Goal: Task Accomplishment & Management: Complete application form

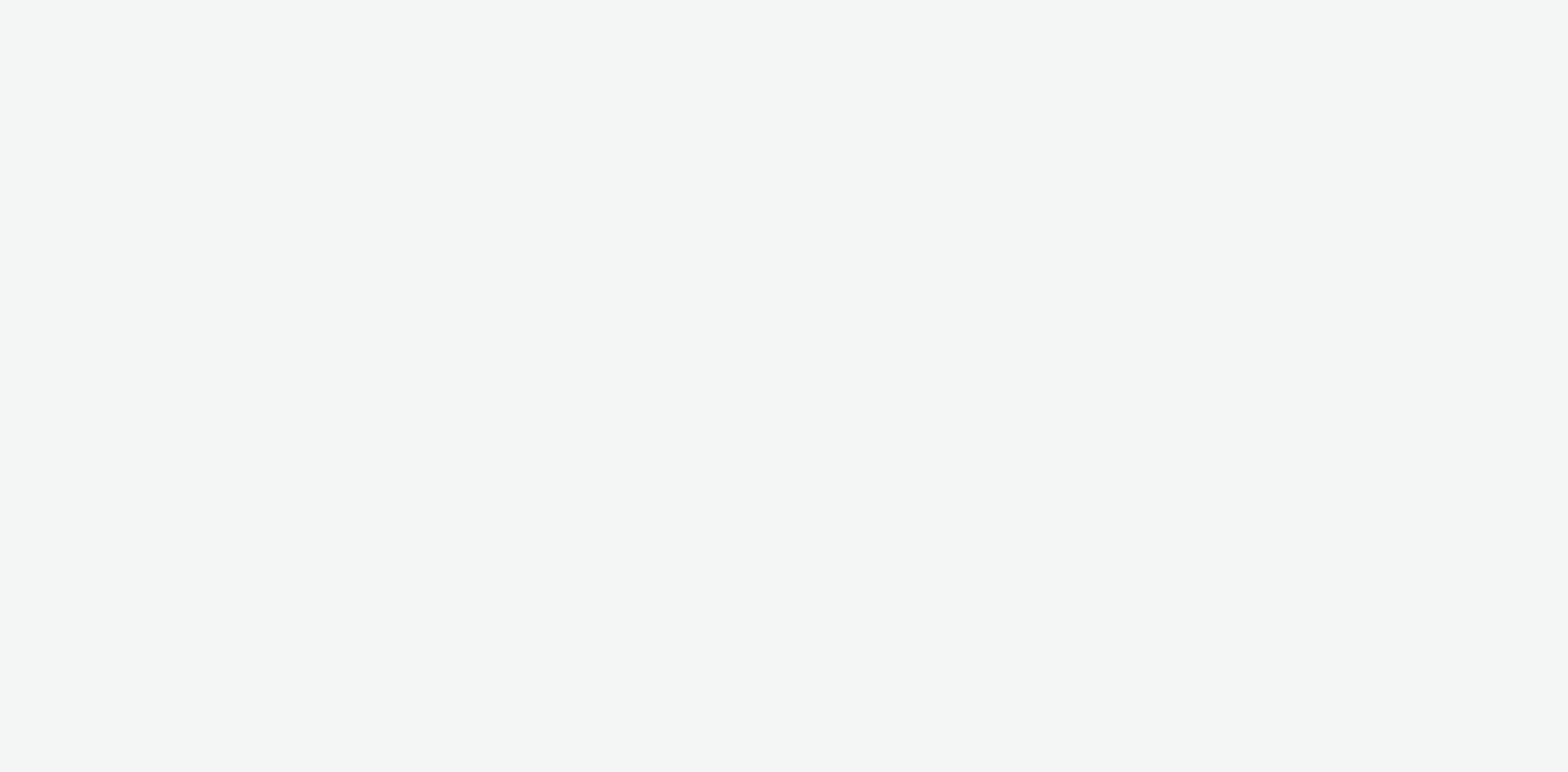
select select "4905062d-13ce-4986-87c2-be94dfa9bf08"
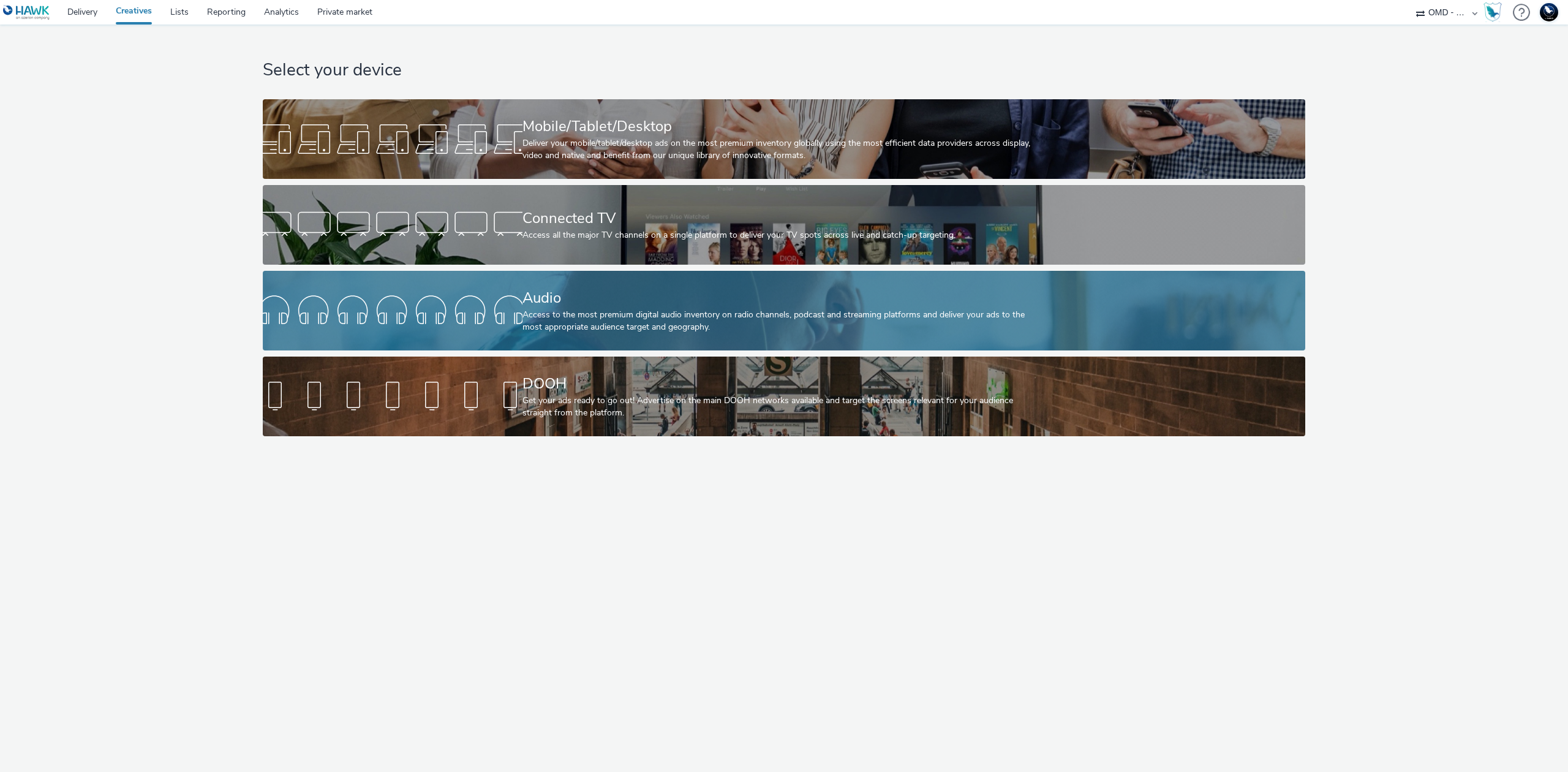
click at [637, 304] on div "Audio" at bounding box center [782, 298] width 519 height 21
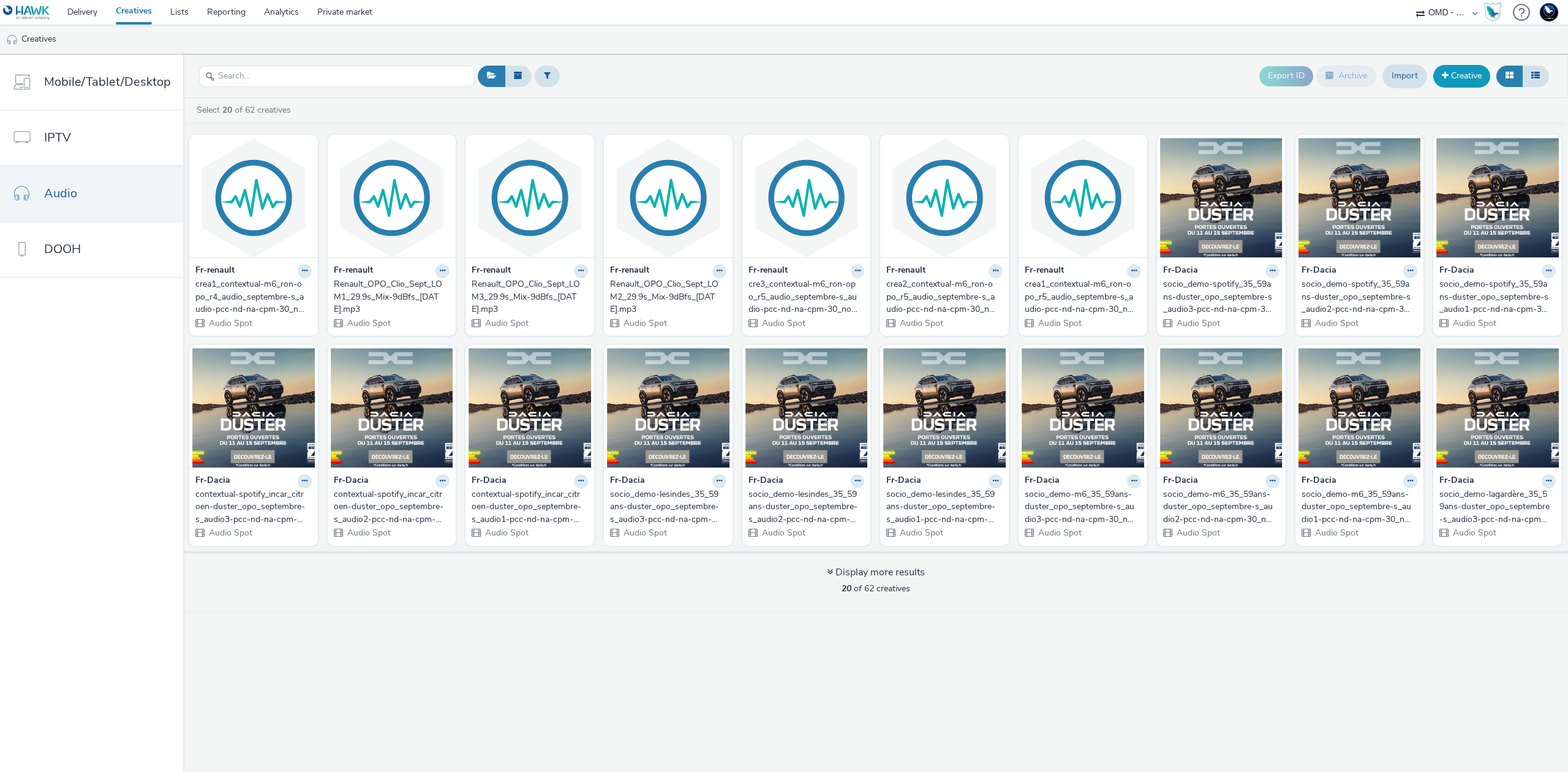
click at [1461, 74] on link "Creative" at bounding box center [1462, 75] width 57 height 22
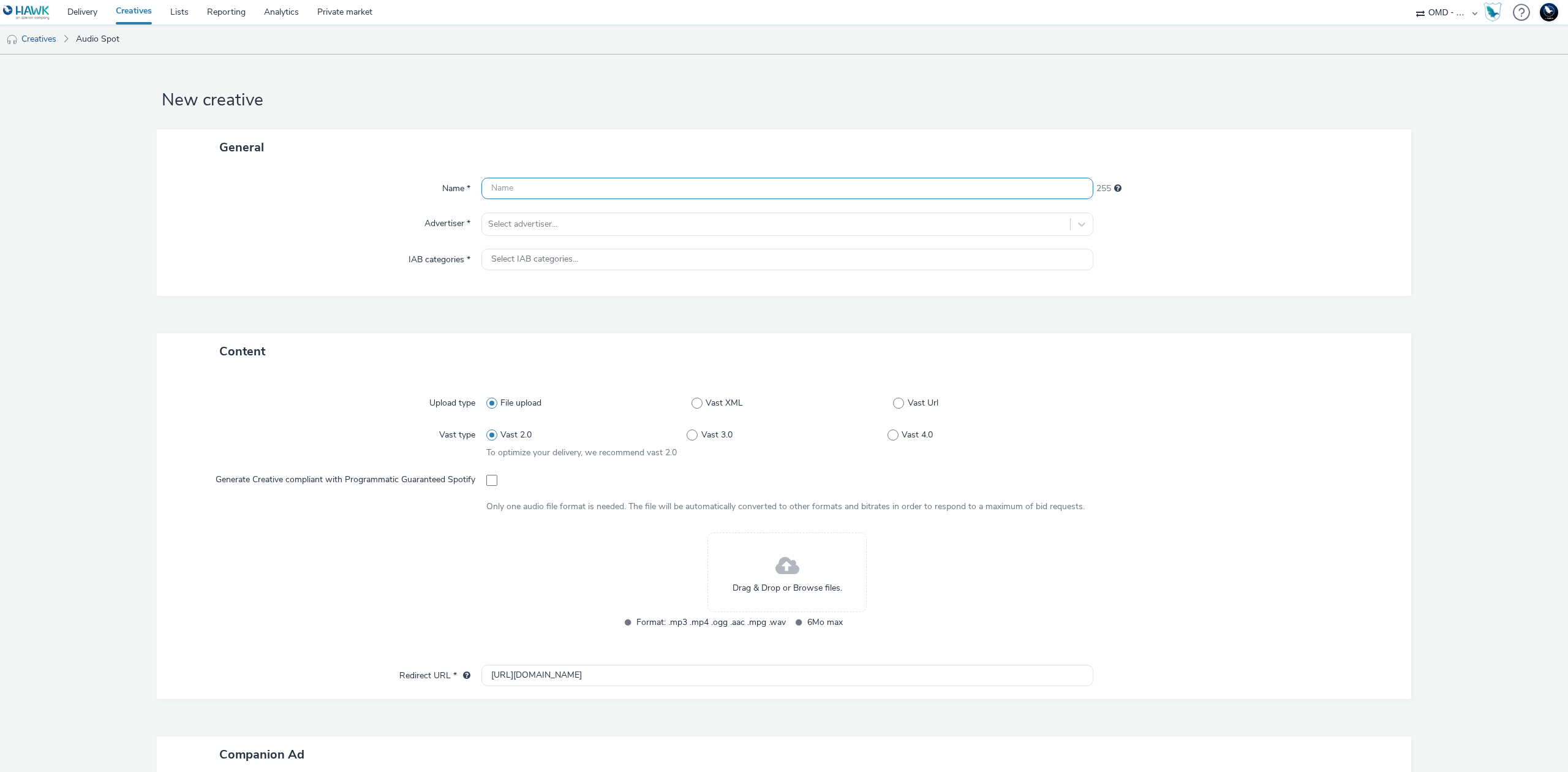
click at [614, 194] on input "text" at bounding box center [787, 188] width 612 height 21
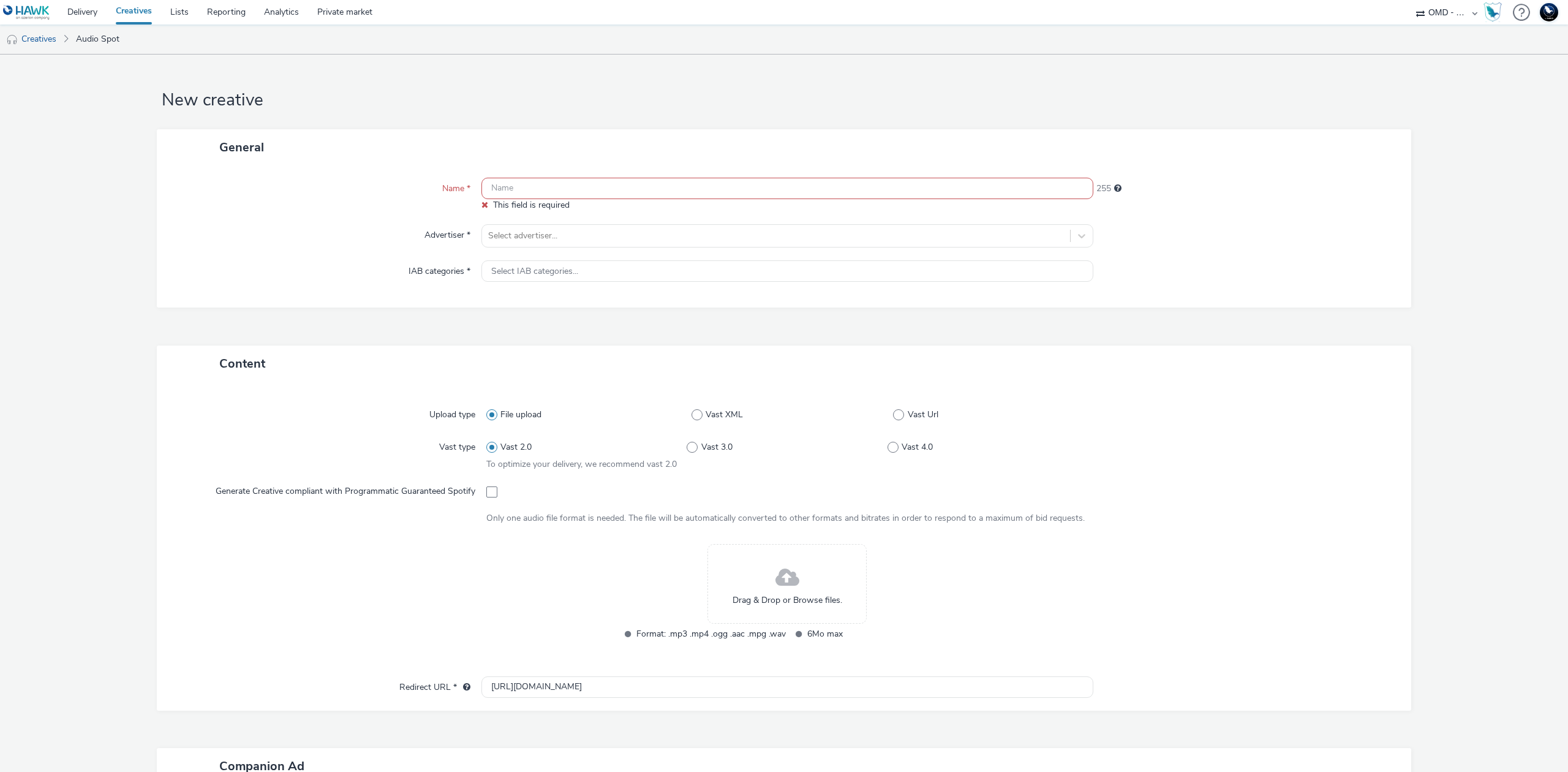
paste input "contextual-spotify_incar_citroen-sandero_opo_septembre-s_audio-pcc-nd-na-cpm-30…"
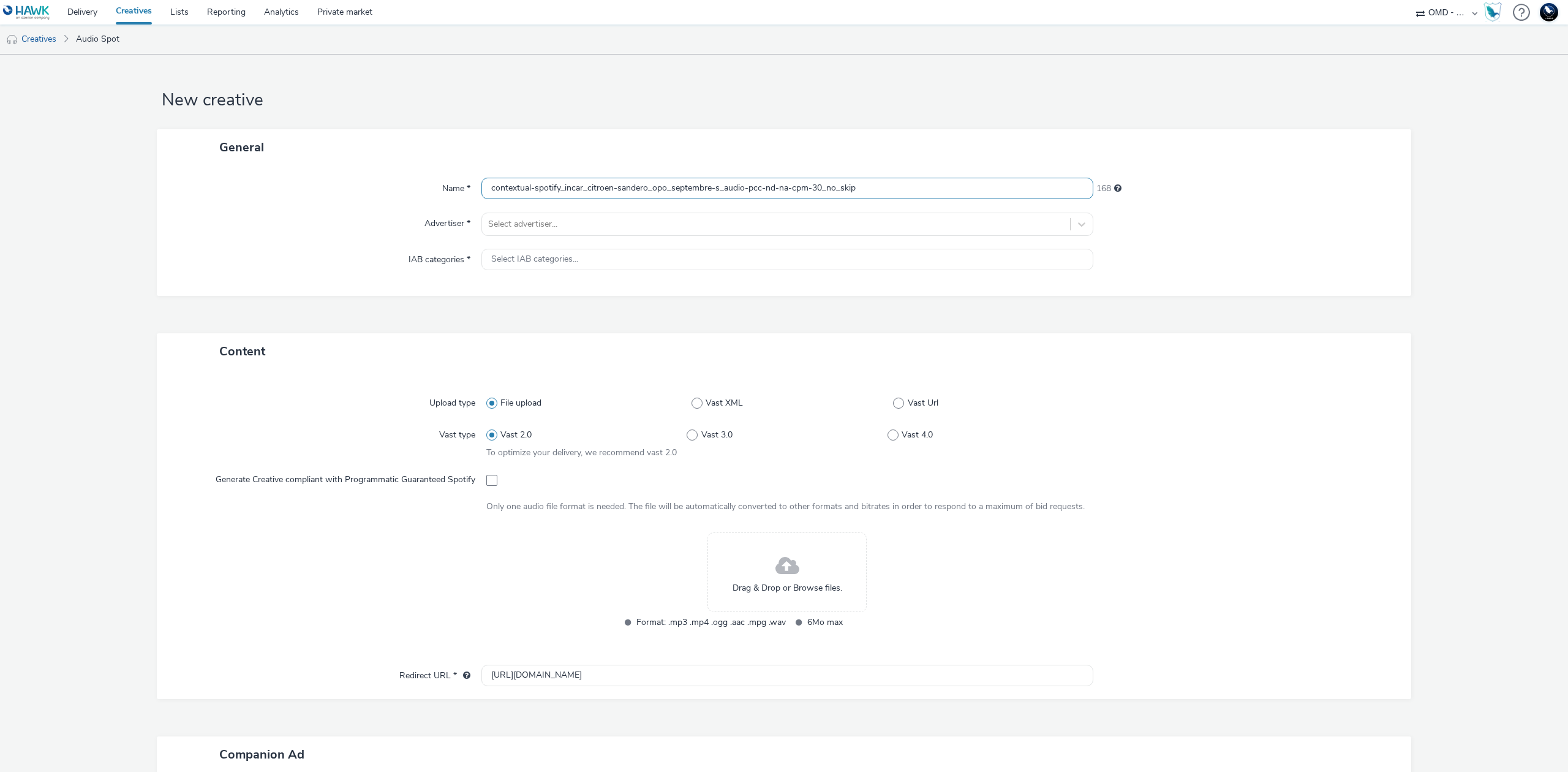
click at [488, 188] on input "contextual-spotify_incar_citroen-sandero_opo_septembre-s_audio-pcc-nd-na-cpm-30…" at bounding box center [787, 188] width 612 height 21
type input "audio1_contextual-spotify_incar_citroen-sandero_opo_septembre-s_audio-pcc-nd-na…"
click at [528, 226] on div at bounding box center [776, 224] width 576 height 14
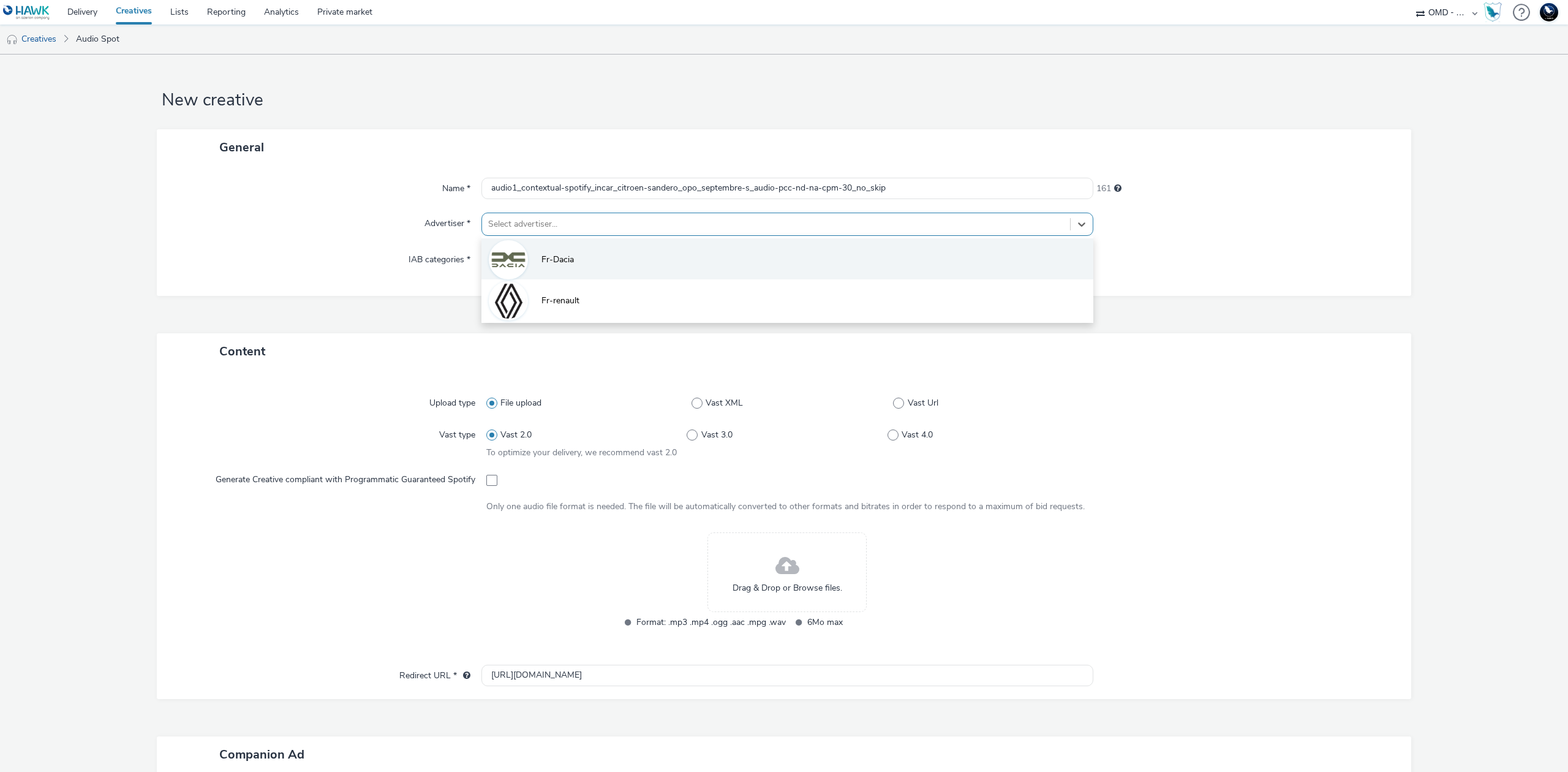
click at [547, 251] on li "Fr-Dacia" at bounding box center [787, 259] width 612 height 41
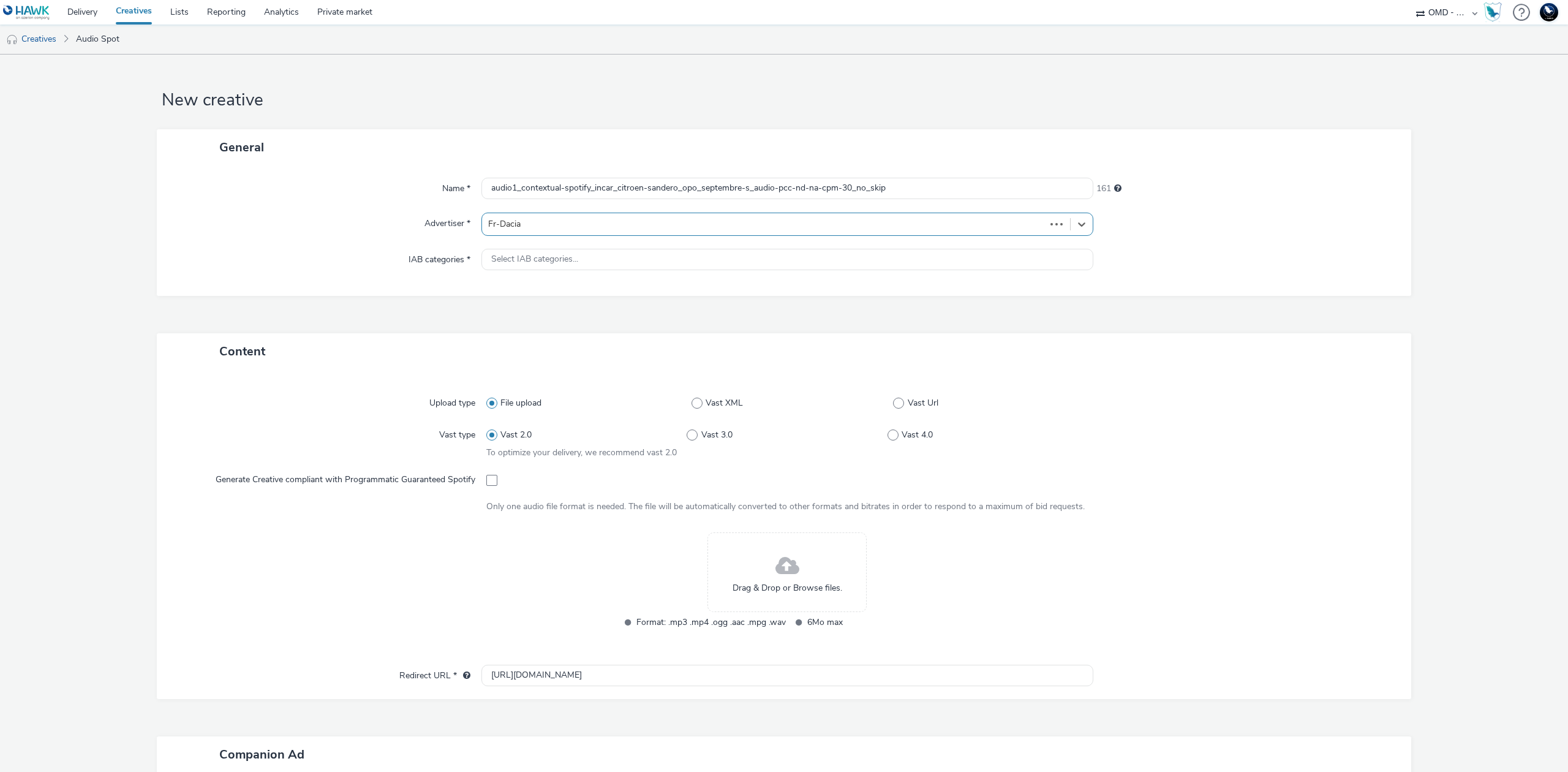
type input "[URL][DOMAIN_NAME]"
click at [493, 490] on span at bounding box center [492, 488] width 11 height 11
checkbox input "true"
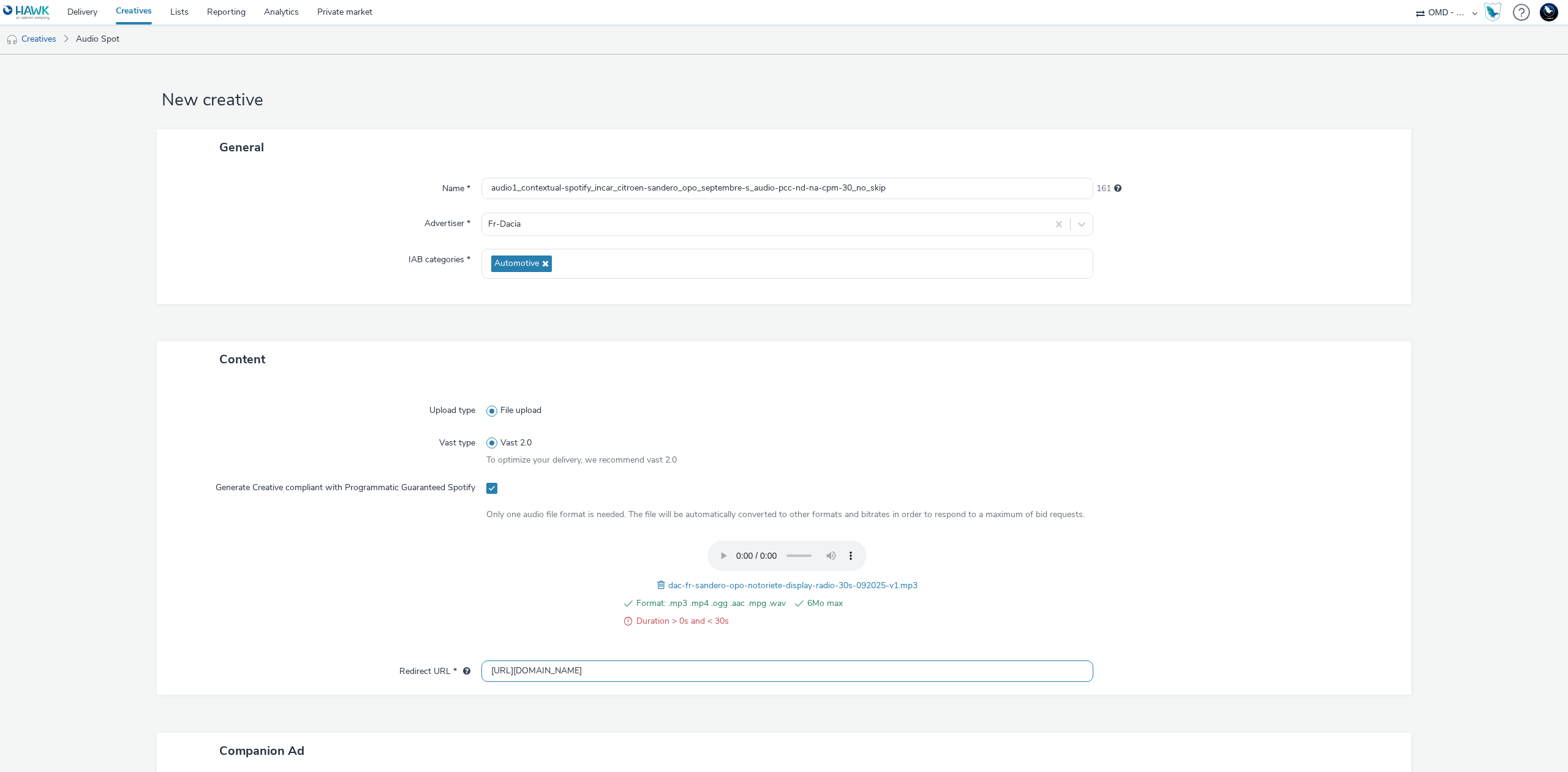
click at [589, 662] on input "[URL][DOMAIN_NAME]" at bounding box center [787, 671] width 612 height 21
paste input "s://[DOMAIN_NAME]/ddm/trackclk/N5648.5731497PROGIN-HAWKS0/B33847660.426798385;d…"
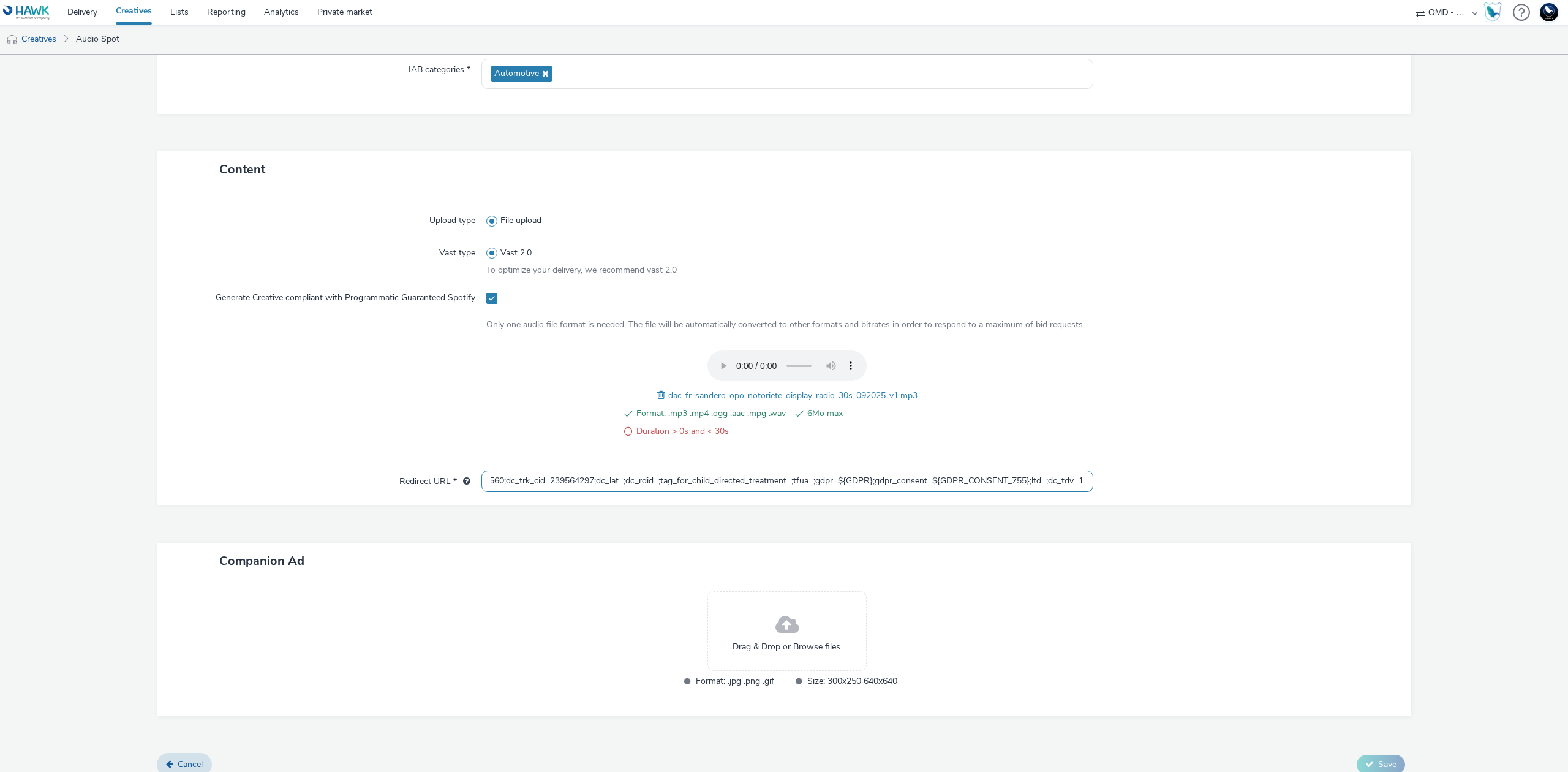
scroll to position [202, 0]
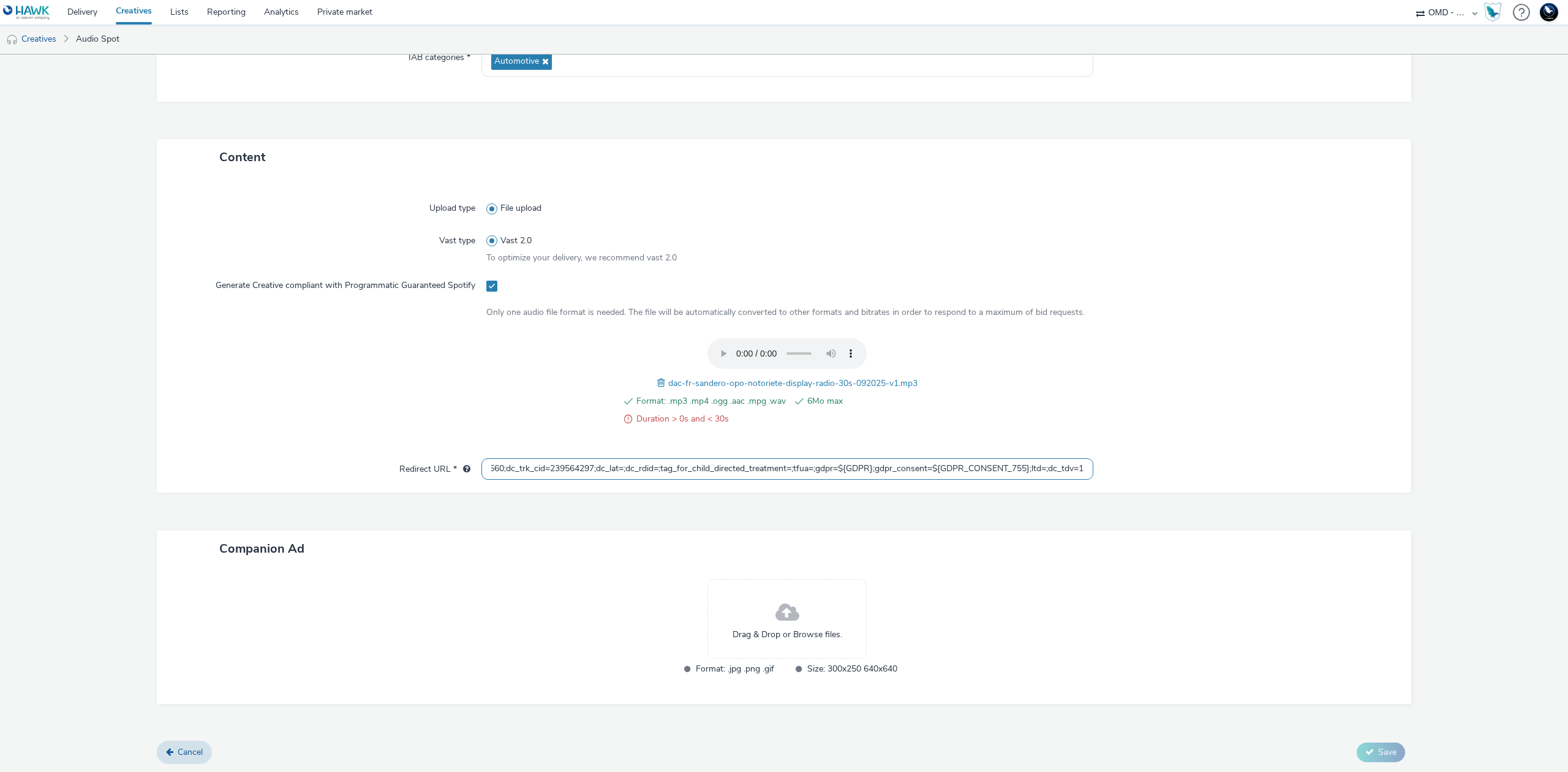
type input "https://[DOMAIN_NAME]/ddm/trackclk/N5648.5731497PROGIN-HAWKS0/B33847660.4267983…"
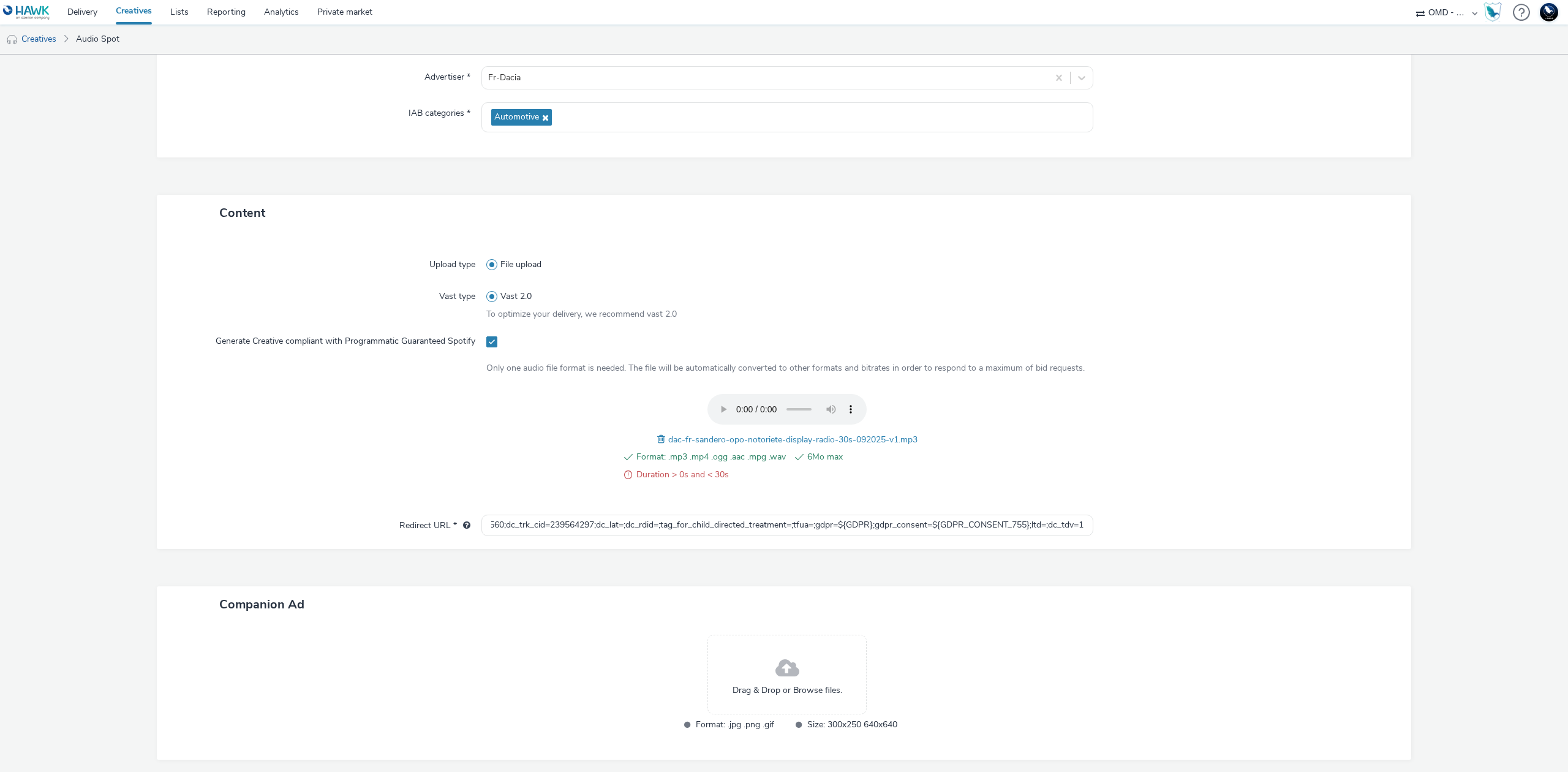
scroll to position [0, 0]
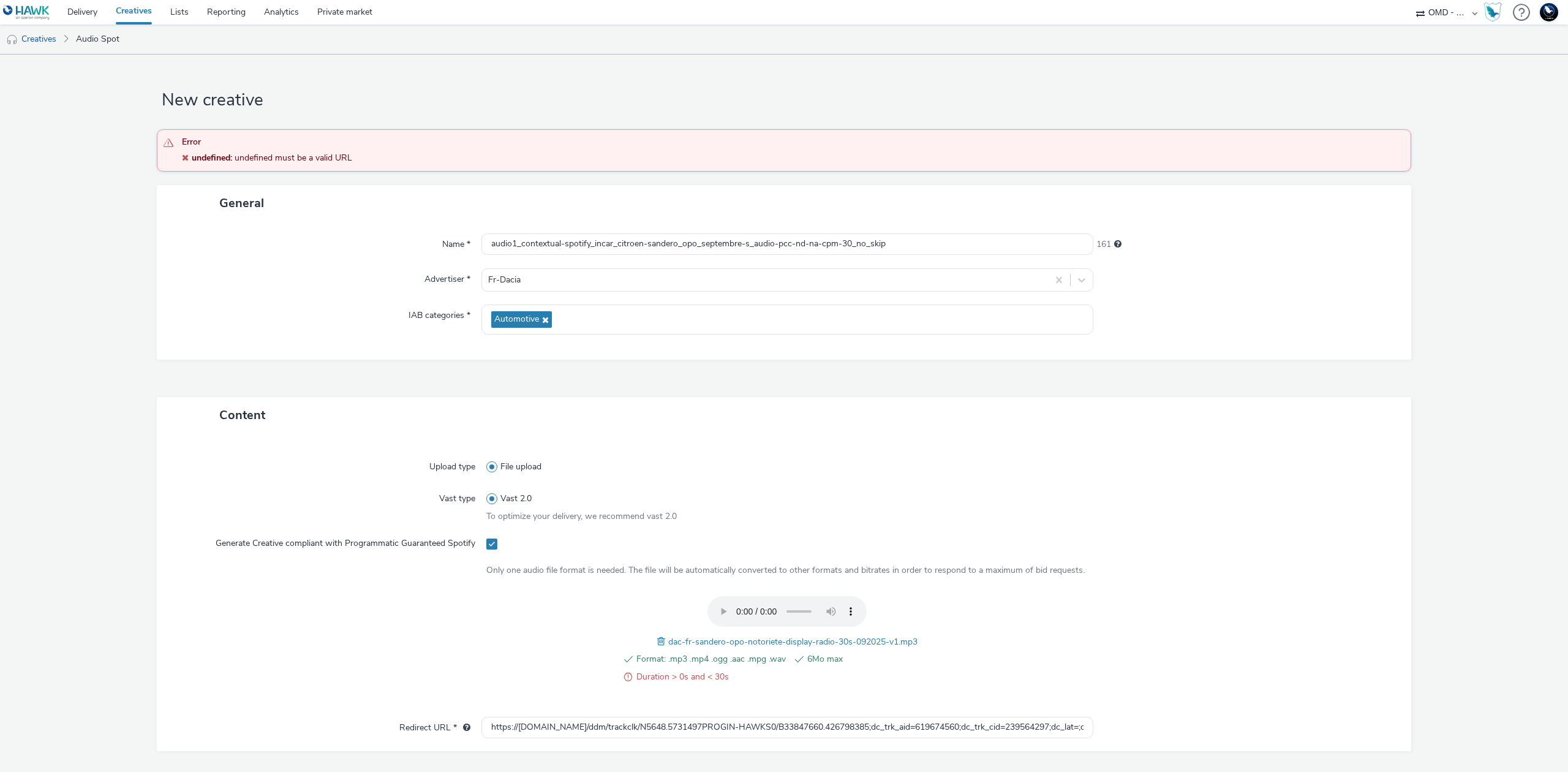
click at [658, 638] on span at bounding box center [663, 641] width 11 height 13
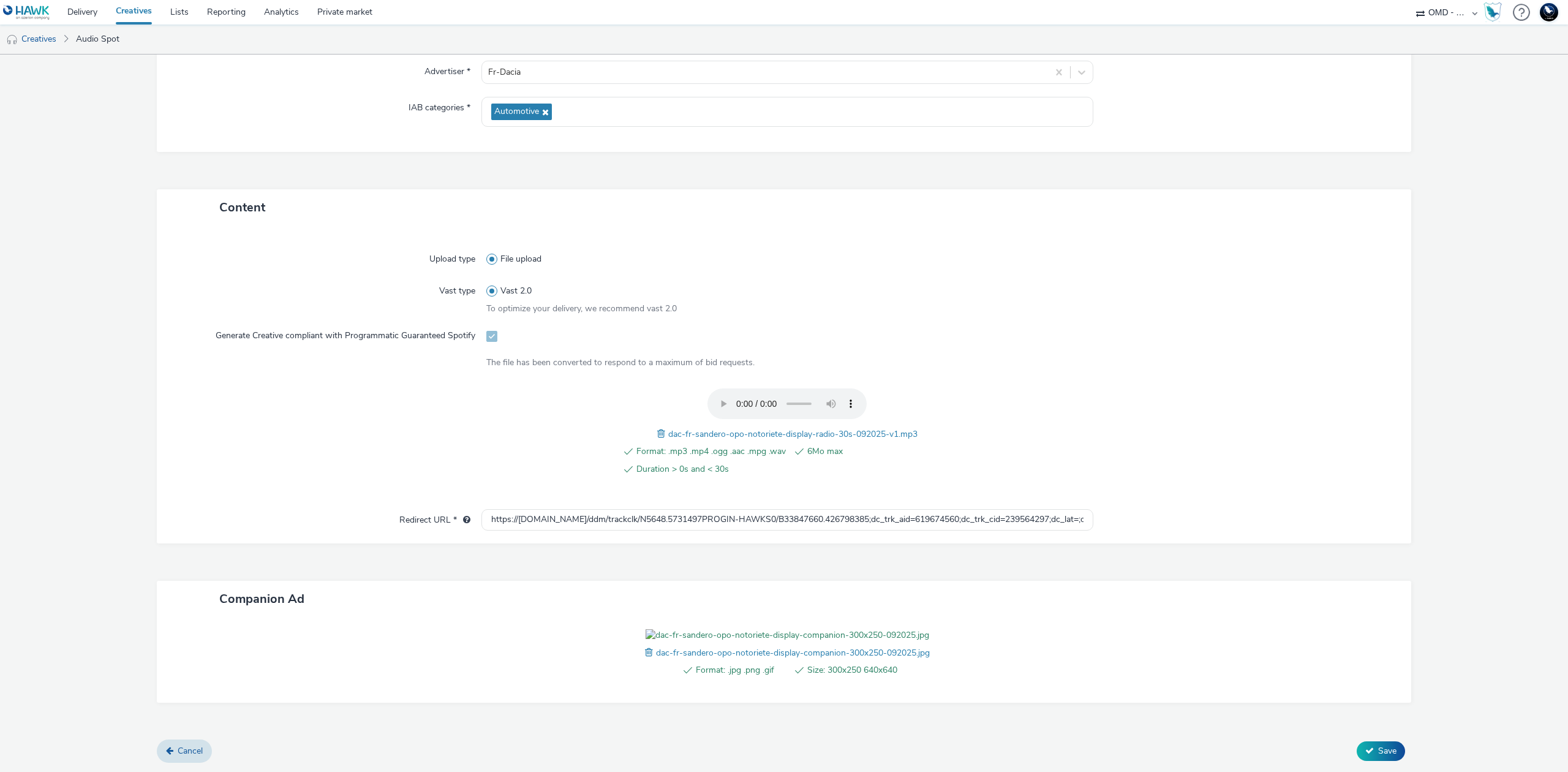
scroll to position [277, 0]
click at [1379, 746] on span "Save" at bounding box center [1387, 751] width 18 height 12
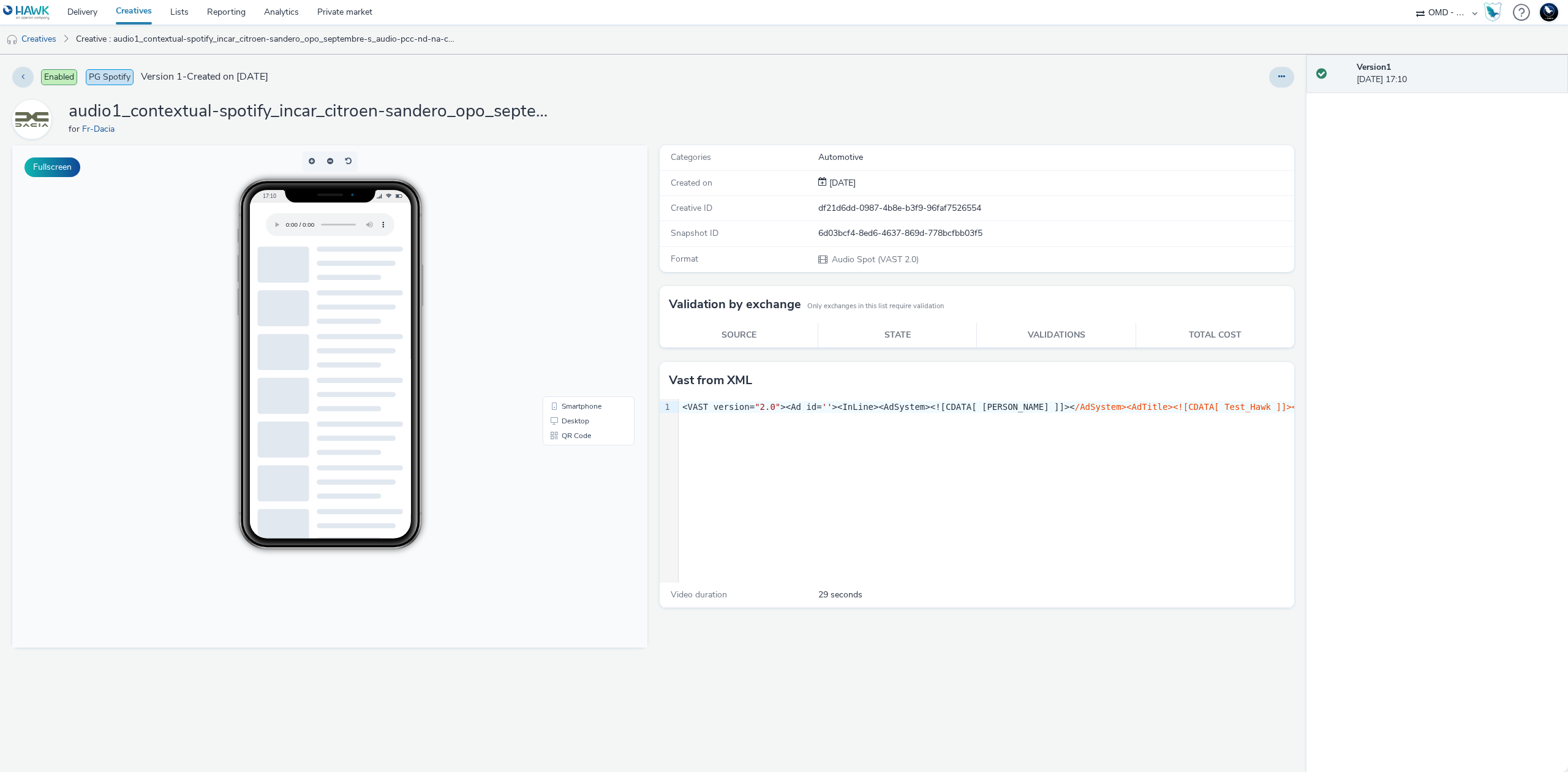
click at [442, 111] on h1 "audio1_contextual-spotify_incar_citroen-sandero_opo_septembre-s_audio-pcc-nd-na…" at bounding box center [313, 111] width 490 height 23
copy h1 "audio1_contextual-spotify_incar_citroen-sandero_opo_septembre-s_audio-pcc-nd-na…"
click at [35, 40] on link "Creatives" at bounding box center [31, 39] width 63 height 29
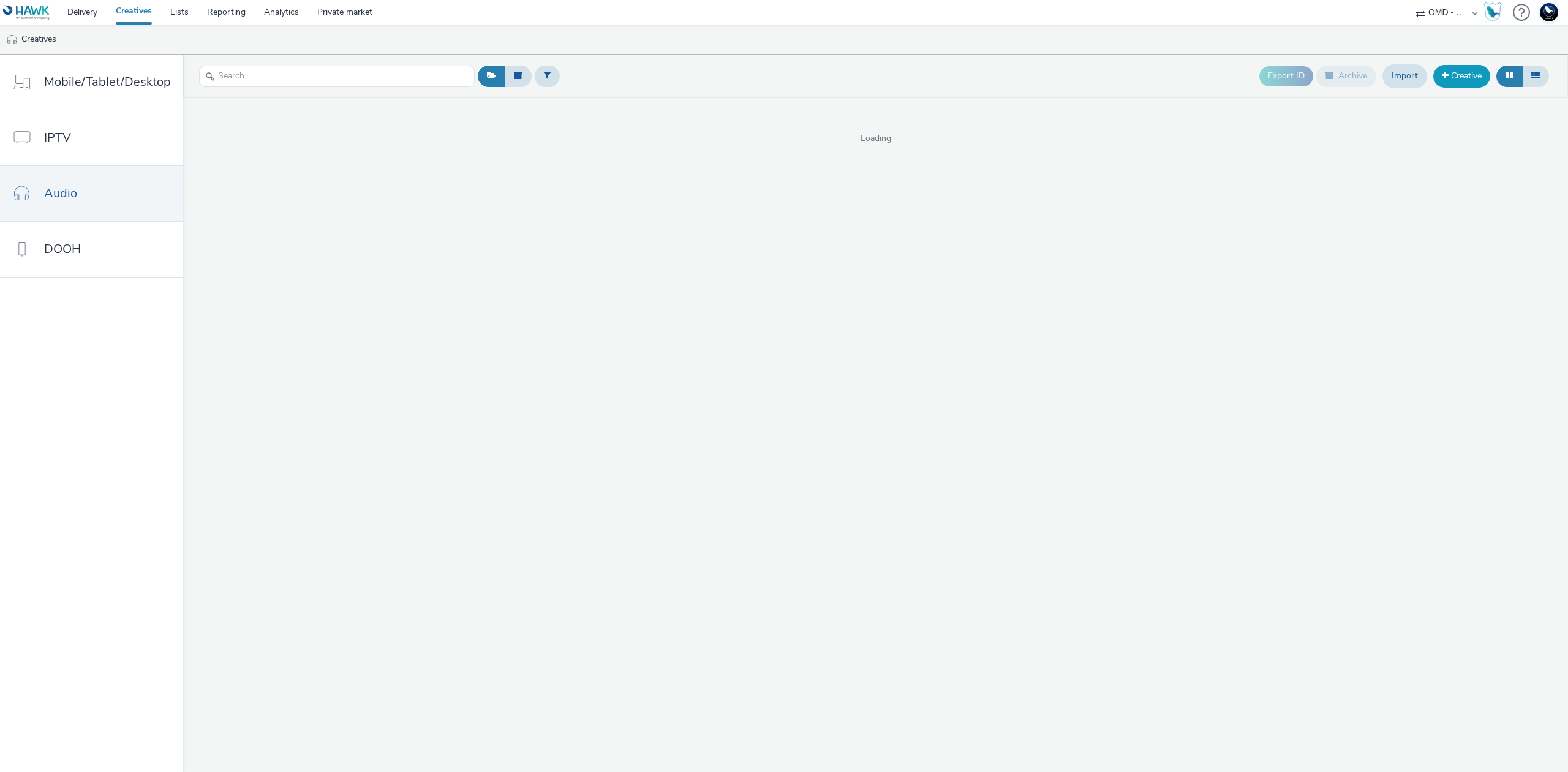
click at [1463, 74] on link "Creative" at bounding box center [1462, 75] width 57 height 22
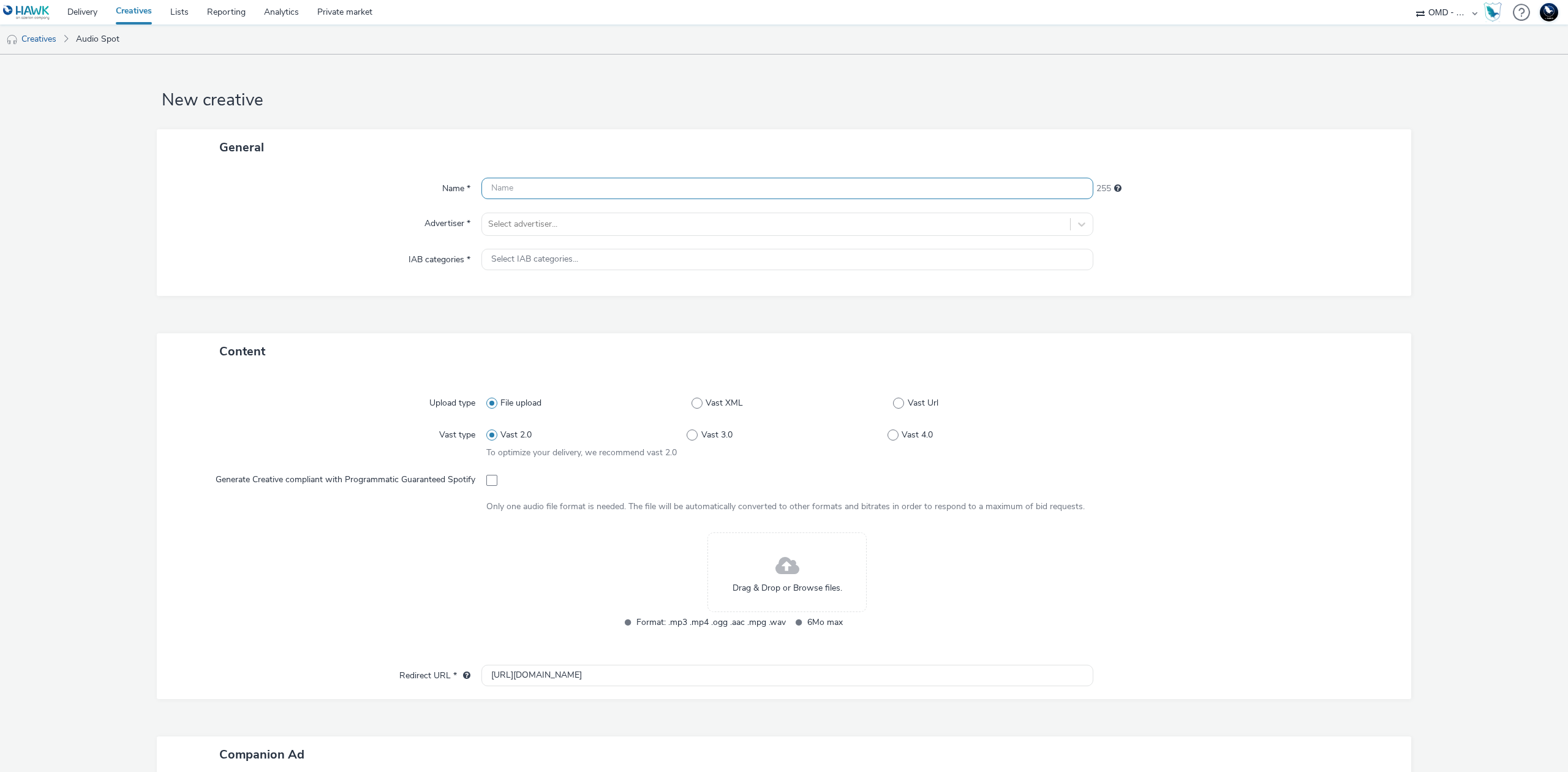
paste input "audio1_contextual-spotify_incar_citroen-sandero_opo_septembre-s_audio-pcc-nd-na…"
click at [512, 188] on input "audio1_contextual-spotify_incar_citroen-sandero_opo_septembre-s_audio-pcc-nd-na…" at bounding box center [787, 188] width 612 height 21
type input "audio2_contextual-spotify_incar_citroen-sandero_opo_septembre-s_audio-pcc-nd-na…"
click at [560, 220] on div at bounding box center [776, 224] width 576 height 14
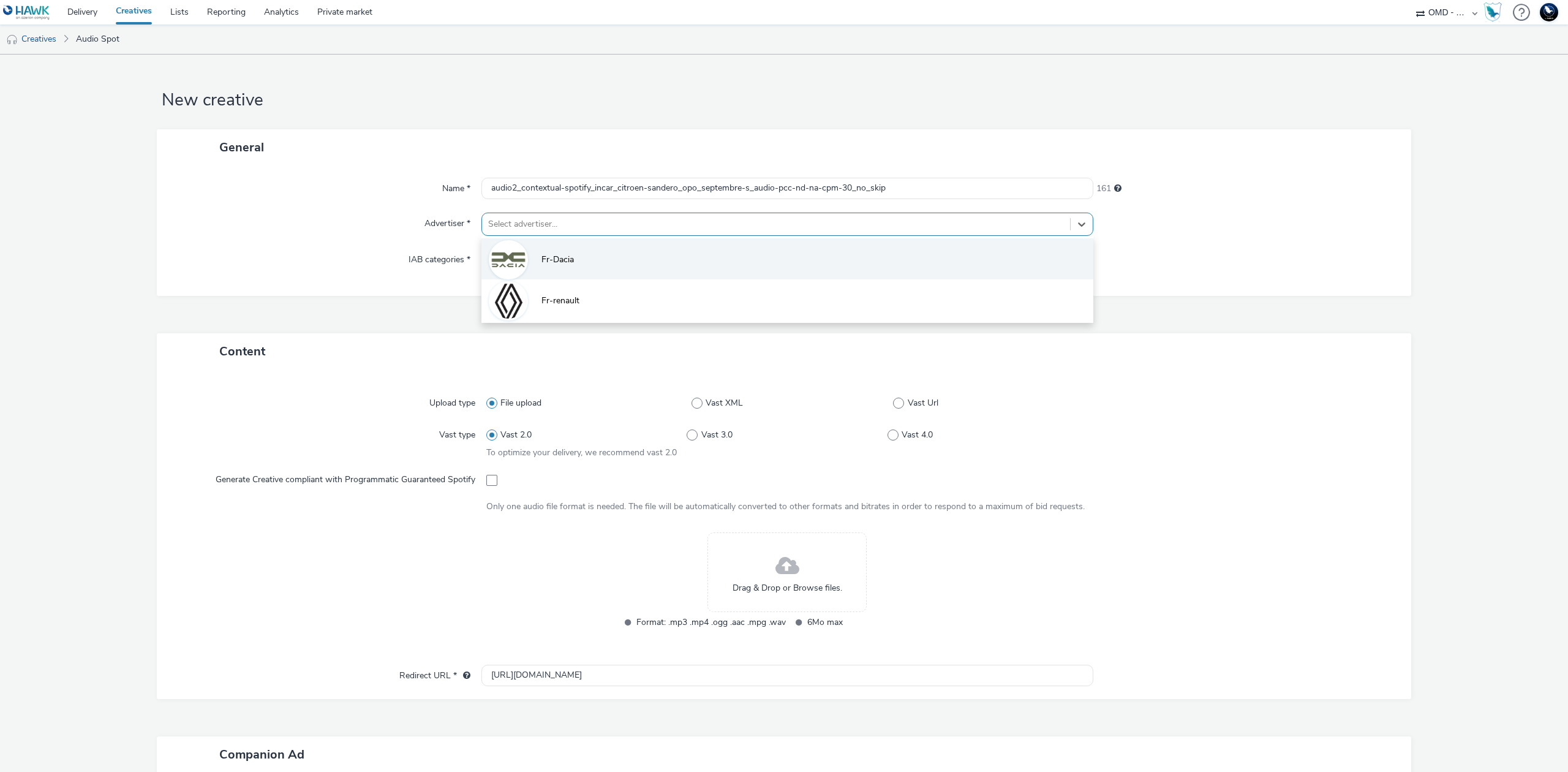
click at [574, 262] on li "Fr-Dacia" at bounding box center [787, 259] width 612 height 41
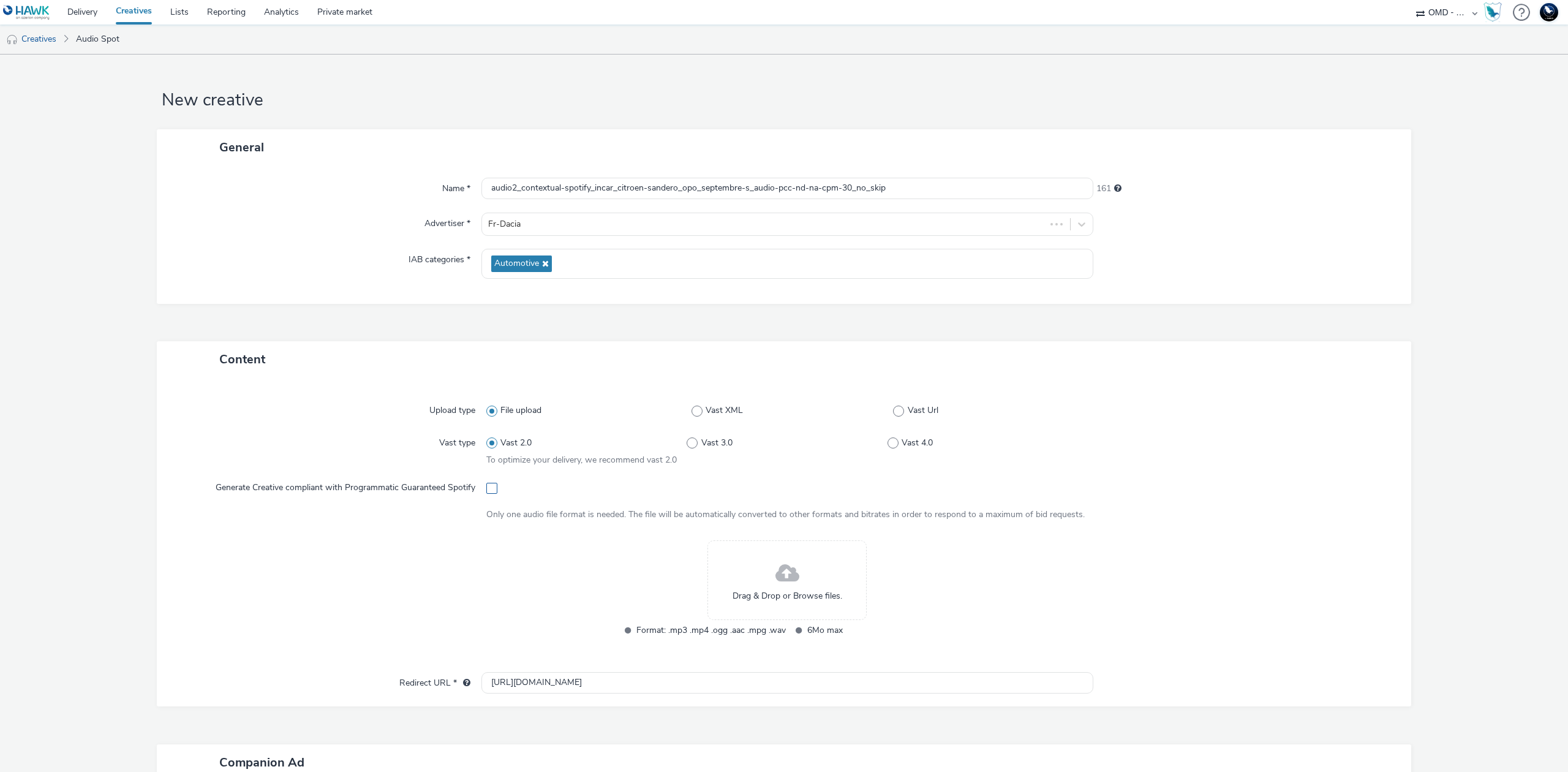
click at [486, 488] on span at bounding box center [492, 488] width 11 height 11
checkbox input "true"
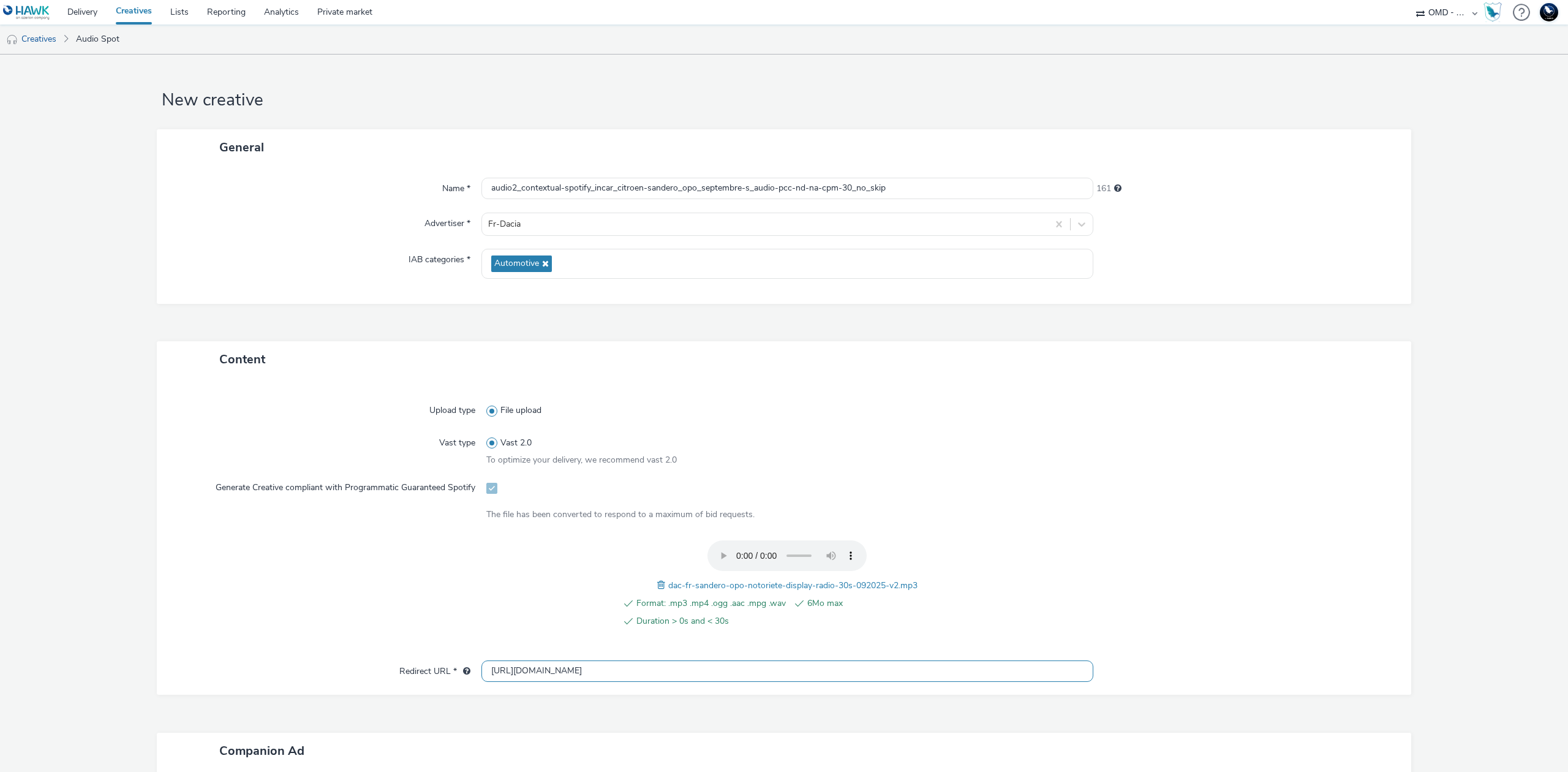
click at [707, 668] on input "[URL][DOMAIN_NAME]" at bounding box center [787, 671] width 612 height 21
click at [688, 670] on input "[URL][DOMAIN_NAME]" at bounding box center [787, 671] width 612 height 21
paste input "s://[DOMAIN_NAME]/ddm/trackclk/N5648.5731497PROGIN-HAWKS0/B33847660.426798385;d…"
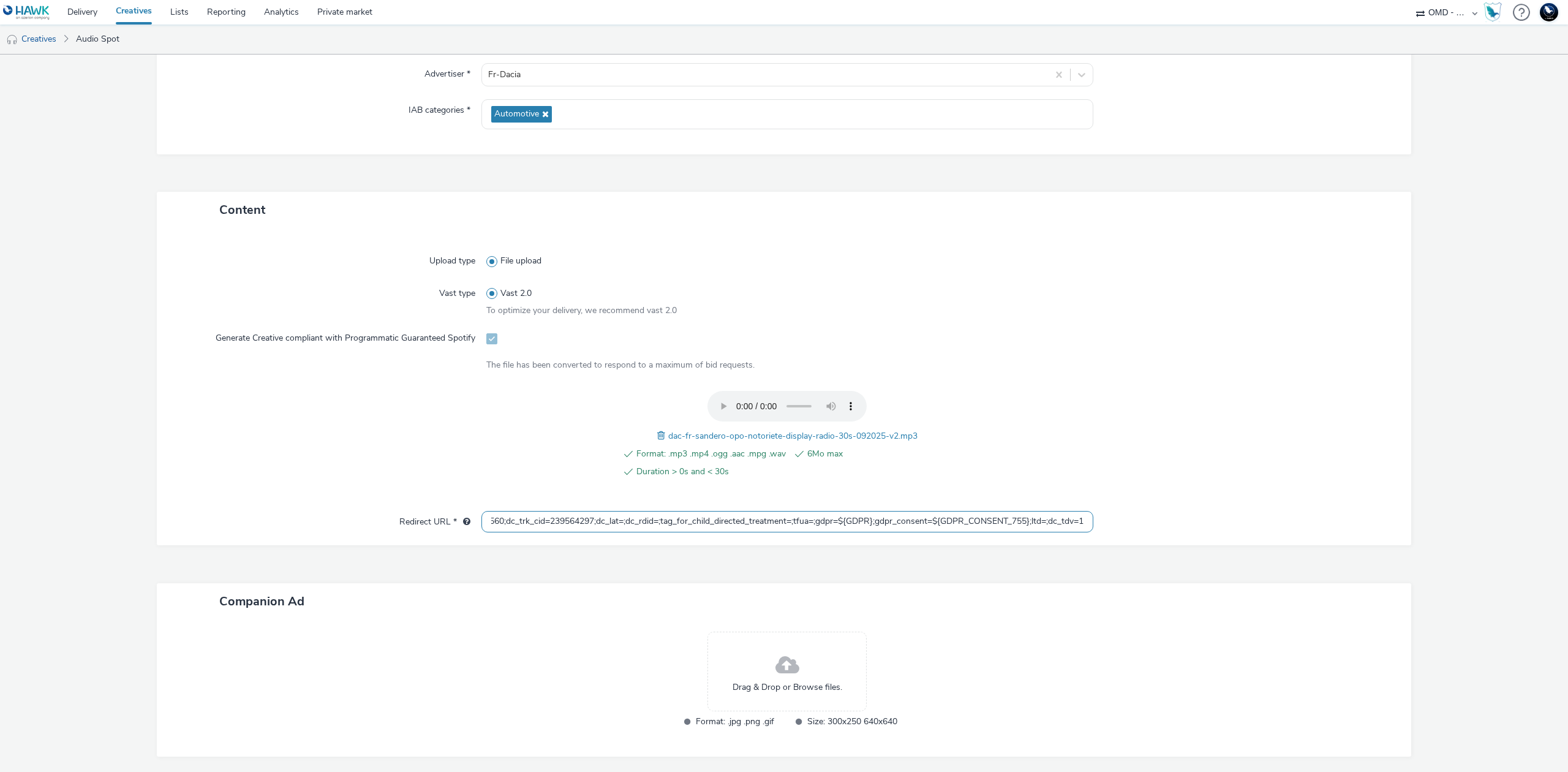
scroll to position [202, 0]
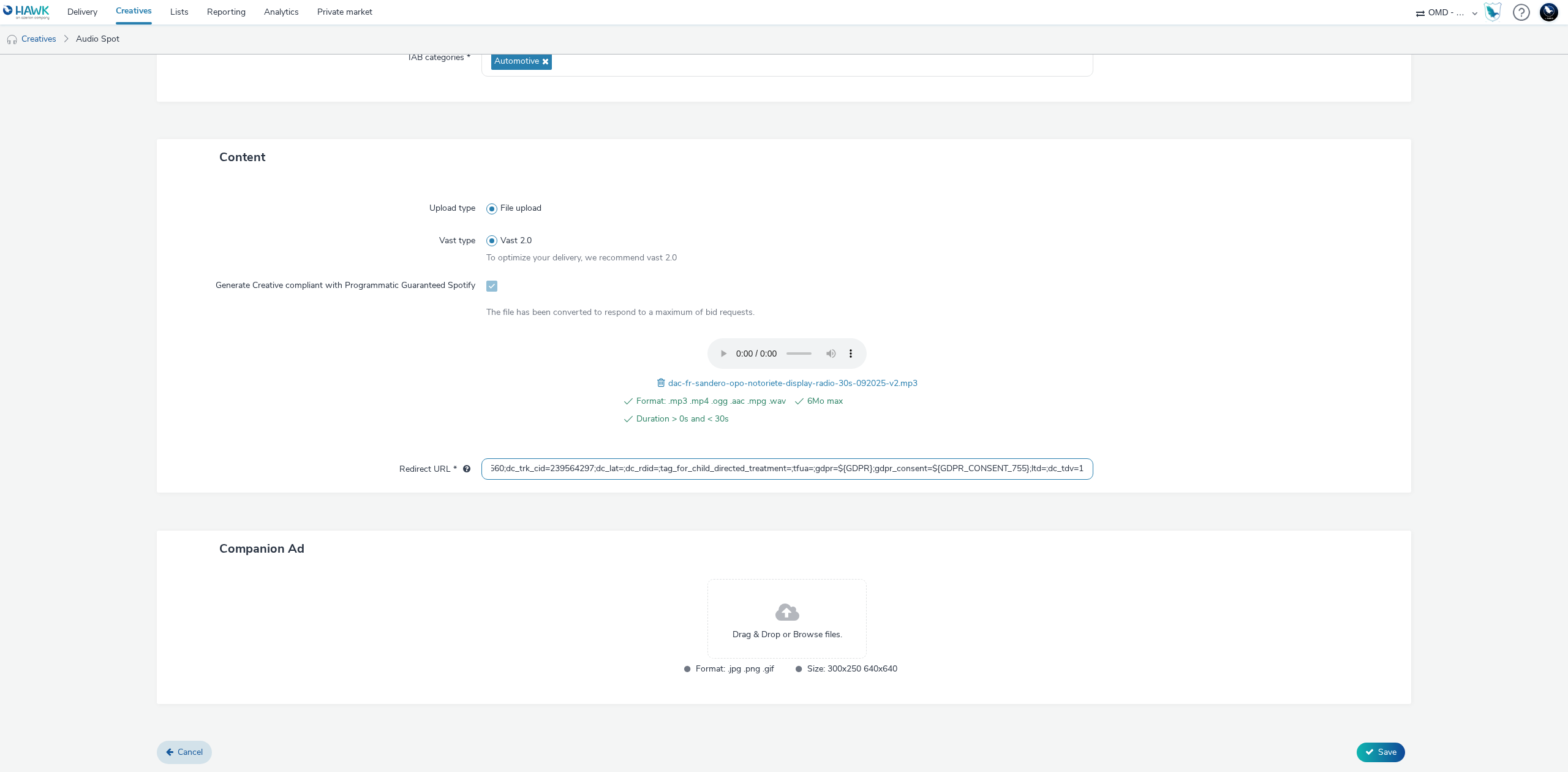
type input "https://[DOMAIN_NAME]/ddm/trackclk/N5648.5731497PROGIN-HAWKS0/B33847660.4267983…"
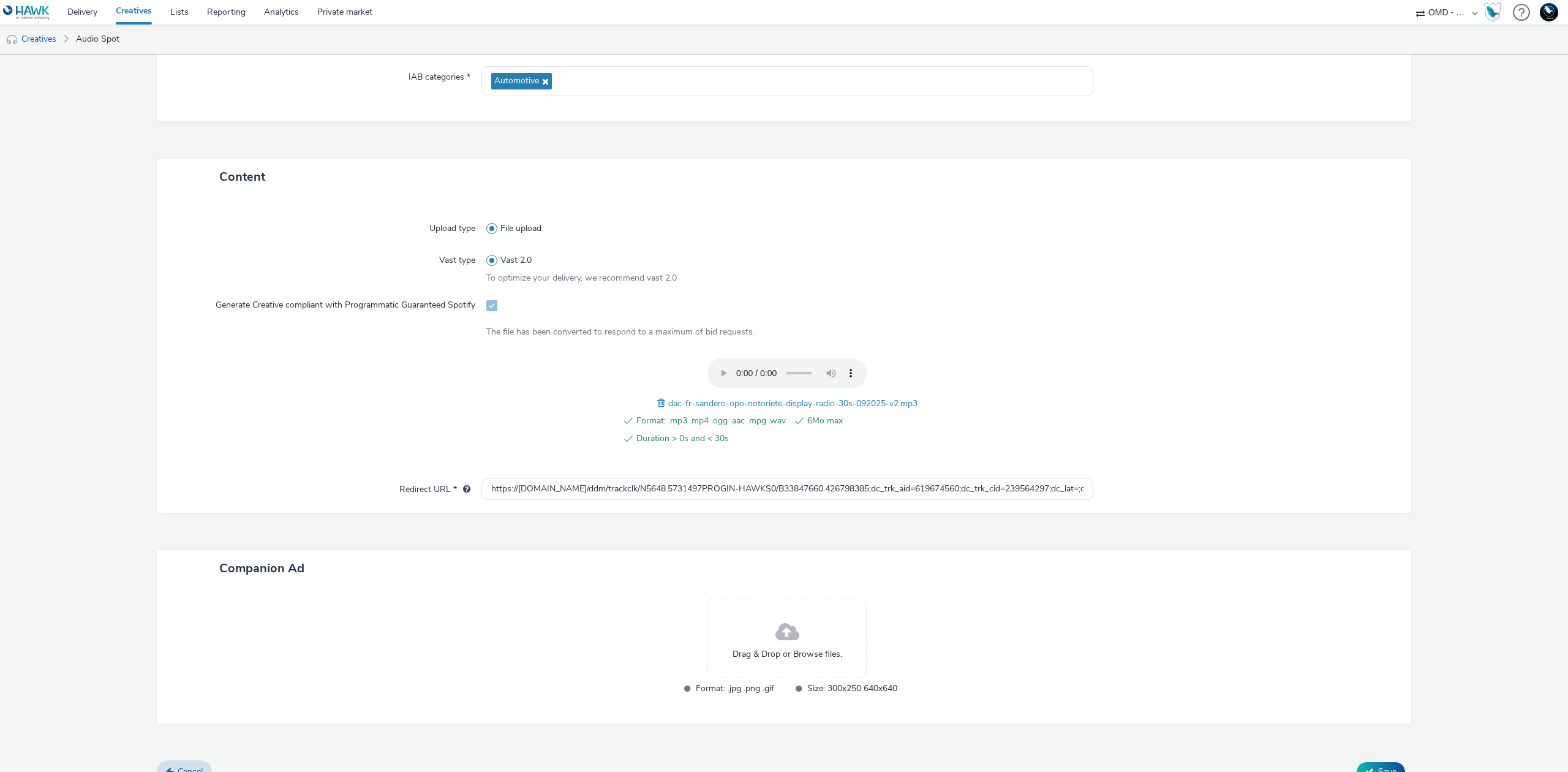
scroll to position [259, 0]
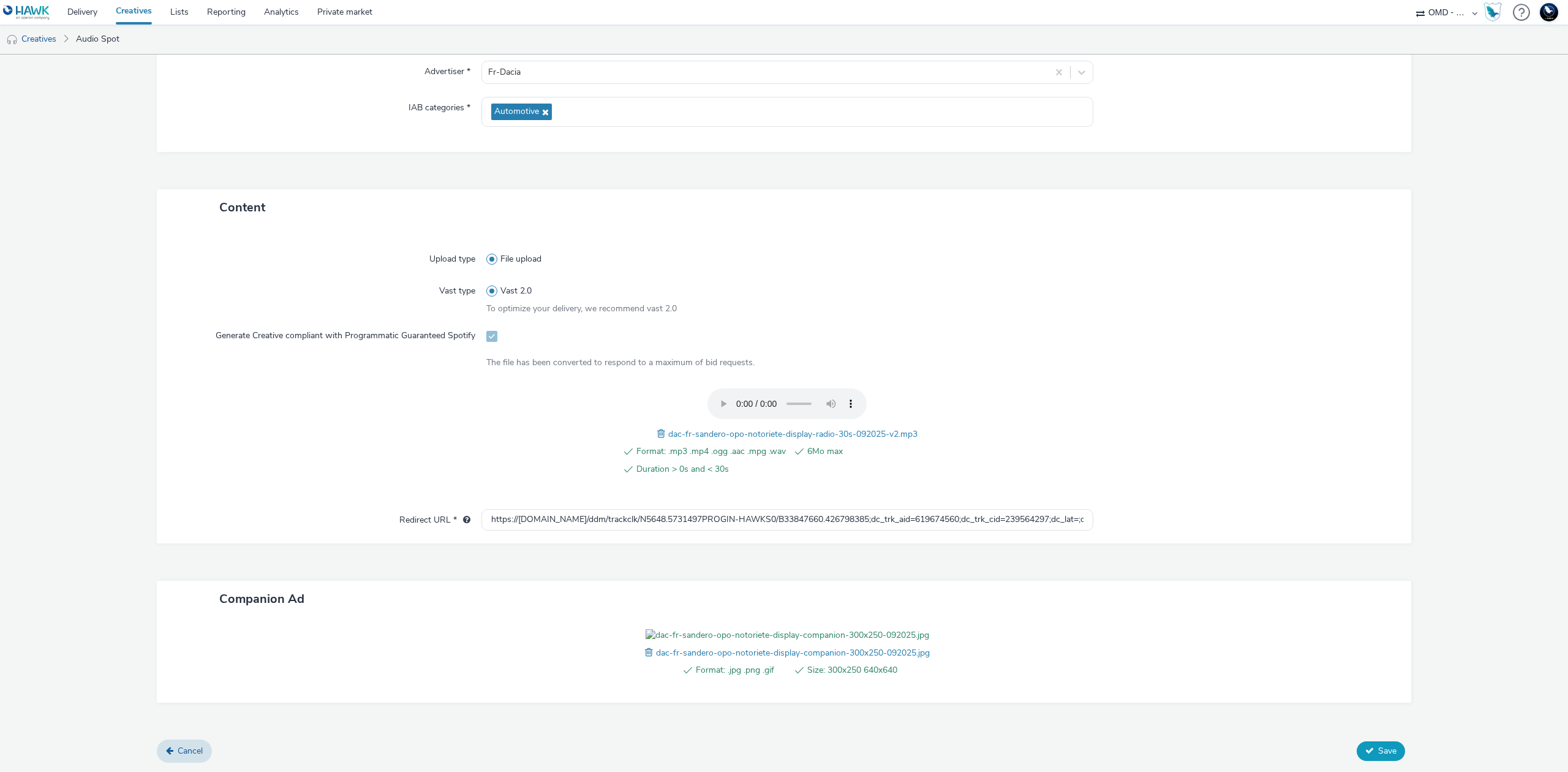
click at [1357, 749] on button "Save" at bounding box center [1381, 751] width 48 height 19
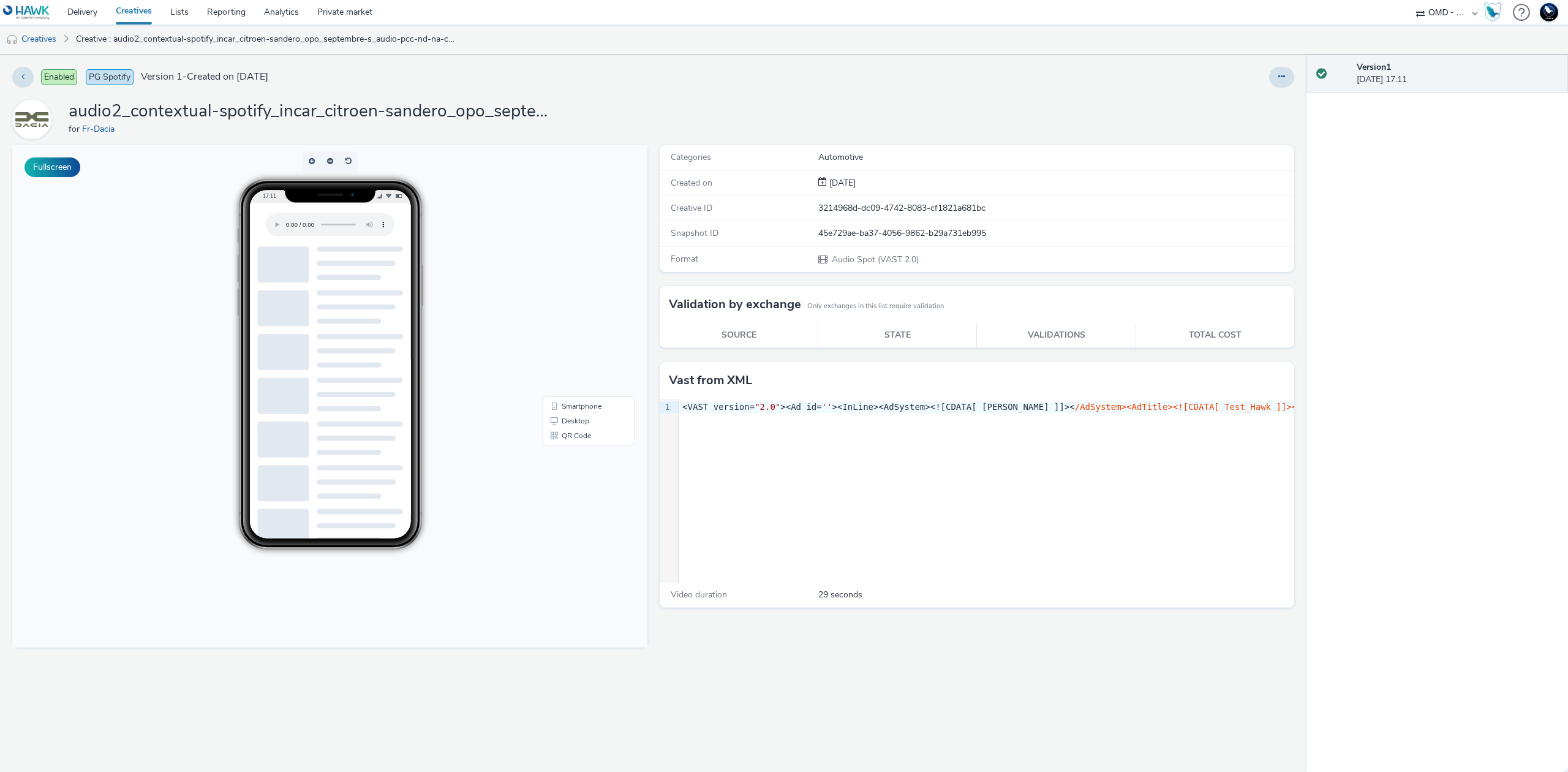
click at [402, 107] on h1 "audio2_contextual-spotify_incar_citroen-sandero_opo_septembre-s_audio-pcc-nd-na…" at bounding box center [313, 111] width 490 height 23
copy h1 "audio2_contextual-spotify_incar_citroen-sandero_opo_septembre-s_audio-pcc-nd-na…"
click at [30, 41] on link "Creatives" at bounding box center [31, 39] width 63 height 29
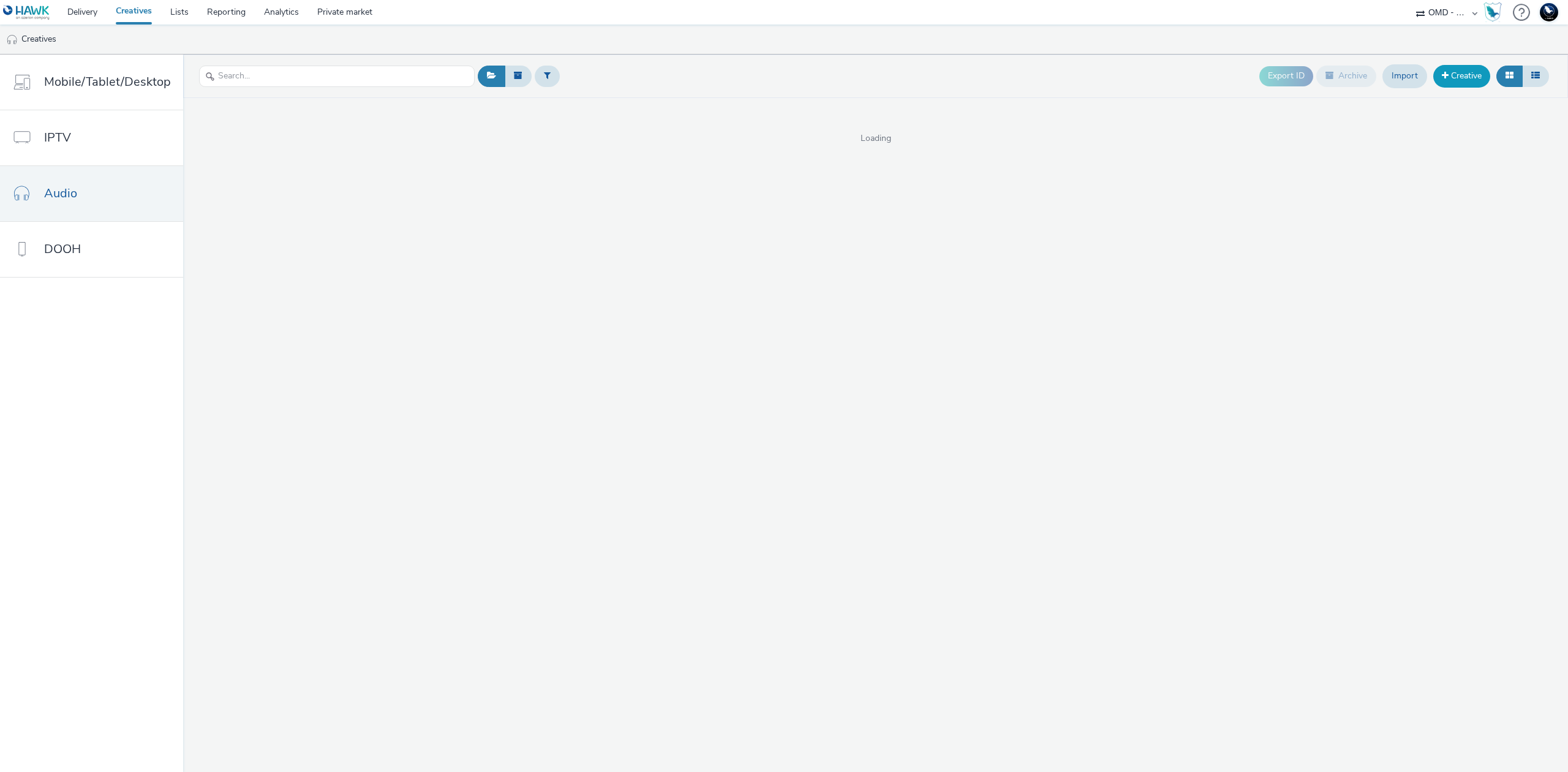
click at [1456, 78] on link "Creative" at bounding box center [1462, 75] width 57 height 22
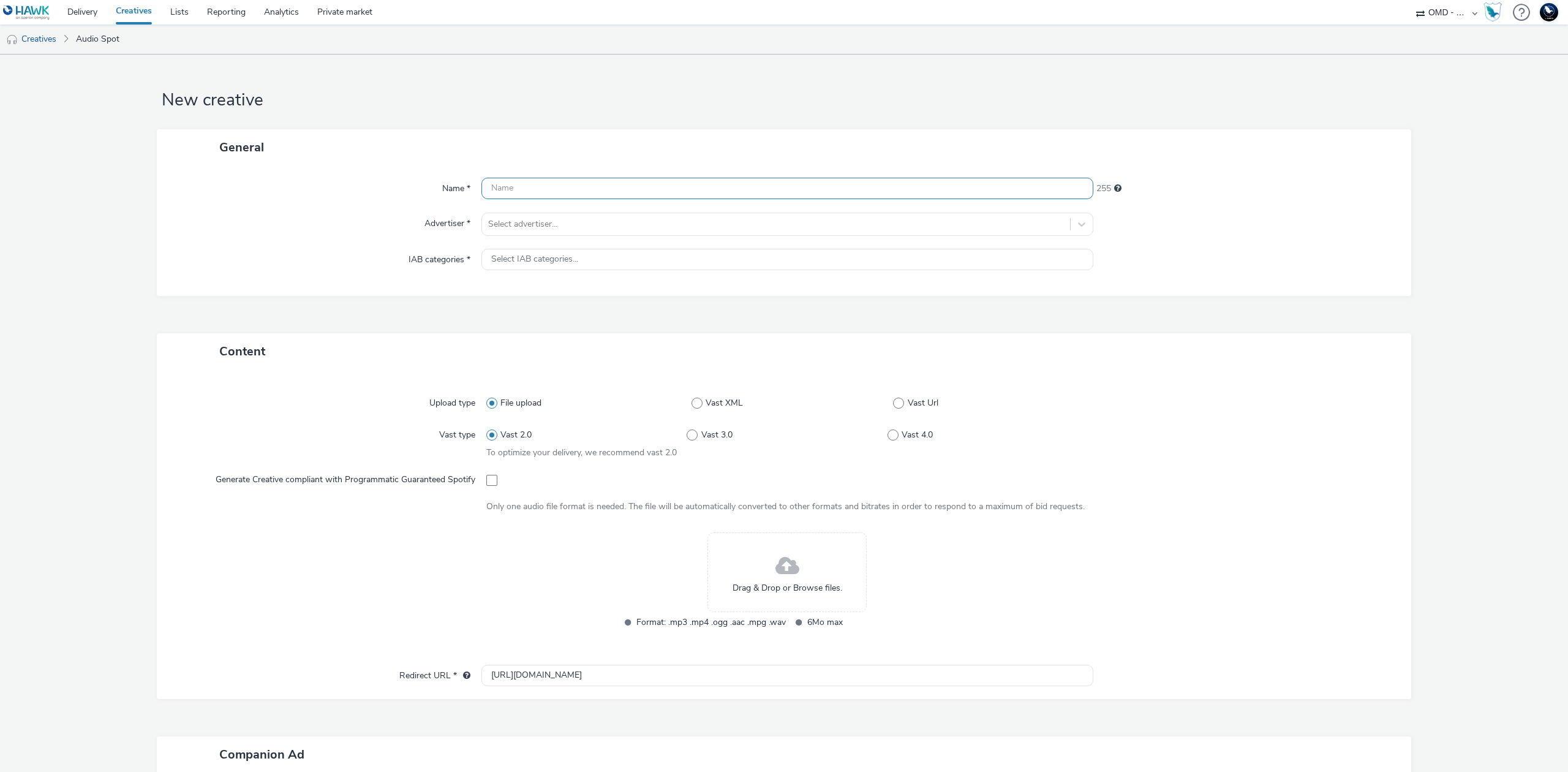
paste input "audio2_contextual-spotify_incar_citroen-sandero_opo_septembre-s_audio-pcc-nd-na…"
click at [512, 185] on input "audio2_contextual-spotify_incar_citroen-sandero_opo_septembre-s_audio-pcc-nd-na…" at bounding box center [787, 188] width 612 height 21
type input "audio3_contextual-spotify_incar_citroen-sandero_opo_septembre-s_audio-pcc-nd-na…"
click at [557, 220] on div at bounding box center [776, 224] width 576 height 14
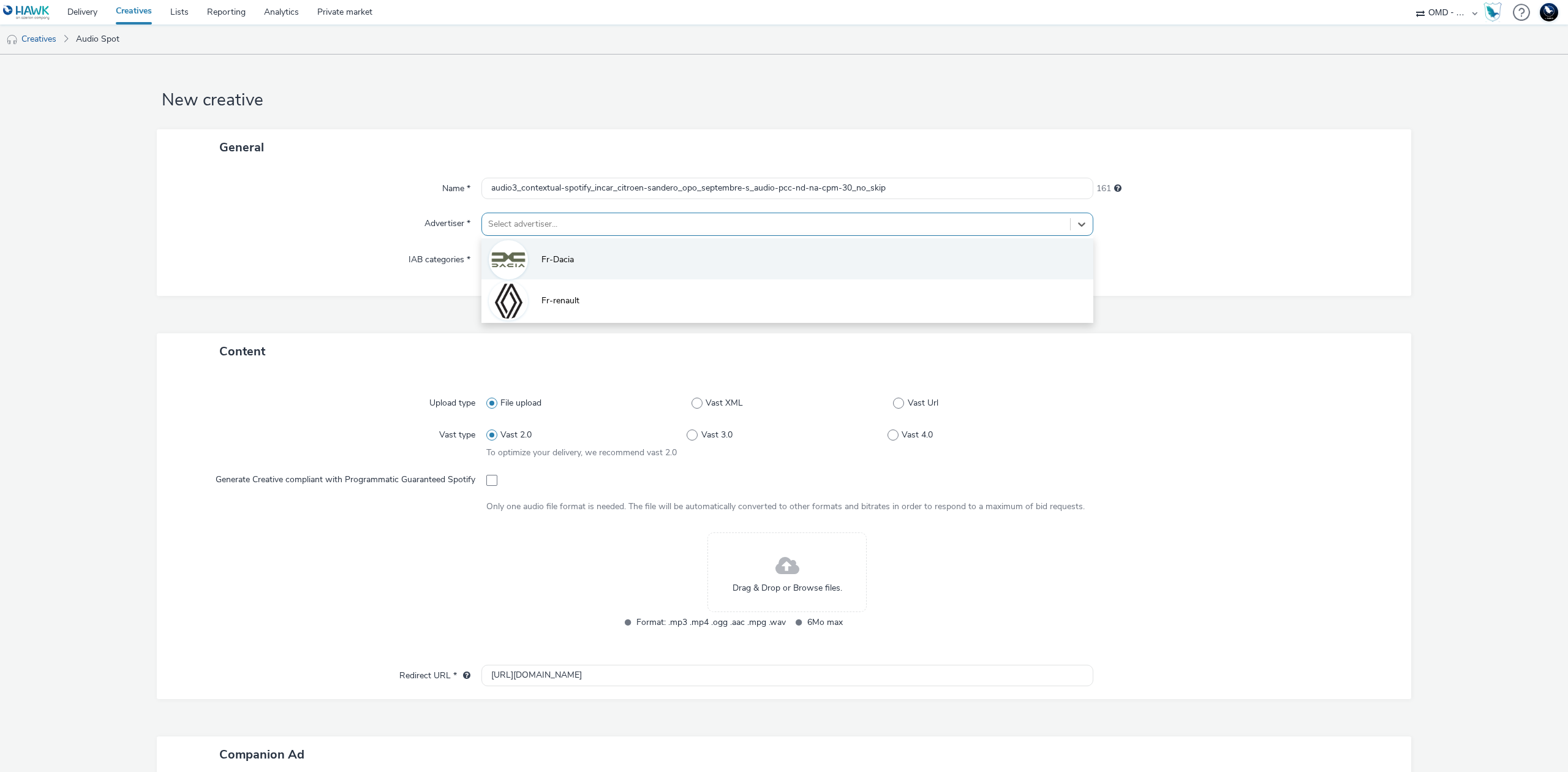
click at [577, 265] on li "Fr-Dacia" at bounding box center [787, 259] width 612 height 41
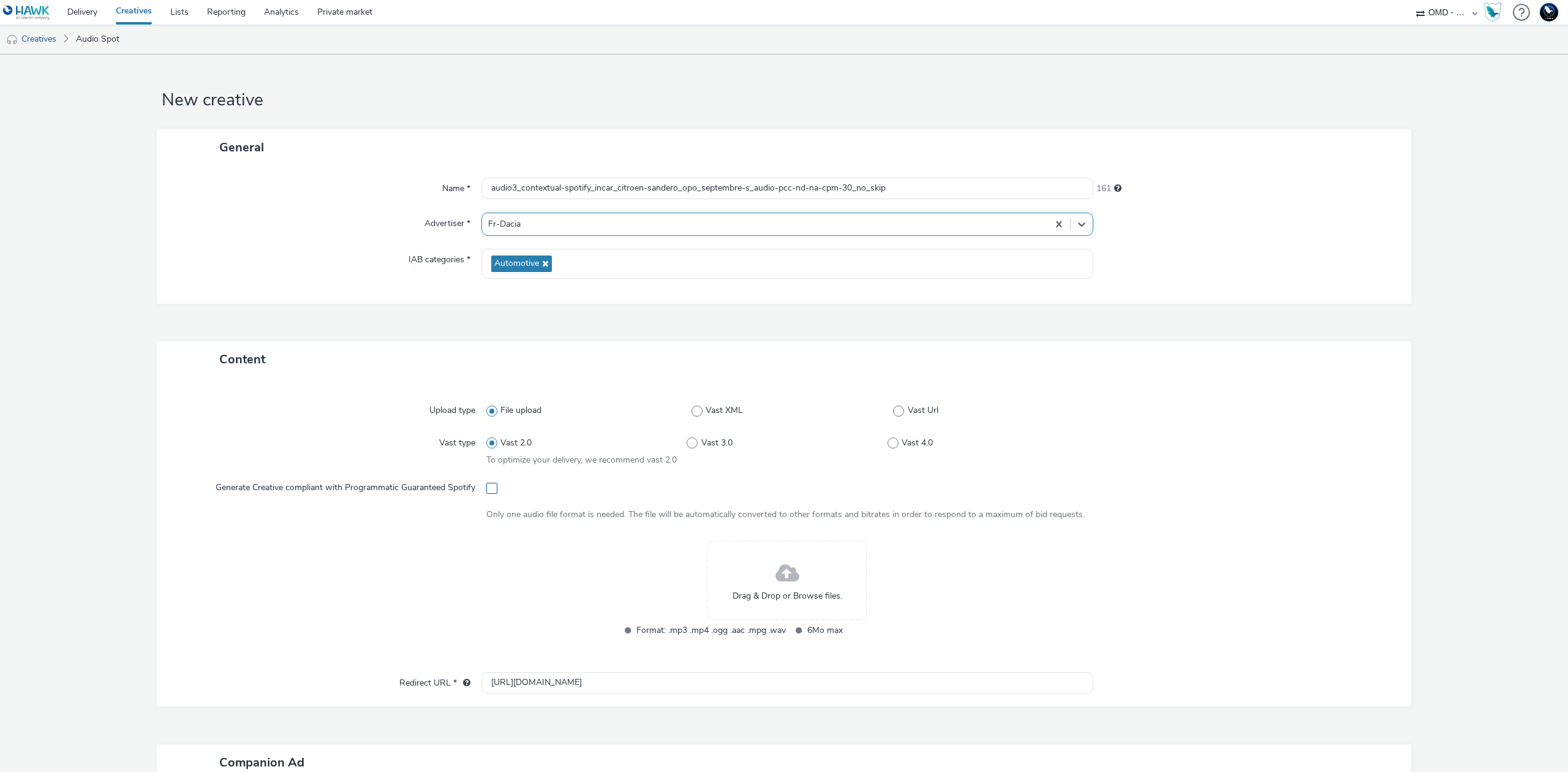
click at [486, 488] on span at bounding box center [492, 488] width 11 height 11
checkbox input "true"
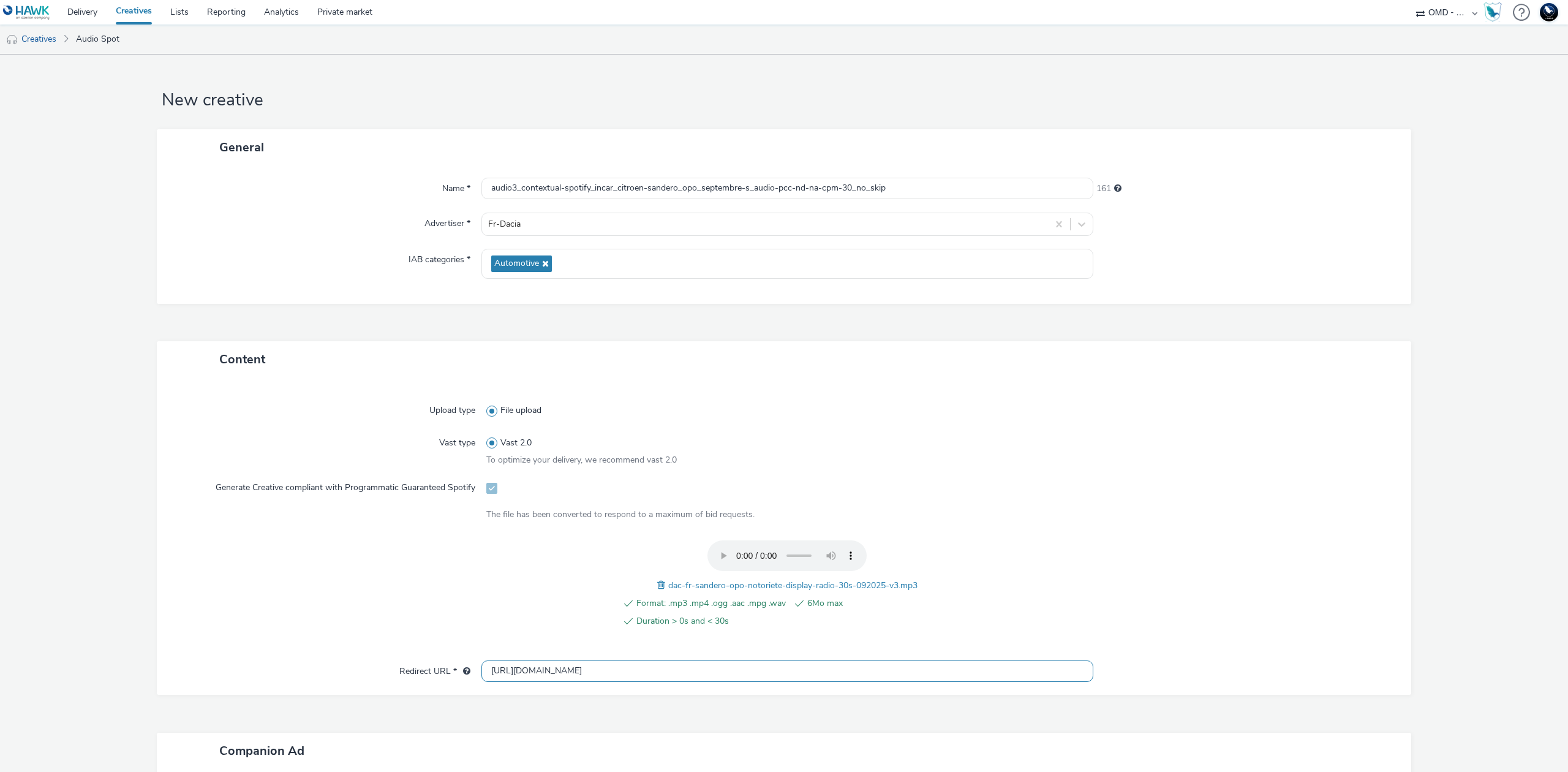
click at [605, 664] on input "[URL][DOMAIN_NAME]" at bounding box center [787, 671] width 612 height 21
paste input "s://[DOMAIN_NAME]/ddm/trackclk/N5648.5731497PROGIN-HAWKS0/B33847660.426798385;d…"
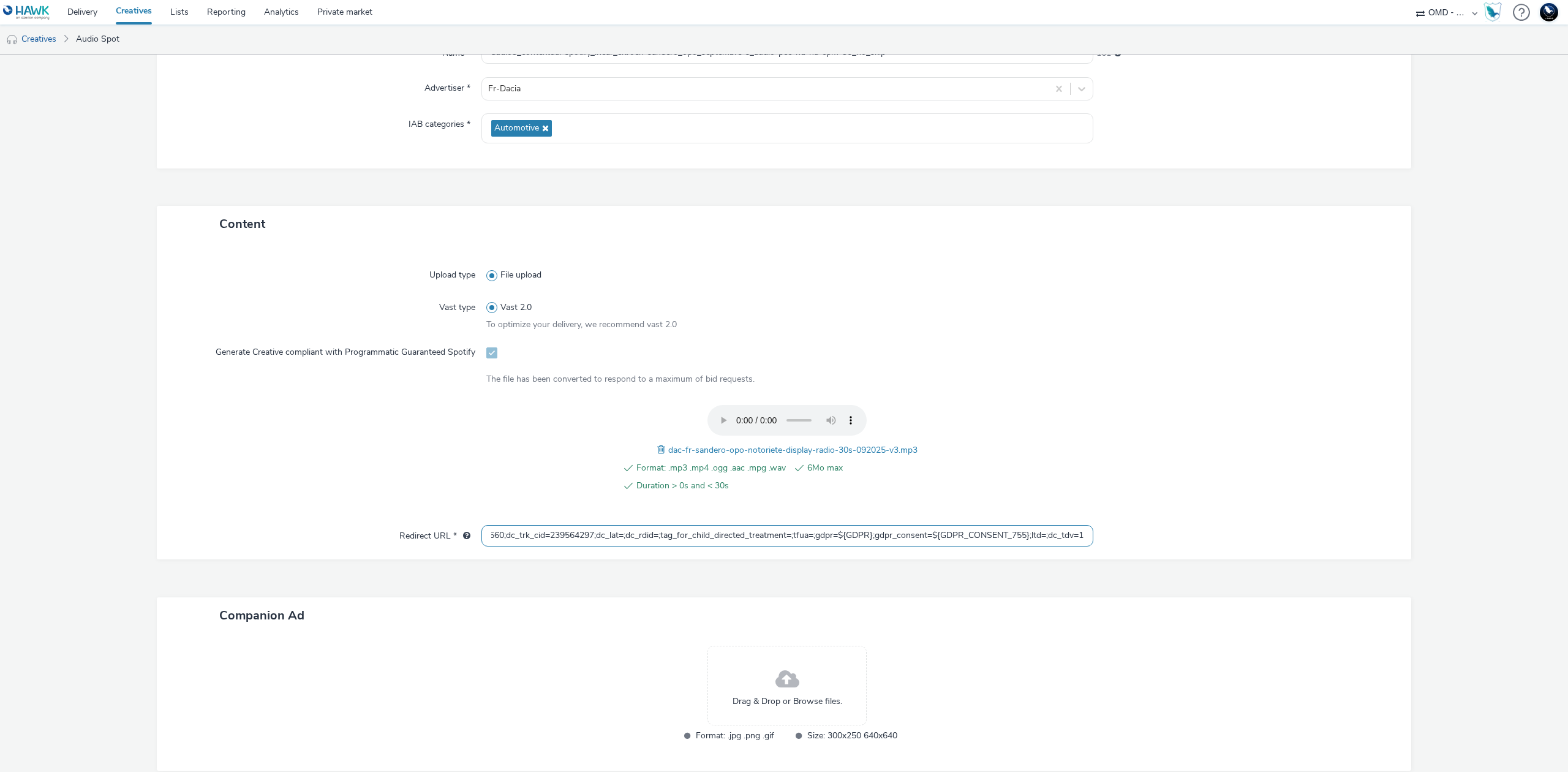
scroll to position [202, 0]
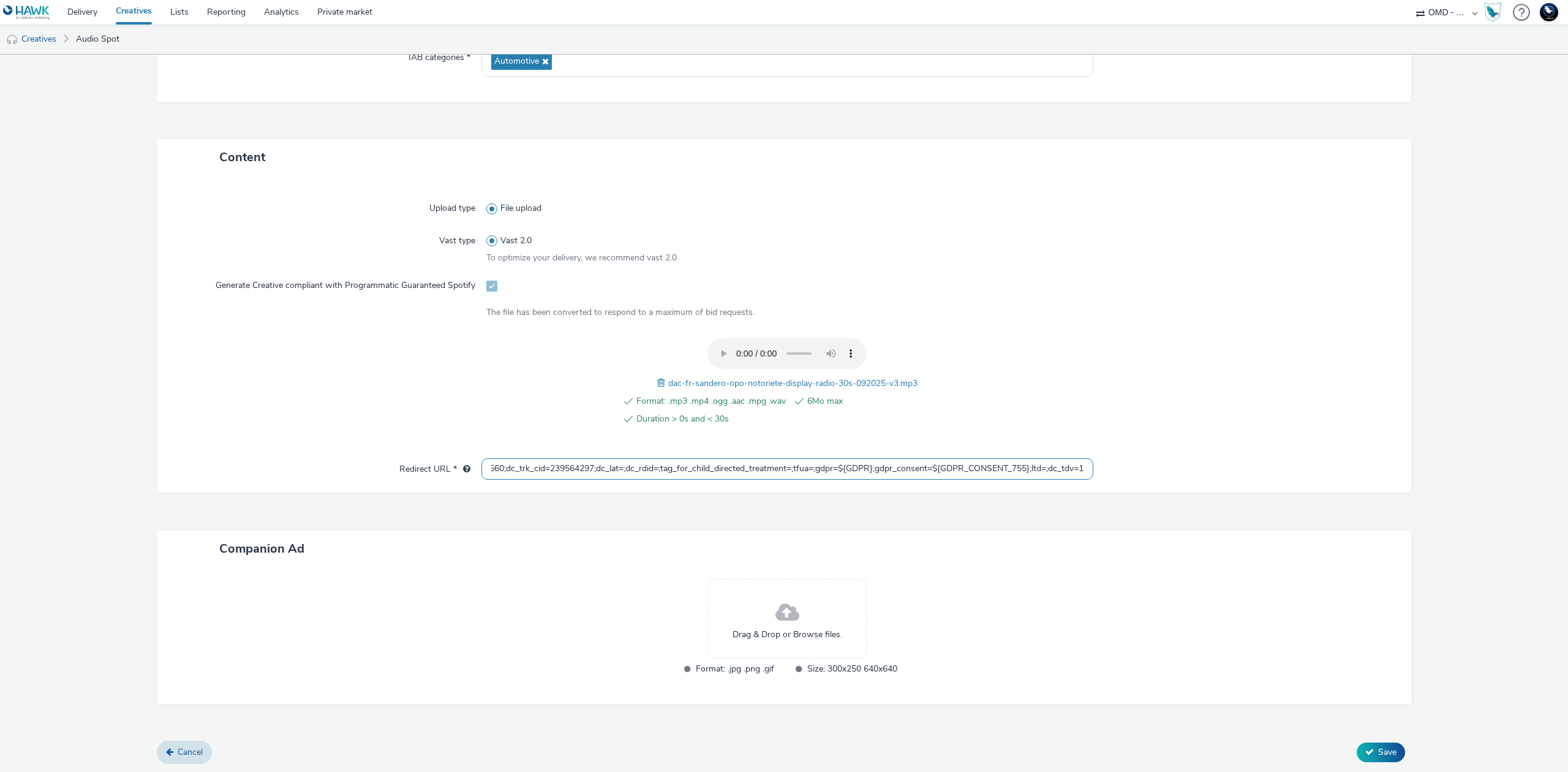
type input "https://[DOMAIN_NAME]/ddm/trackclk/N5648.5731497PROGIN-HAWKS0/B33847660.4267983…"
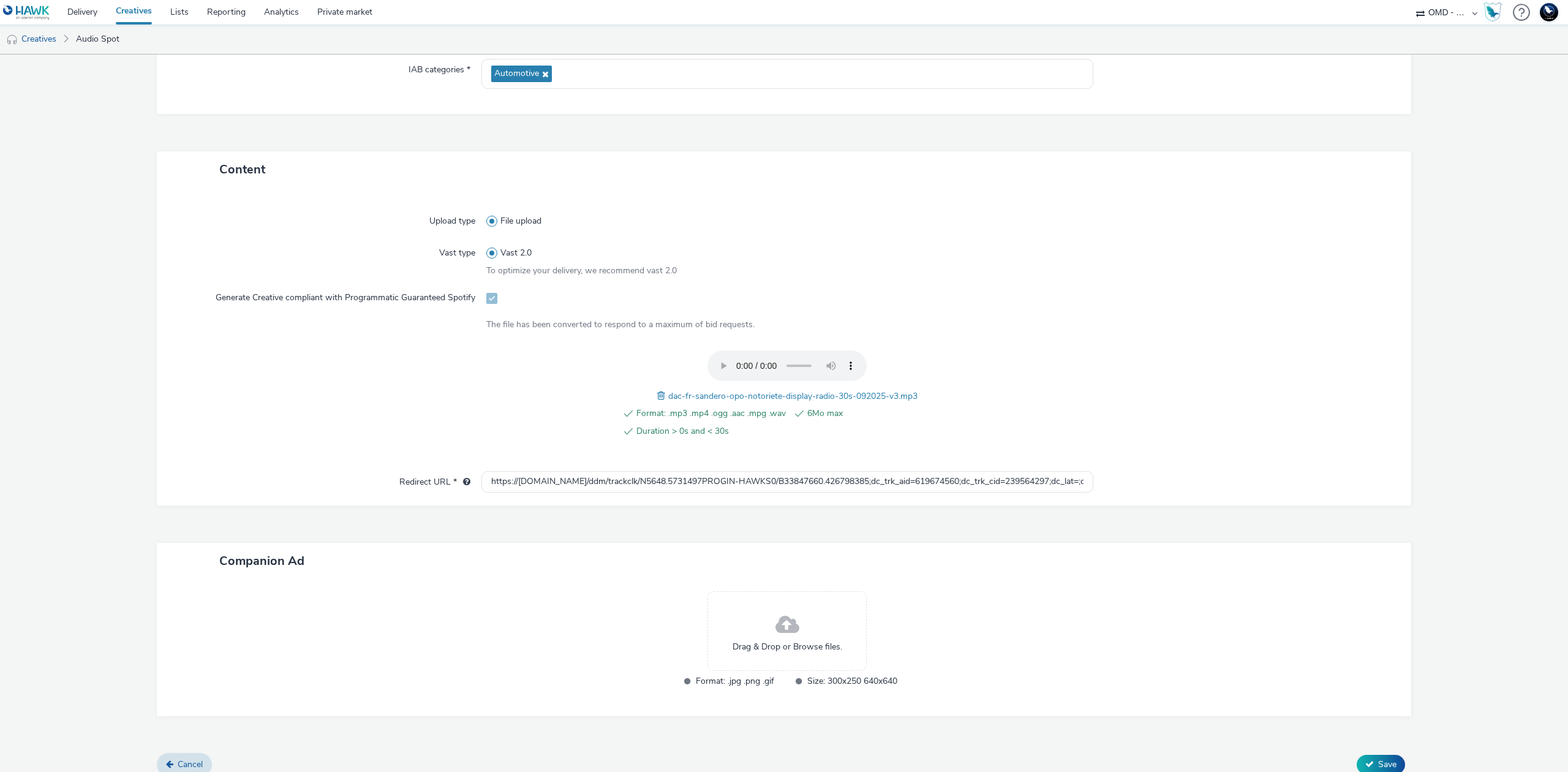
scroll to position [259, 0]
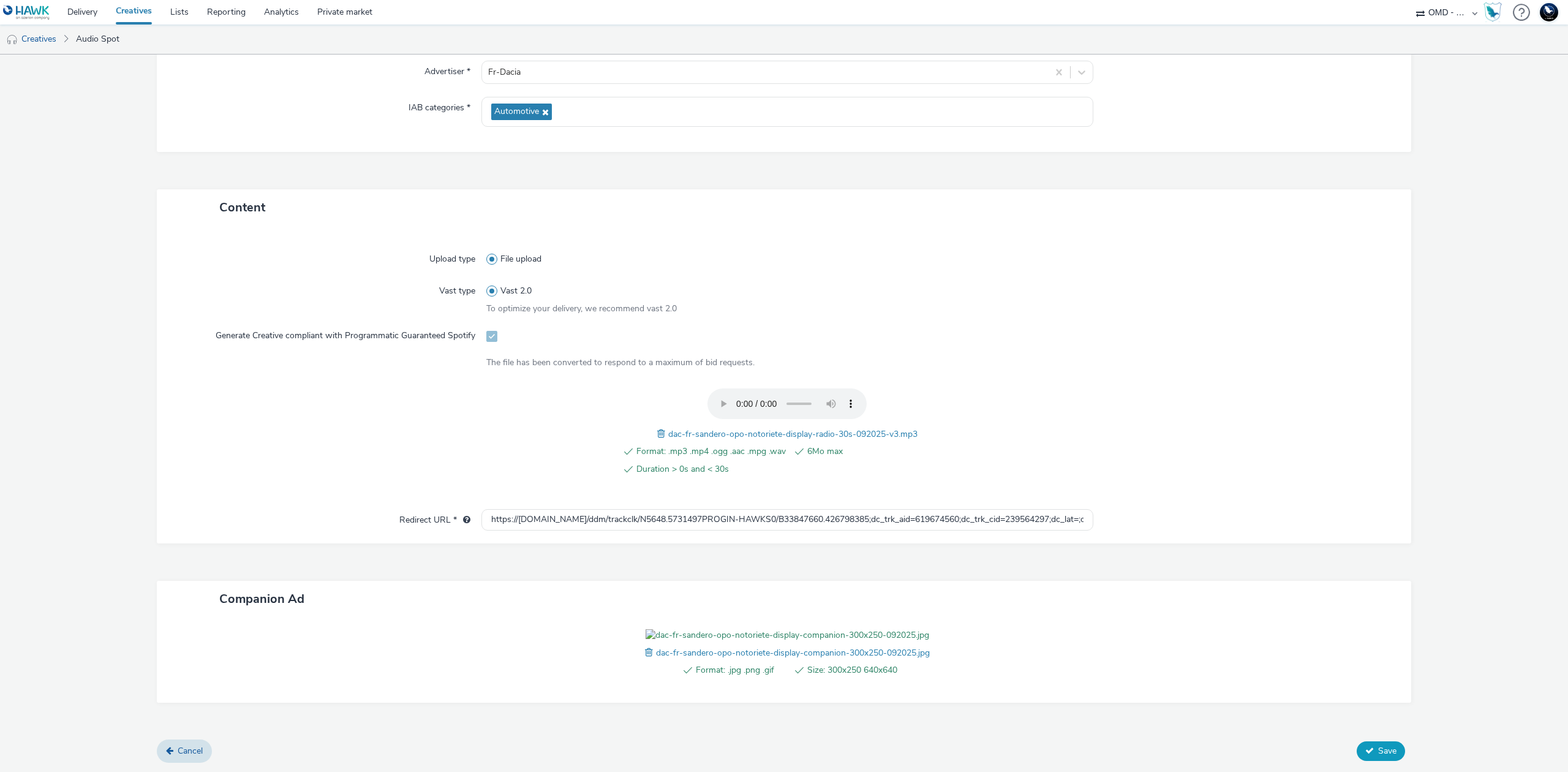
click at [1383, 757] on span "Save" at bounding box center [1387, 751] width 18 height 12
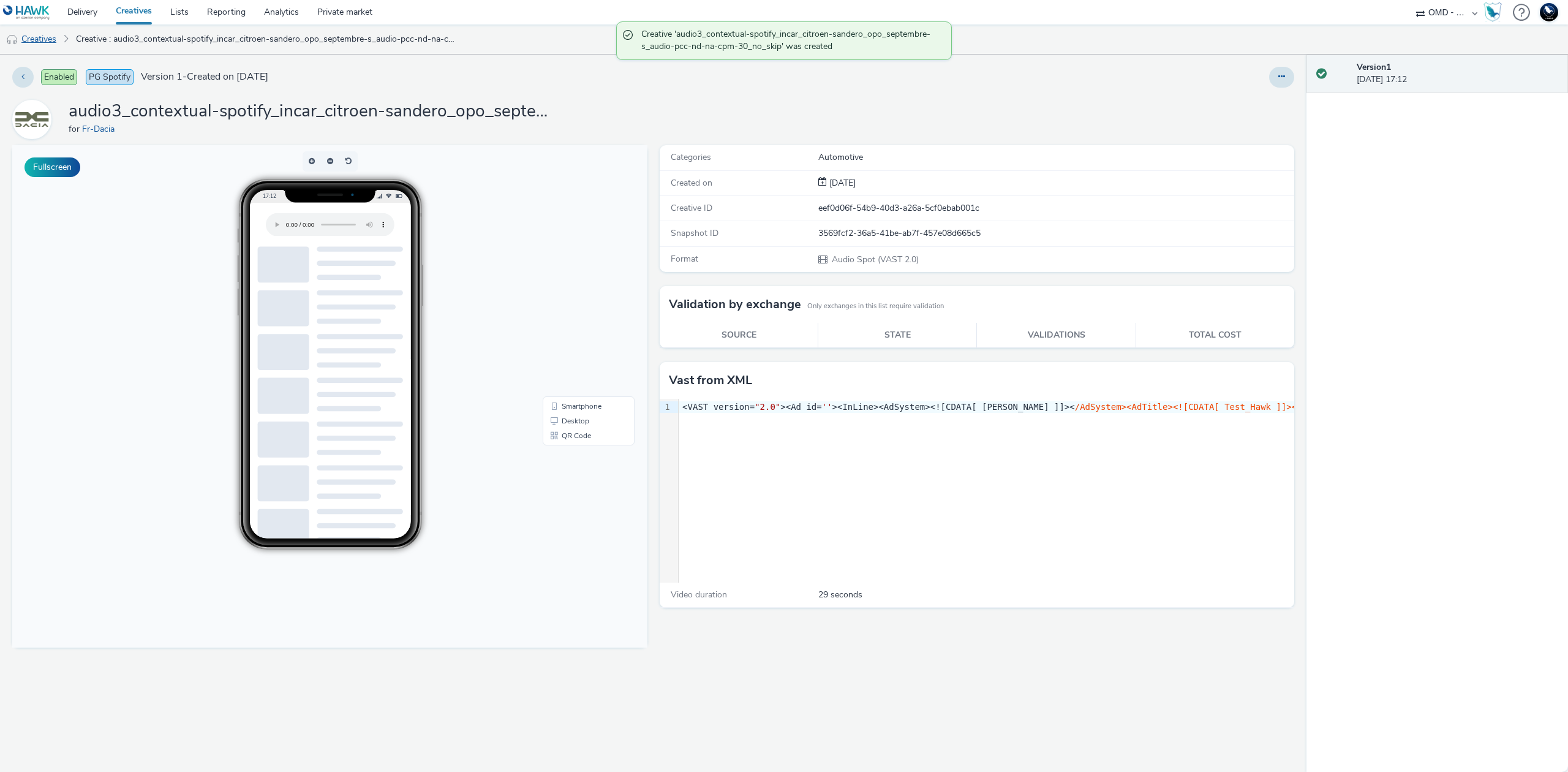
click at [55, 38] on link "Creatives" at bounding box center [31, 39] width 63 height 29
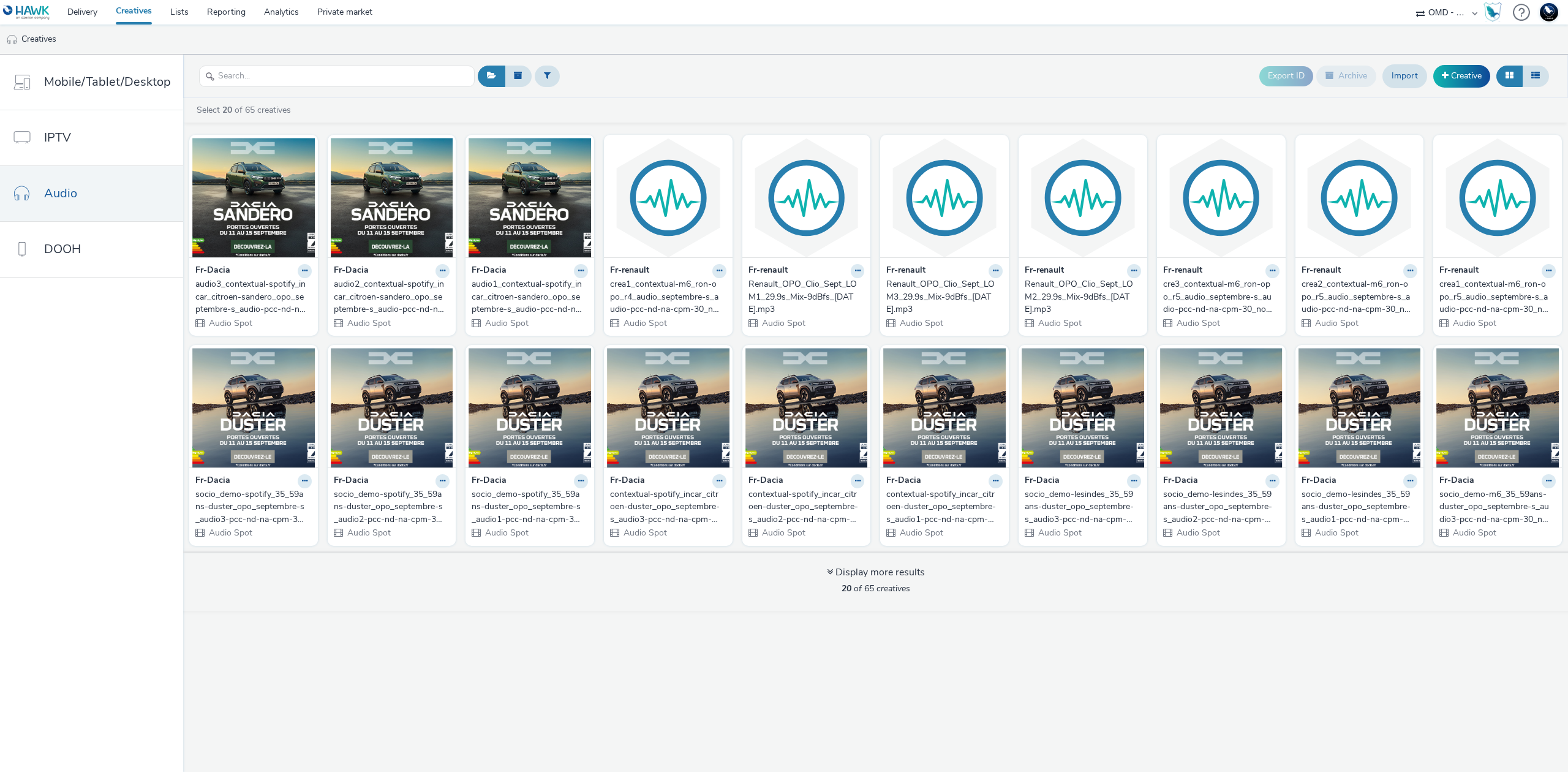
click at [657, 515] on div "contextual-spotify_incar_citroen-duster_opo_septembre-s_audio3-pcc-nd-na-cpm-30…" at bounding box center [666, 507] width 112 height 38
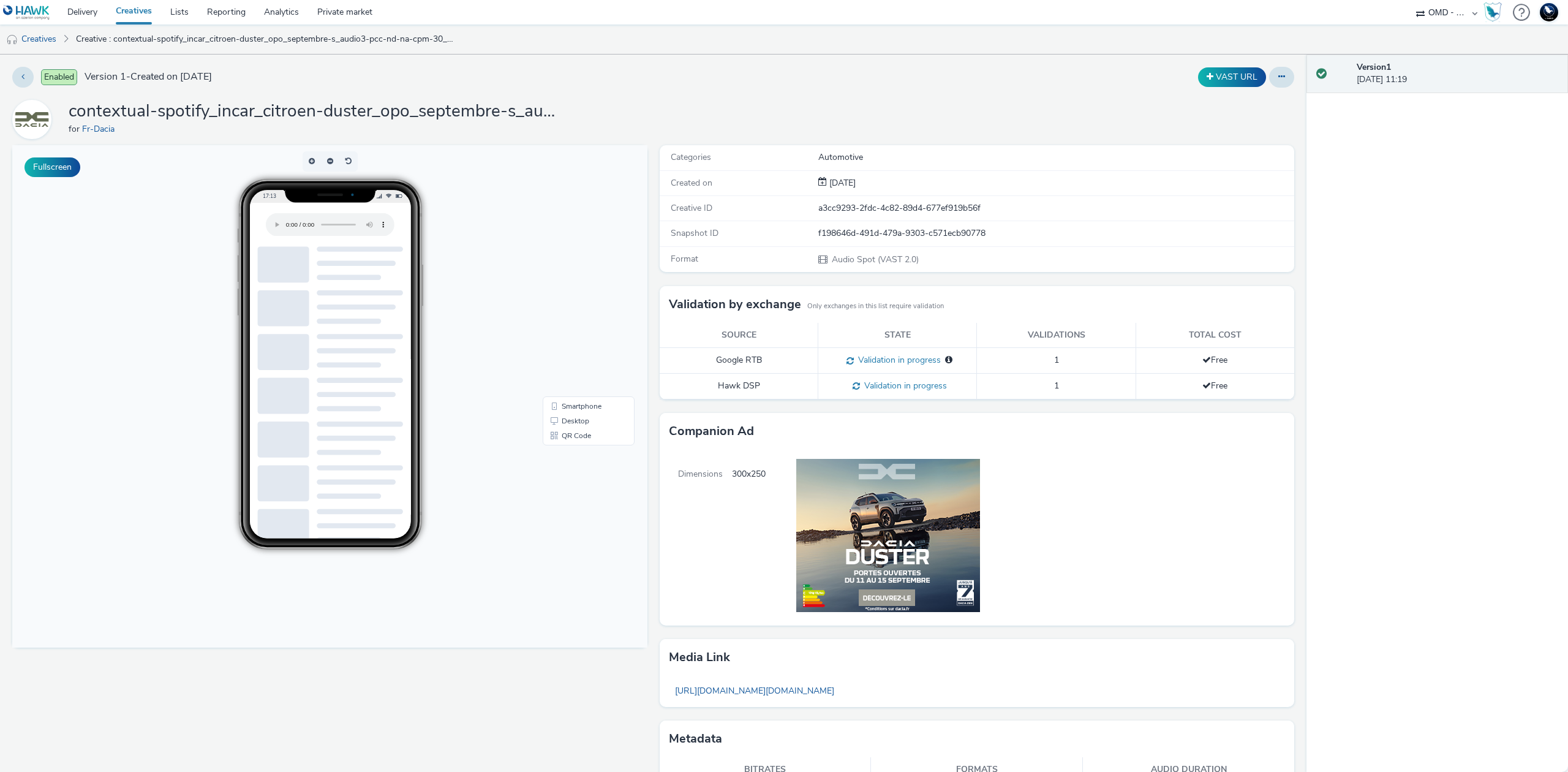
click at [142, 14] on link "Creatives" at bounding box center [134, 12] width 55 height 24
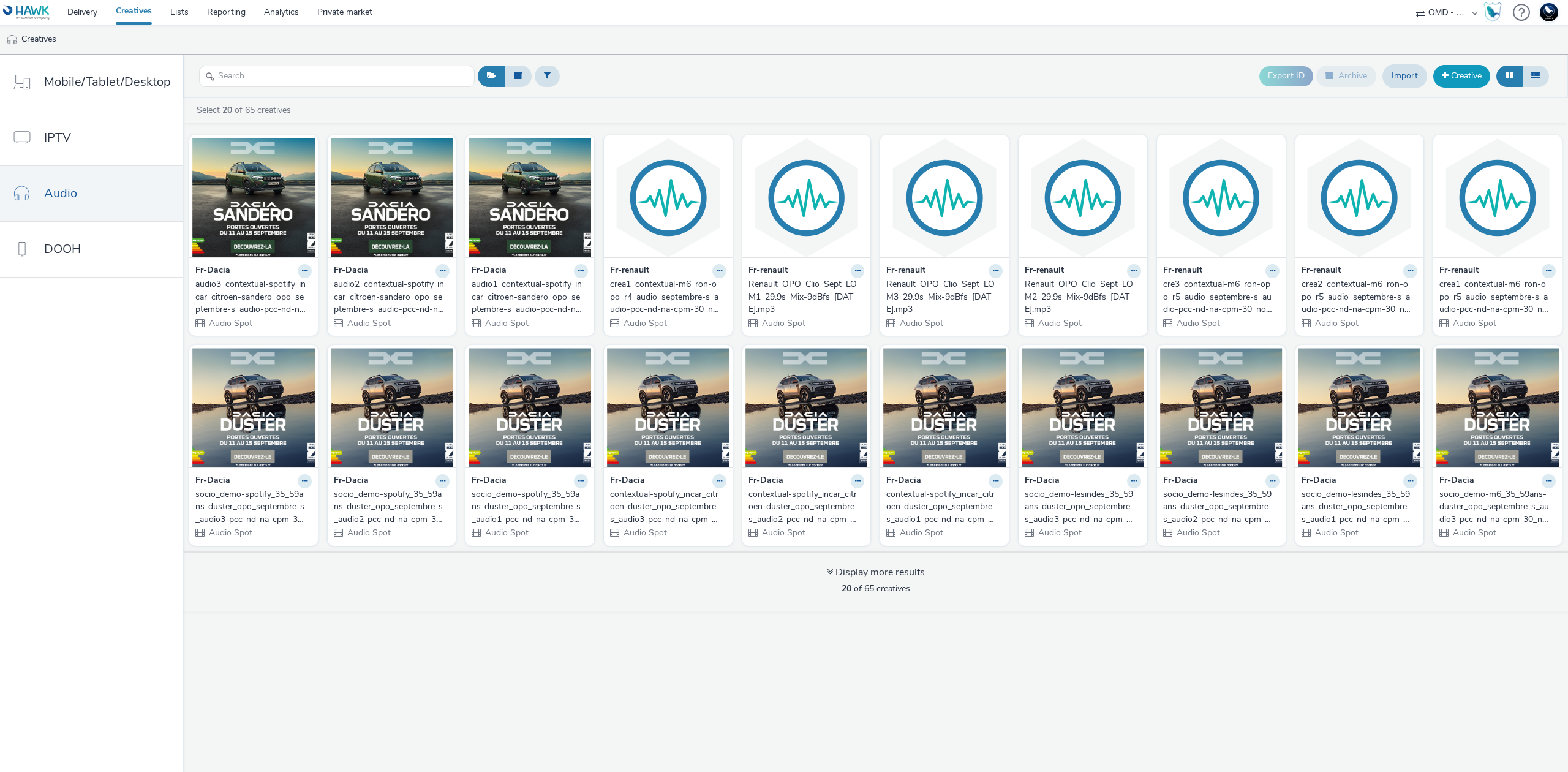
click at [1456, 79] on link "Creative" at bounding box center [1462, 75] width 57 height 22
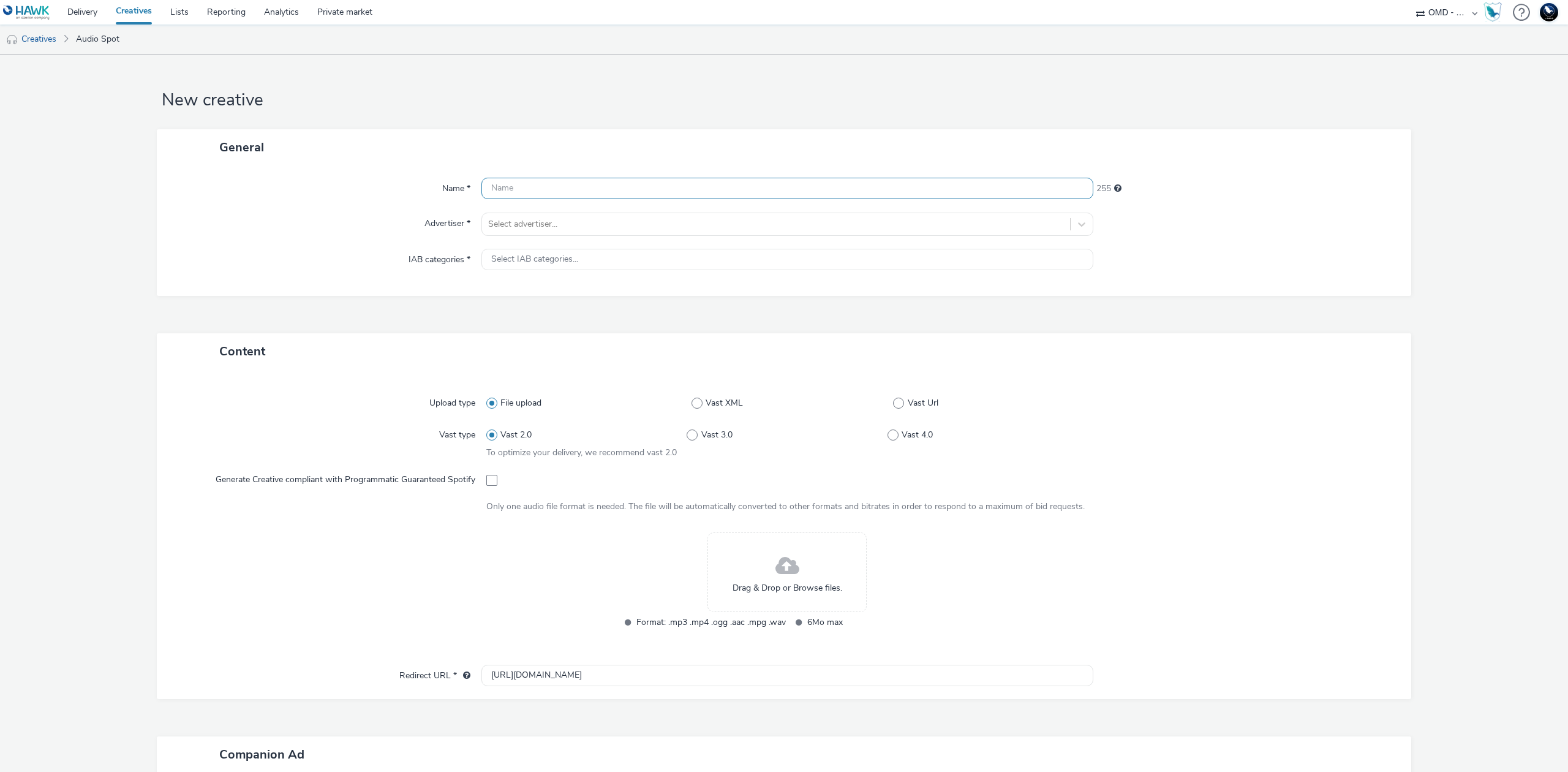
paste input "socio_demo-spotify_35_59ans-sandero_opo_septembre-s_audio-pcc-nd-na-cpm-30_no_s…"
click at [488, 184] on input "socio_demo-spotify_35_59ans-sandero_opo_septembre-s_audio-pcc-nd-na-cpm-30_no_s…" at bounding box center [787, 188] width 612 height 21
type input "audio1_socio_demo-spotify_35_59ans-sandero_opo_septembre-s_audio-pcc-nd-na-cpm-…"
click at [547, 218] on div at bounding box center [776, 224] width 576 height 14
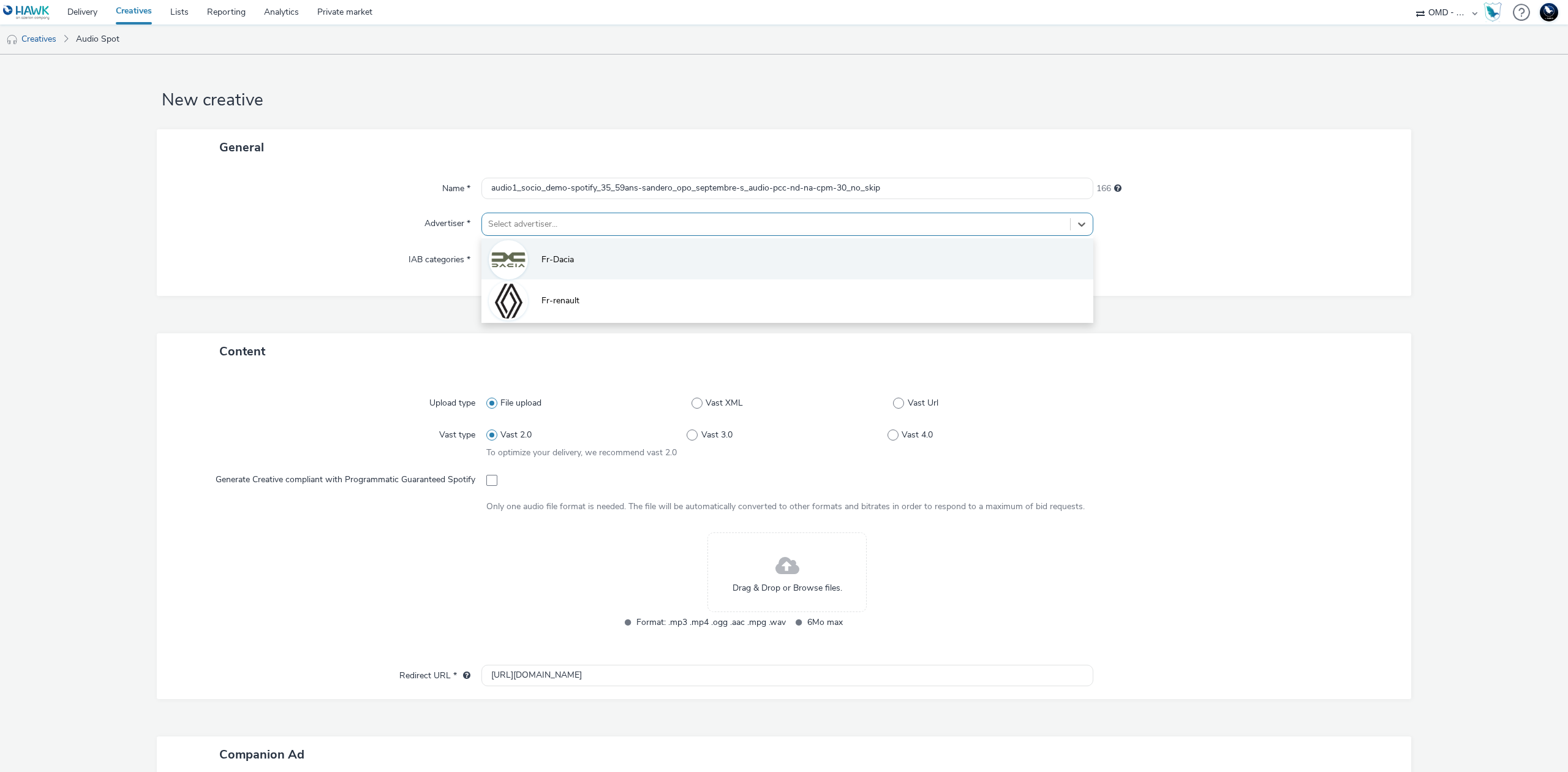
click at [557, 260] on span "Fr-Dacia" at bounding box center [558, 260] width 33 height 13
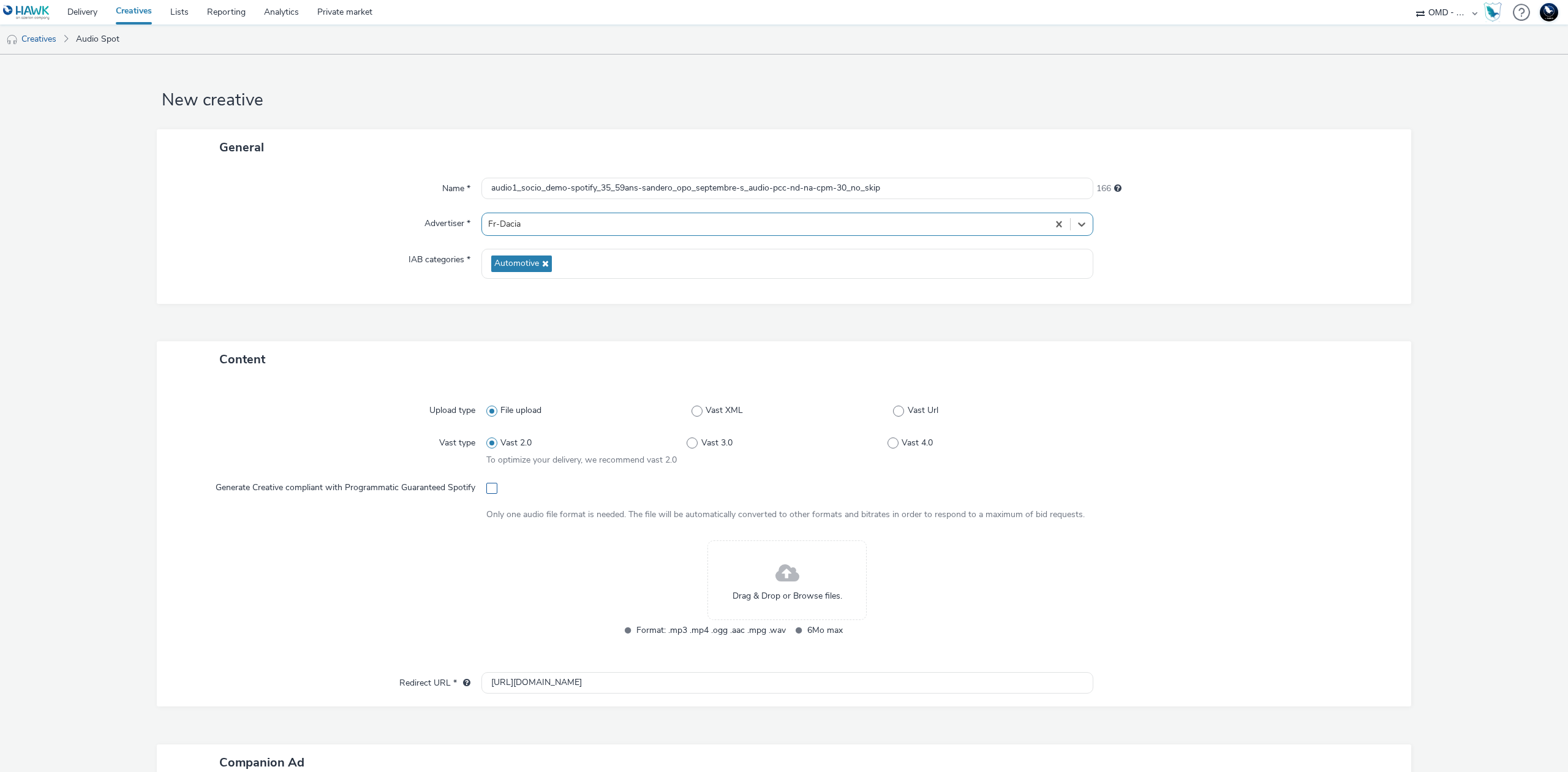
click at [488, 489] on span at bounding box center [492, 488] width 11 height 11
checkbox input "true"
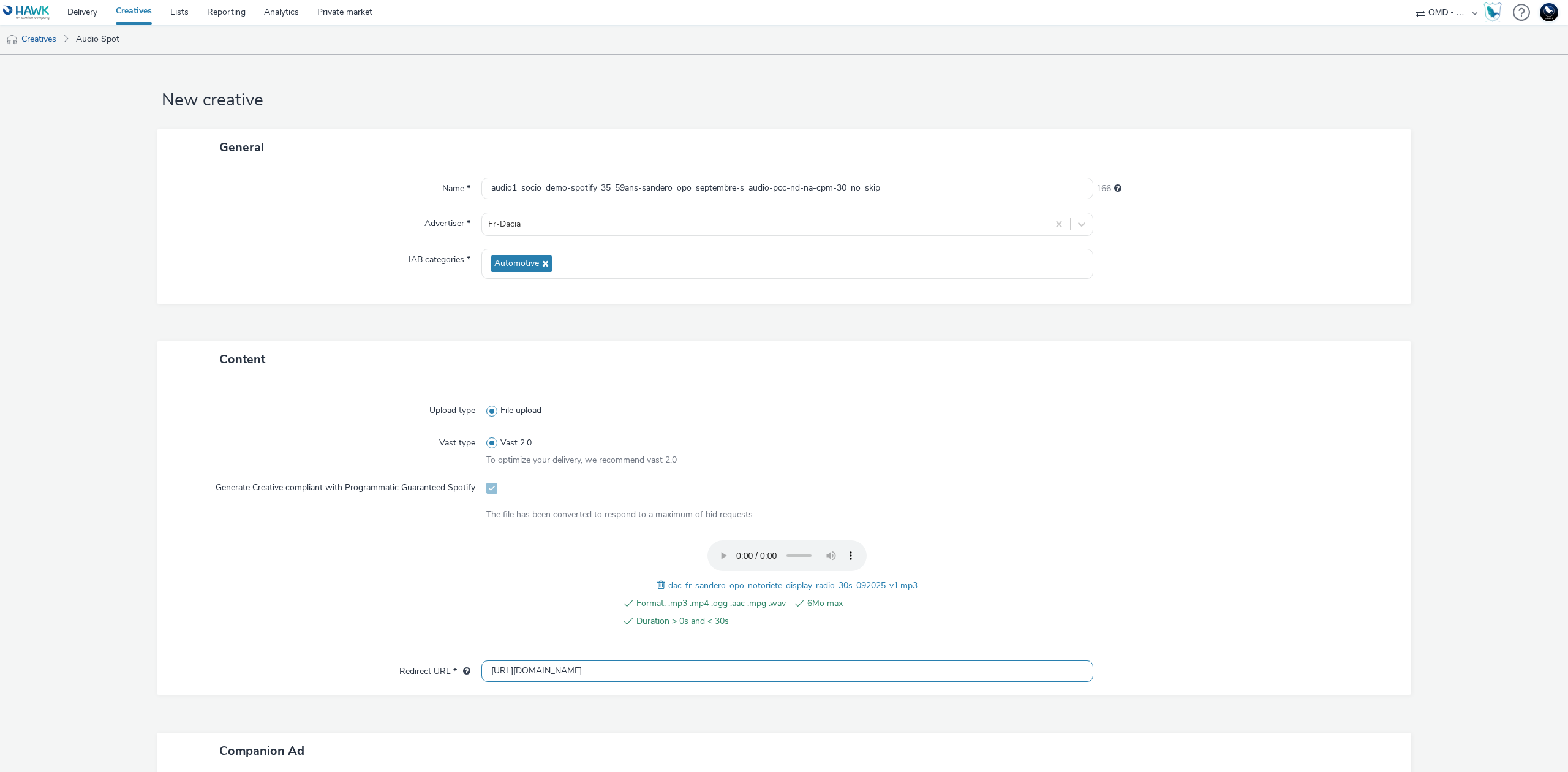
click at [534, 665] on input "[URL][DOMAIN_NAME]" at bounding box center [787, 671] width 612 height 21
paste input "s://[DOMAIN_NAME]/ddm/trackclk/N5648.5731497PROGIN-HAWKS0/B33847660.426798388;d…"
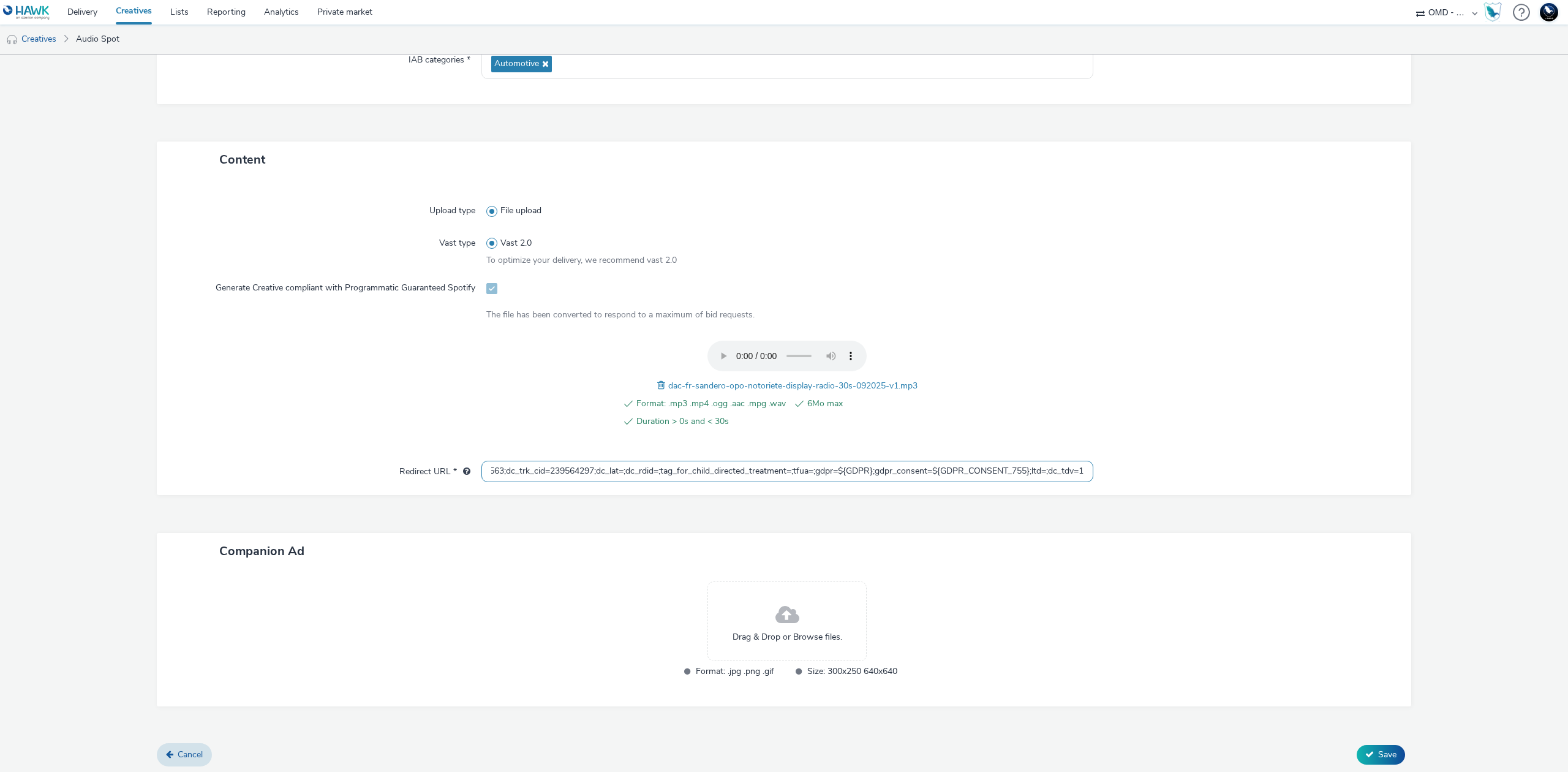
scroll to position [202, 0]
type input "https://[DOMAIN_NAME]/ddm/trackclk/N5648.5731497PROGIN-HAWKS0/B33847660.4267983…"
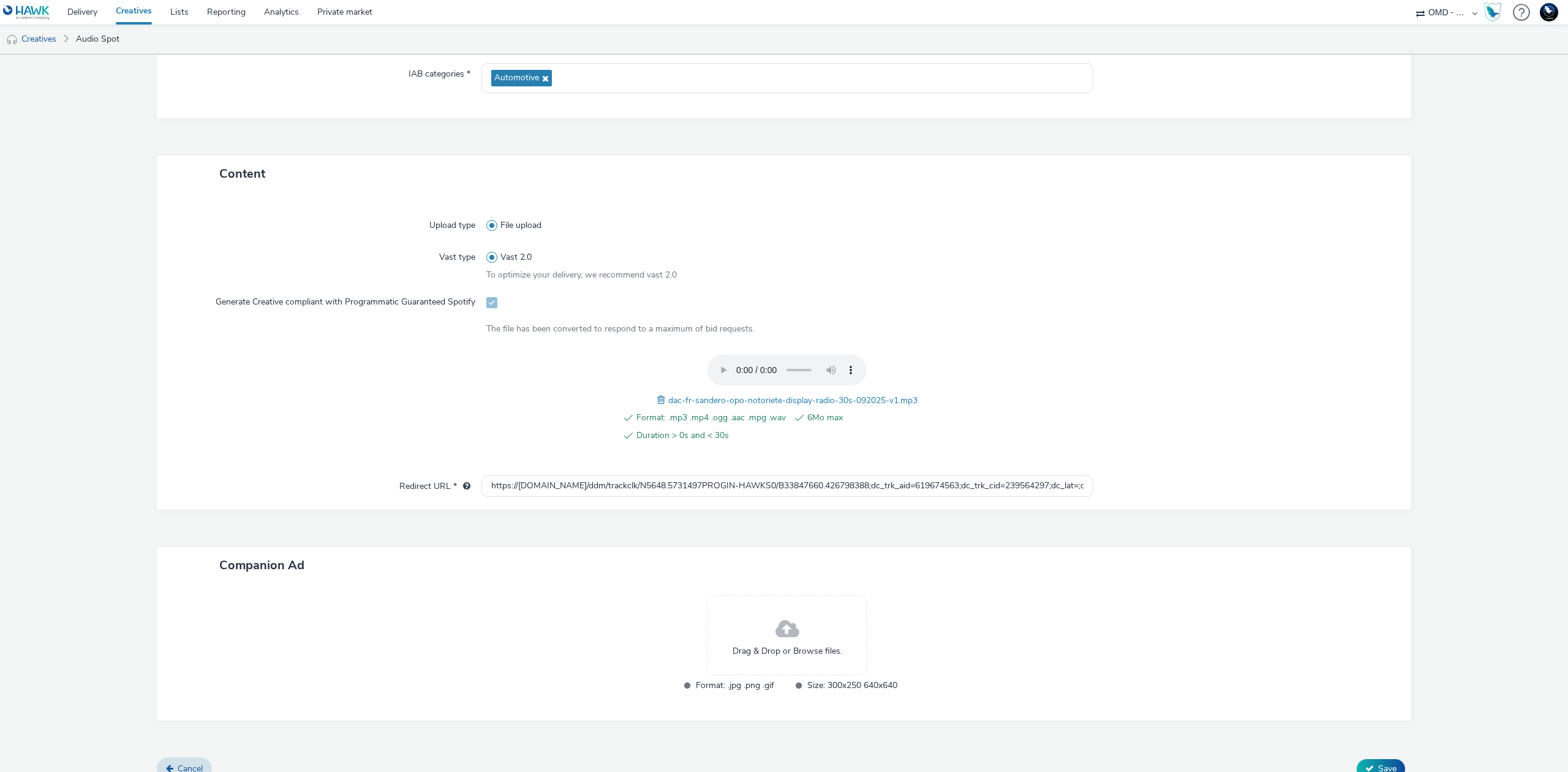
scroll to position [259, 0]
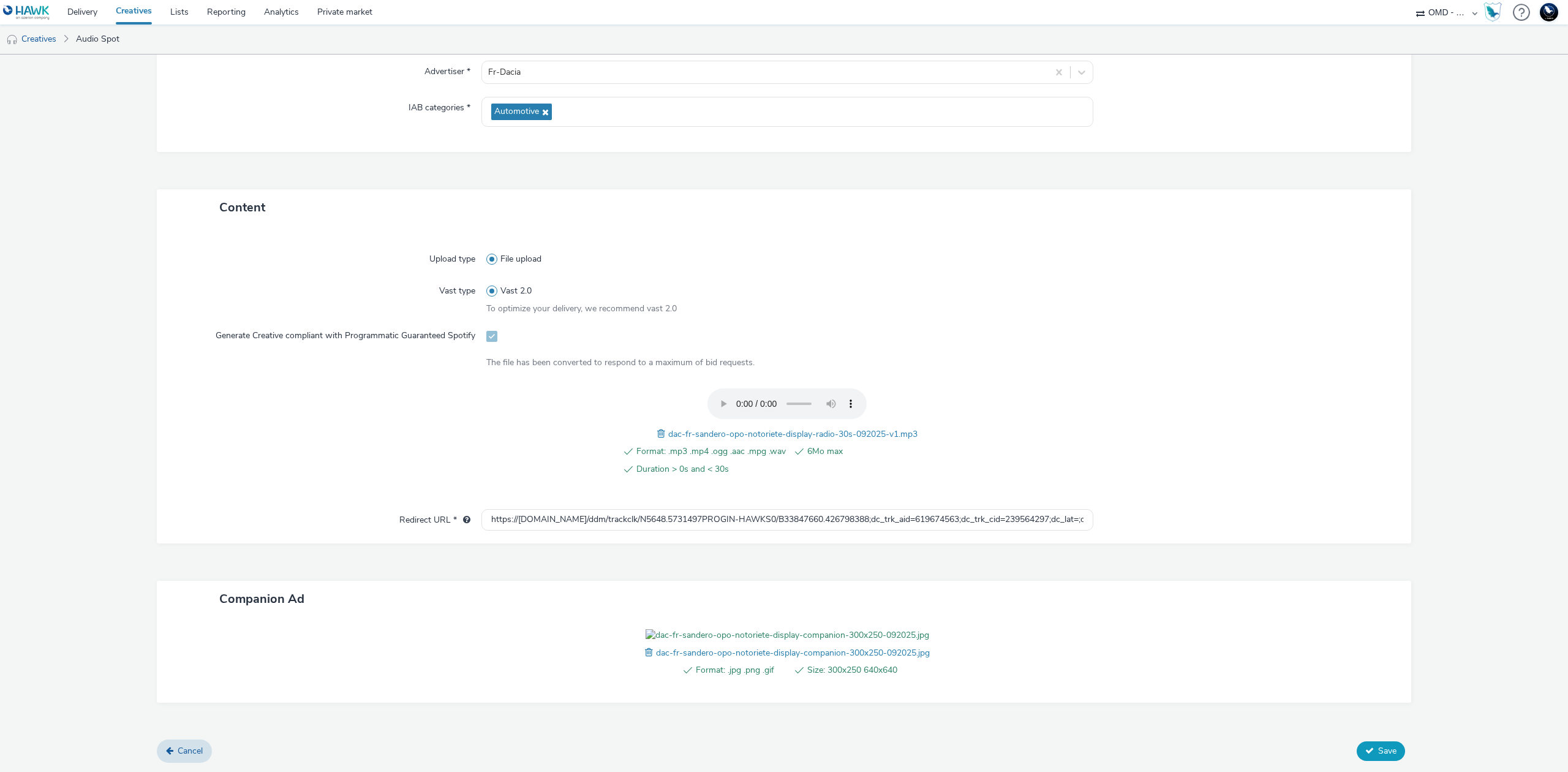
click at [1379, 757] on span "Save" at bounding box center [1387, 751] width 18 height 12
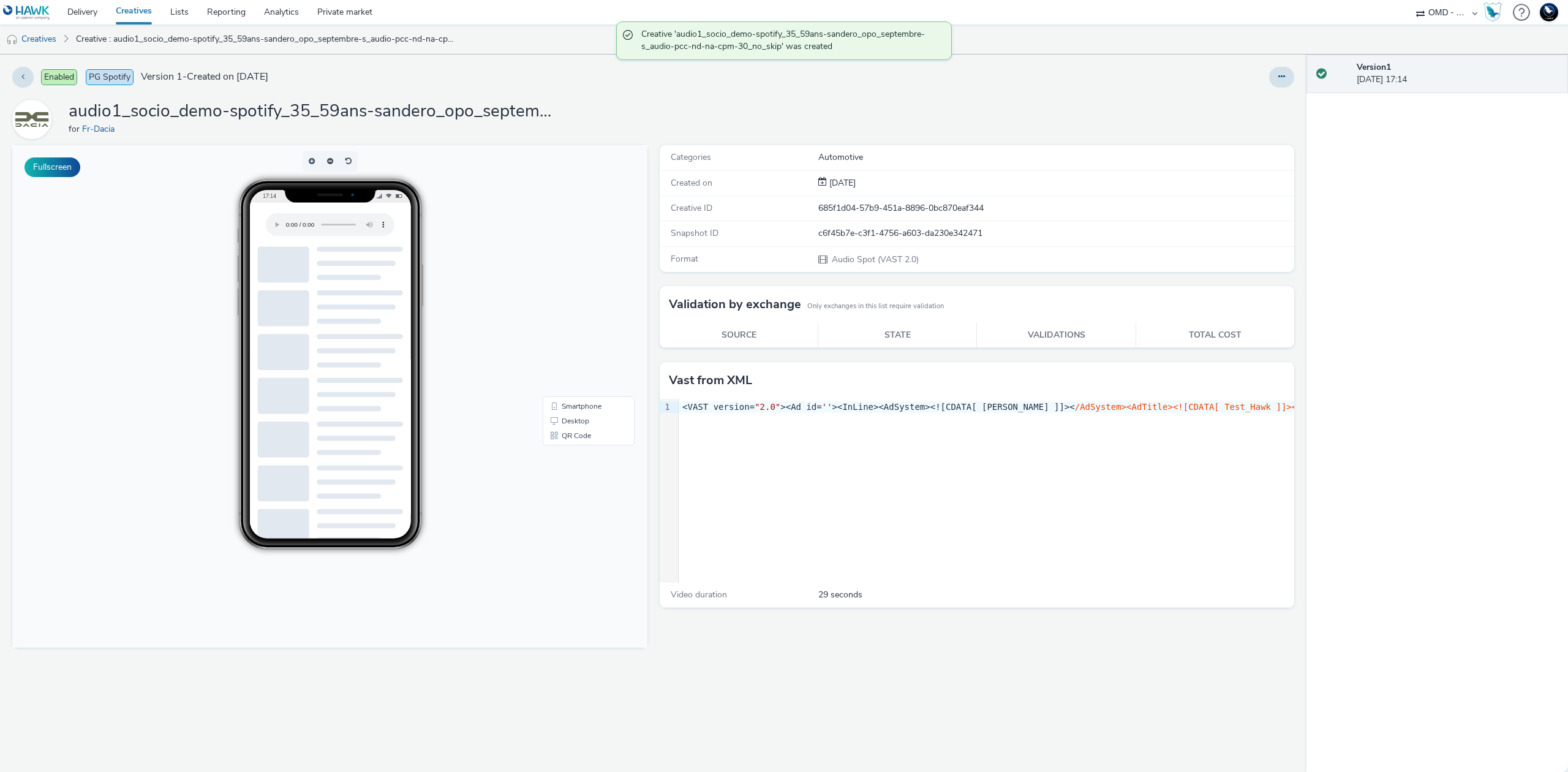
click at [268, 115] on h1 "audio1_socio_demo-spotify_35_59ans-sandero_opo_septembre-s_audio-pcc-nd-na-cpm-…" at bounding box center [313, 111] width 490 height 23
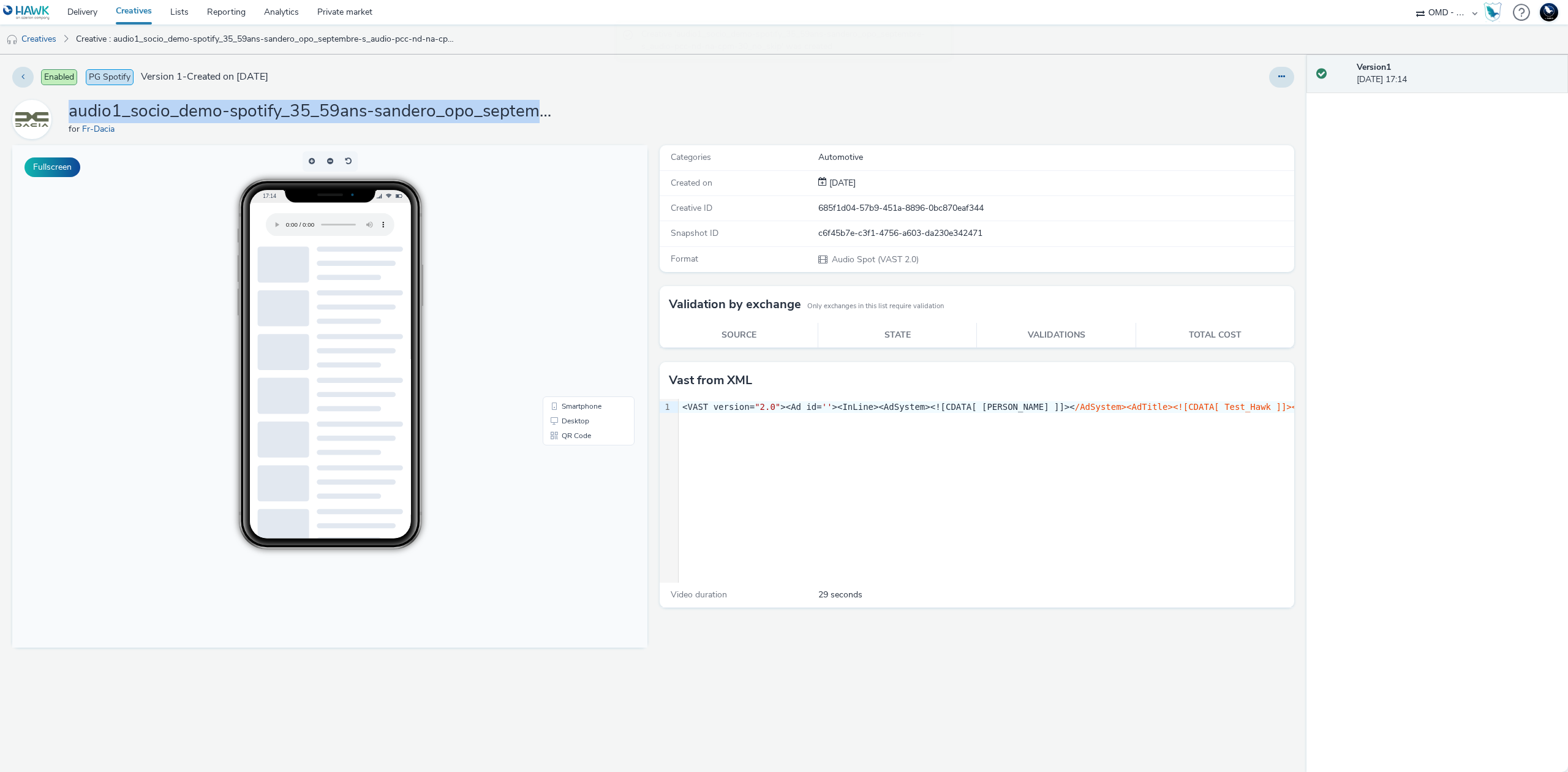
click at [268, 115] on h1 "audio1_socio_demo-spotify_35_59ans-sandero_opo_septembre-s_audio-pcc-nd-na-cpm-…" at bounding box center [313, 111] width 490 height 23
copy h1 "audio1_socio_demo-spotify_35_59ans-sandero_opo_septembre-s_audio-pcc-nd-na-cpm-…"
click at [45, 37] on link "Creatives" at bounding box center [31, 39] width 63 height 29
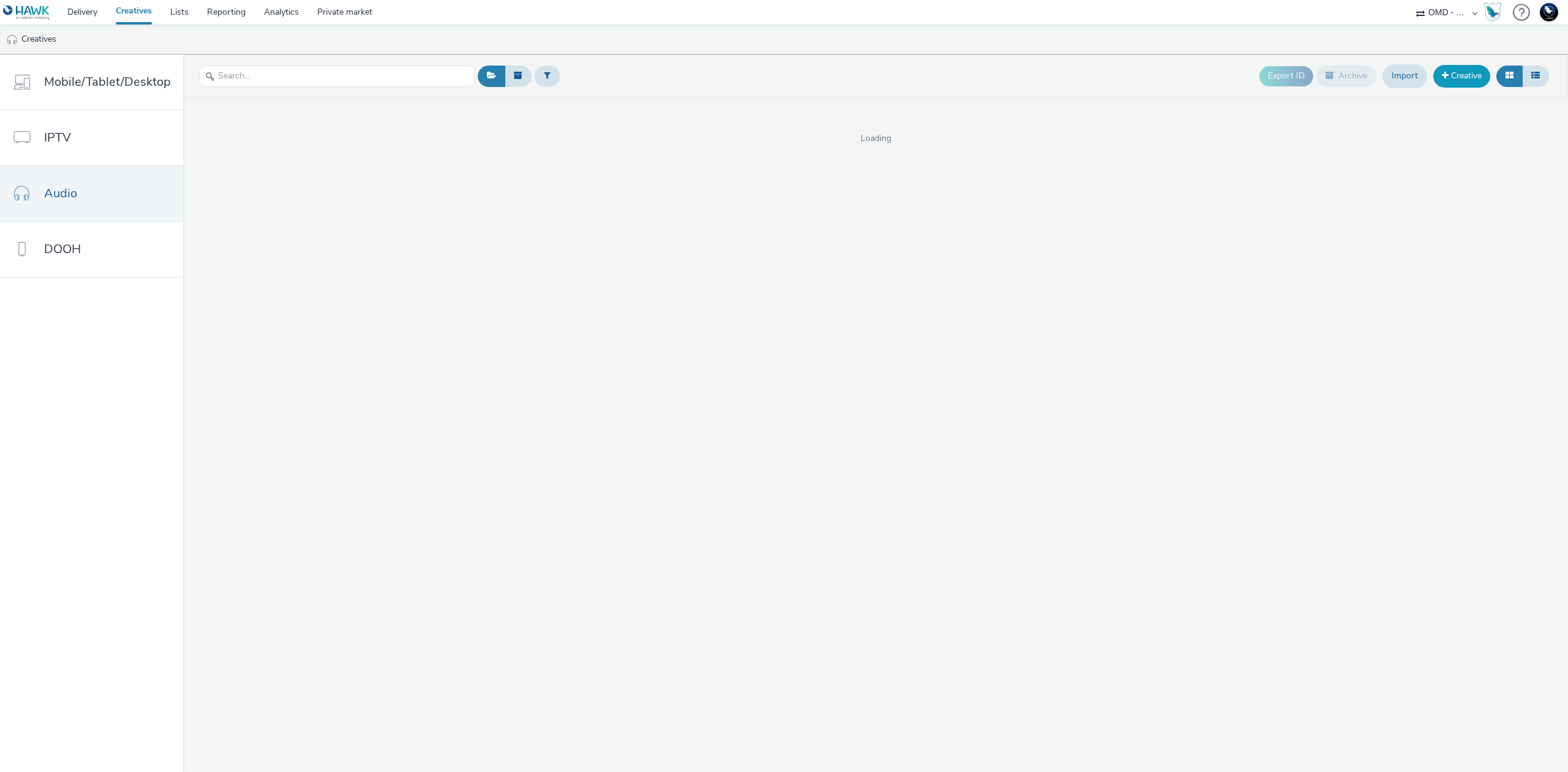
click at [1466, 78] on link "Creative" at bounding box center [1462, 75] width 57 height 22
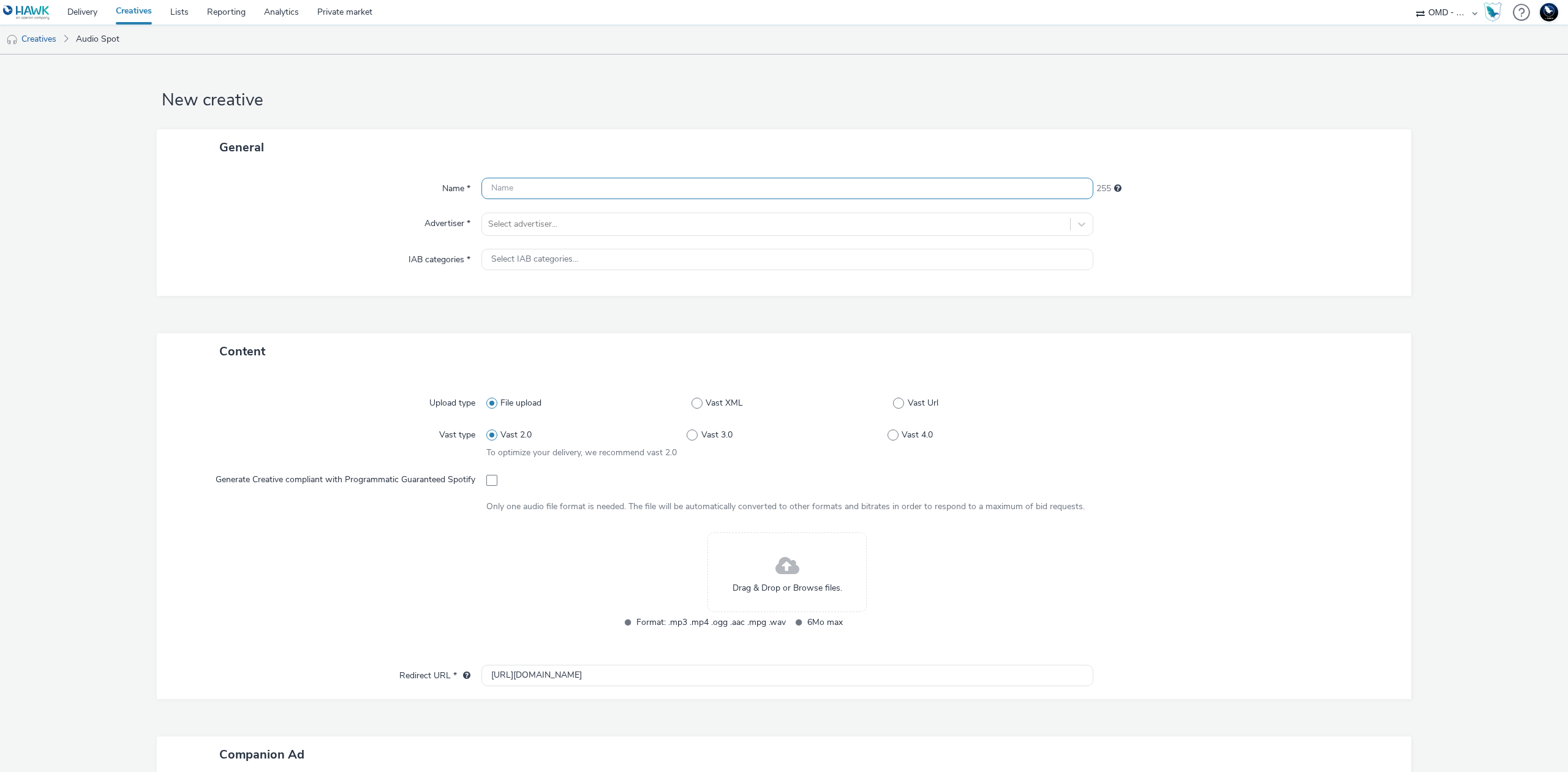
paste input "audio1_socio_demo-spotify_35_59ans-sandero_opo_septembre-s_audio-pcc-nd-na-cpm-…"
click at [512, 187] on input "audio1_socio_demo-spotify_35_59ans-sandero_opo_septembre-s_audio-pcc-nd-na-cpm-…" at bounding box center [787, 188] width 612 height 21
type input "audio2_socio_demo-spotify_35_59ans-sandero_opo_septembre-s_audio-pcc-nd-na-cpm-…"
click at [488, 479] on span at bounding box center [492, 481] width 11 height 11
checkbox input "true"
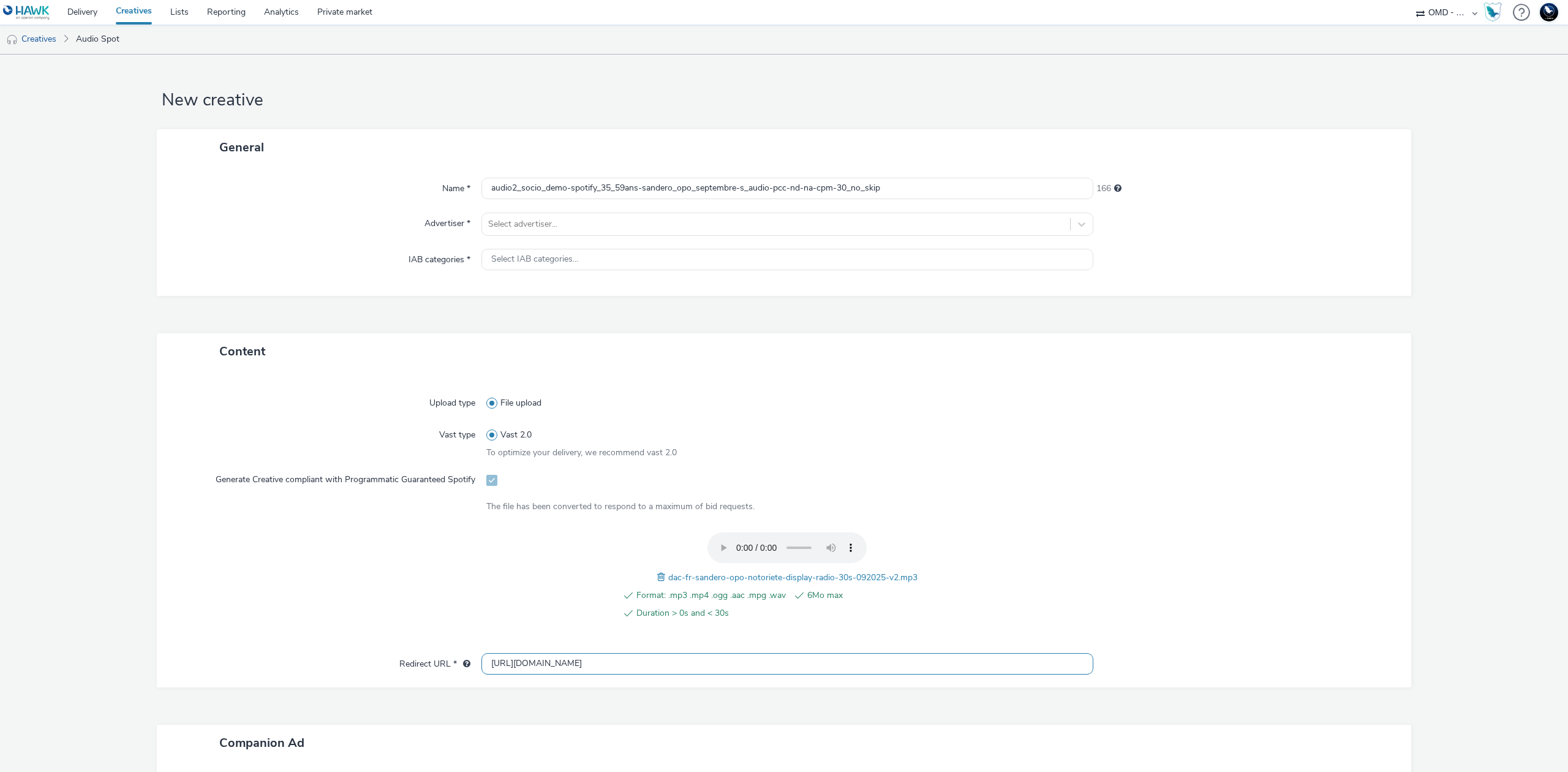
click at [646, 665] on input "[URL][DOMAIN_NAME]" at bounding box center [787, 664] width 612 height 21
drag, startPoint x: 646, startPoint y: 665, endPoint x: 638, endPoint y: 669, distance: 8.9
paste input "s://[DOMAIN_NAME]/ddm/trackclk/N5648.5731497PROGIN-HAWKS0/B33847660.426798388;d…"
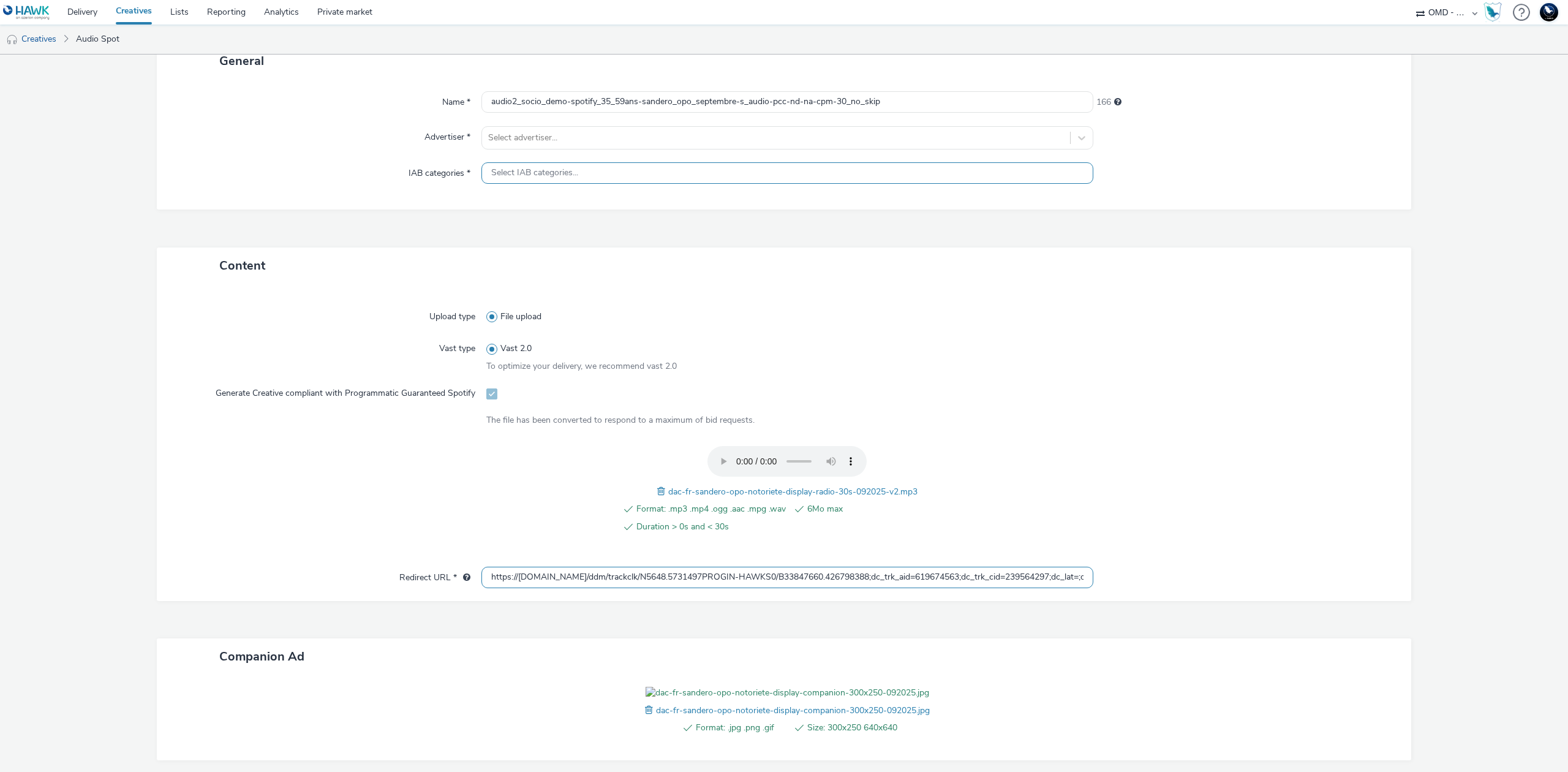
scroll to position [23, 0]
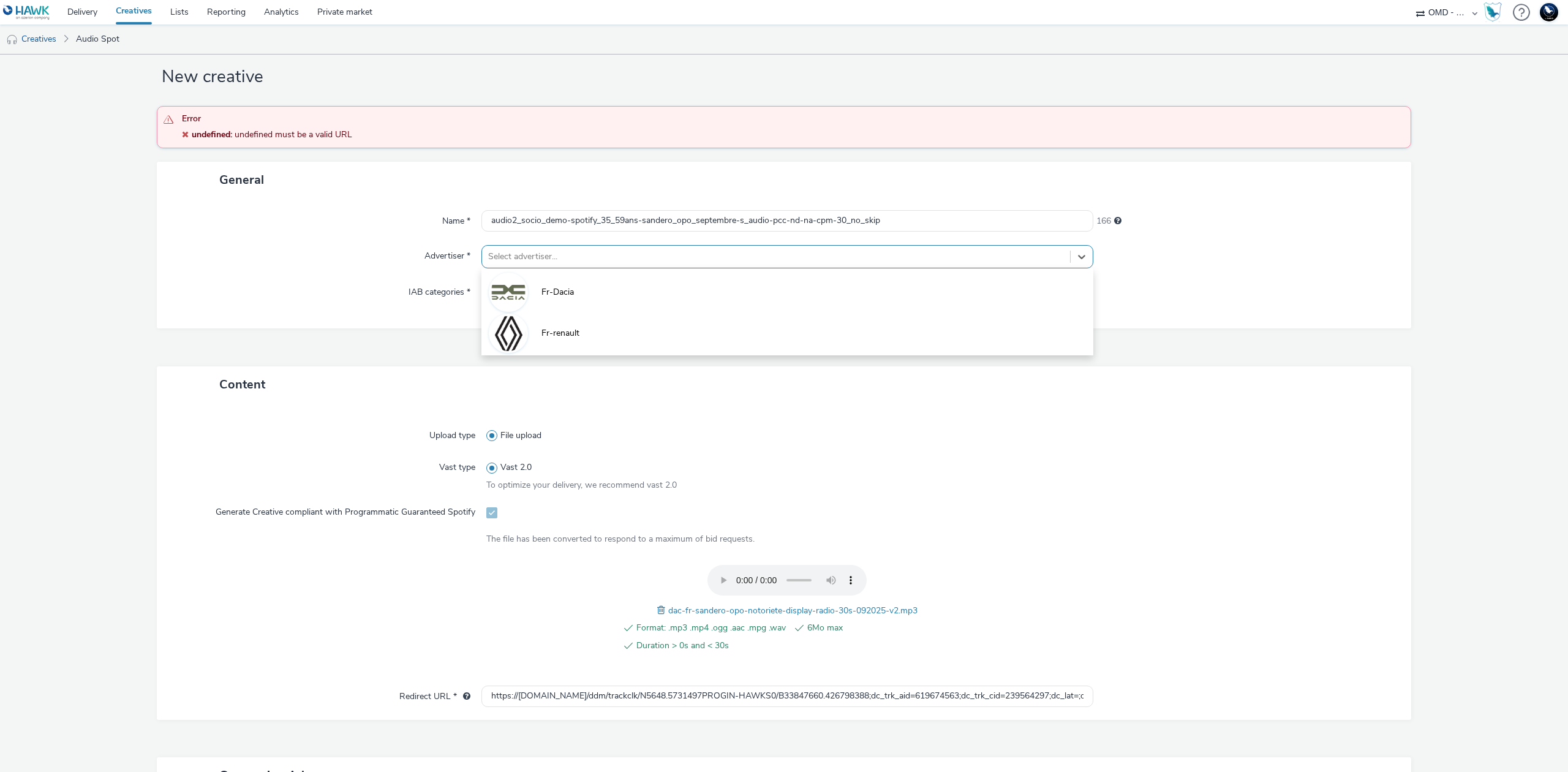
click at [698, 257] on div at bounding box center [776, 256] width 576 height 14
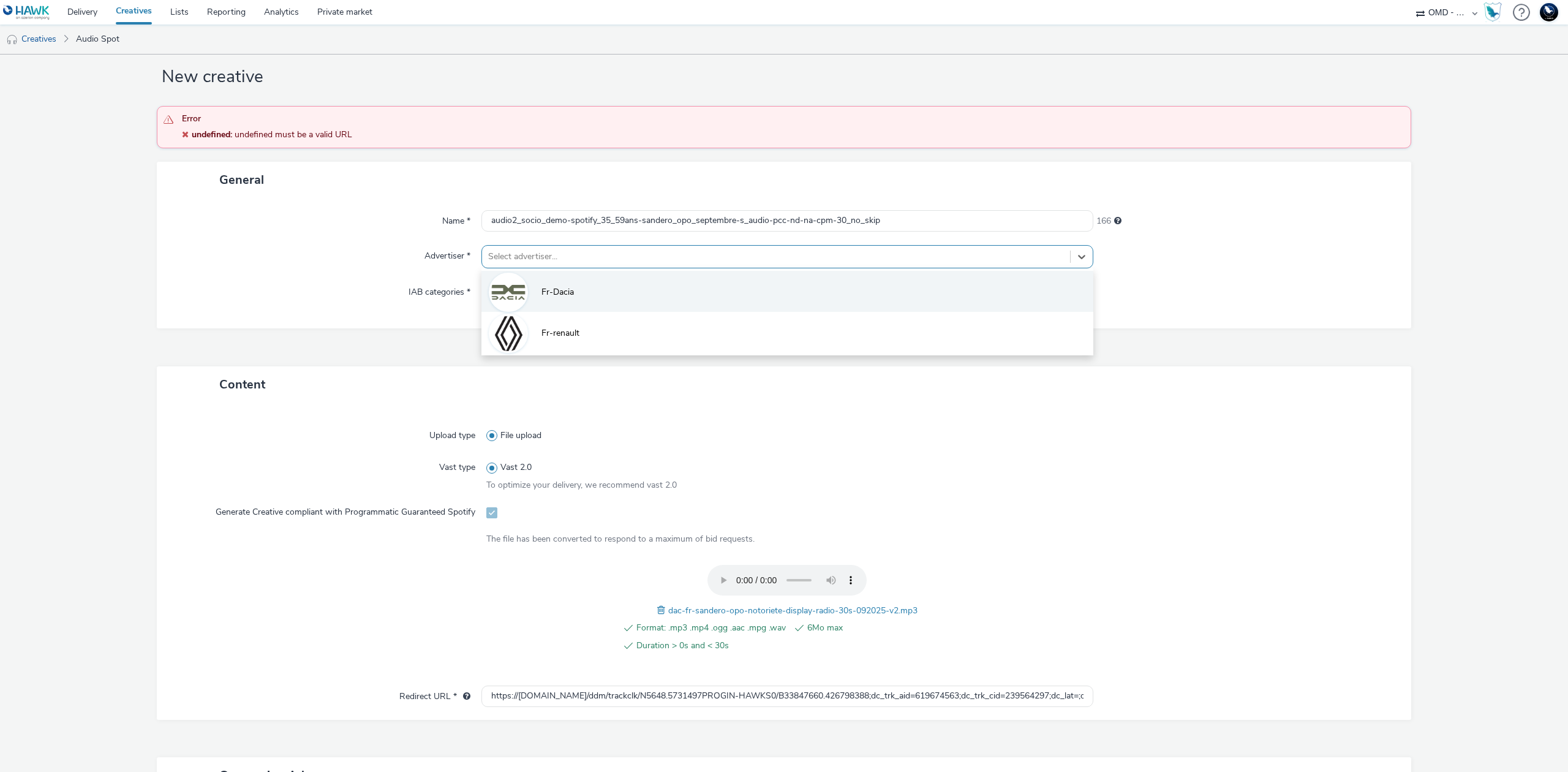
click at [641, 292] on li "Fr-Dacia" at bounding box center [787, 291] width 612 height 41
type input "[URL][DOMAIN_NAME]"
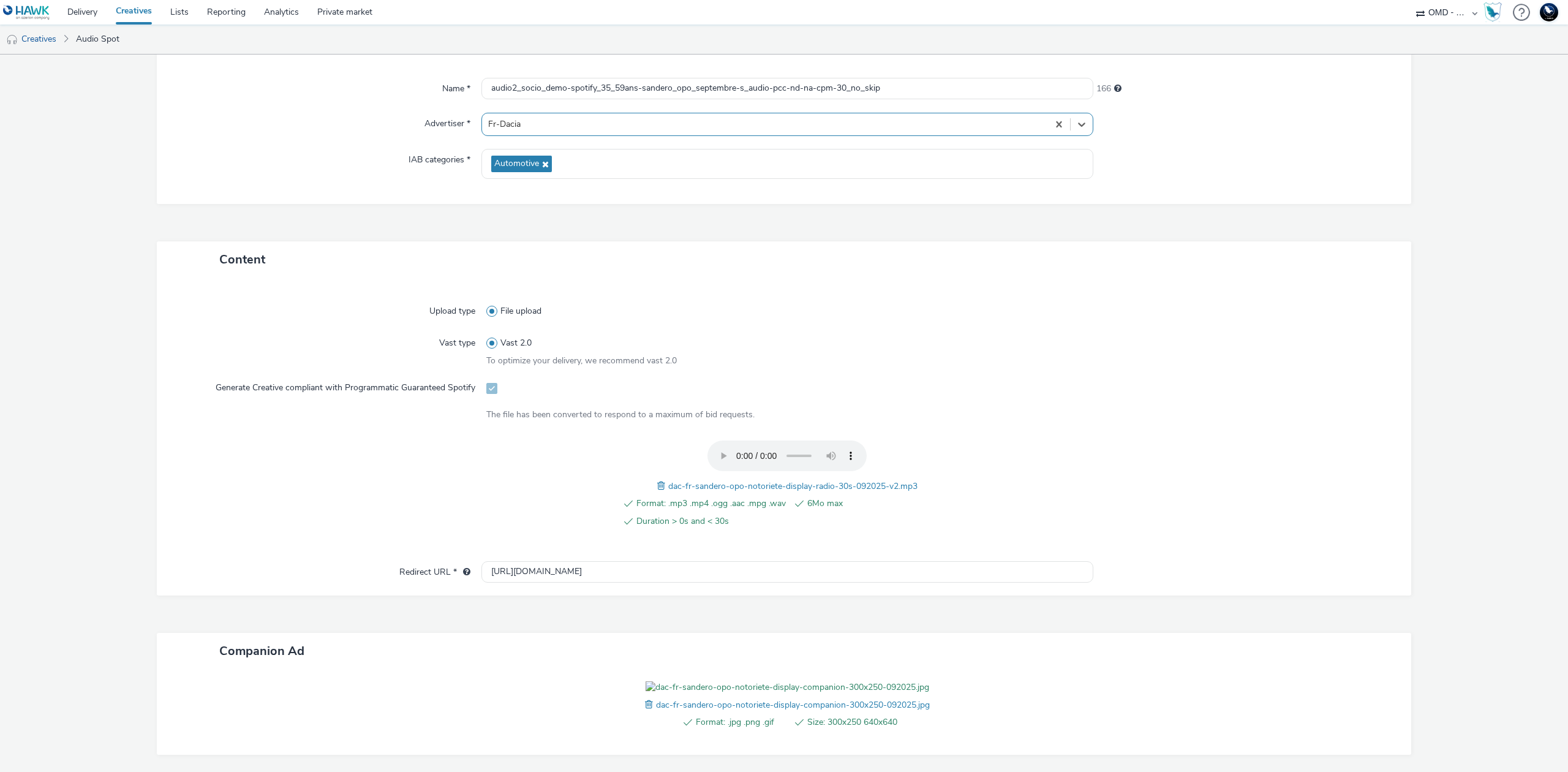
scroll to position [269, 0]
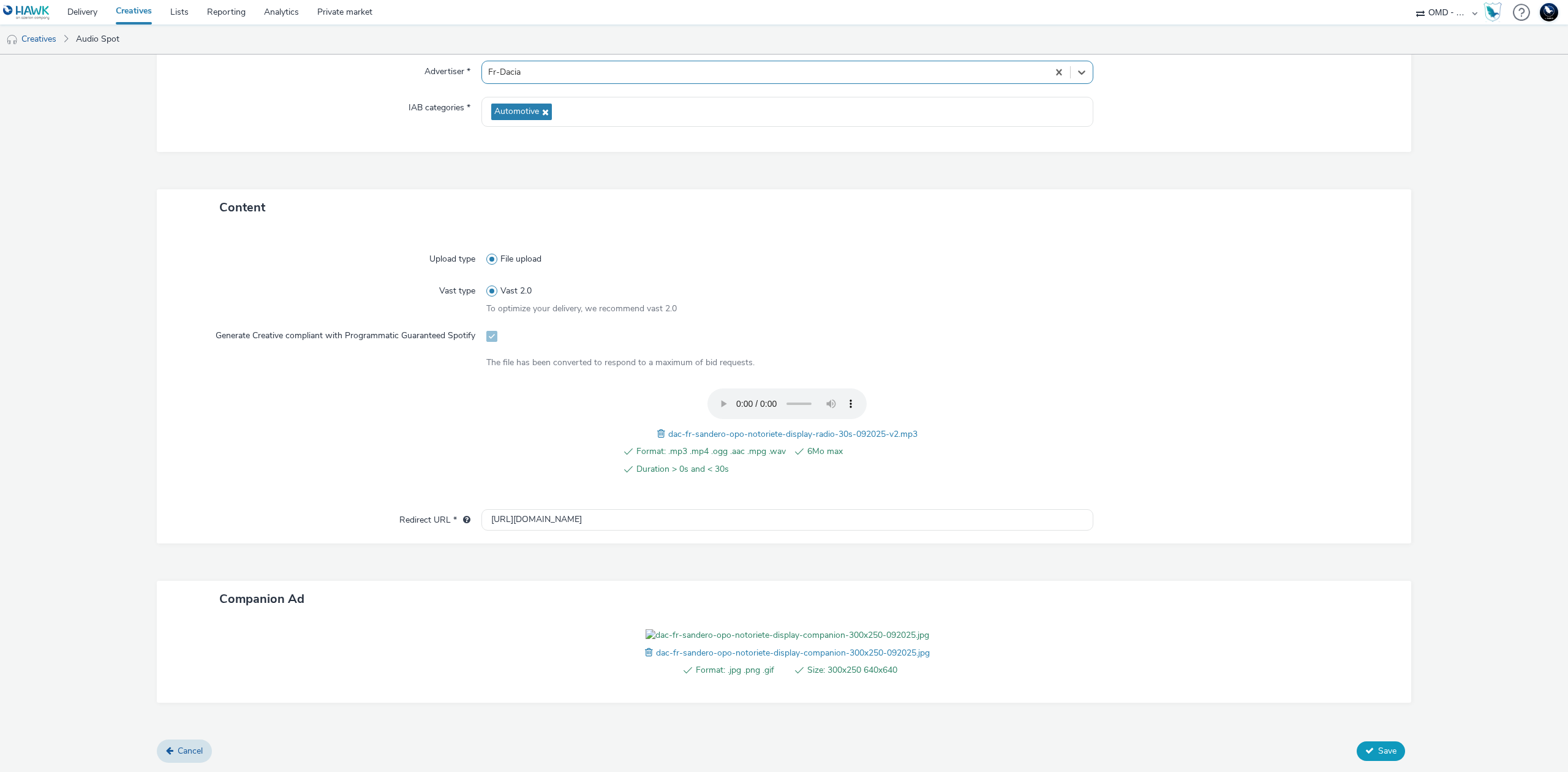
click at [1379, 757] on span "Save" at bounding box center [1387, 751] width 18 height 12
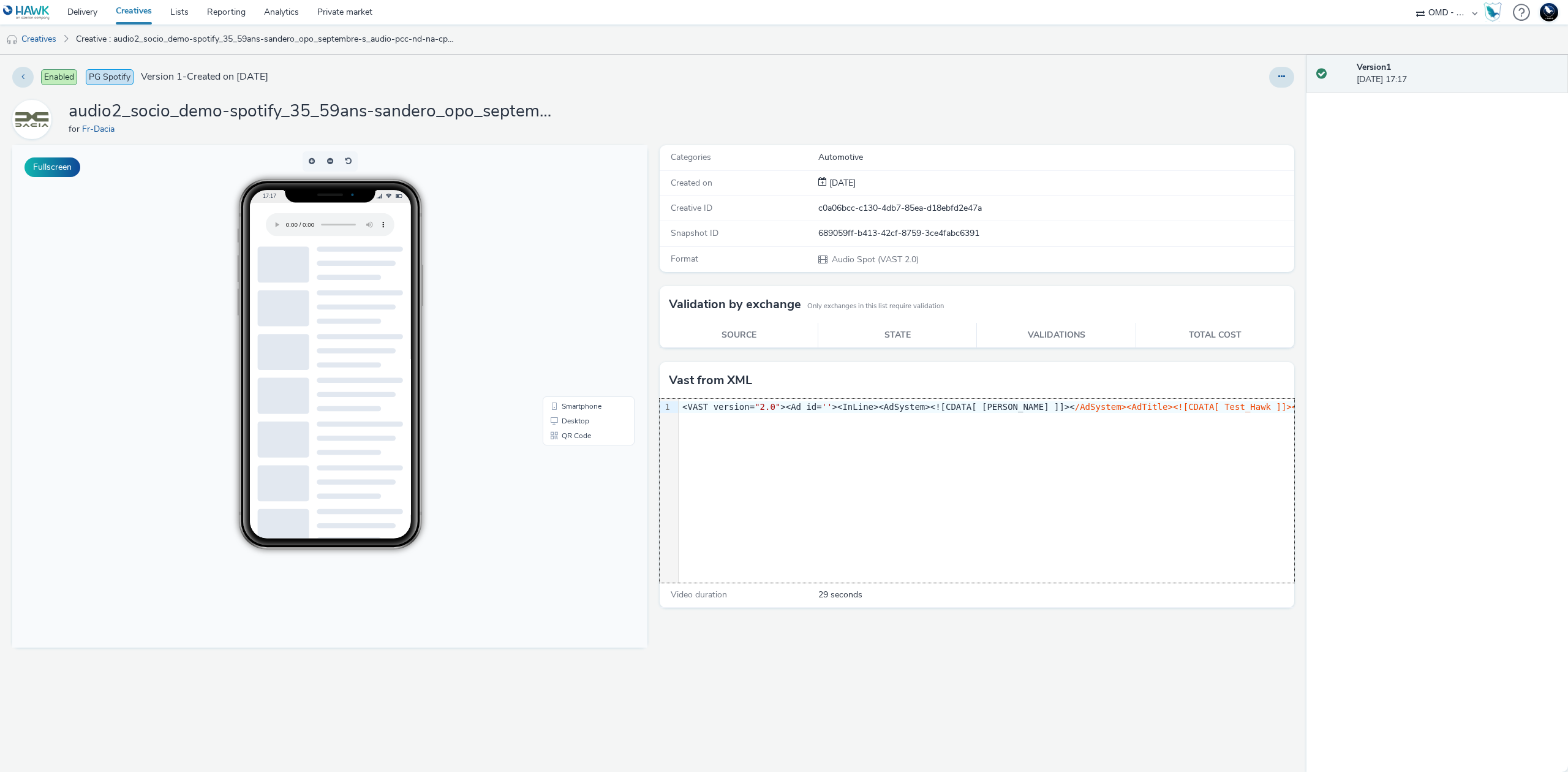
click at [324, 119] on h1 "audio2_socio_demo-spotify_35_59ans-sandero_opo_septembre-s_audio-pcc-nd-na-cpm-…" at bounding box center [313, 111] width 490 height 23
click at [324, 119] on h1 "audio2_socio_demo-spotify_35_59ans-sandero_opo_septembre-s_audio-pcc-nd-na-cpm-…" at bounding box center [313, 111] width 490 height 23
copy h1 "audio2_socio_demo-spotify_35_59ans-sandero_opo_septembre-s_audio-pcc-nd-na-cpm-…"
click at [28, 31] on link "Creatives" at bounding box center [31, 39] width 63 height 29
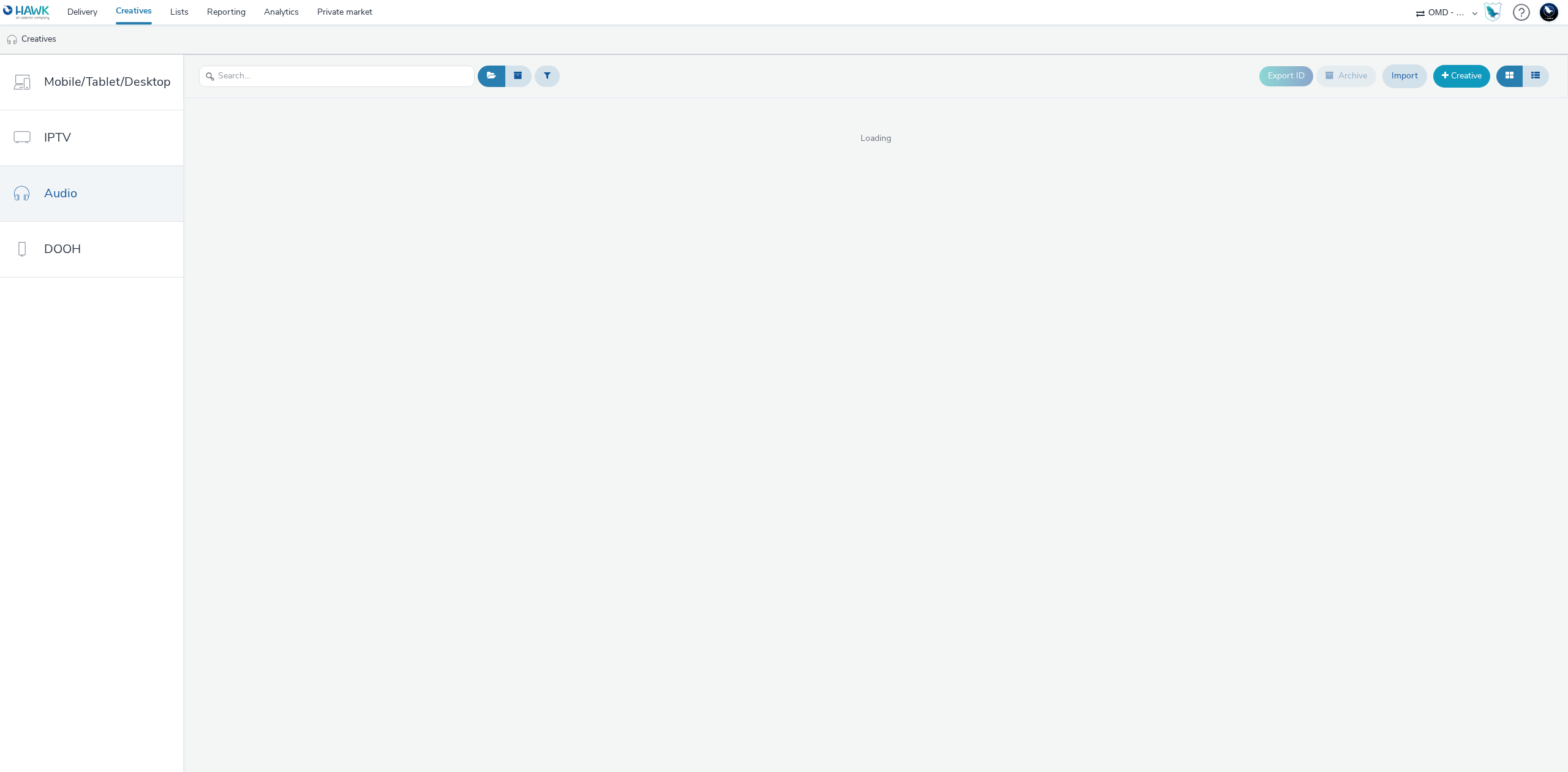
click at [1466, 73] on link "Creative" at bounding box center [1462, 75] width 57 height 22
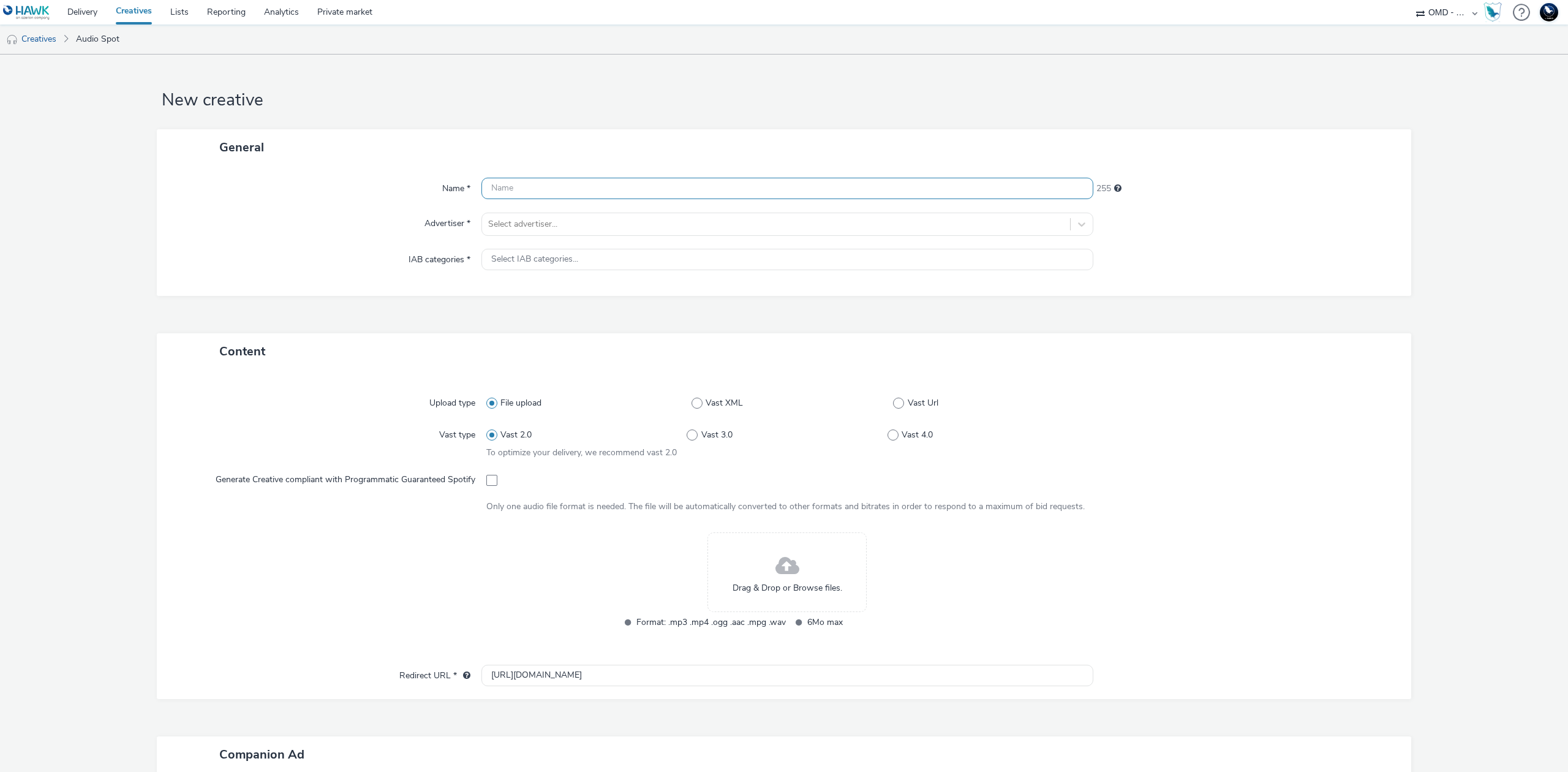
paste input "audio2_socio_demo-spotify_35_59ans-sandero_opo_septembre-s_audio-pcc-nd-na-cpm-…"
click at [513, 187] on input "audio2_socio_demo-spotify_35_59ans-sandero_opo_septembre-s_audio-pcc-nd-na-cpm-…" at bounding box center [787, 188] width 612 height 21
type input "audio3_socio_demo-spotify_35_59ans-sandero_opo_septembre-s_audio-pcc-nd-na-cpm-…"
click at [659, 218] on div at bounding box center [776, 224] width 576 height 14
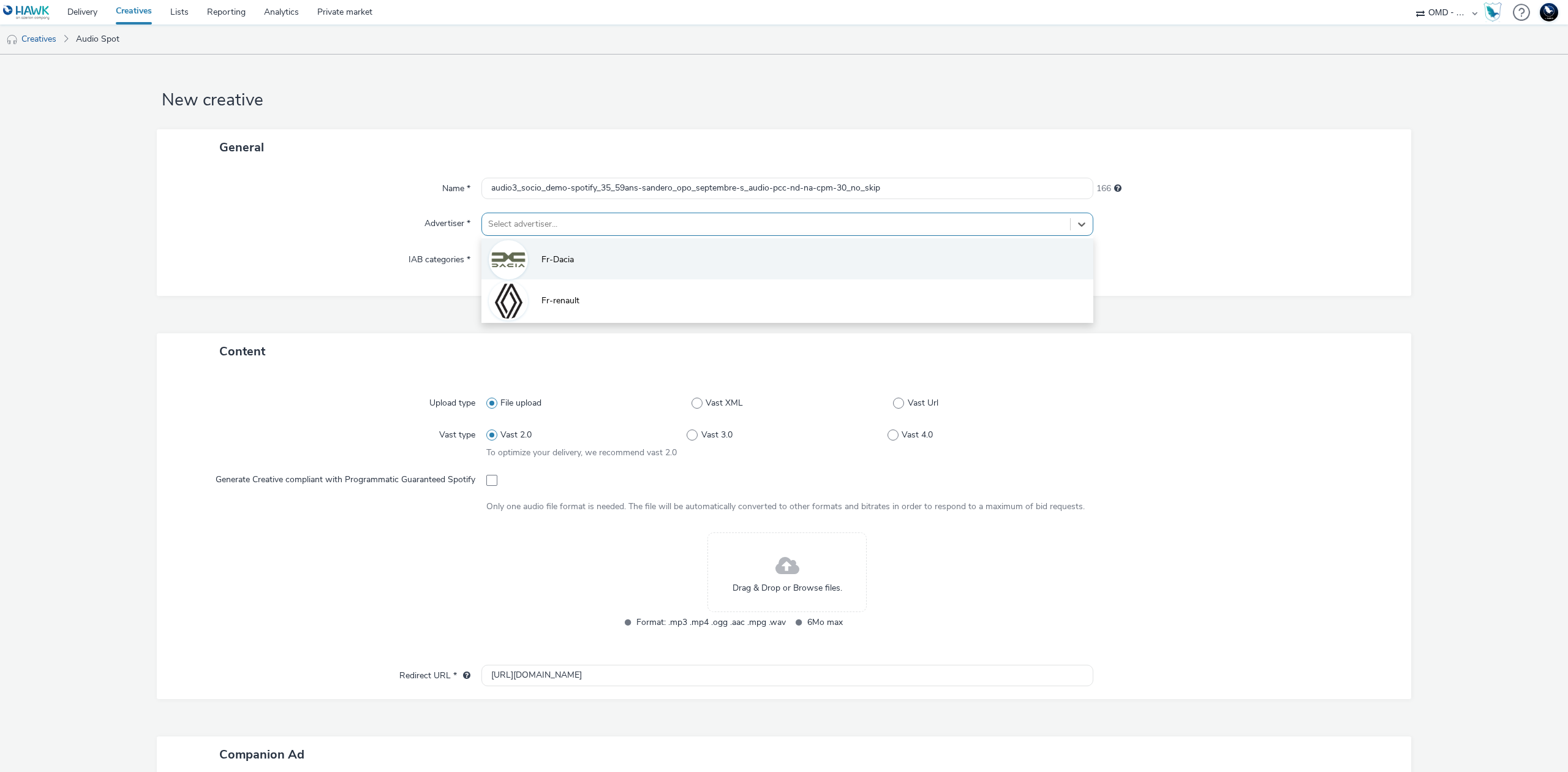
click at [655, 243] on li "Fr-Dacia" at bounding box center [787, 259] width 612 height 41
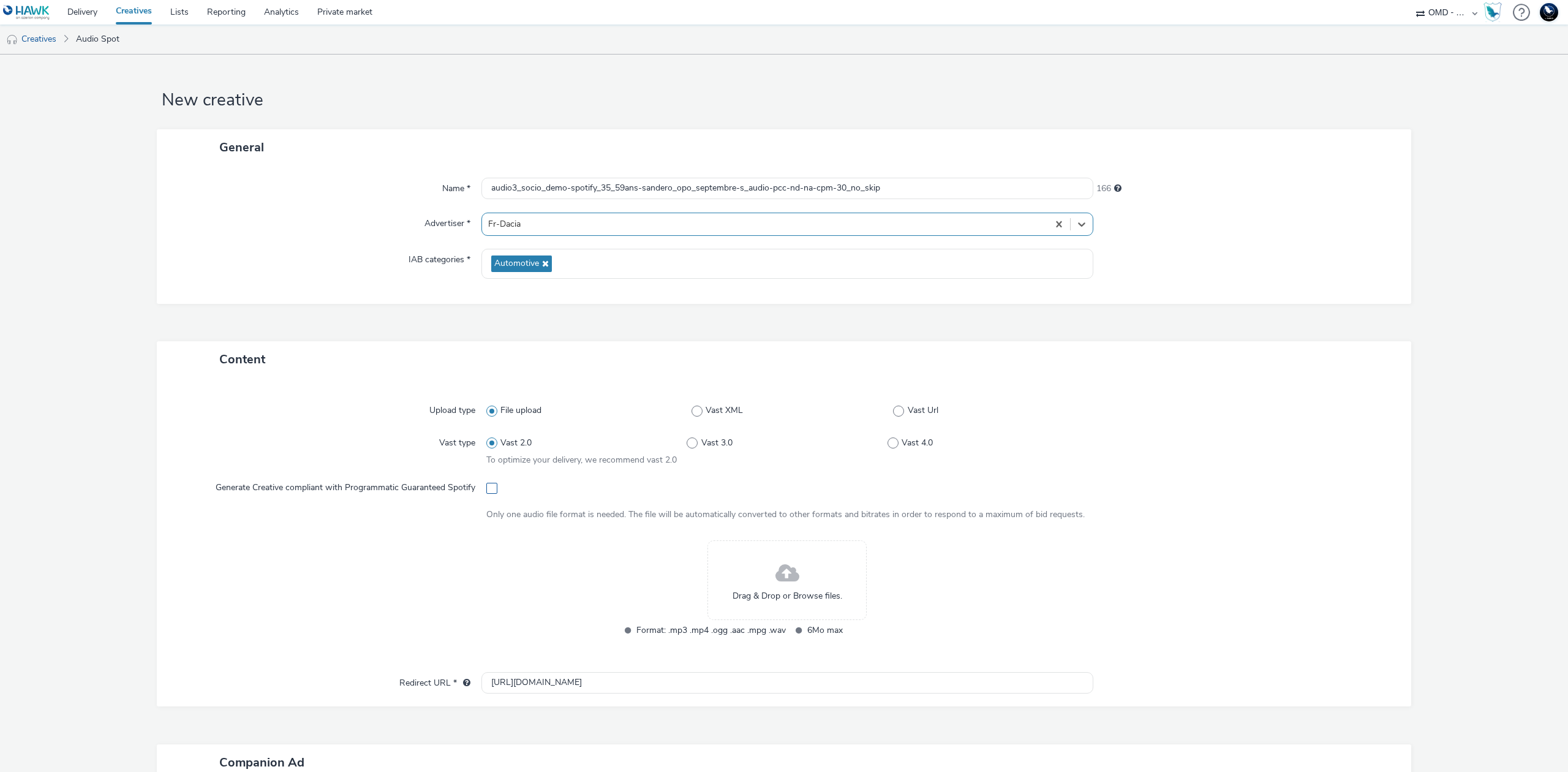
click at [493, 486] on span at bounding box center [492, 488] width 11 height 11
checkbox input "true"
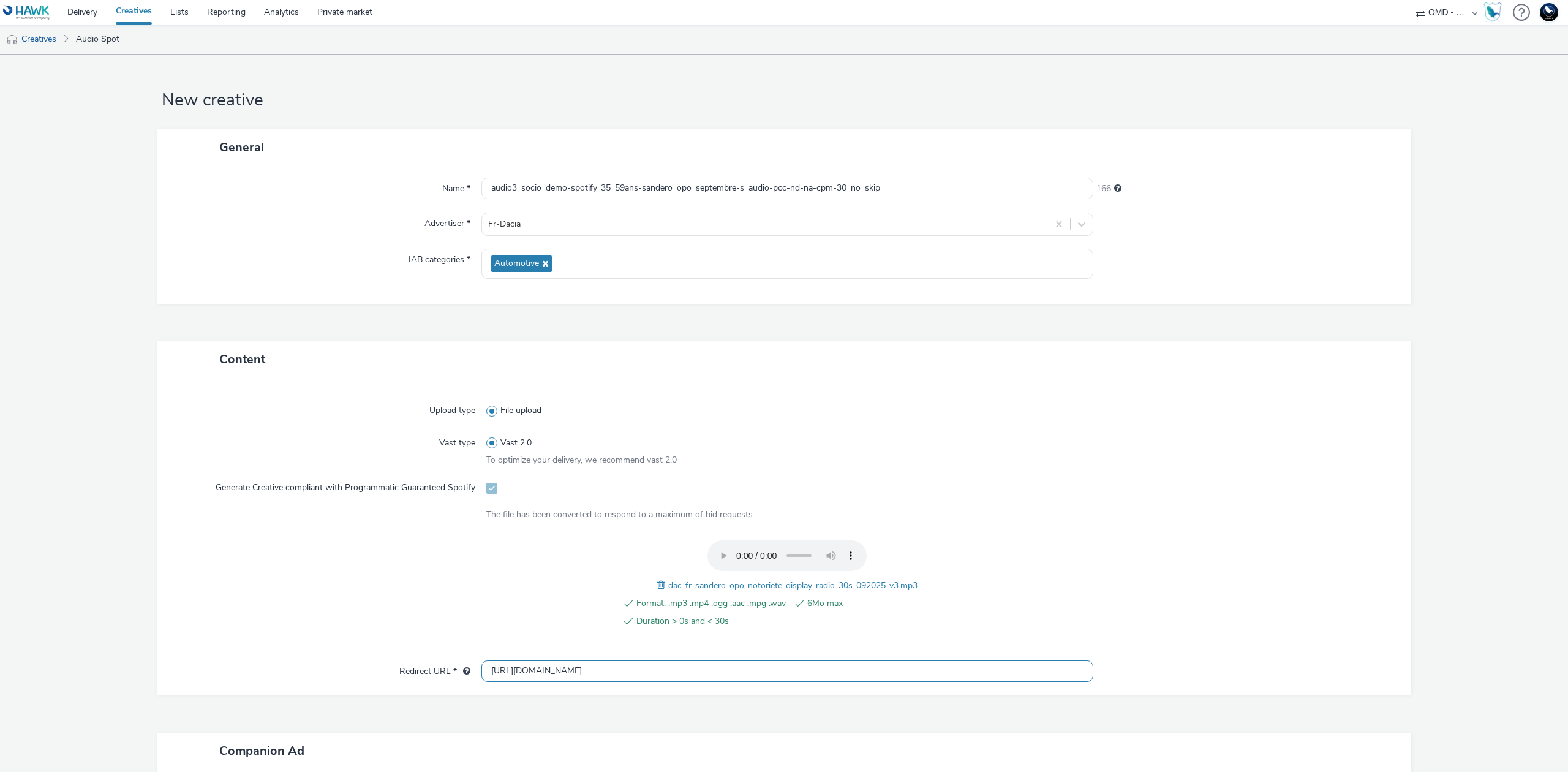
click at [702, 678] on input "[URL][DOMAIN_NAME]" at bounding box center [787, 671] width 612 height 21
paste input "s://[DOMAIN_NAME]/ddm/trackclk/N5648.5731497PROGIN-HAWKS0/B33847660.426798388;d…"
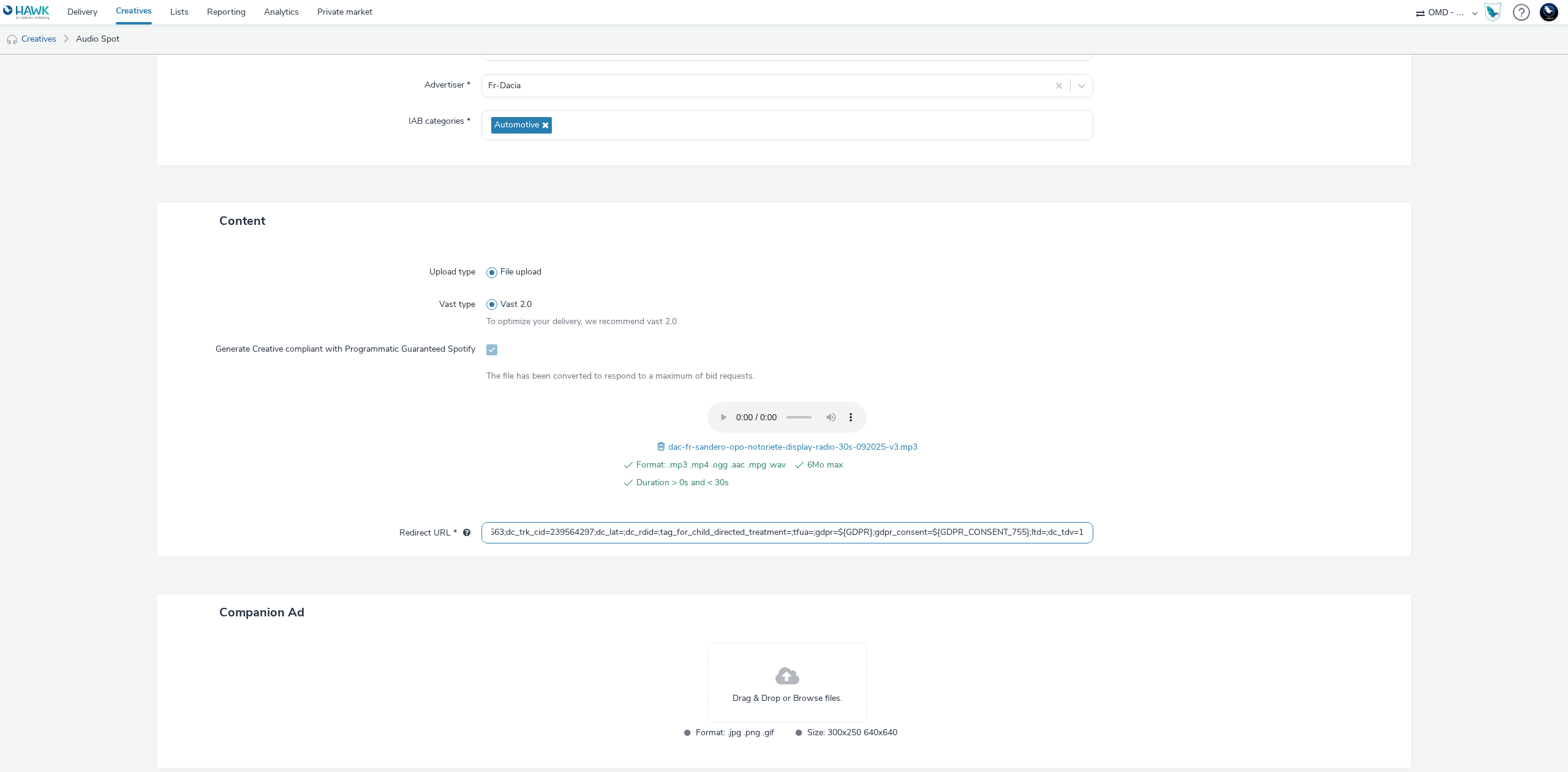
scroll to position [202, 0]
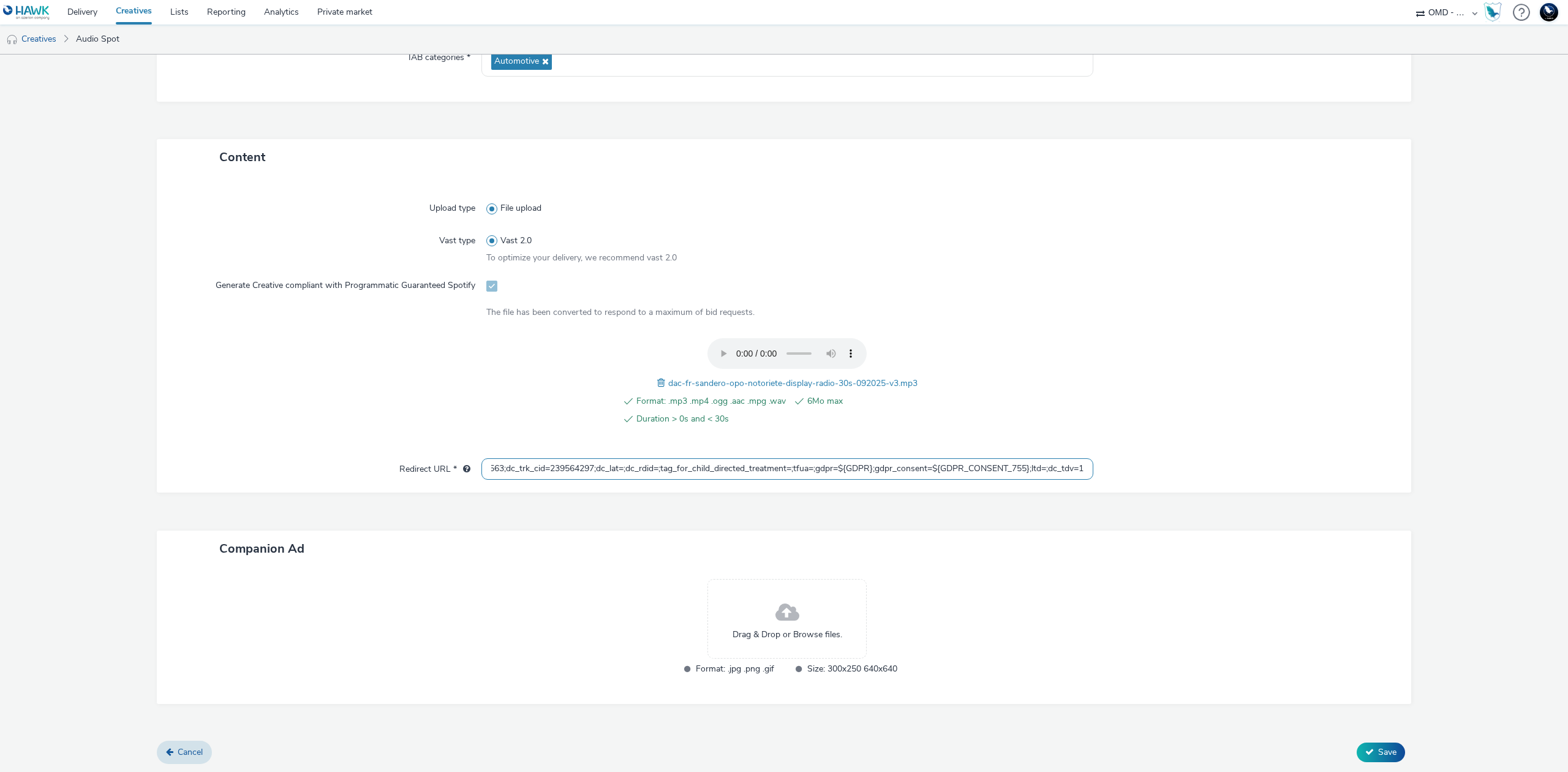
type input "https://[DOMAIN_NAME]/ddm/trackclk/N5648.5731497PROGIN-HAWKS0/B33847660.4267983…"
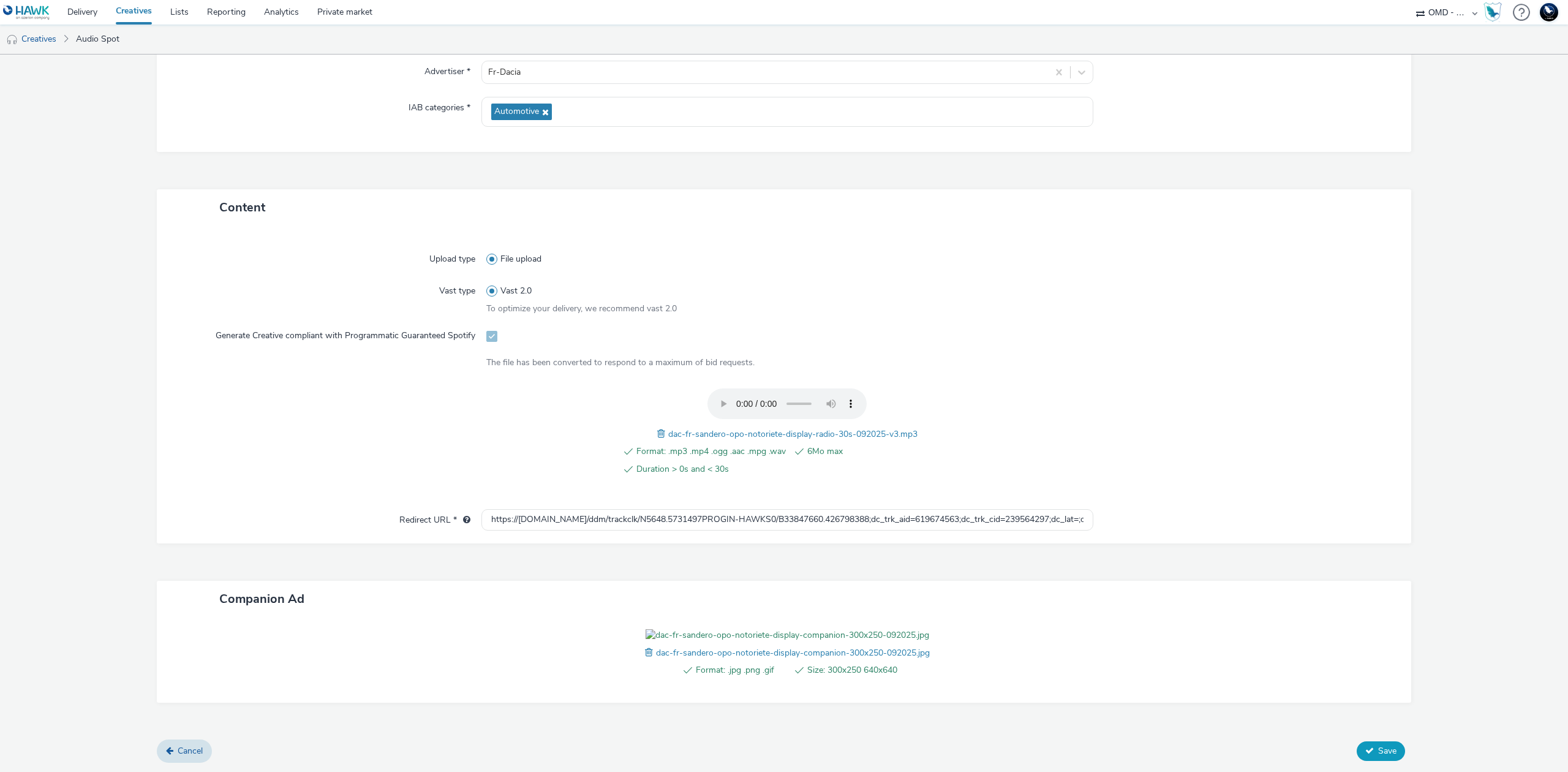
click at [1379, 746] on span "Save" at bounding box center [1387, 751] width 18 height 12
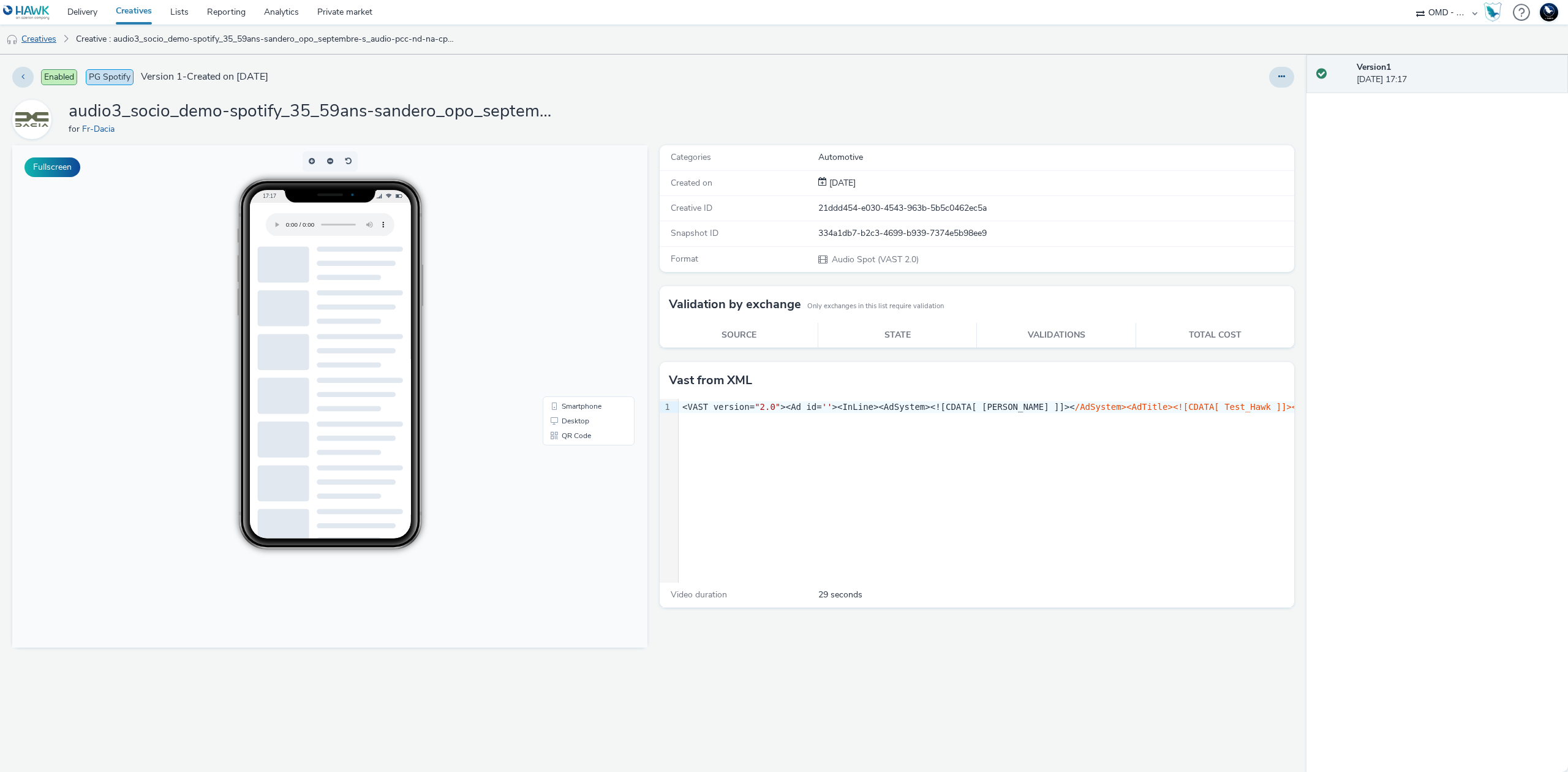
click at [26, 37] on link "Creatives" at bounding box center [31, 39] width 63 height 29
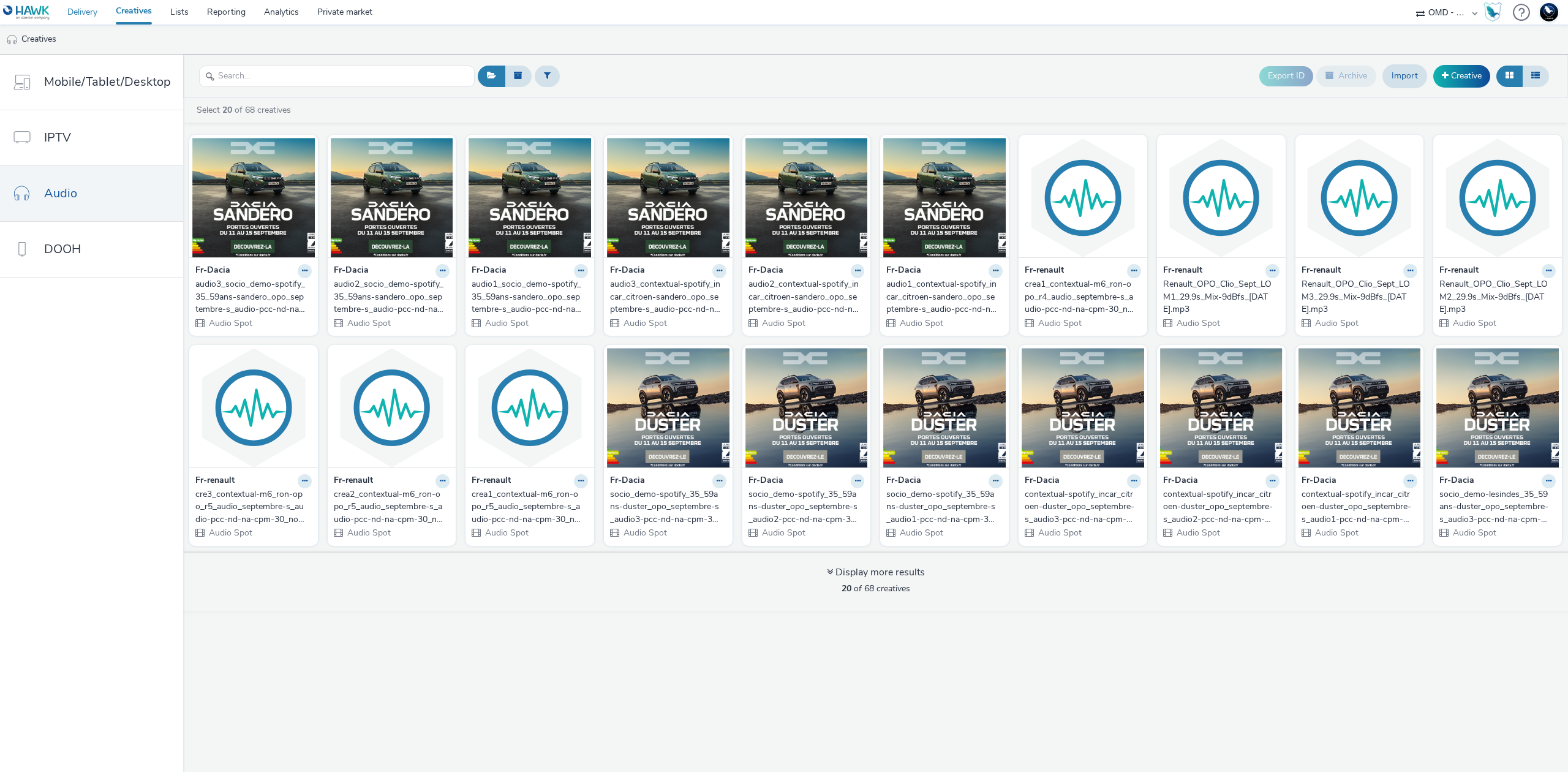
click at [85, 14] on link "Delivery" at bounding box center [82, 12] width 48 height 24
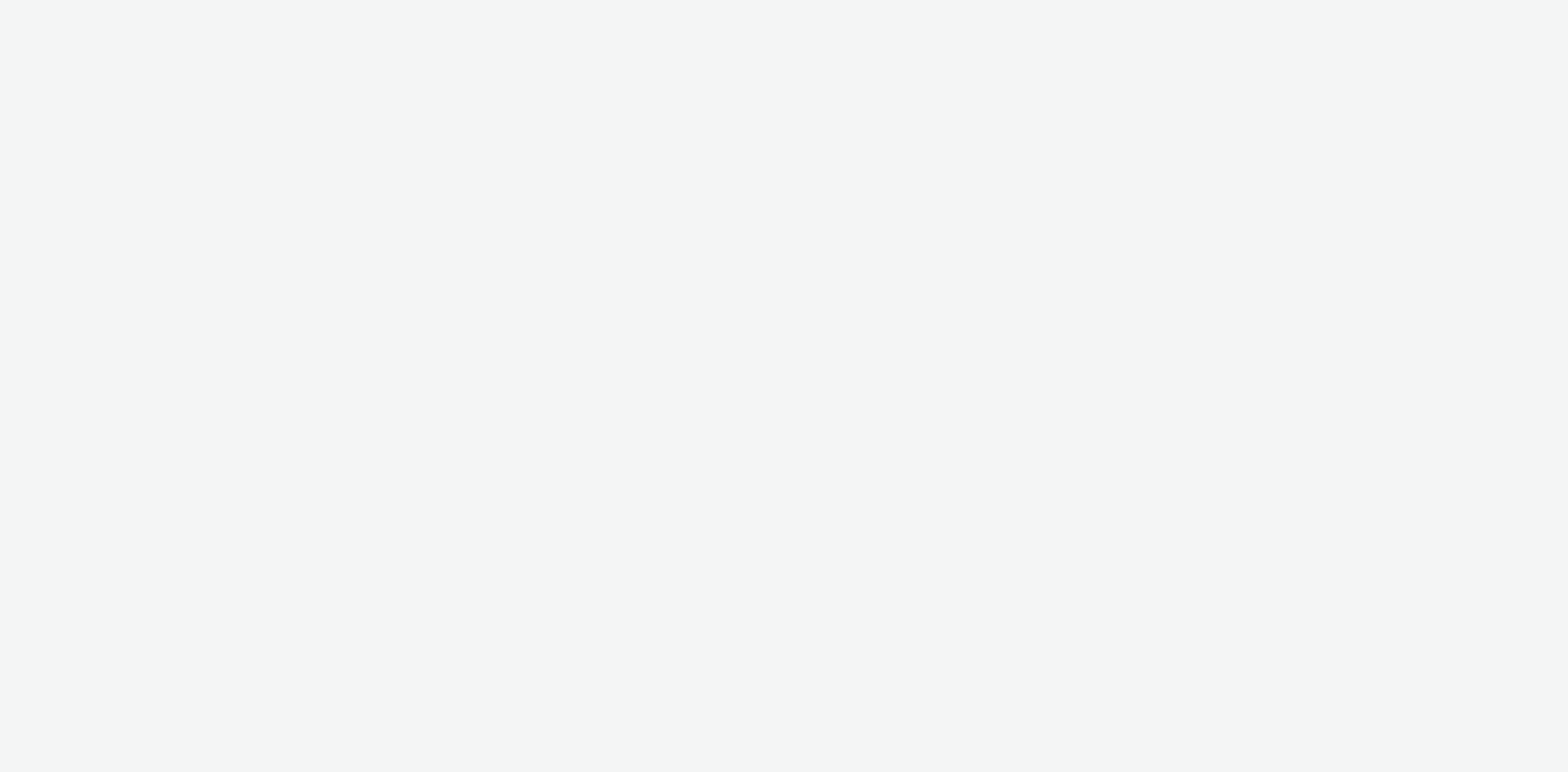
select select "4905062d-13ce-4986-87c2-be94dfa9bf08"
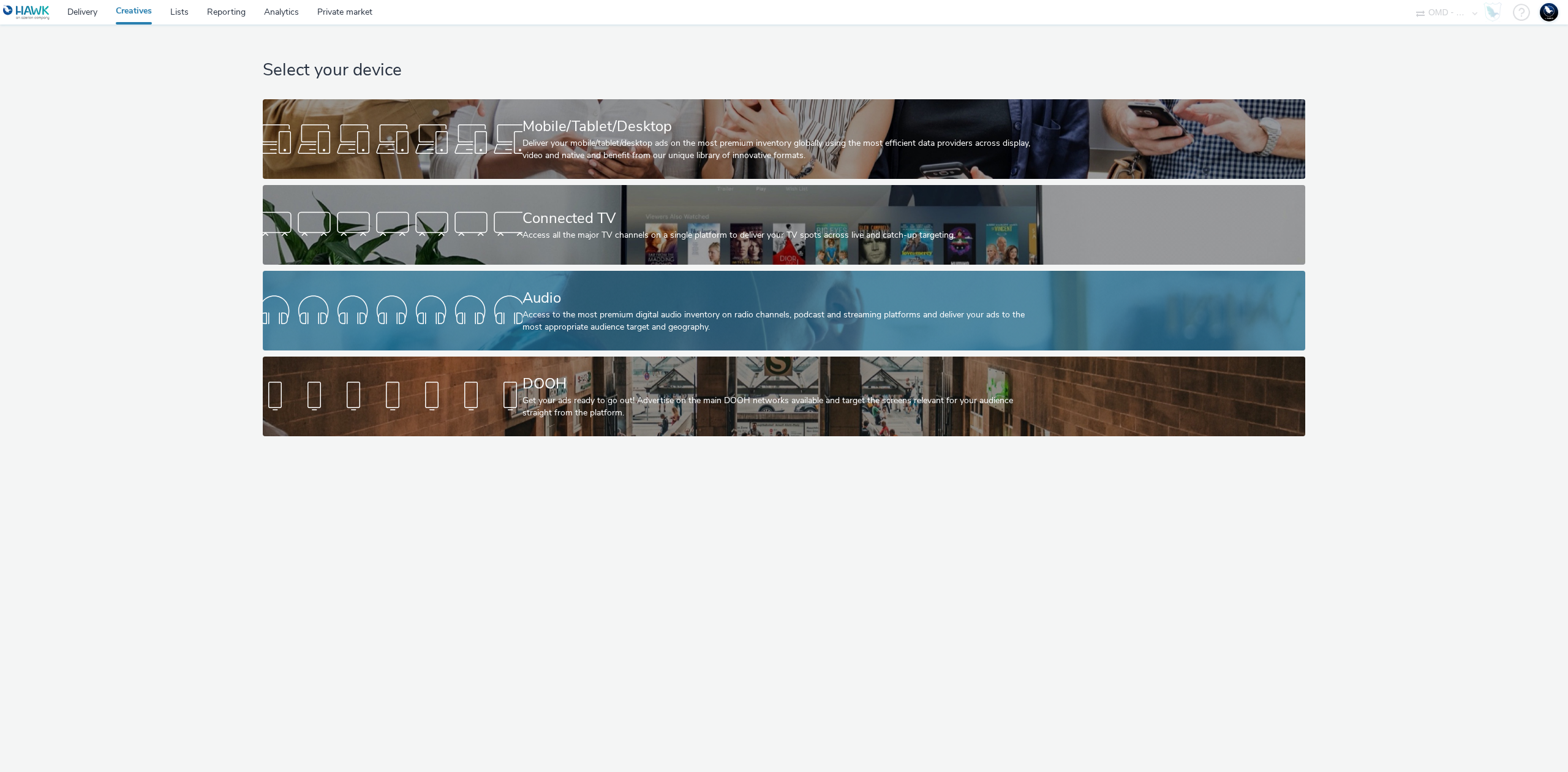
click at [743, 312] on div "Access to the most premium digital audio inventory on radio channels, podcast a…" at bounding box center [782, 321] width 519 height 25
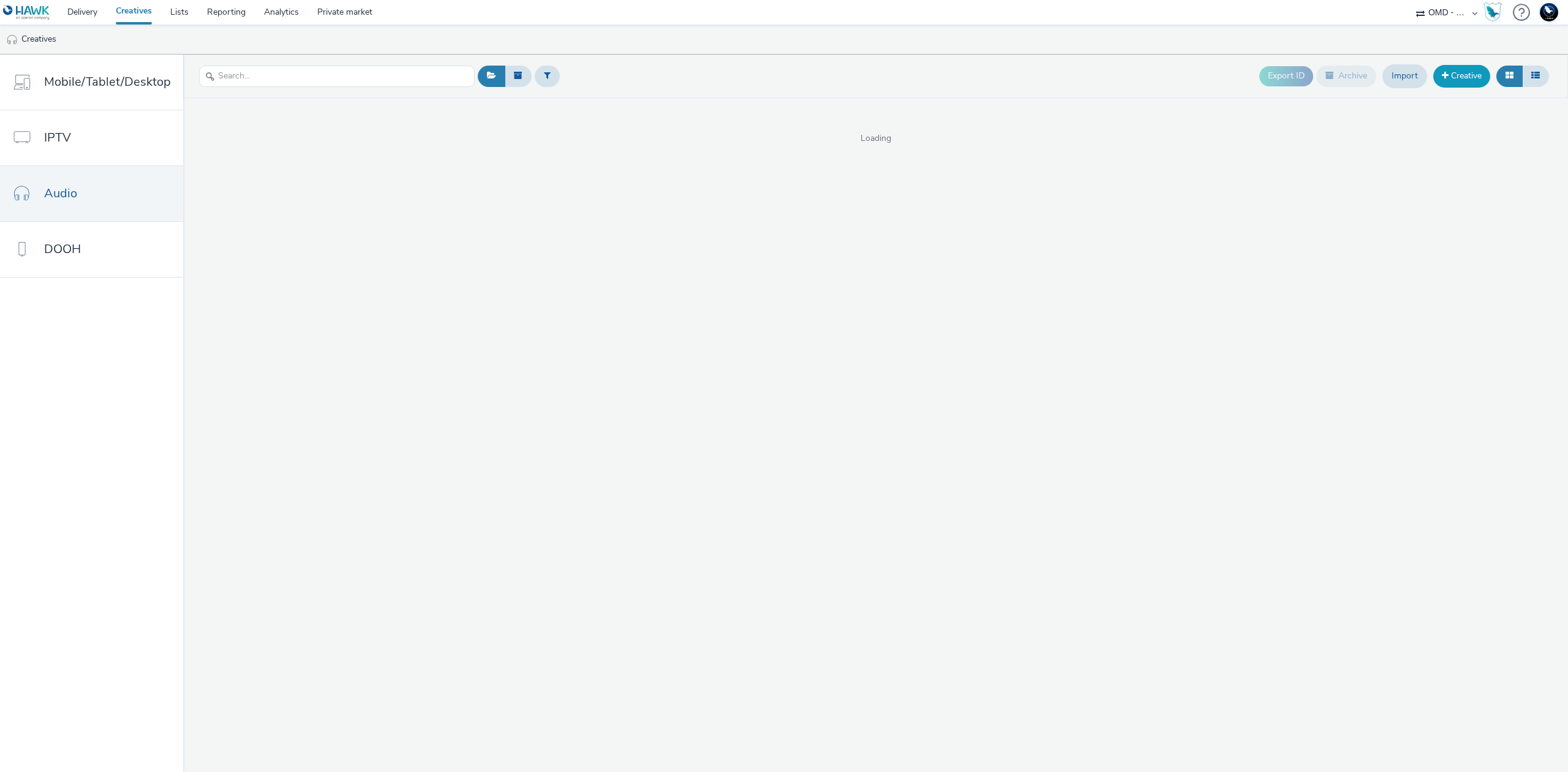
click at [1469, 80] on link "Creative" at bounding box center [1462, 75] width 57 height 22
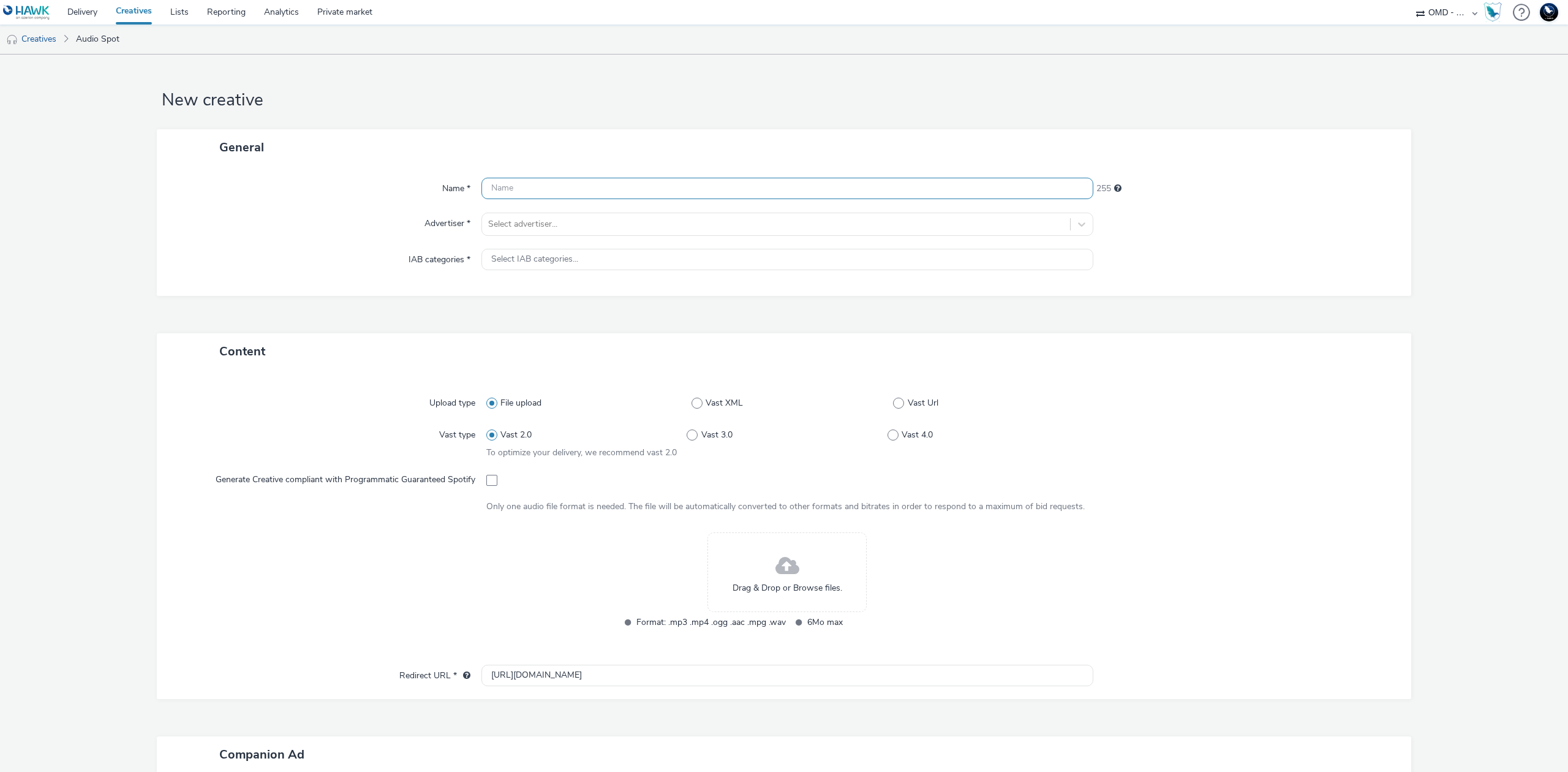
paste input "socio_demo-spotify_35_59ans-duster_opo_septembre-s_audio-pcc-nd-na-cpm-30_no_sk…"
click at [488, 184] on input "socio_demo-spotify_35_59ans-duster_opo_septembre-s_audio-pcc-nd-na-cpm-30_no_sk…" at bounding box center [787, 188] width 612 height 21
type input "audio1_socio_demo-spotify_35_59ans-duster_opo_septembre-s_audio-pcc-nd-na-cpm-3…"
click at [545, 220] on div at bounding box center [776, 224] width 576 height 14
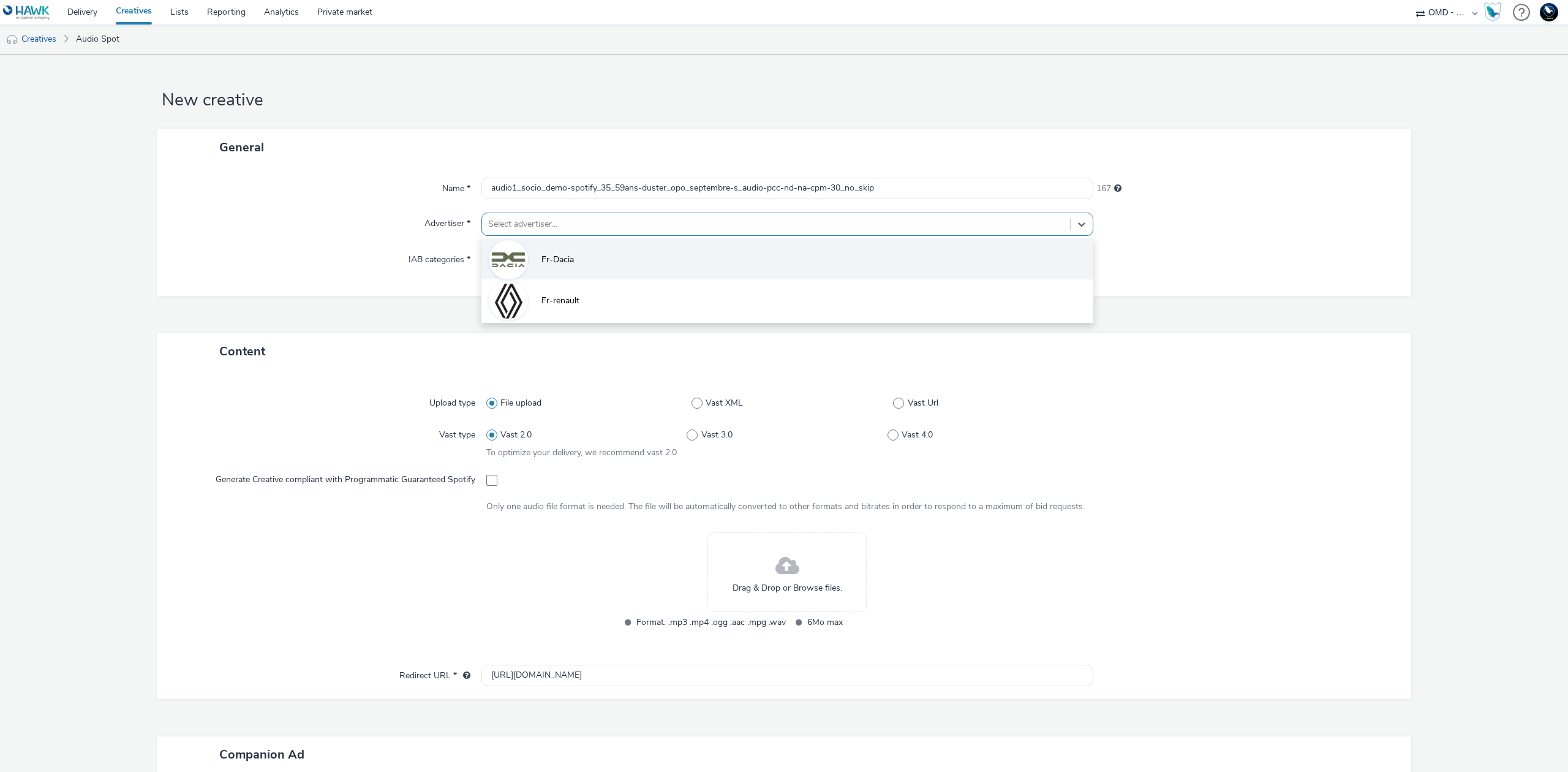
click at [554, 251] on li "Fr-Dacia" at bounding box center [787, 259] width 612 height 41
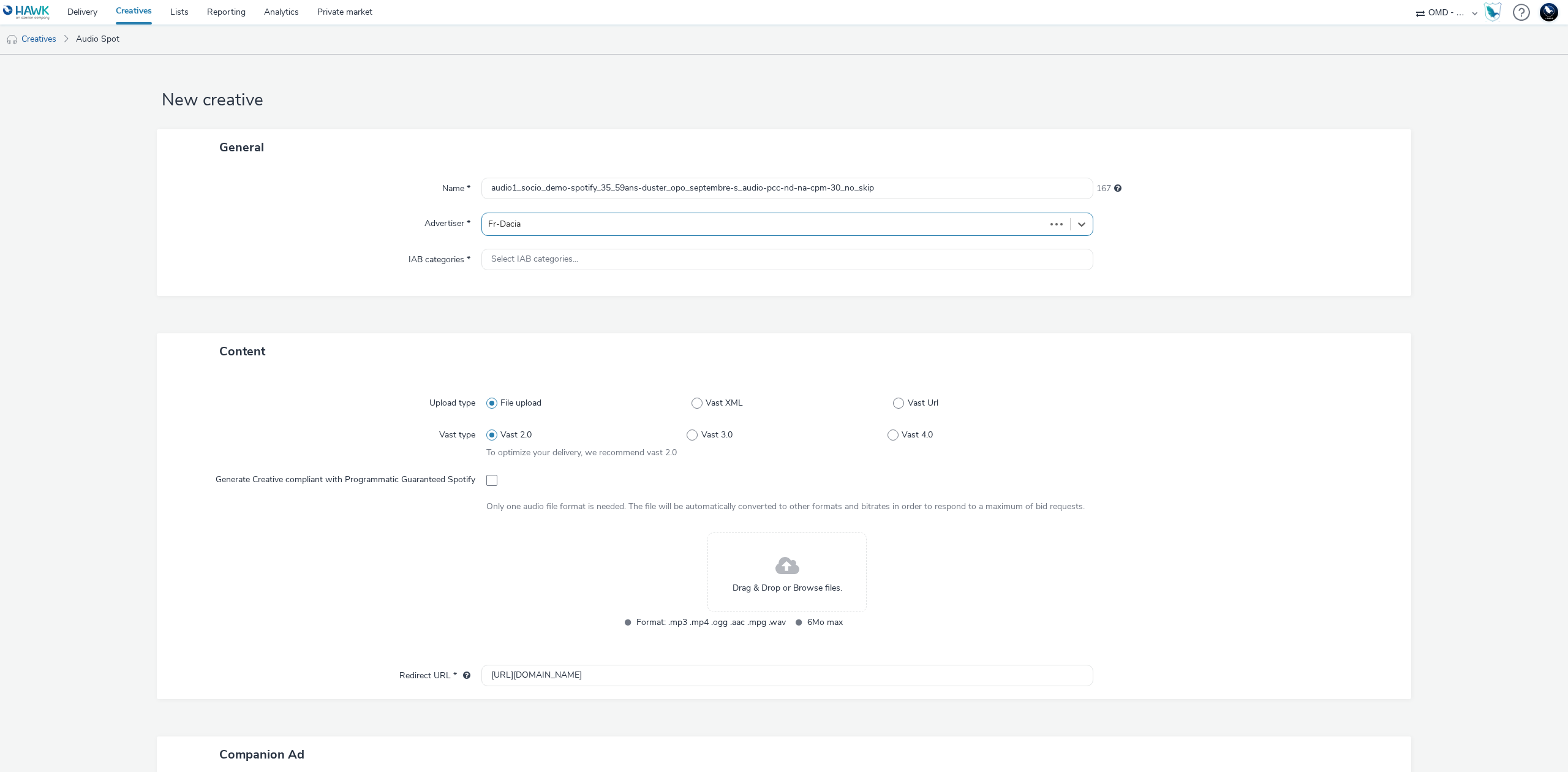
type input "[URL][DOMAIN_NAME]"
click at [488, 489] on span at bounding box center [492, 488] width 11 height 11
checkbox input "true"
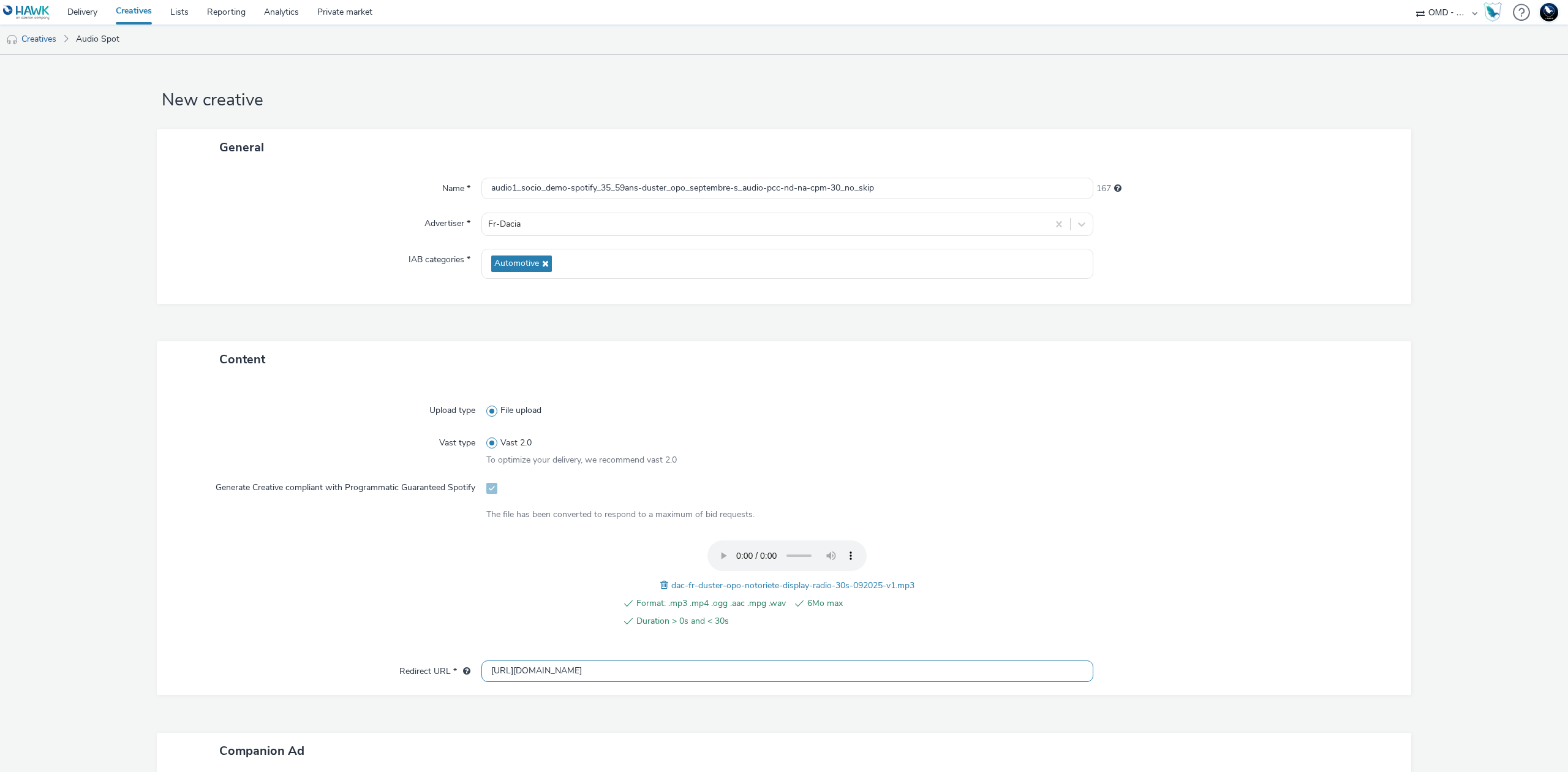
click at [639, 669] on input "[URL][DOMAIN_NAME]" at bounding box center [787, 671] width 612 height 21
paste input "s://ad.doubleclick.net/ddm/trackclk/N5648.5731497PROGIN-HAWKS0/B34026243.427154…"
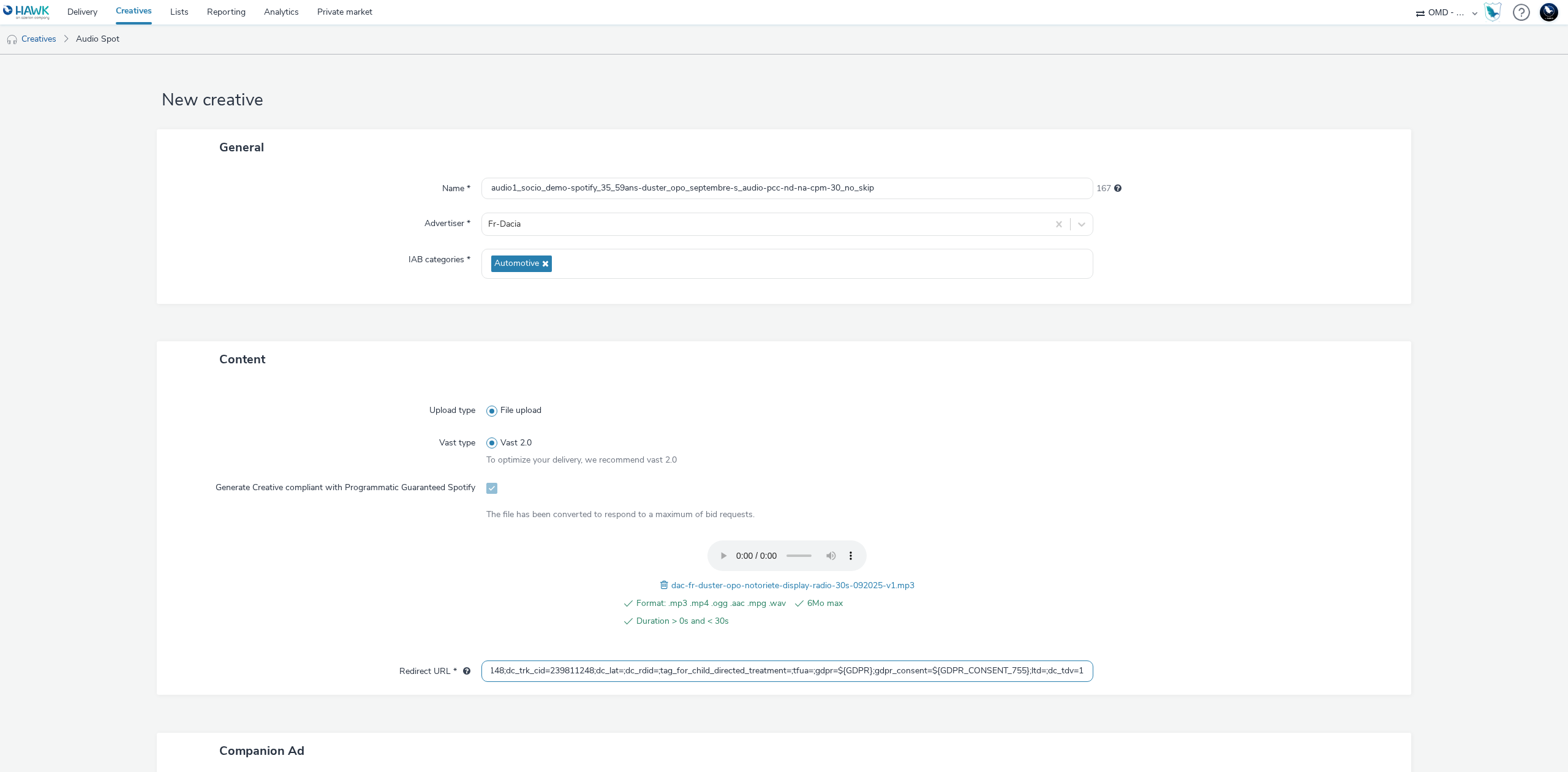
type input "https://ad.doubleclick.net/ddm/trackclk/N5648.5731497PROGIN-HAWKS0/B34026243.42…"
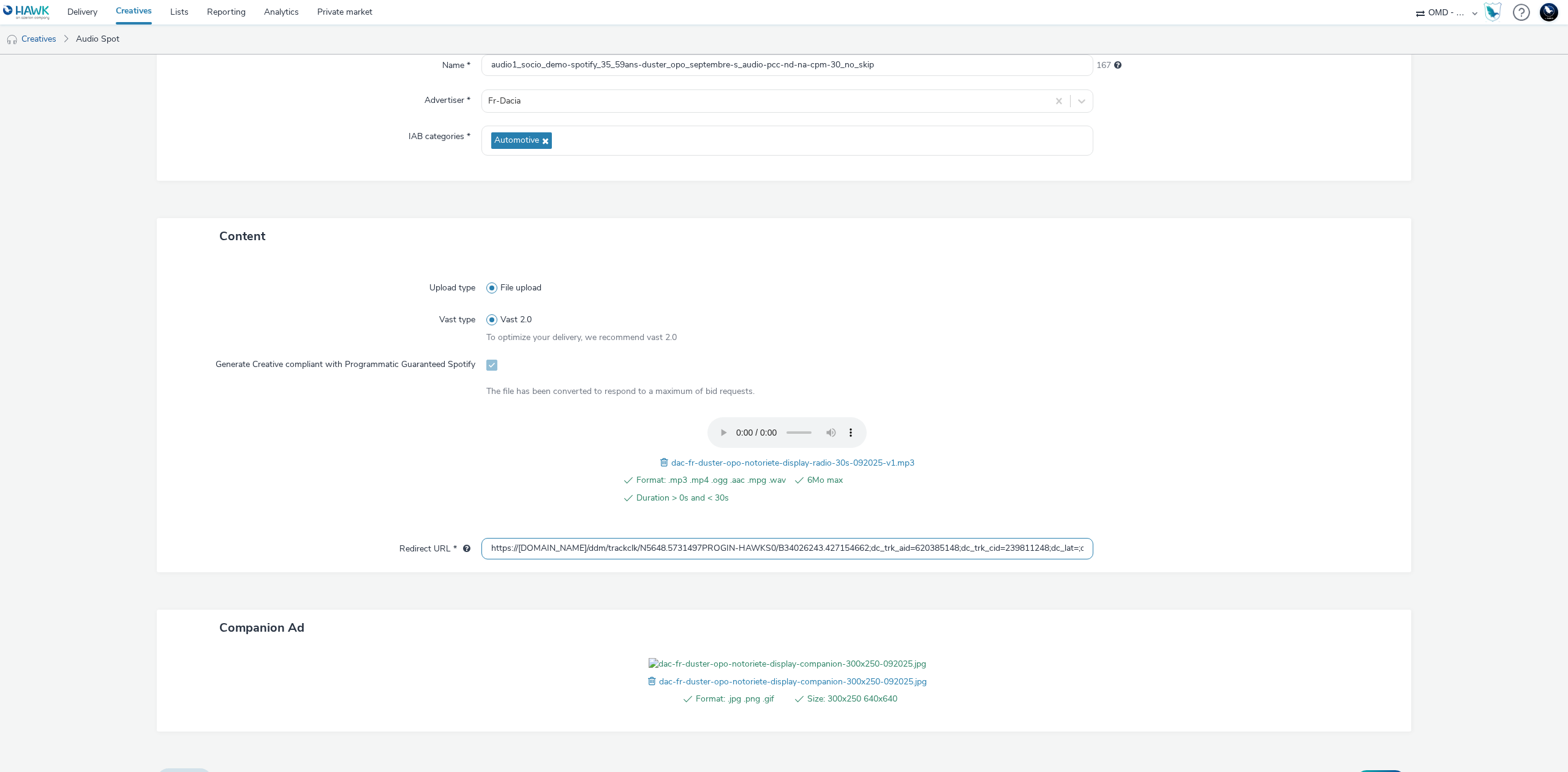
scroll to position [0, 0]
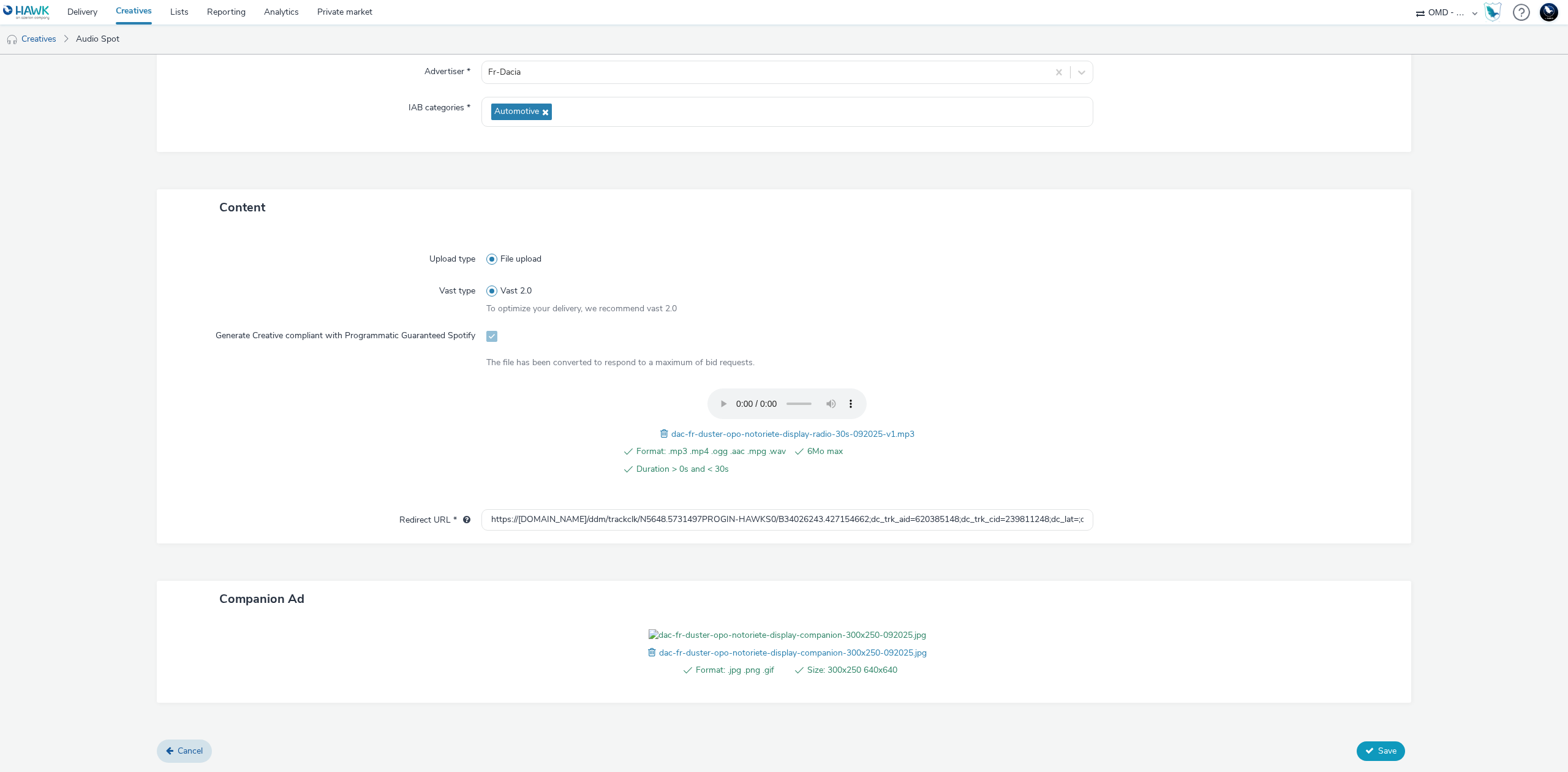
click at [1379, 753] on span "Save" at bounding box center [1387, 751] width 18 height 12
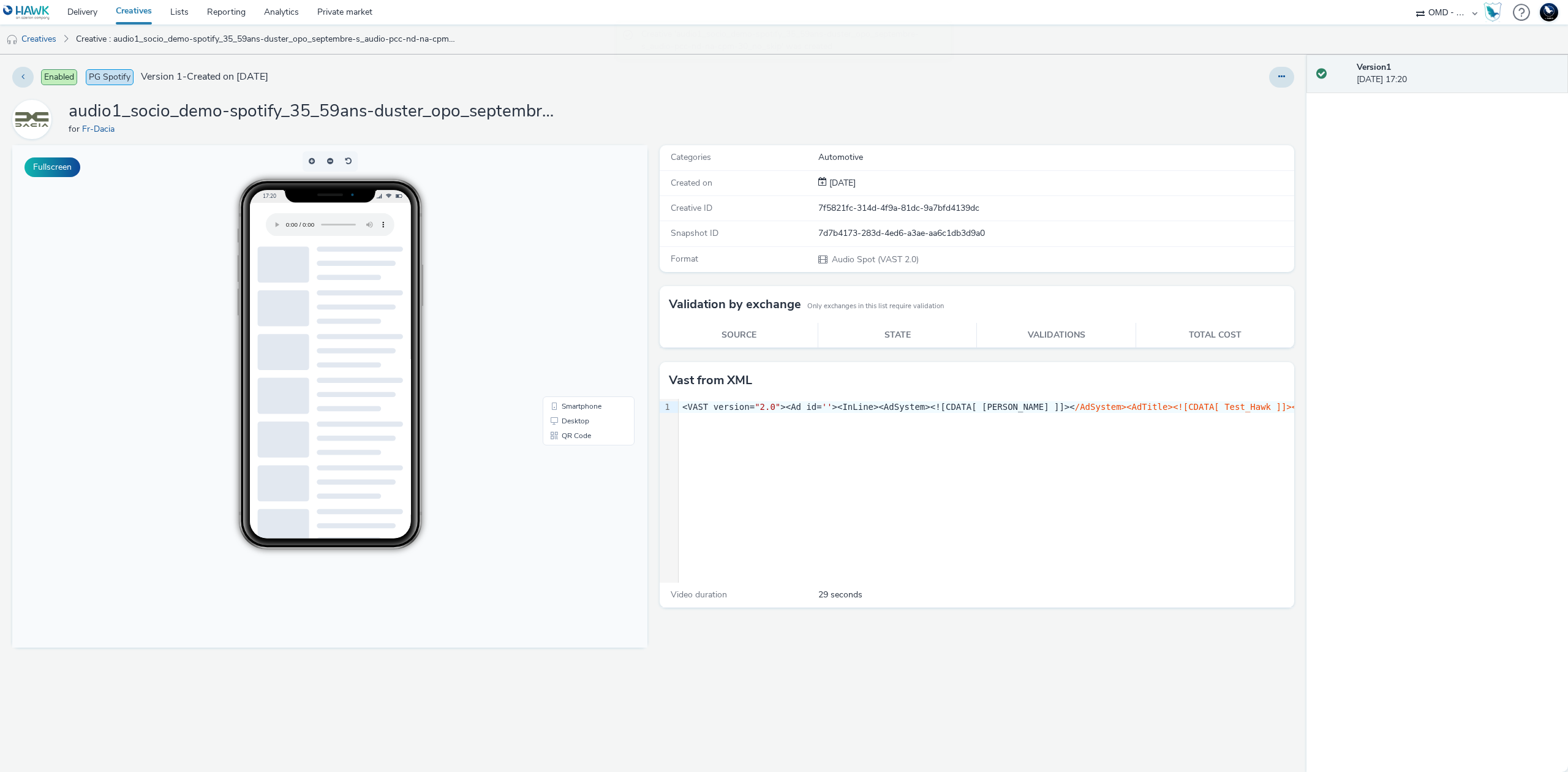
click at [199, 103] on h1 "audio1_socio_demo-spotify_35_59ans-duster_opo_septembre-s_audio-pcc-nd-na-cpm-3…" at bounding box center [313, 111] width 490 height 23
copy h1 "audio1_socio_demo-spotify_35_59ans-duster_opo_septembre-s_audio-pcc-nd-na-cpm-3…"
drag, startPoint x: 44, startPoint y: 46, endPoint x: 61, endPoint y: 46, distance: 17.0
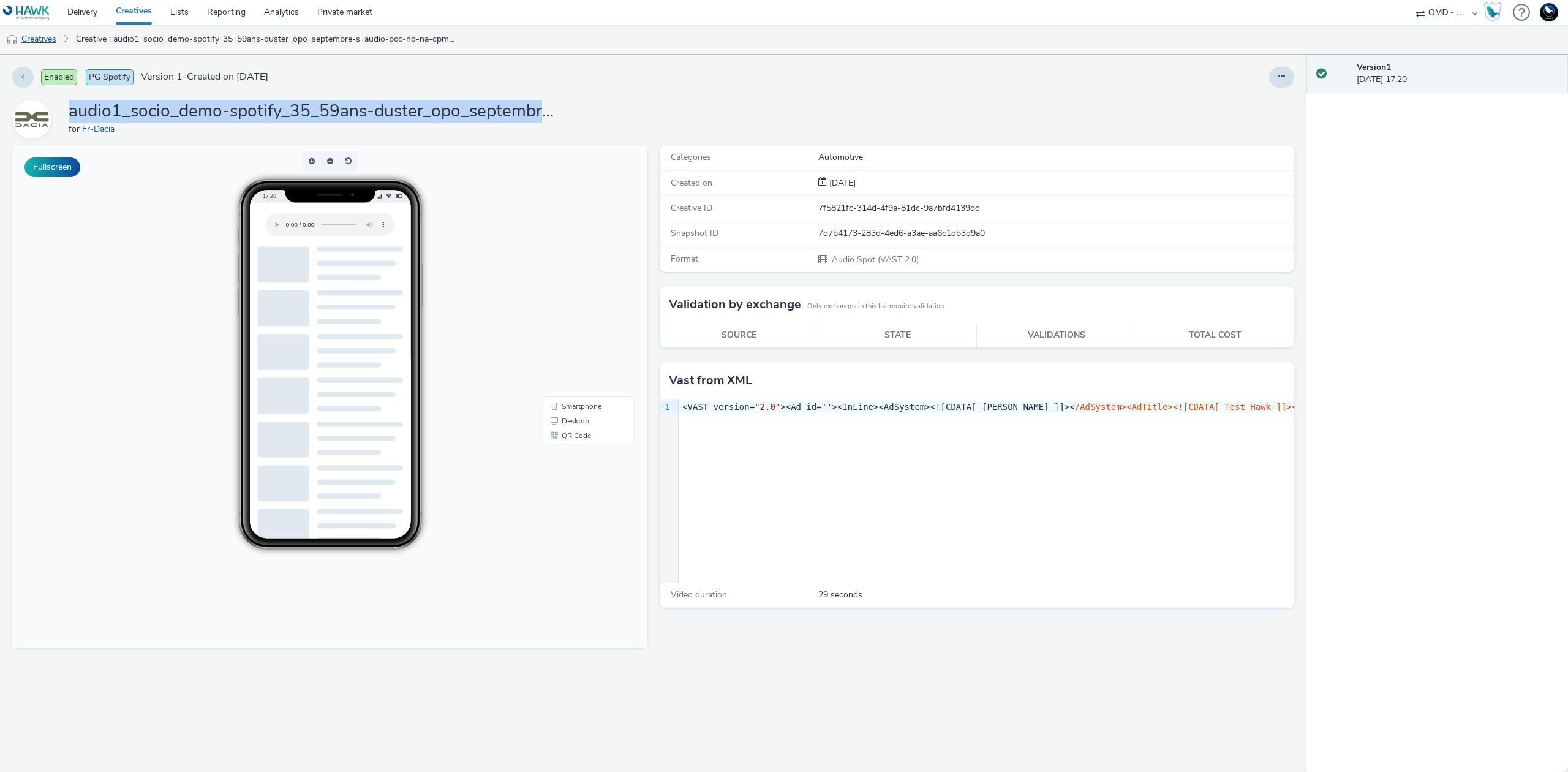
click at [44, 46] on link "Creatives" at bounding box center [31, 39] width 63 height 29
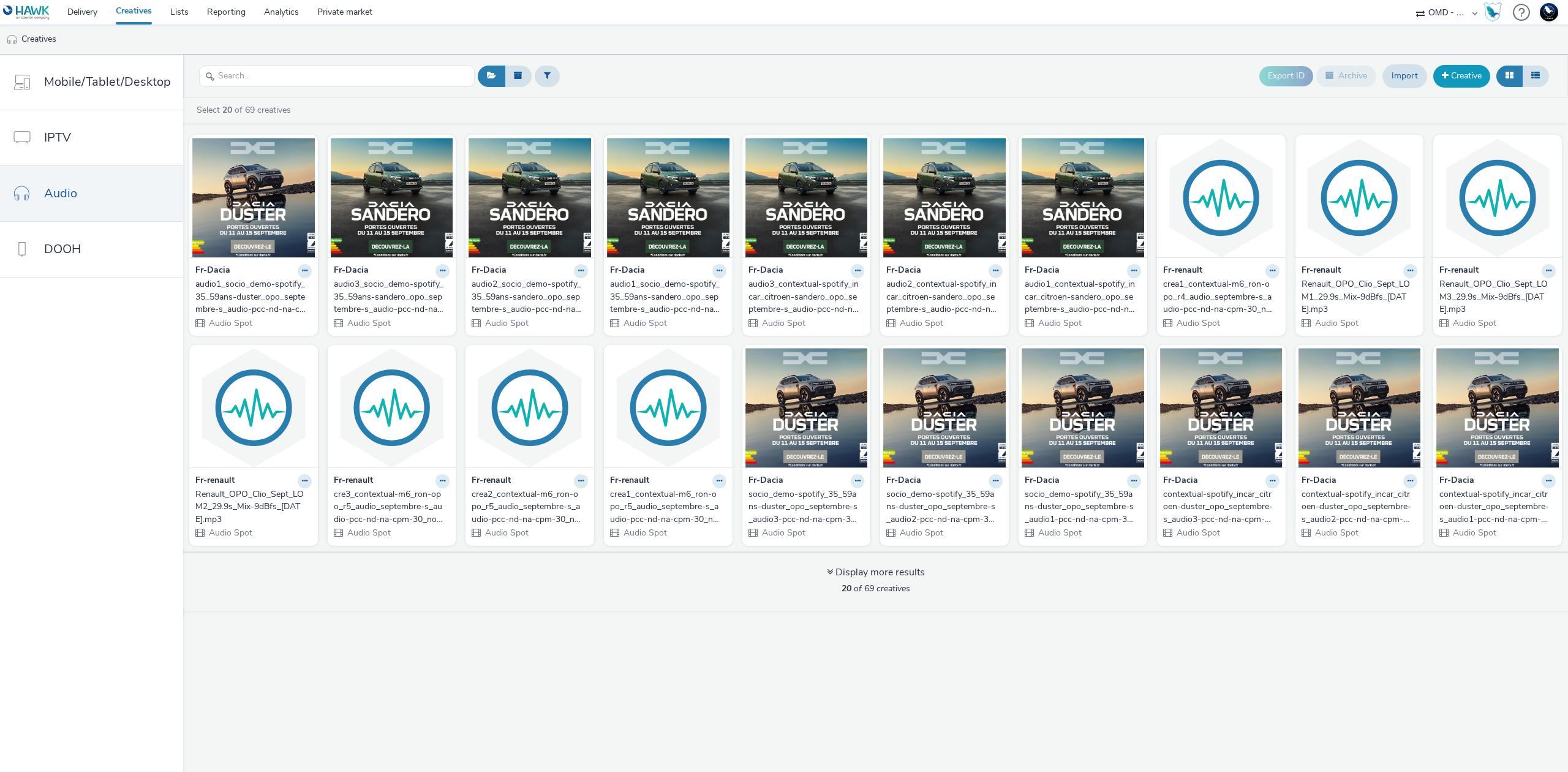
click at [1476, 82] on link "Creative" at bounding box center [1462, 75] width 57 height 22
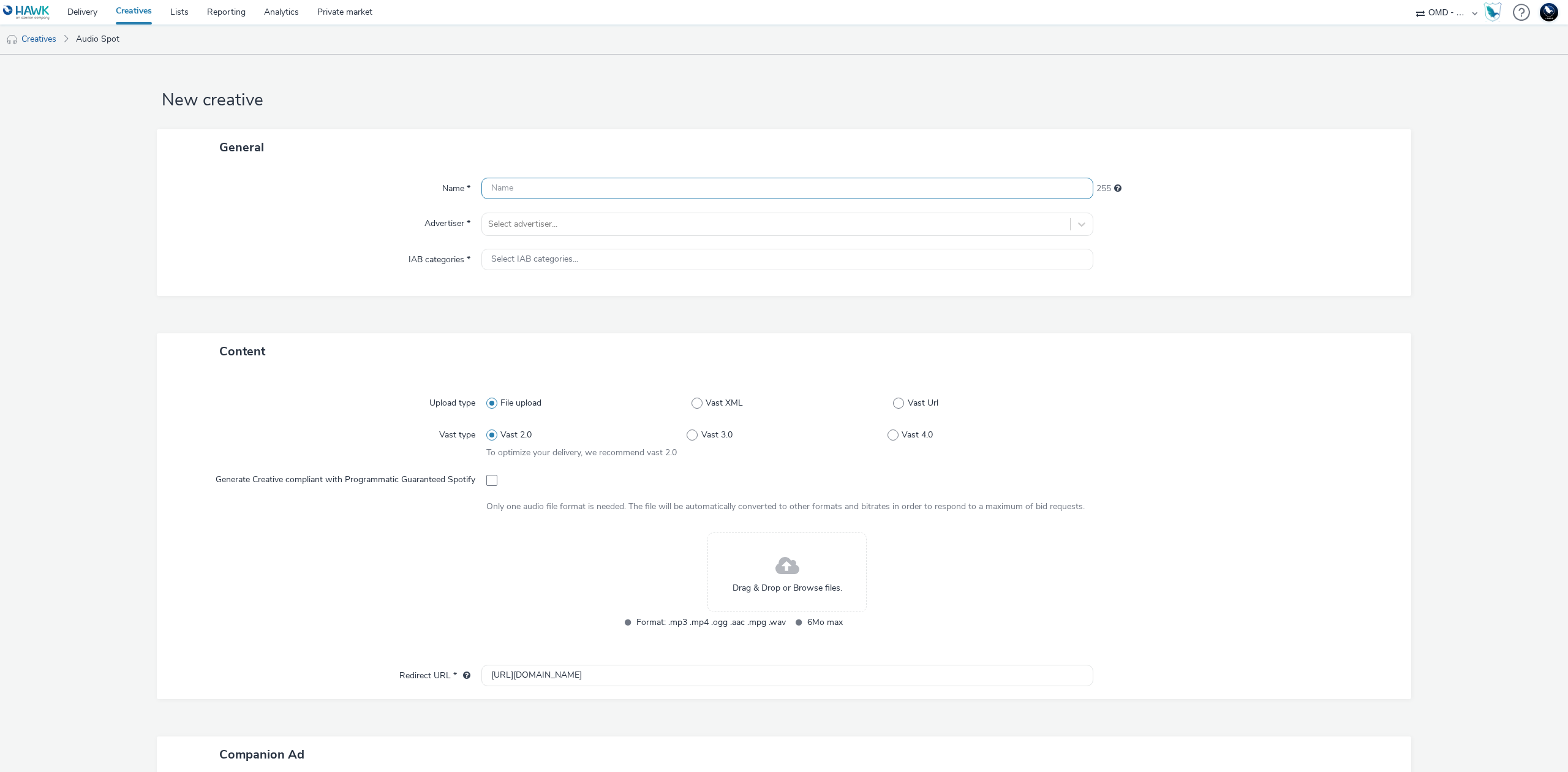
paste input "audio1_socio_demo-spotify_35_59ans-duster_opo_septembre-s_audio-pcc-nd-na-cpm-3…"
click at [515, 187] on input "audio1_socio_demo-spotify_35_59ans-duster_opo_septembre-s_audio-pcc-nd-na-cpm-3…" at bounding box center [787, 188] width 612 height 21
type input "audio2_socio_demo-spotify_35_59ans-duster_opo_septembre-s_audio-pcc-nd-na-cpm-3…"
click at [545, 240] on div "Name * audio2_socio_demo-spotify_35_59ans-duster_opo_septembre-s_audio-pcc-nd-n…" at bounding box center [784, 231] width 1255 height 131
click at [553, 226] on div at bounding box center [776, 224] width 576 height 14
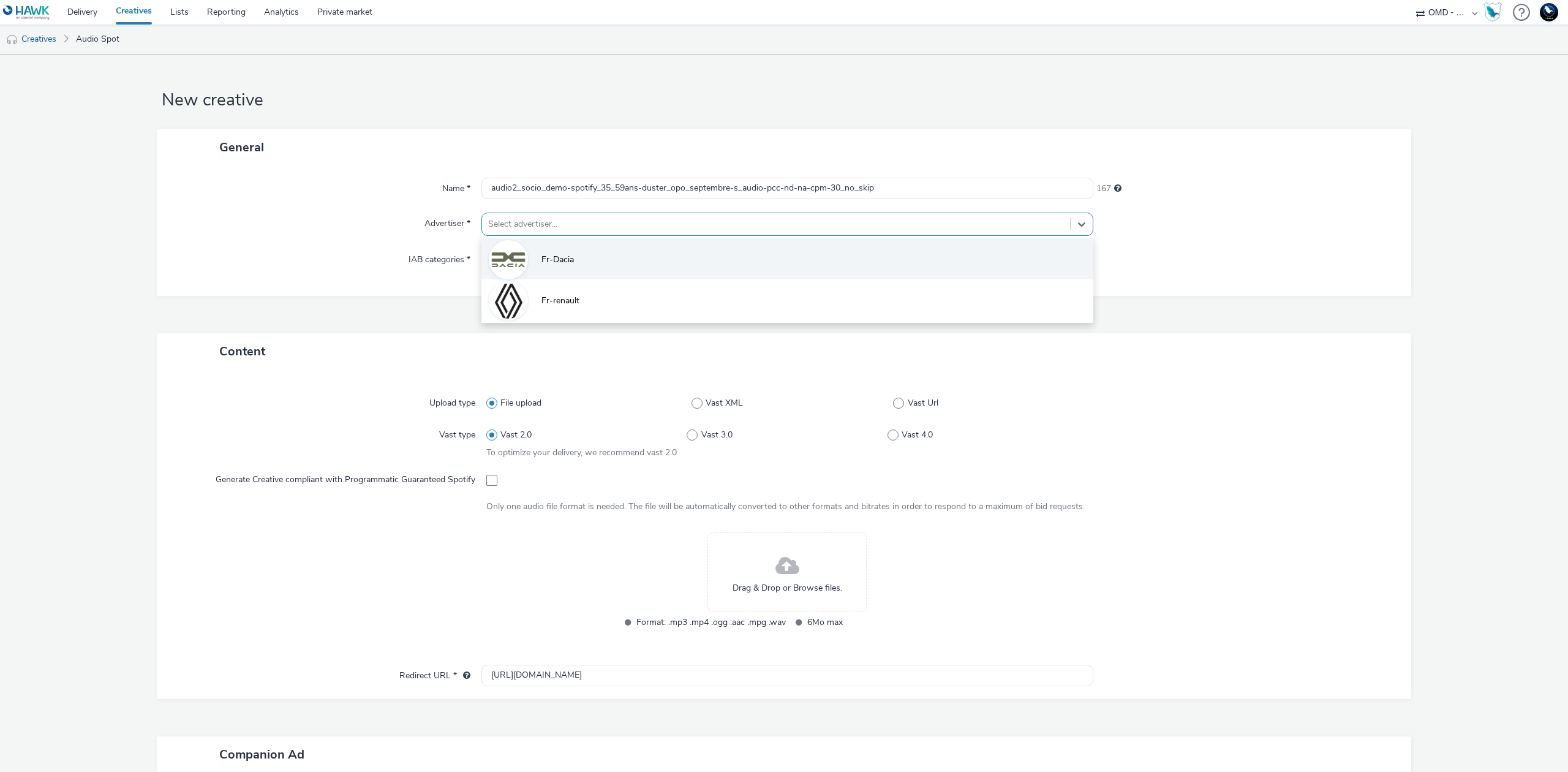
click at [564, 266] on span "Fr-Dacia" at bounding box center [558, 260] width 33 height 13
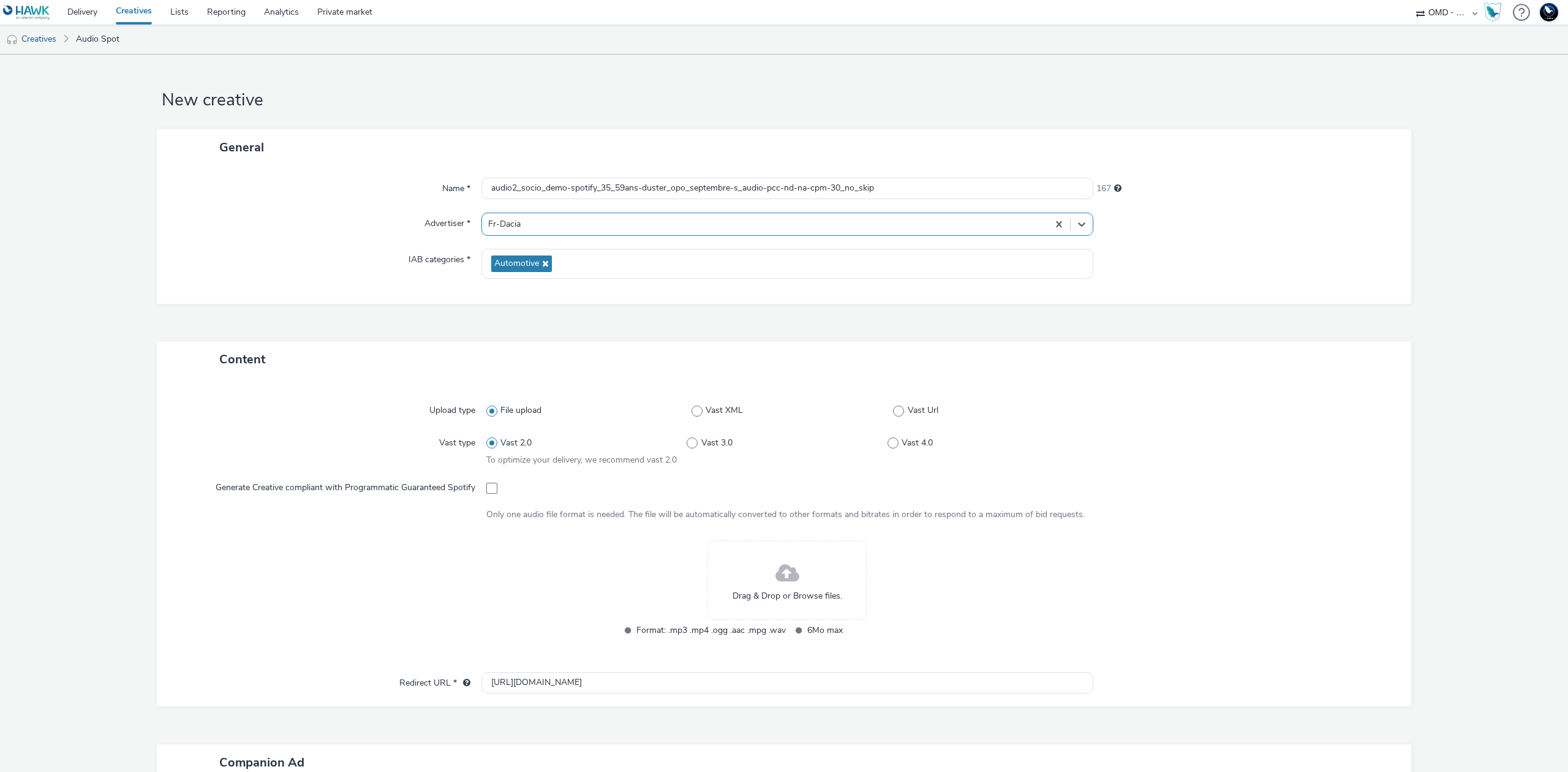
click at [486, 495] on div at bounding box center [787, 488] width 602 height 22
click at [486, 489] on span at bounding box center [492, 488] width 11 height 11
checkbox input "true"
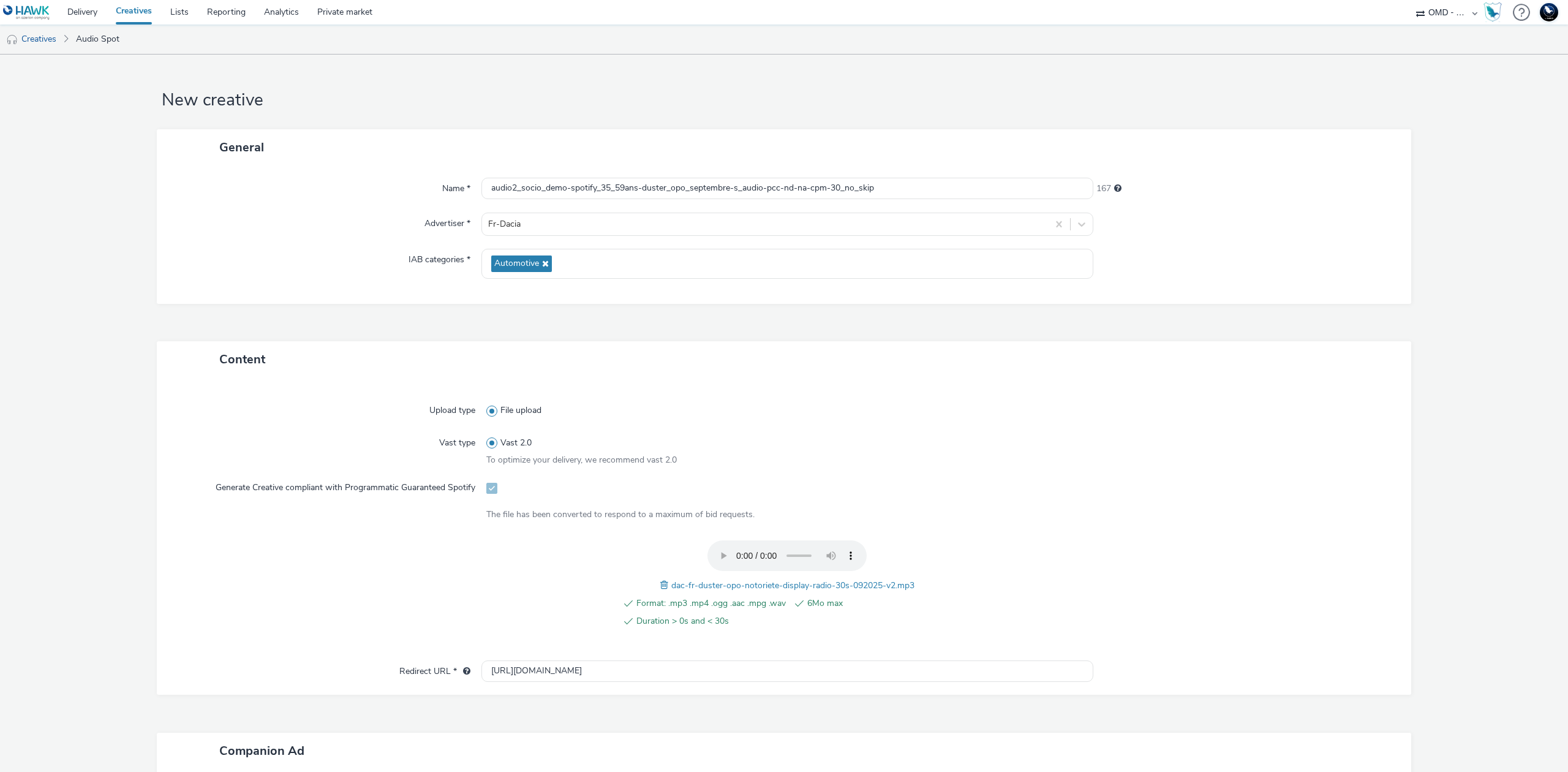
click at [814, 655] on div "Upload type File upload Vast type Vast 2.0 To optimize your delivery, we recomm…" at bounding box center [784, 525] width 1230 height 271
click at [814, 665] on input "[URL][DOMAIN_NAME]" at bounding box center [787, 671] width 612 height 21
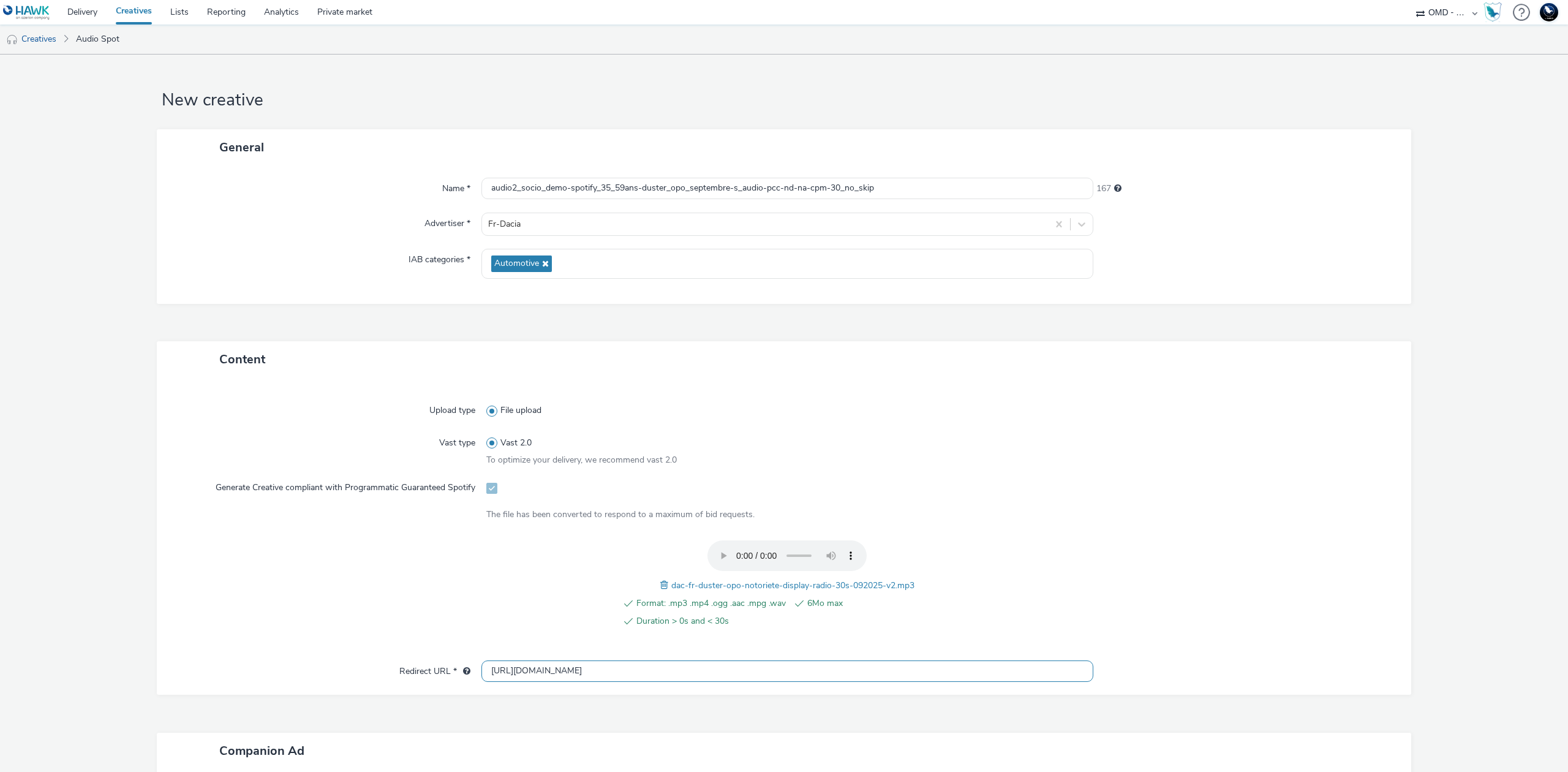
click at [814, 665] on input "[URL][DOMAIN_NAME]" at bounding box center [787, 671] width 612 height 21
paste input "s://ad.doubleclick.net/ddm/trackclk/N5648.5731497PROGIN-HAWKS0/B34026243.427154…"
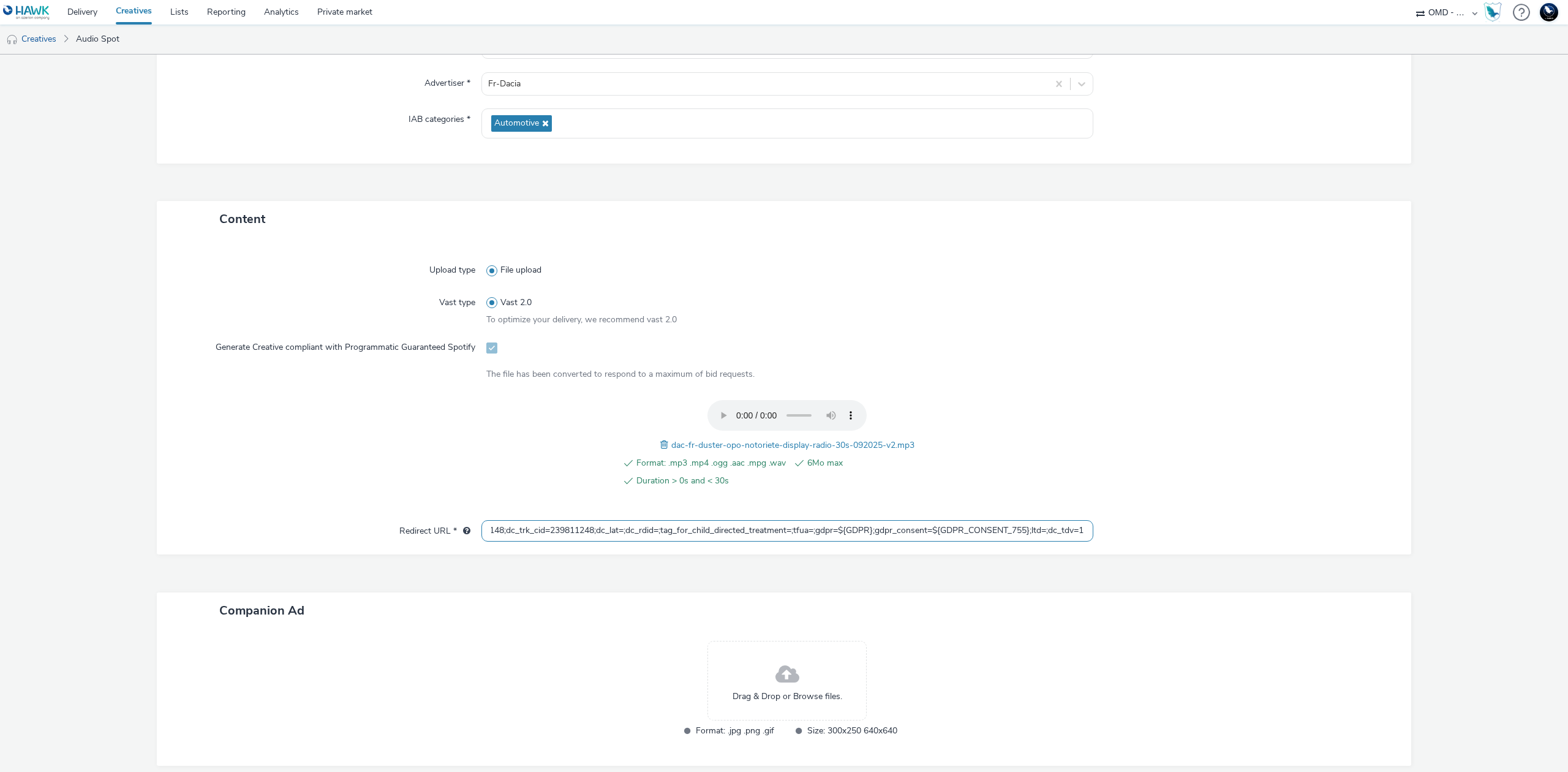
scroll to position [202, 0]
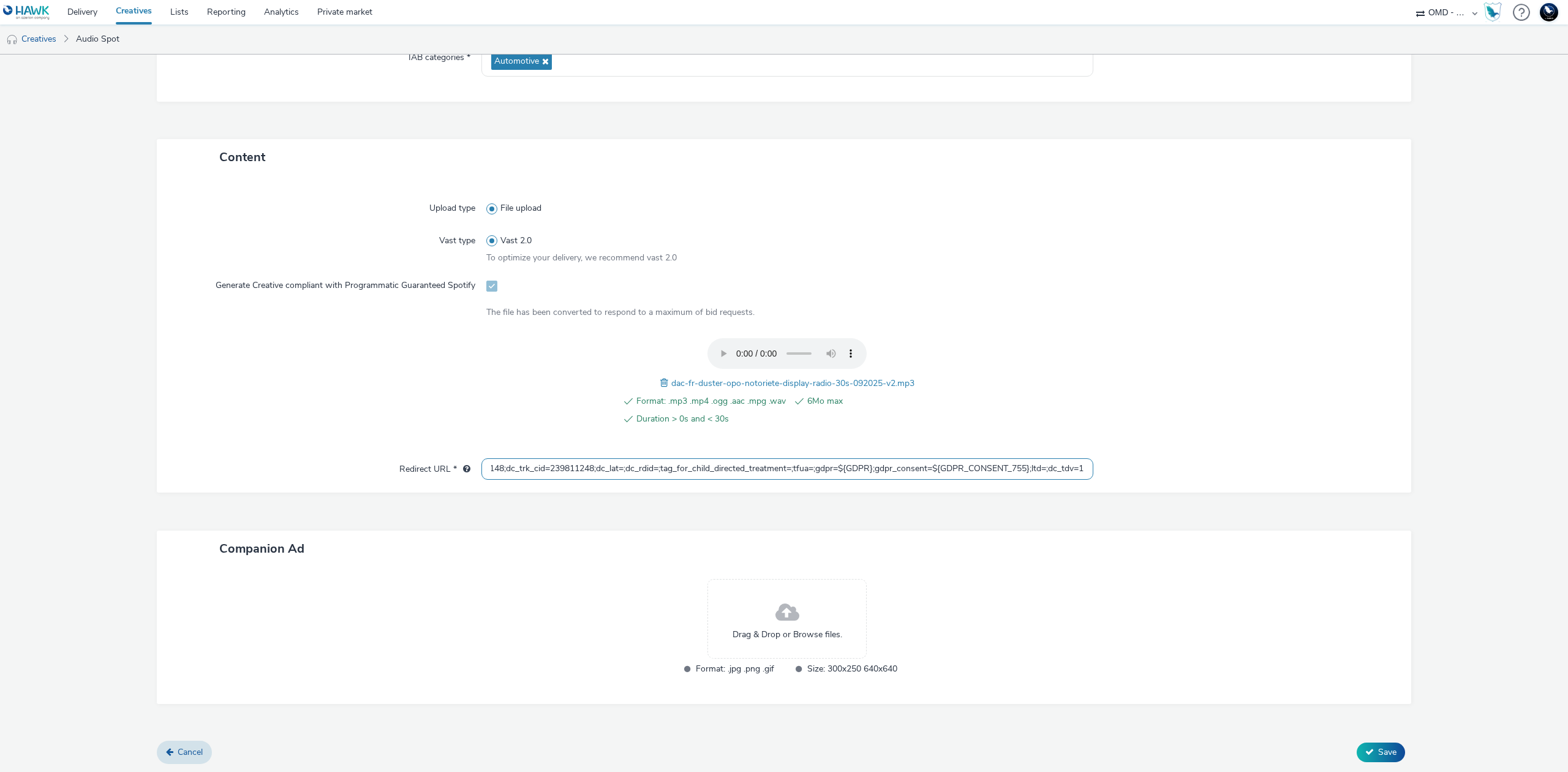
type input "https://ad.doubleclick.net/ddm/trackclk/N5648.5731497PROGIN-HAWKS0/B34026243.42…"
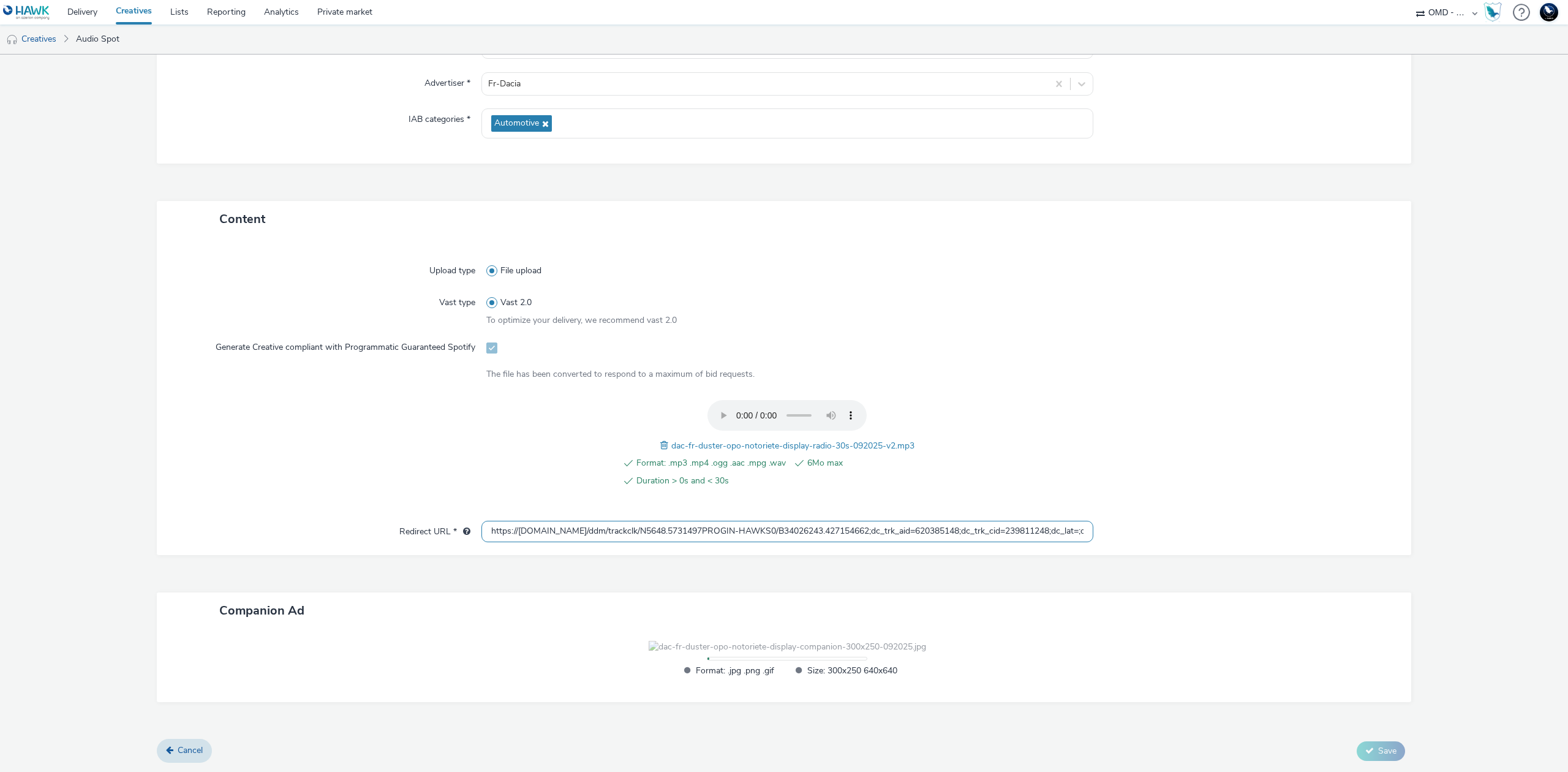
scroll to position [266, 0]
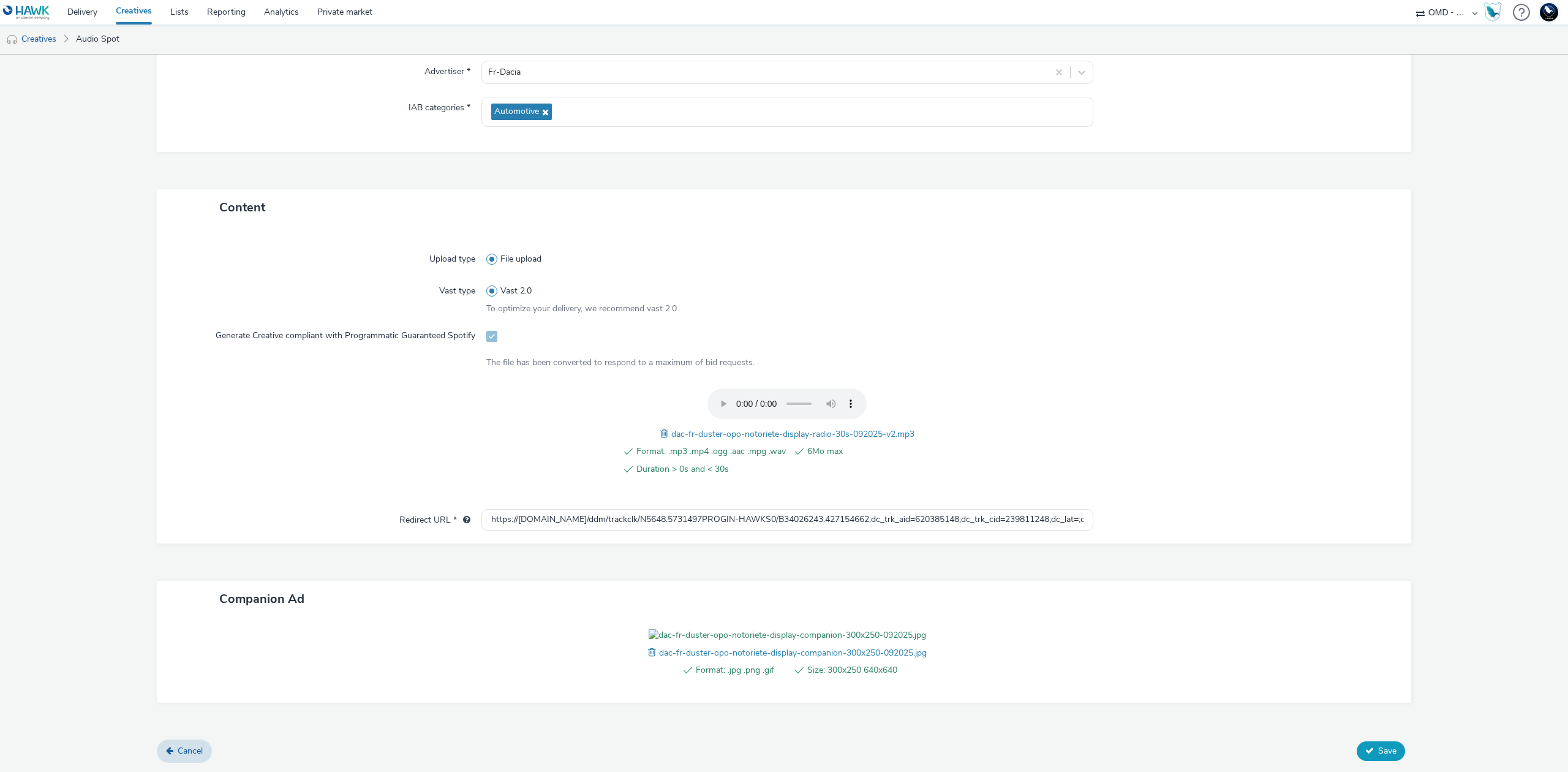
click at [1379, 756] on span "Save" at bounding box center [1387, 751] width 18 height 12
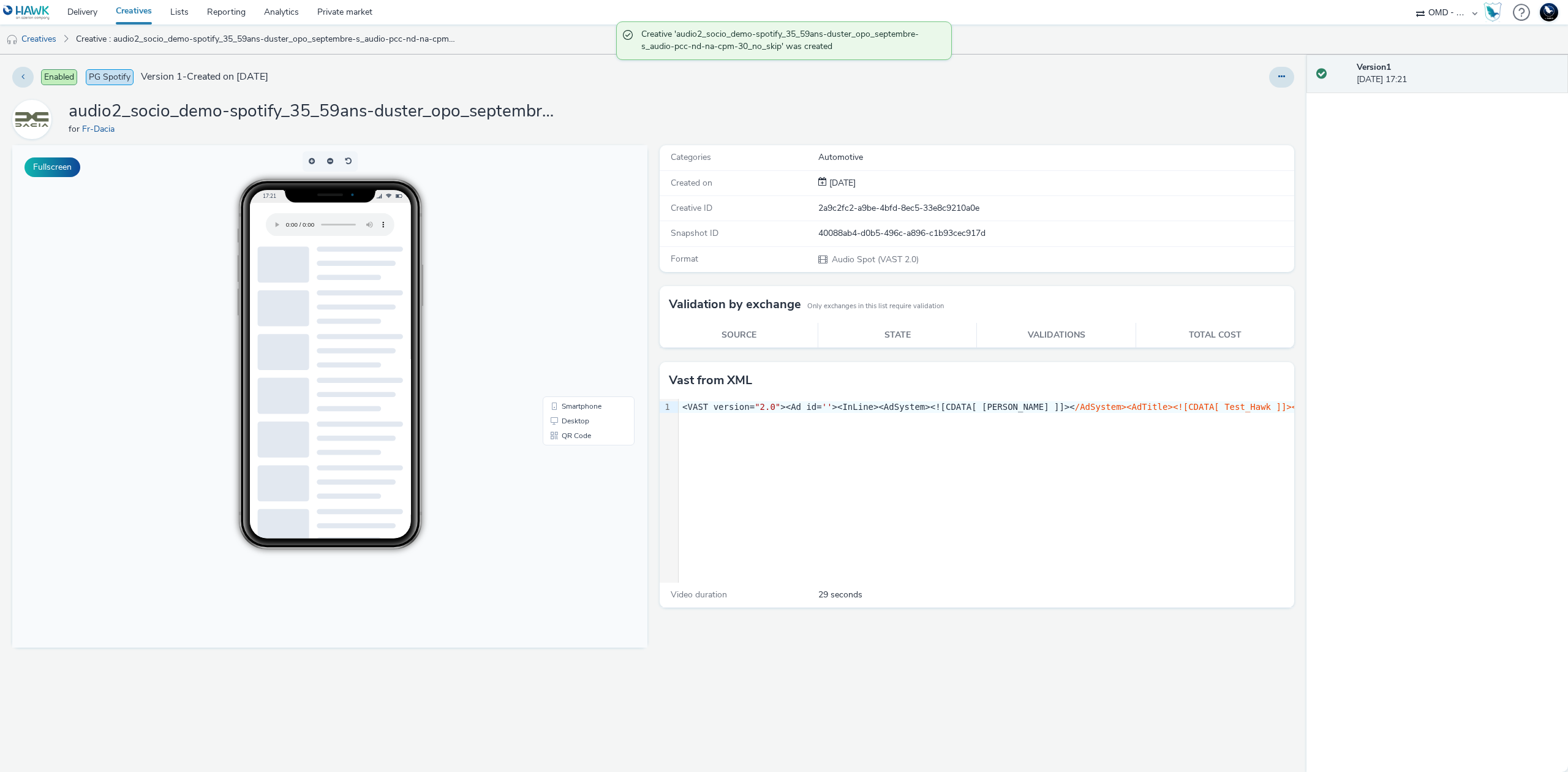
click at [239, 104] on h1 "audio2_socio_demo-spotify_35_59ans-duster_opo_septembre-s_audio-pcc-nd-na-cpm-3…" at bounding box center [313, 111] width 490 height 23
copy h1 "audio2_socio_demo-spotify_35_59ans-duster_opo_septembre-s_audio-pcc-nd-na-cpm-3…"
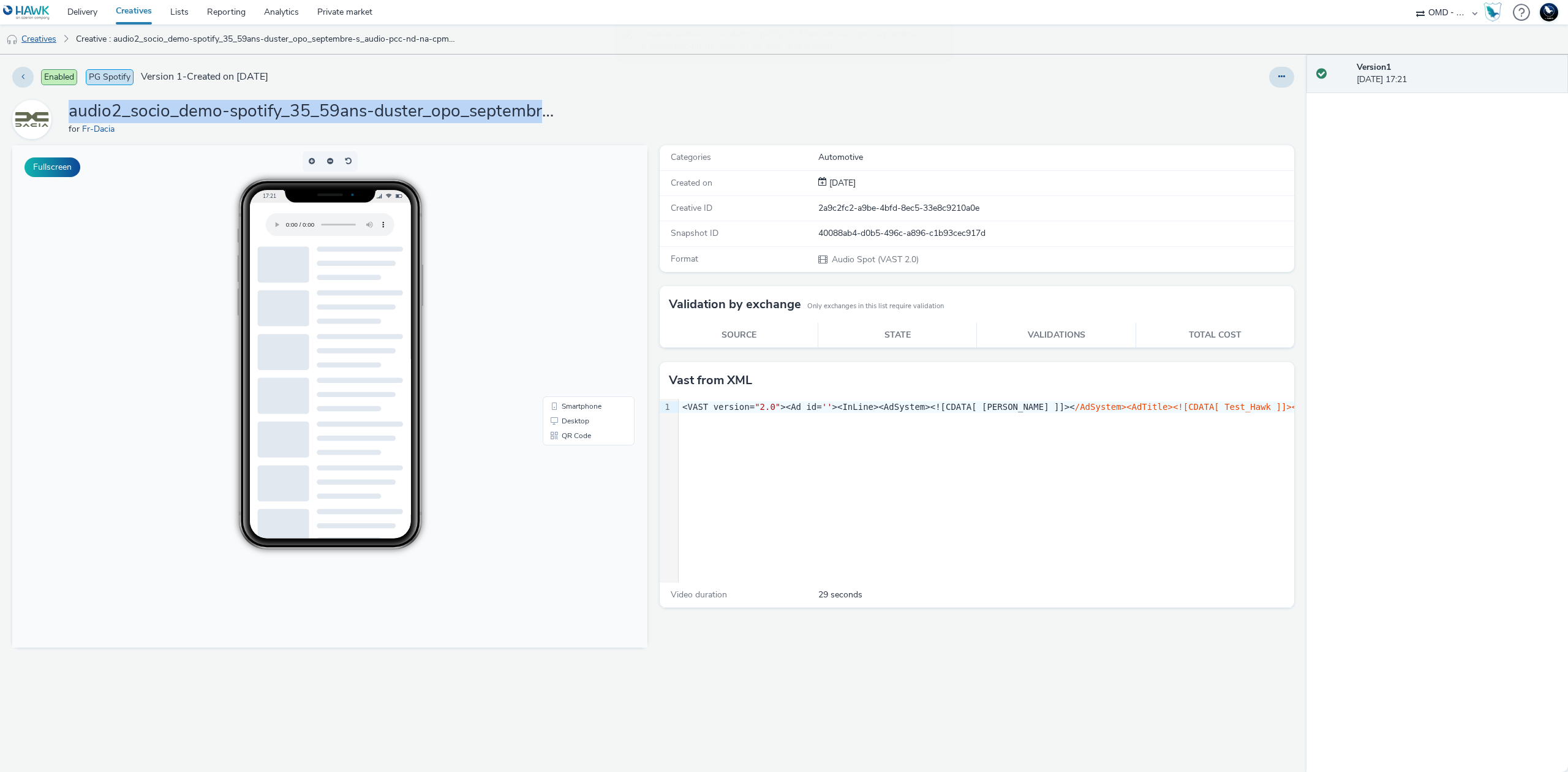
click at [38, 41] on link "Creatives" at bounding box center [31, 39] width 63 height 29
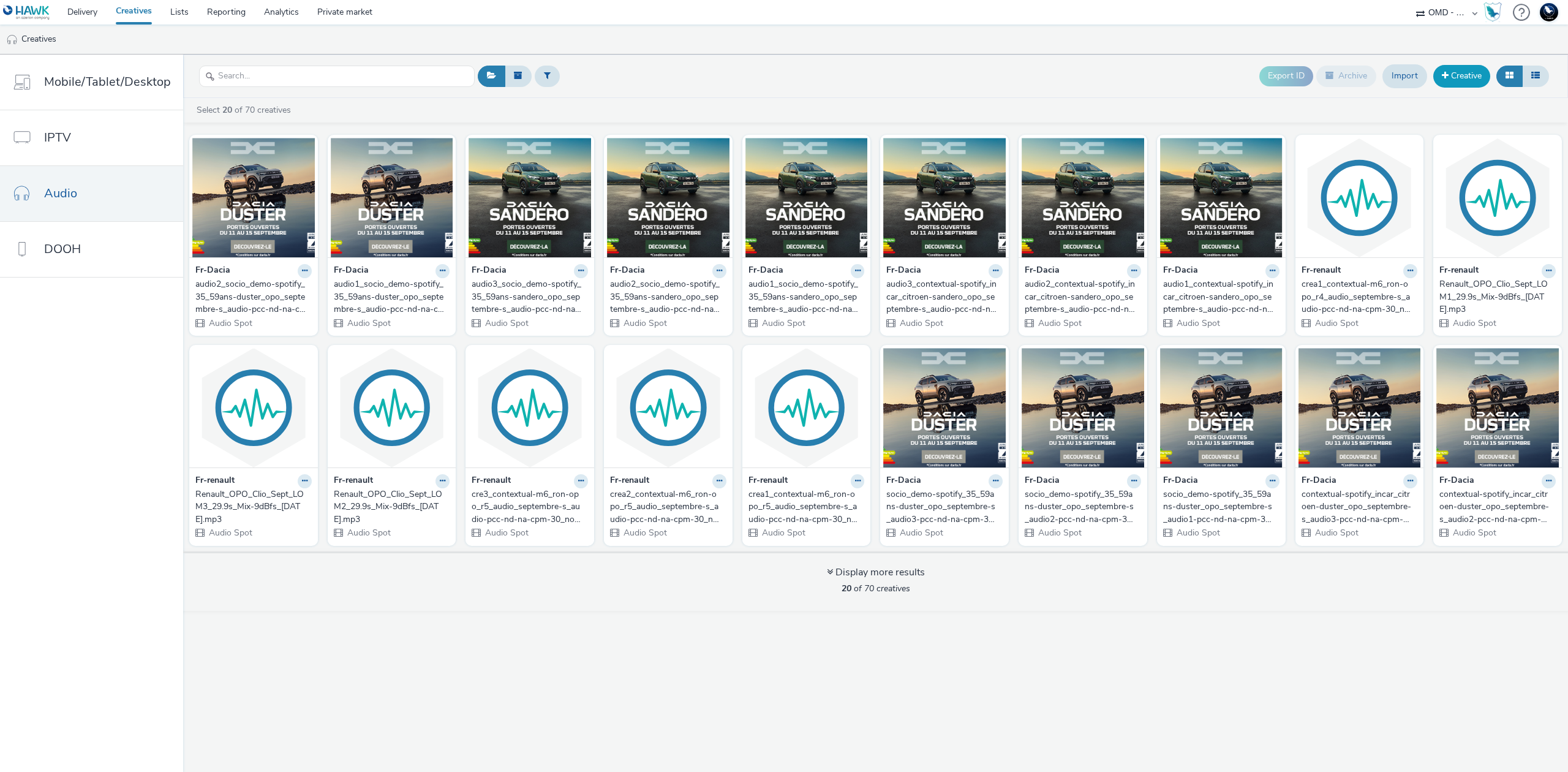
click at [1449, 69] on link "Creative" at bounding box center [1462, 75] width 57 height 22
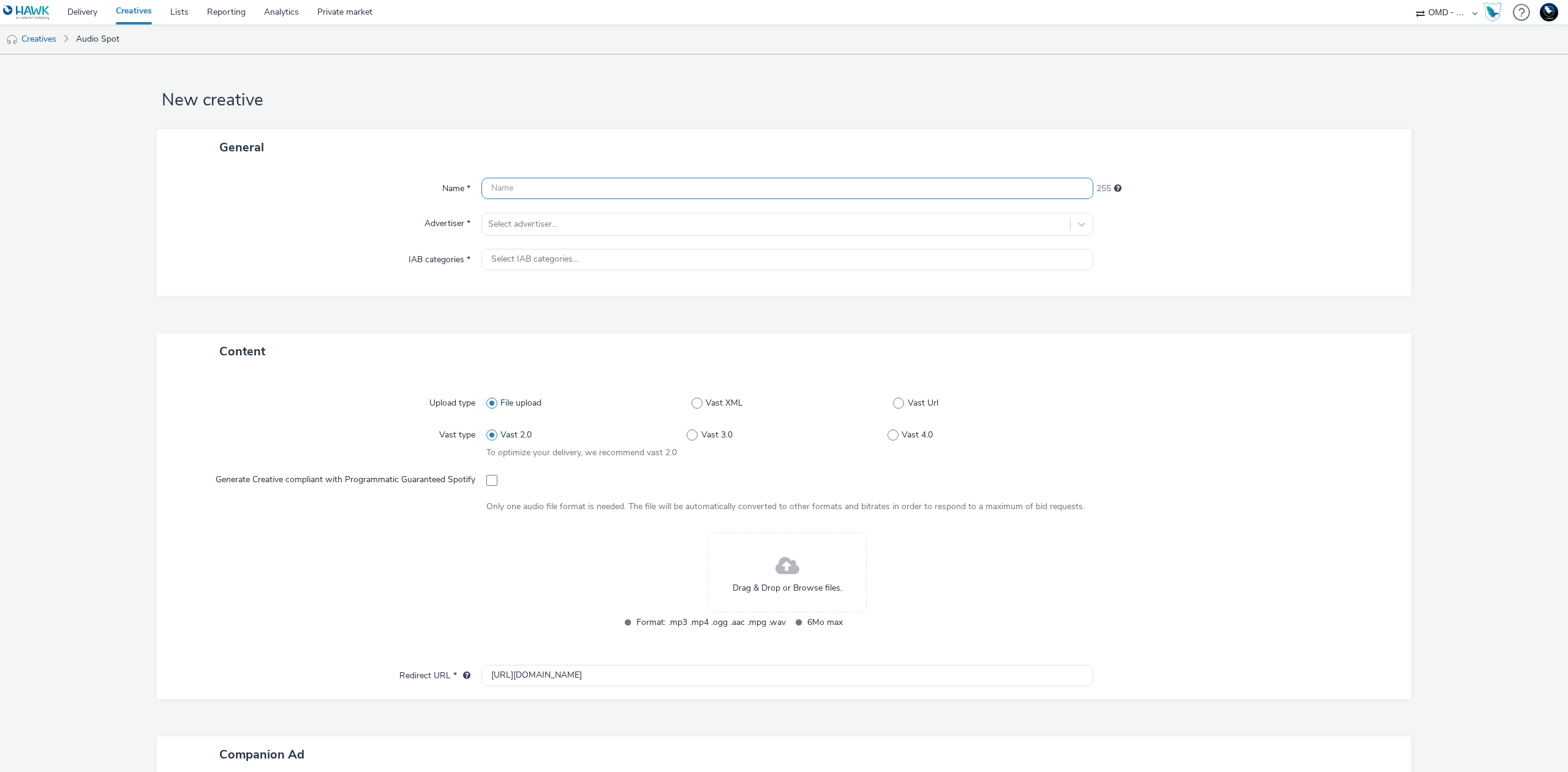
paste input "audio2_socio_demo-spotify_35_59ans-duster_opo_septembre-s_audio-pcc-nd-na-cpm-3…"
click at [515, 192] on input "audio2_socio_demo-spotify_35_59ans-duster_opo_septembre-s_audio-pcc-nd-na-cpm-3…" at bounding box center [787, 188] width 612 height 21
type input "audio3_socio_demo-spotify_35_59ans-duster_opo_septembre-s_audio-pcc-nd-na-cpm-3…"
click at [535, 228] on div at bounding box center [776, 224] width 576 height 14
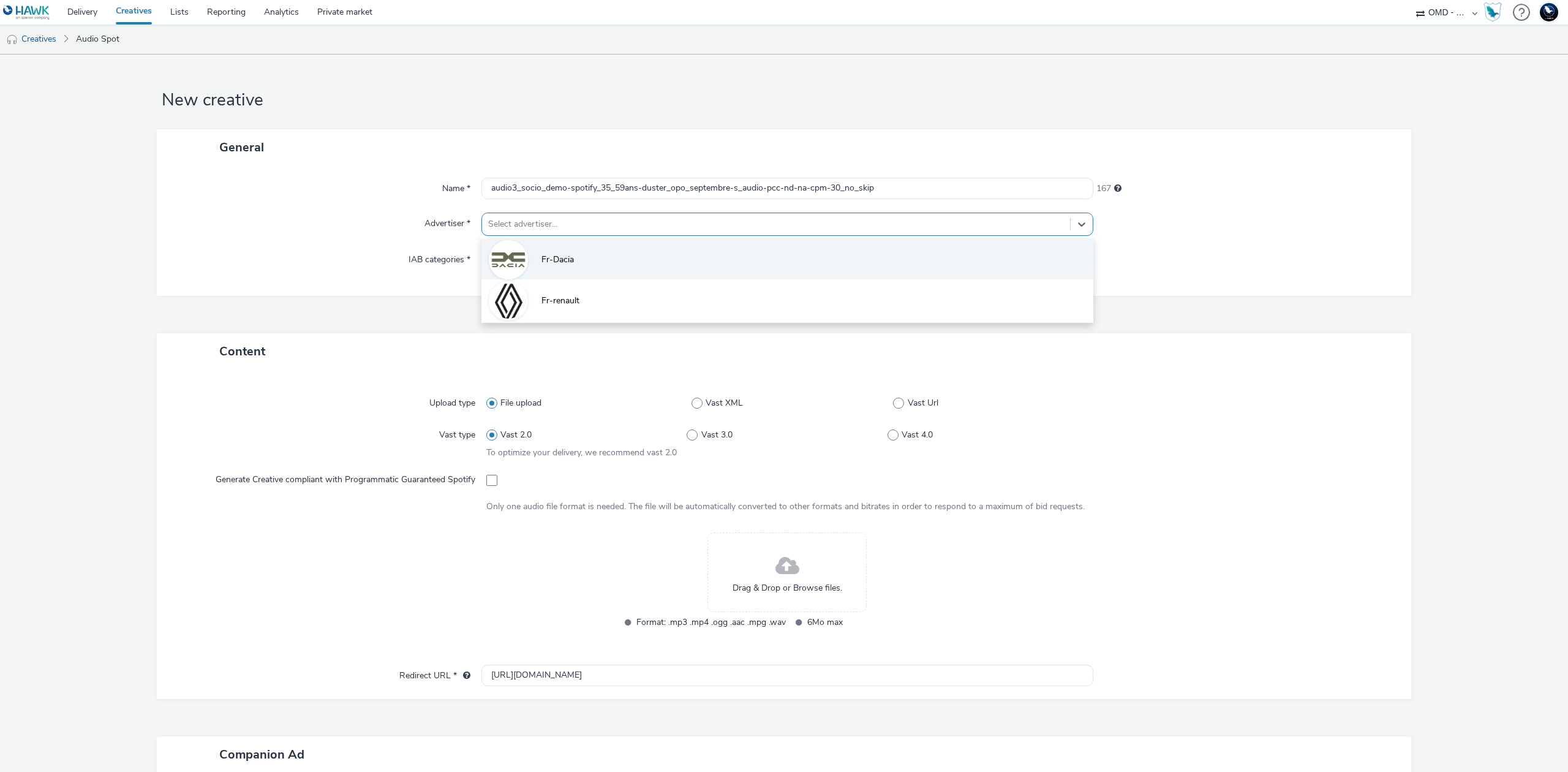
click at [554, 261] on span "Fr-Dacia" at bounding box center [558, 260] width 33 height 13
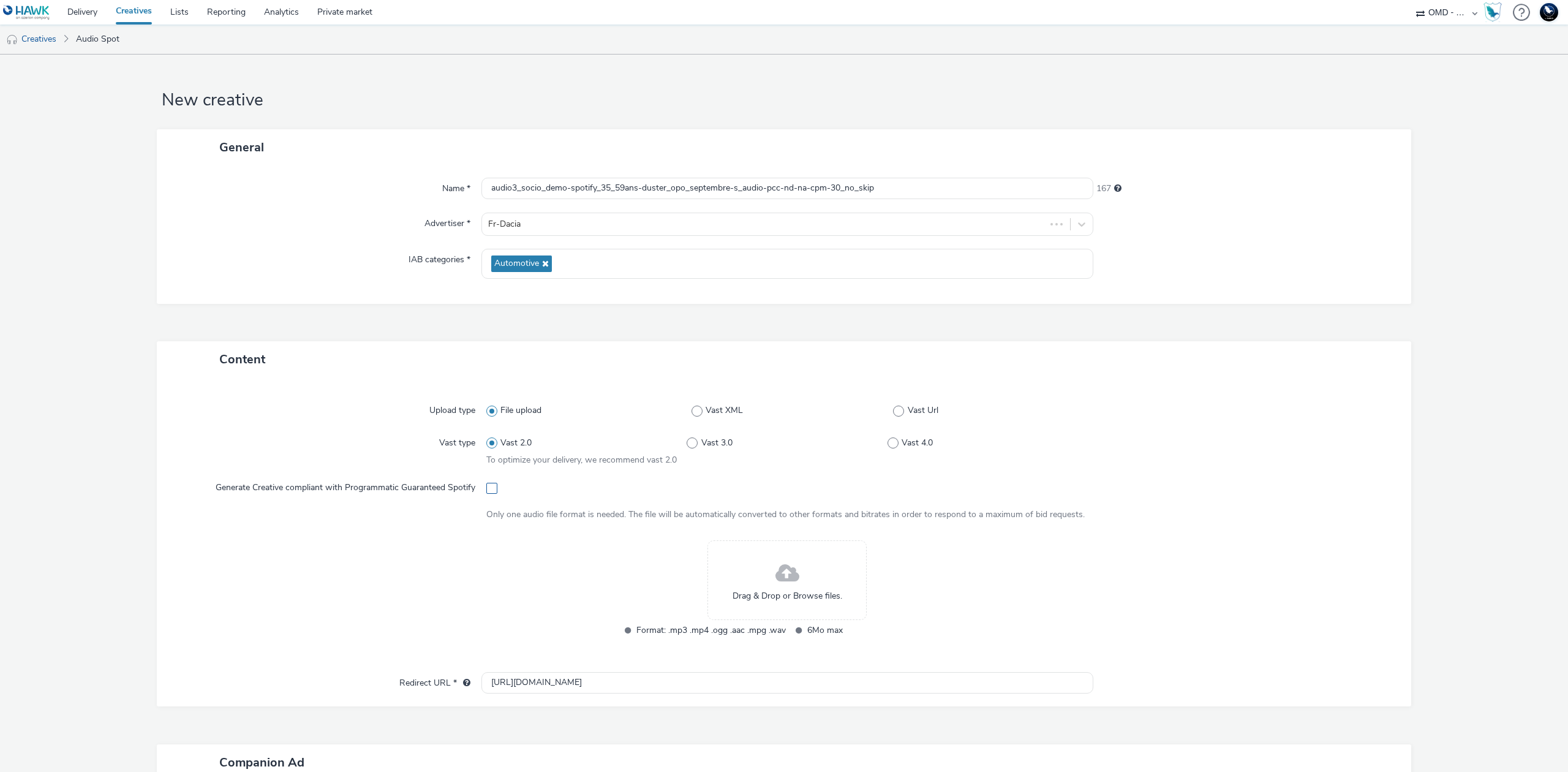
click at [488, 488] on span at bounding box center [492, 488] width 11 height 11
checkbox input "true"
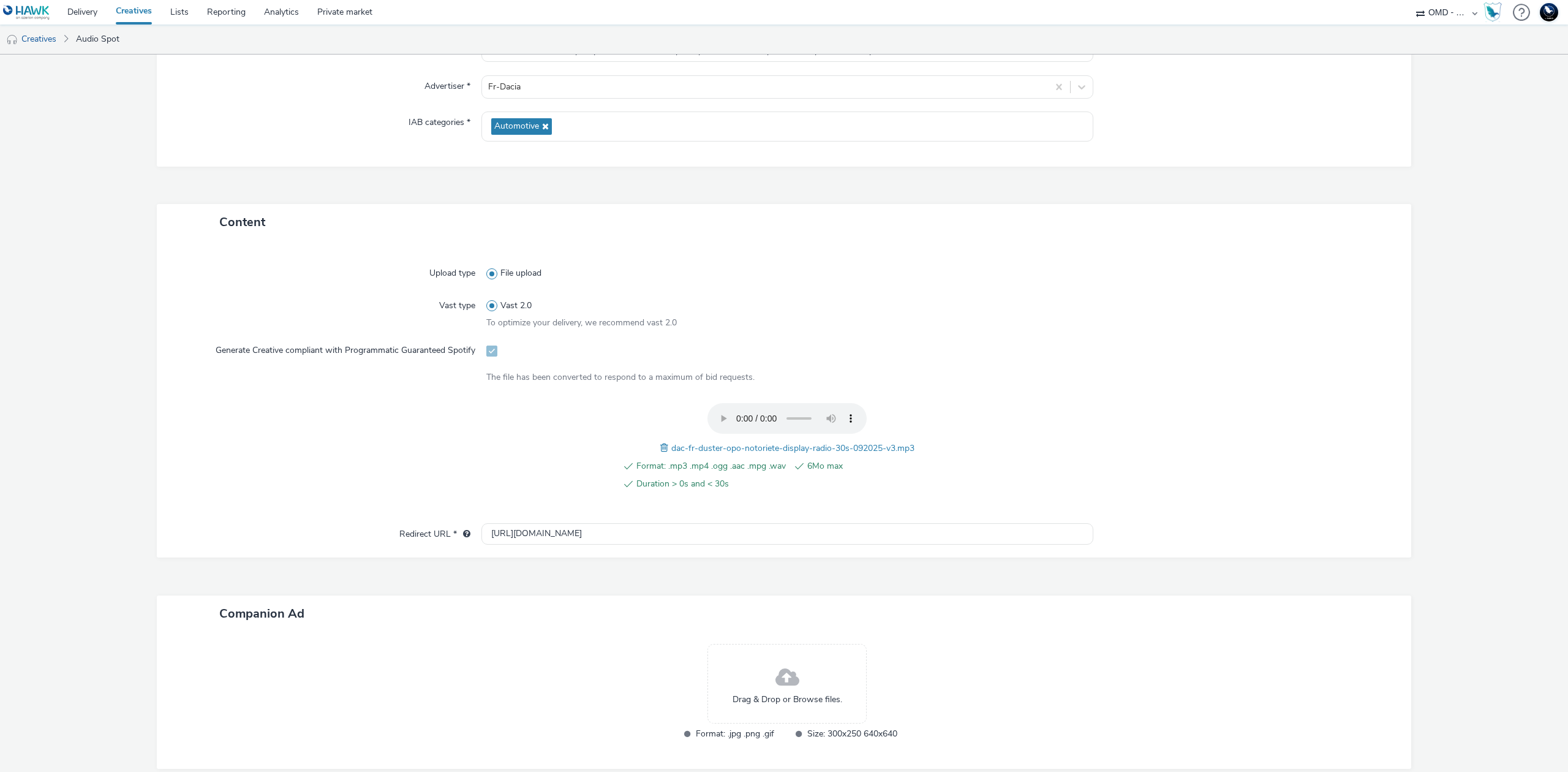
scroll to position [202, 0]
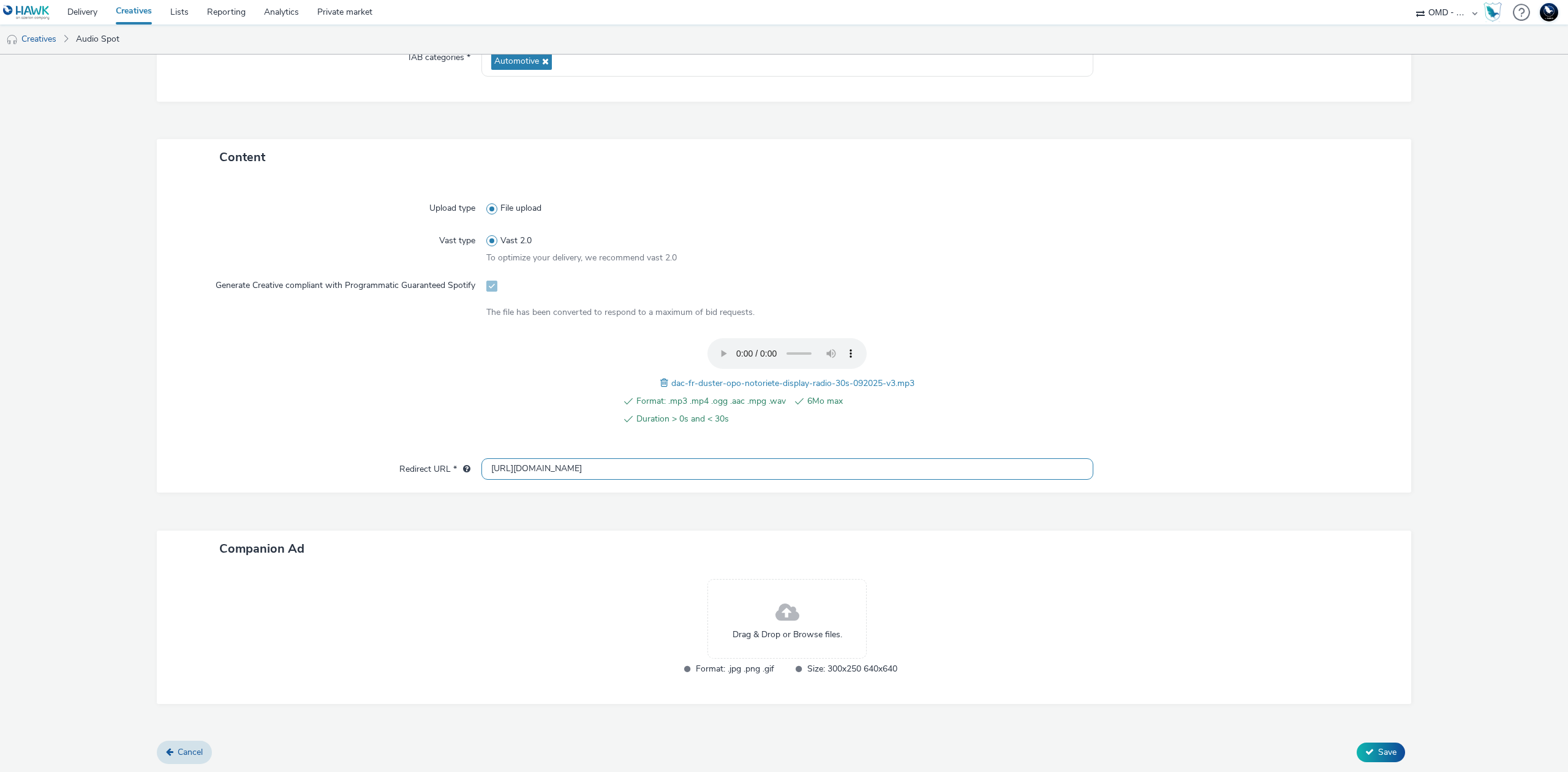
click at [674, 467] on input "[URL][DOMAIN_NAME]" at bounding box center [787, 469] width 612 height 21
paste input "s://ad.doubleclick.net/ddm/trackclk/N5648.5731497PROGIN-HAWKS0/B34026243.427154…"
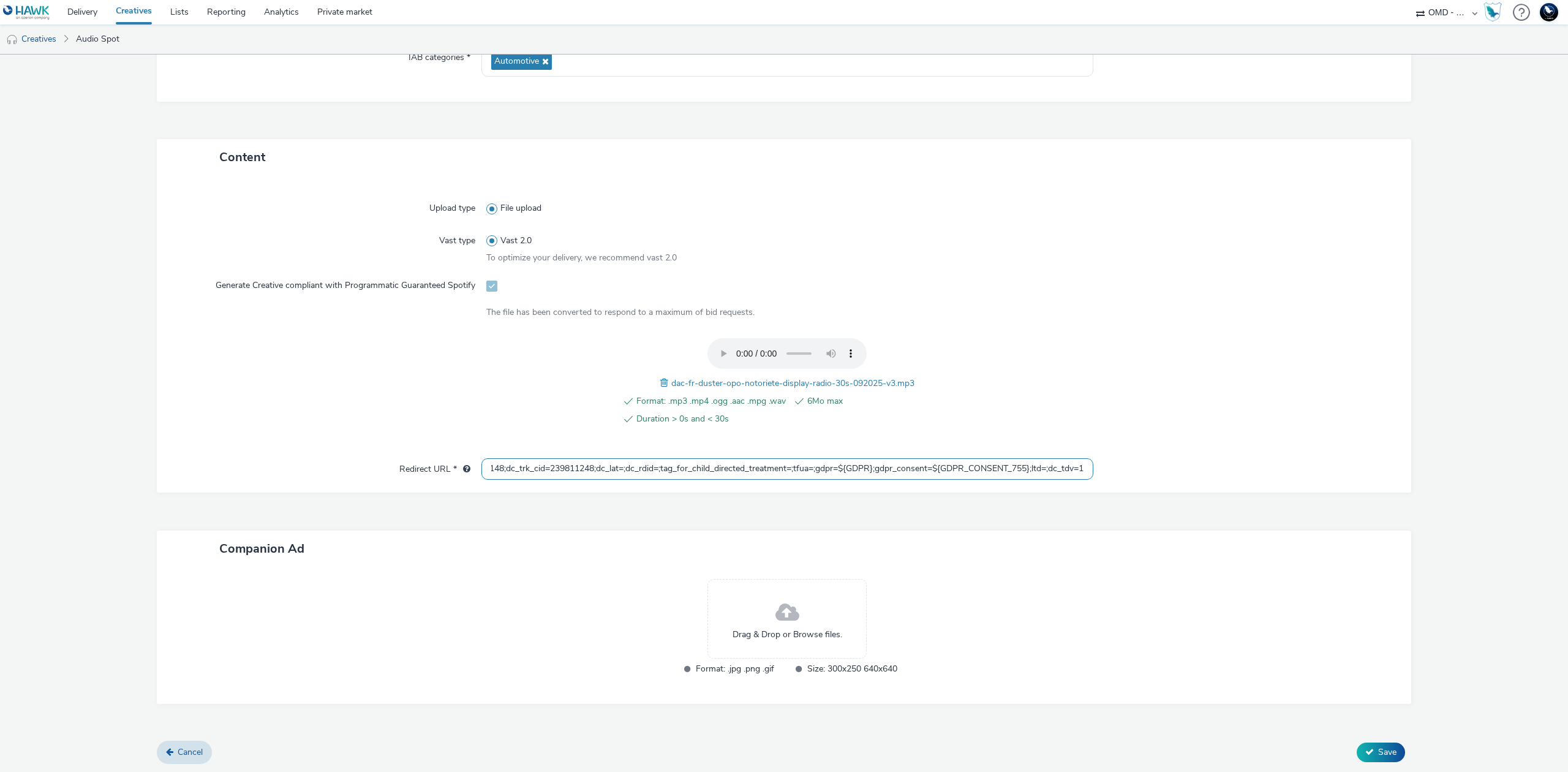
type input "https://ad.doubleclick.net/ddm/trackclk/N5648.5731497PROGIN-HAWKS0/B34026243.42…"
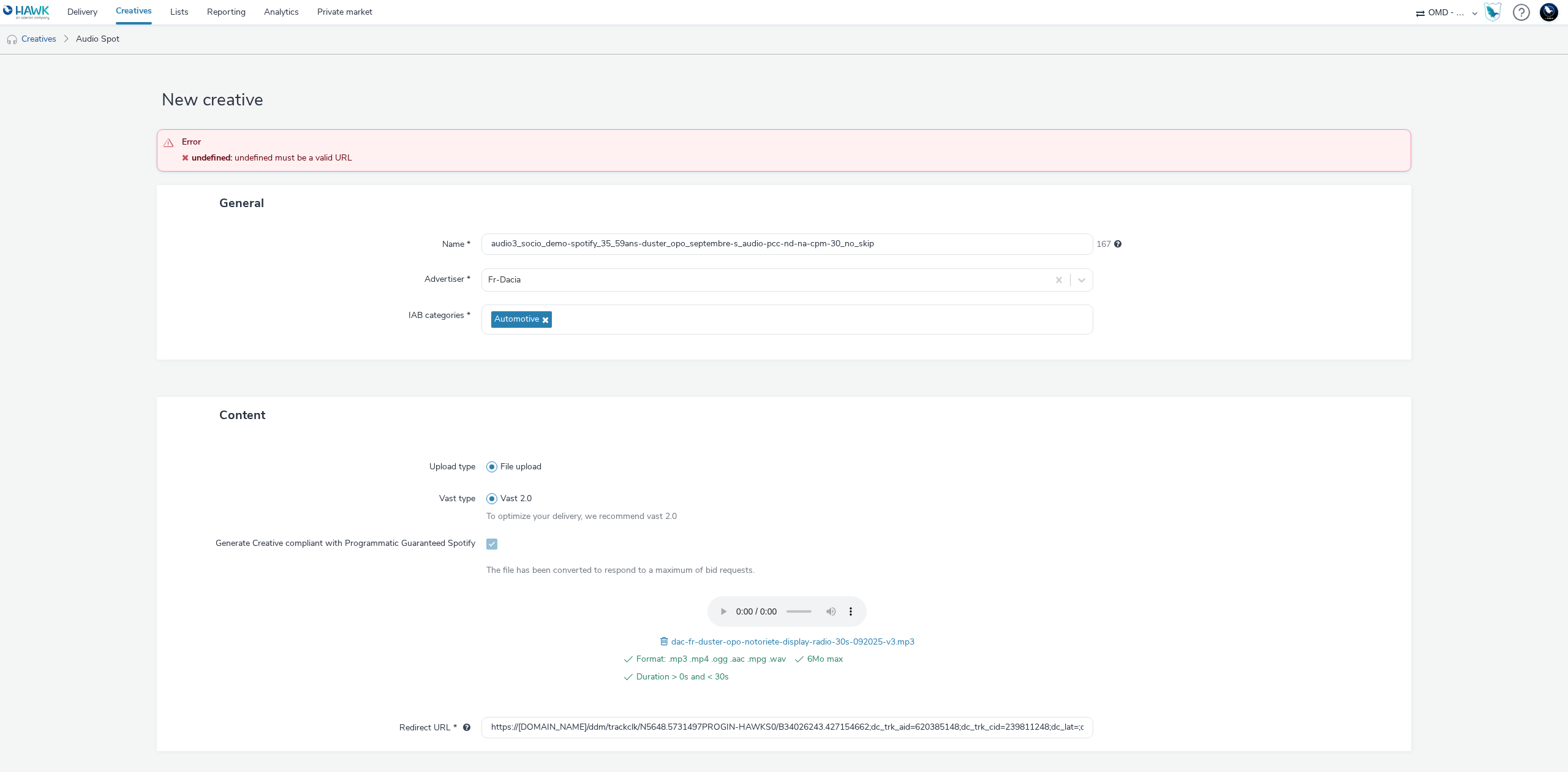
scroll to position [259, 0]
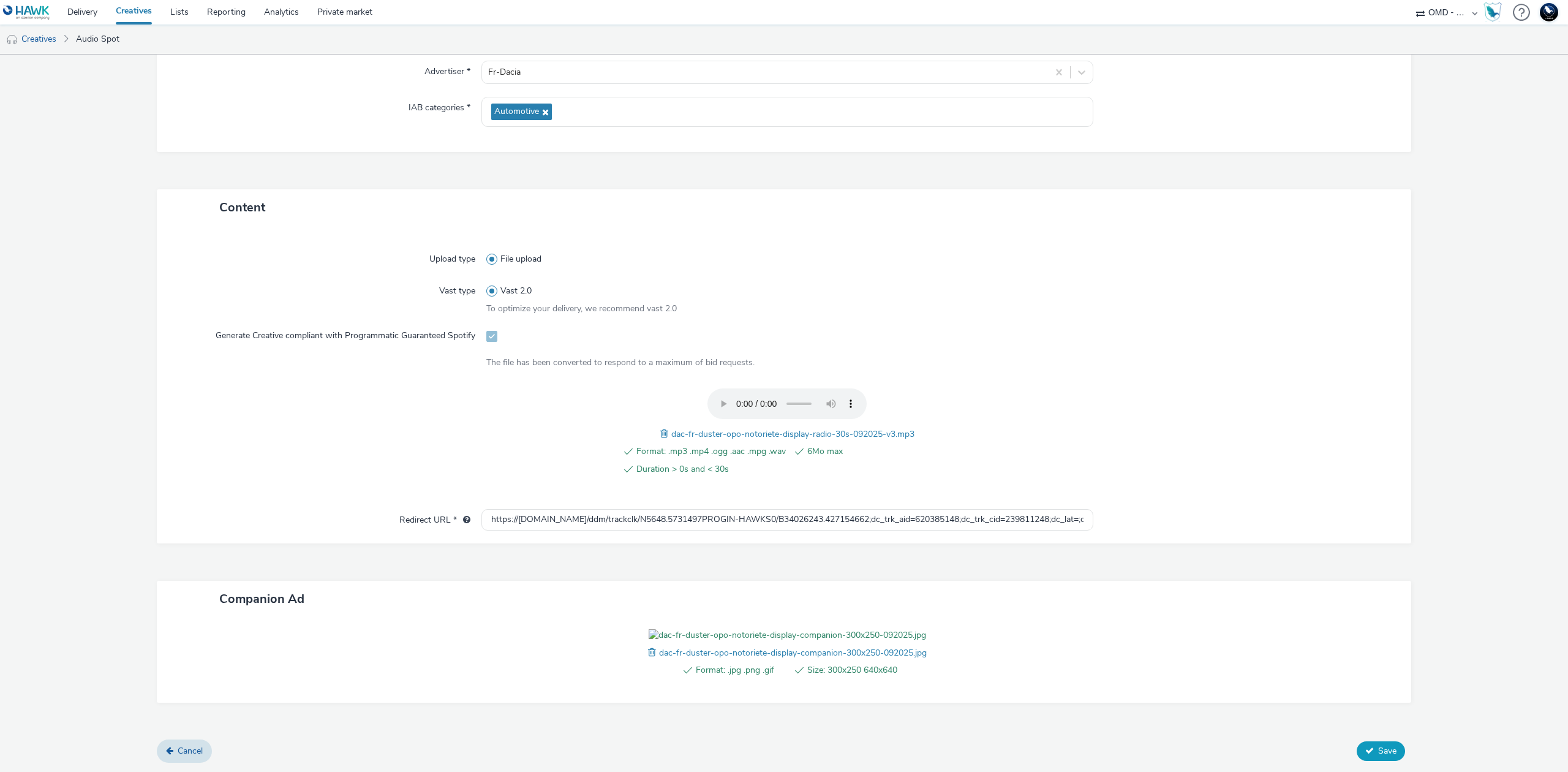
click at [1379, 757] on span "Save" at bounding box center [1387, 751] width 18 height 12
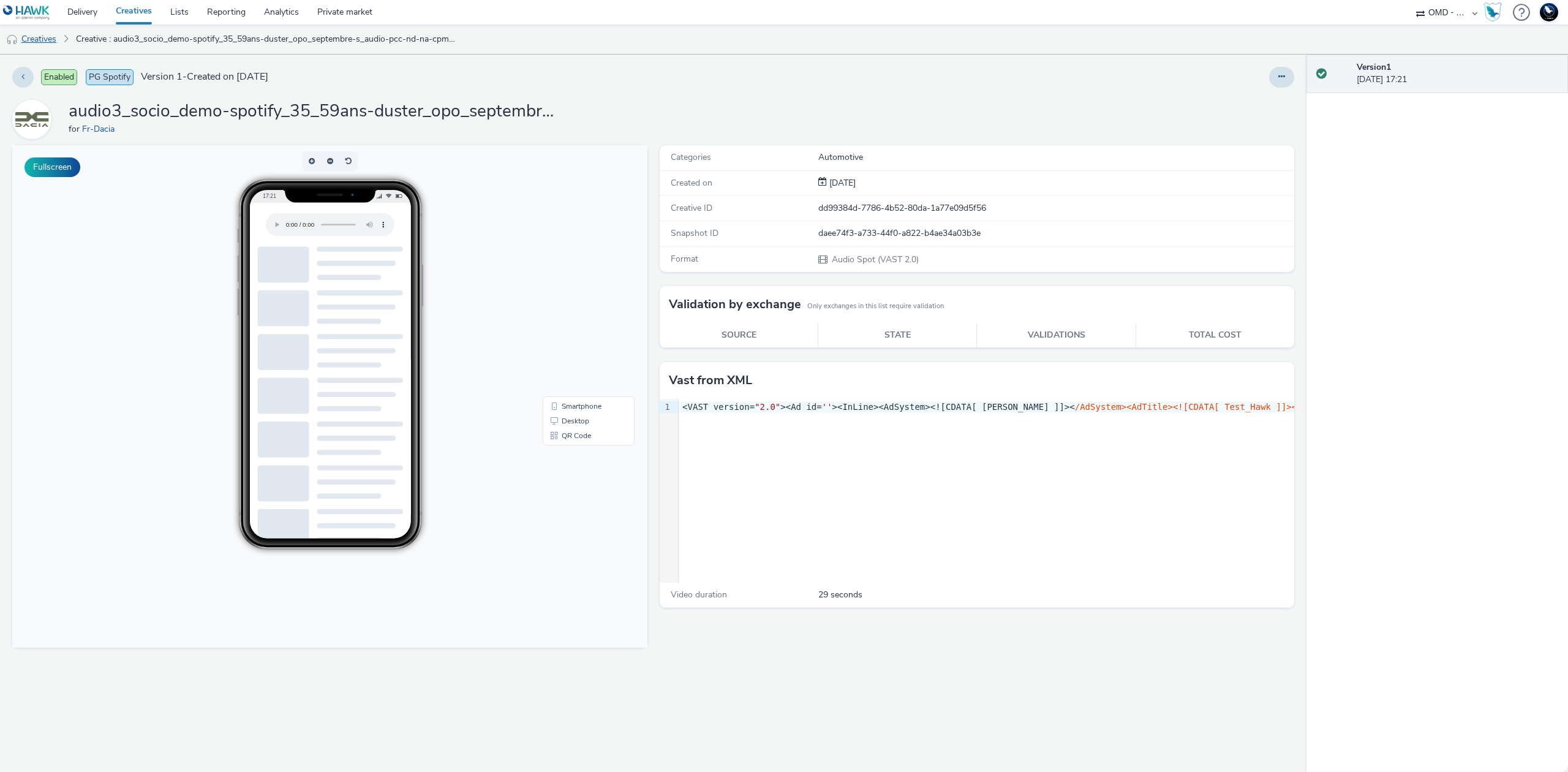
click at [39, 36] on link "Creatives" at bounding box center [31, 39] width 63 height 29
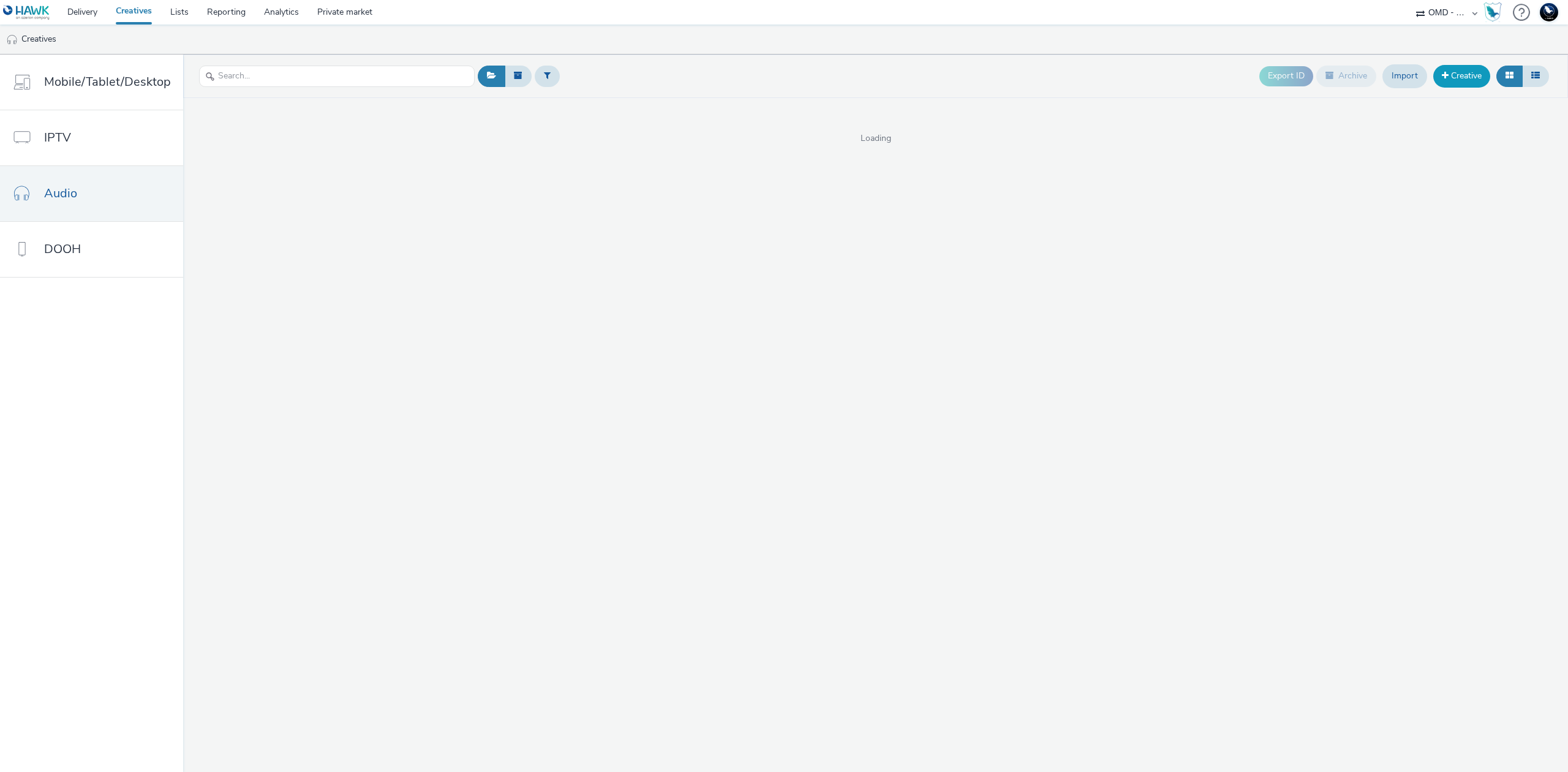
click at [1465, 86] on link "Creative" at bounding box center [1462, 75] width 57 height 22
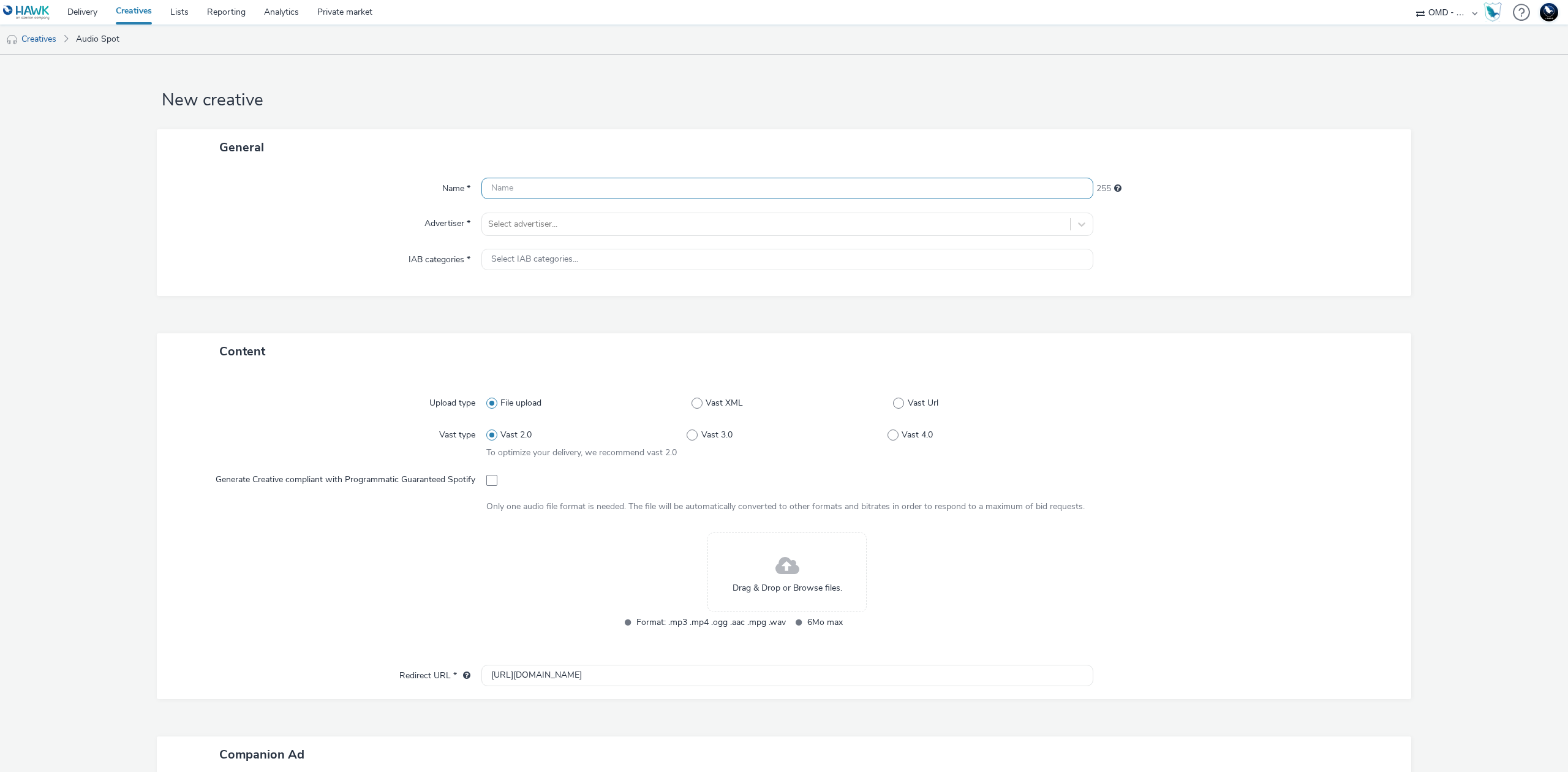
paste input "contextual-spotify_incar_citroen-duster_opo_septembre-s_audio-pcc-nd-na-cpm-30_…"
click at [486, 183] on input "contextual-spotify_incar_citroen-duster_opo_septembre-s_audio-pcc-nd-na-cpm-30_…" at bounding box center [787, 188] width 612 height 21
type input "audio1_contextual-spotify_incar_citroen-duster_opo_septembre-s_audio-pcc-nd-na-…"
click at [537, 220] on div at bounding box center [776, 224] width 576 height 14
click at [555, 264] on span "Fr-Dacia" at bounding box center [558, 260] width 33 height 13
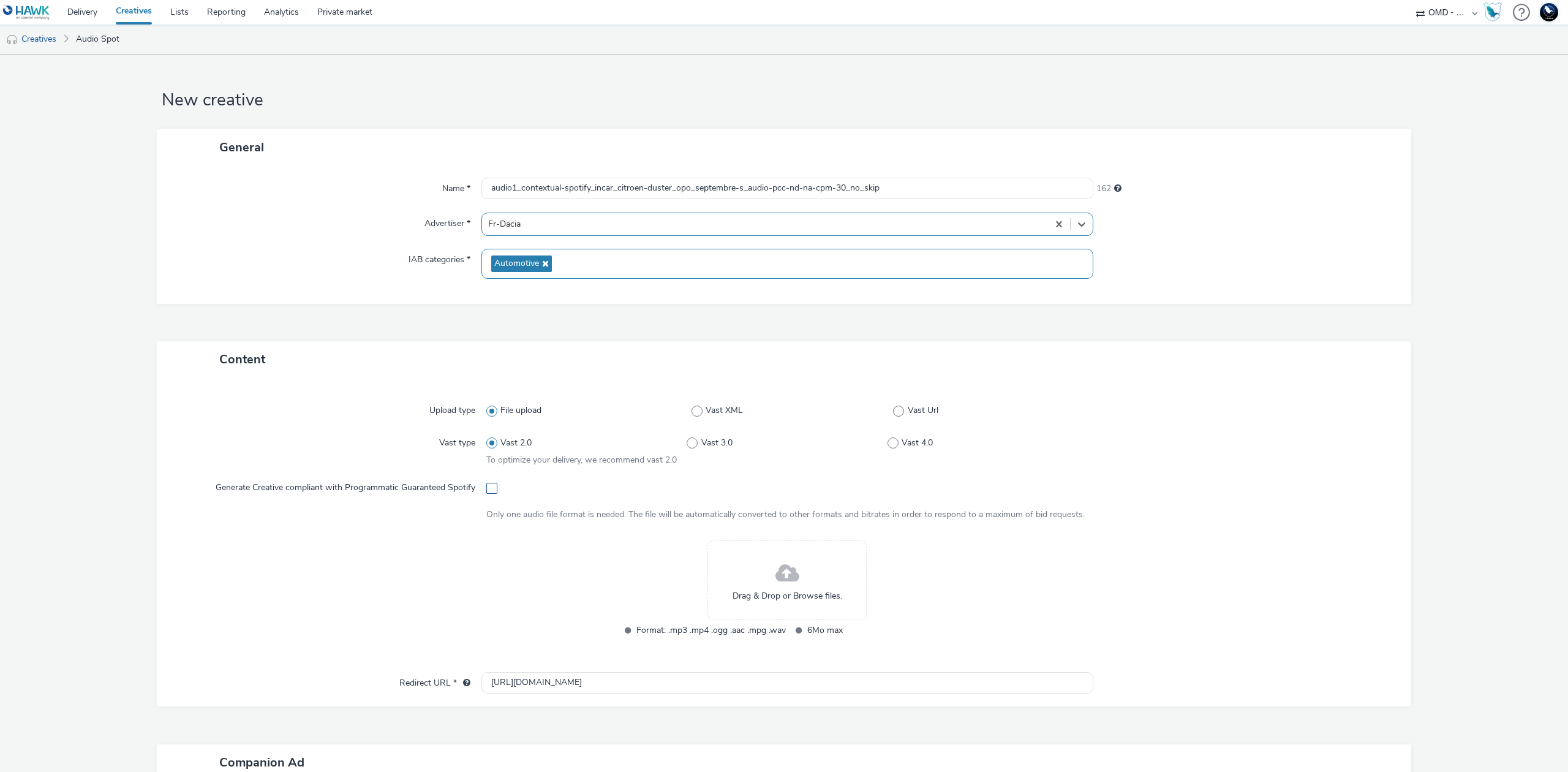
click at [488, 488] on span at bounding box center [492, 488] width 11 height 11
checkbox input "true"
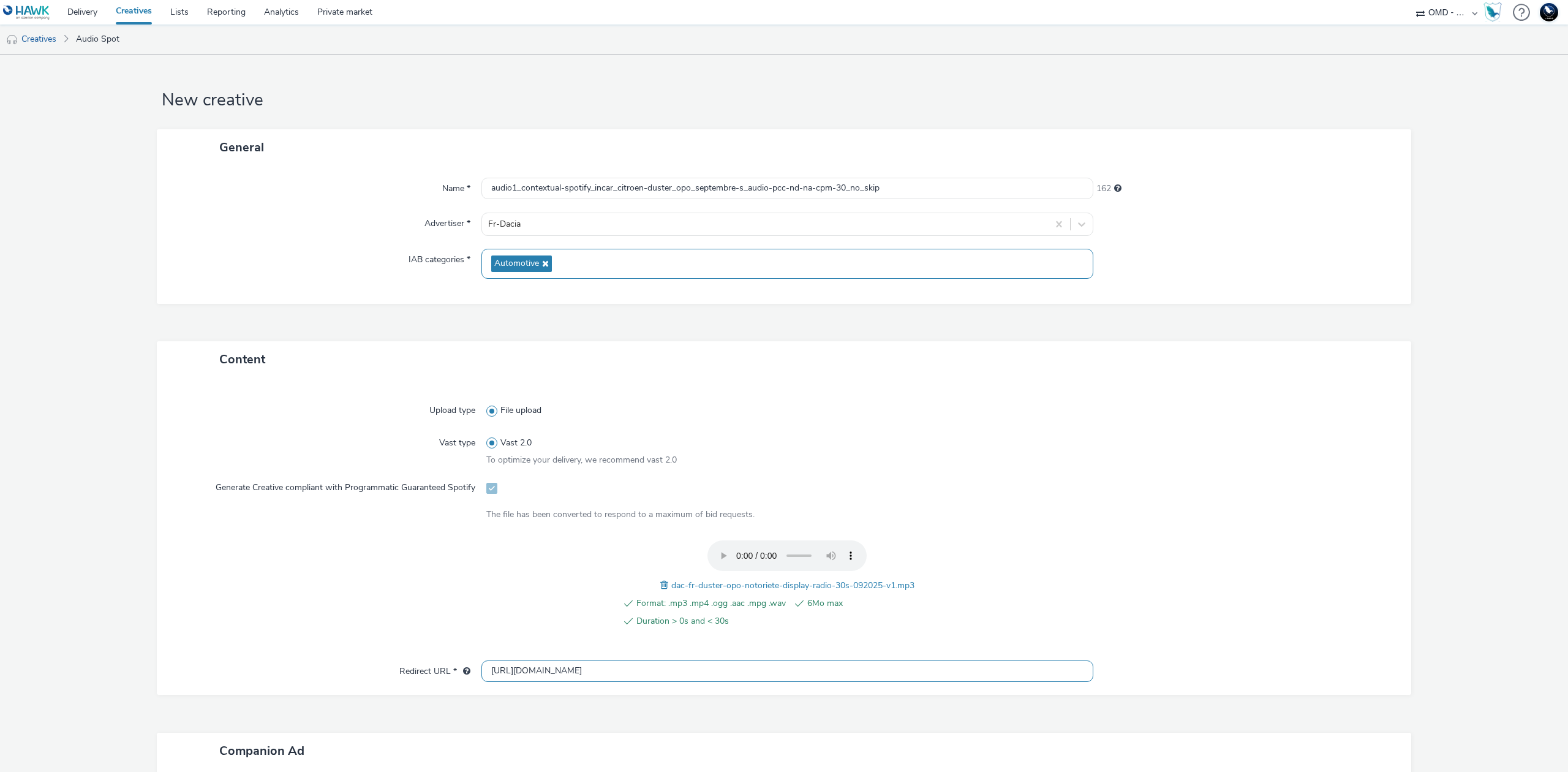
click at [780, 675] on input "[URL][DOMAIN_NAME]" at bounding box center [787, 671] width 612 height 21
paste input "s://ad.doubleclick.net/ddm/trackclk/N5648.5731497PROGIN-HAWKS0/B34026243.427156…"
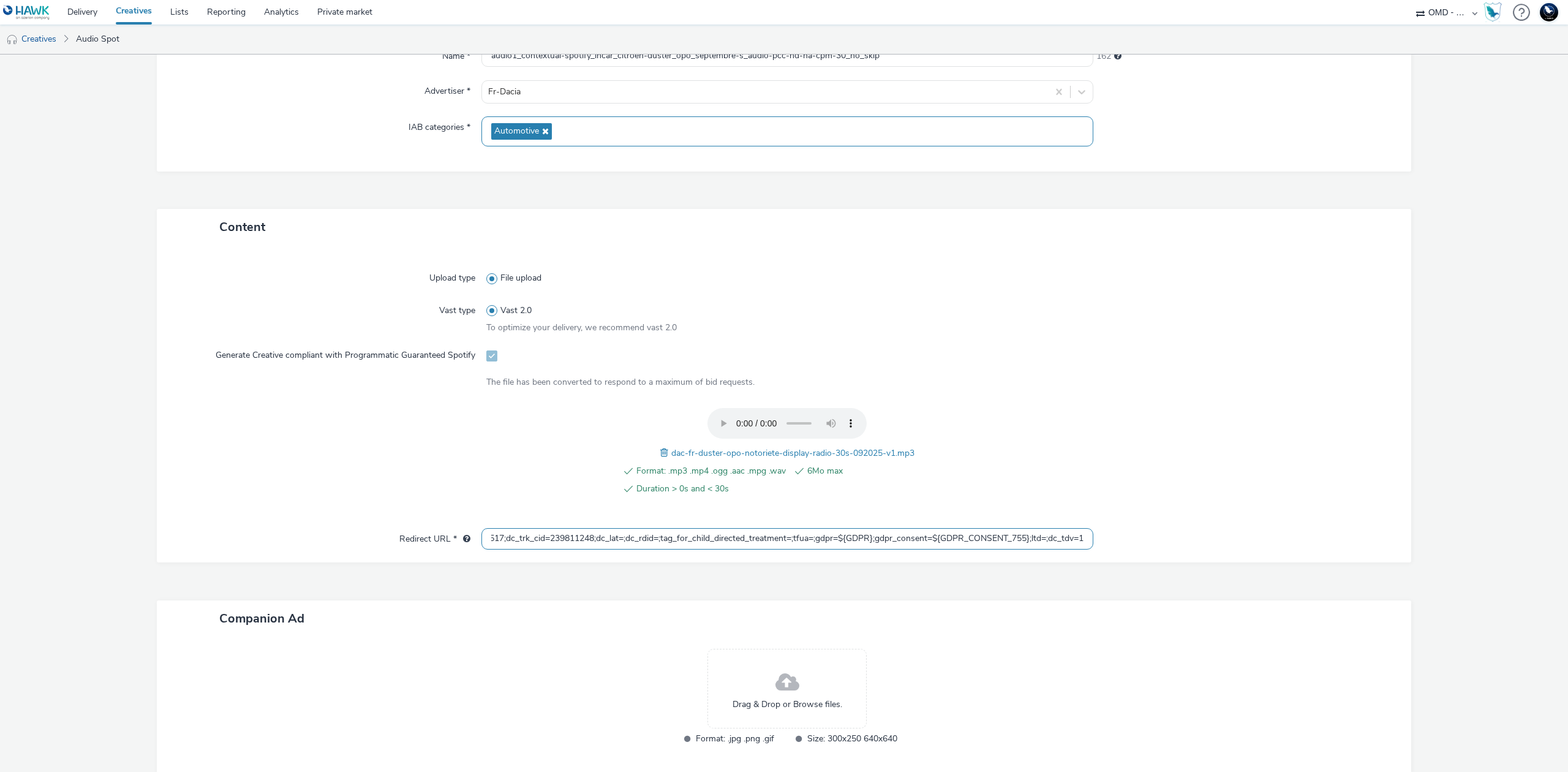
scroll to position [202, 0]
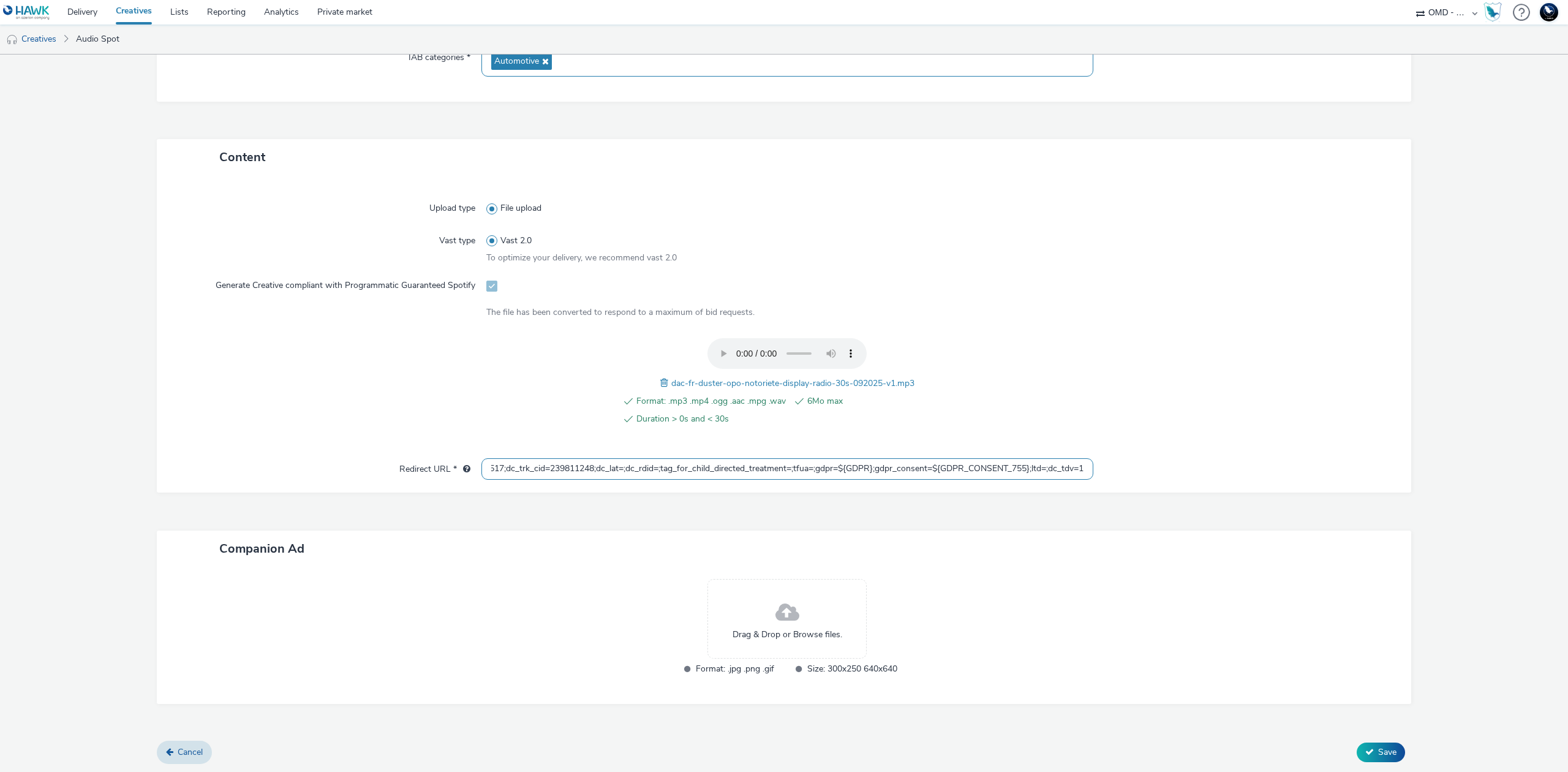
type input "https://ad.doubleclick.net/ddm/trackclk/N5648.5731497PROGIN-HAWKS0/B34026243.42…"
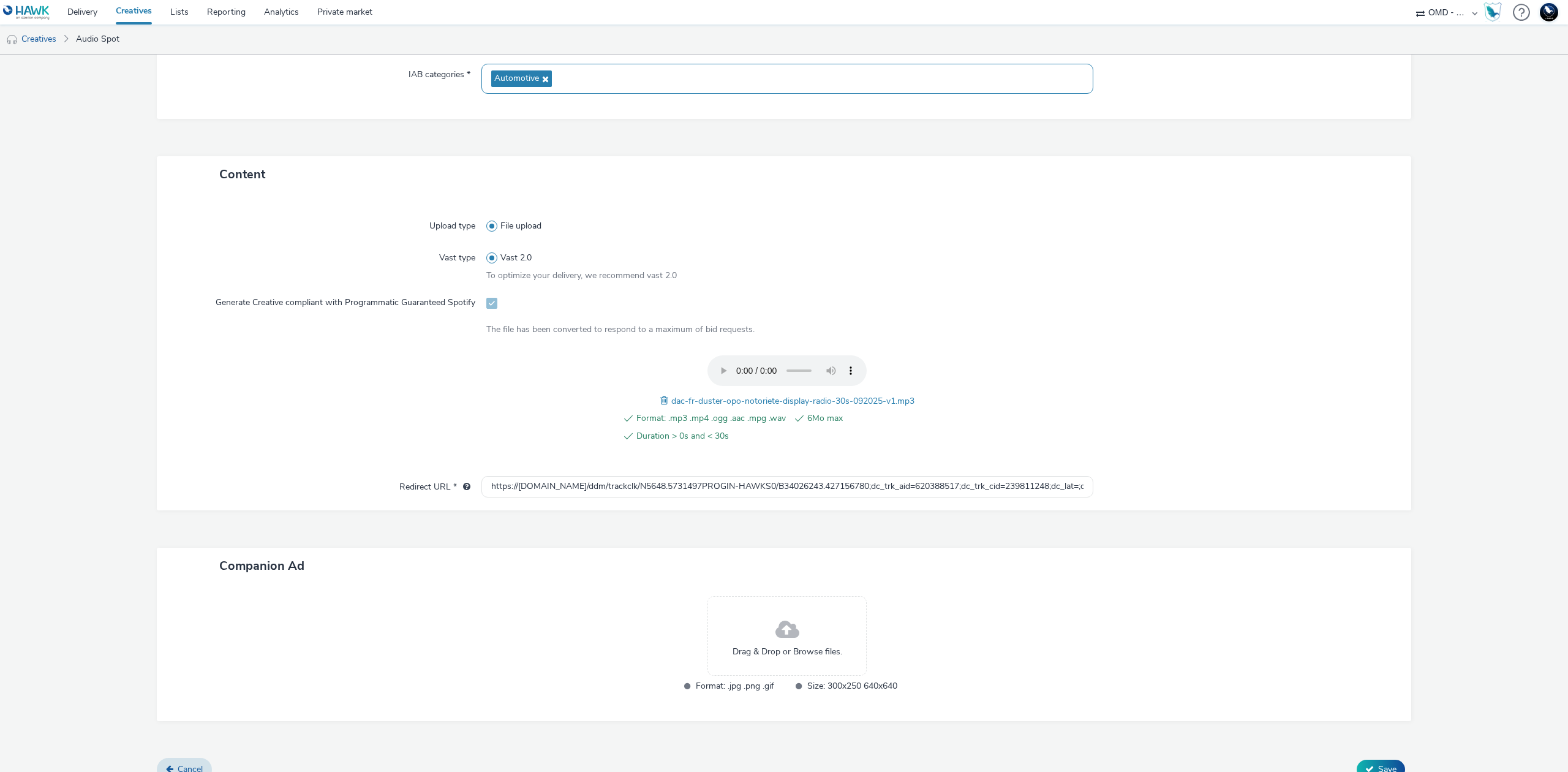
scroll to position [259, 0]
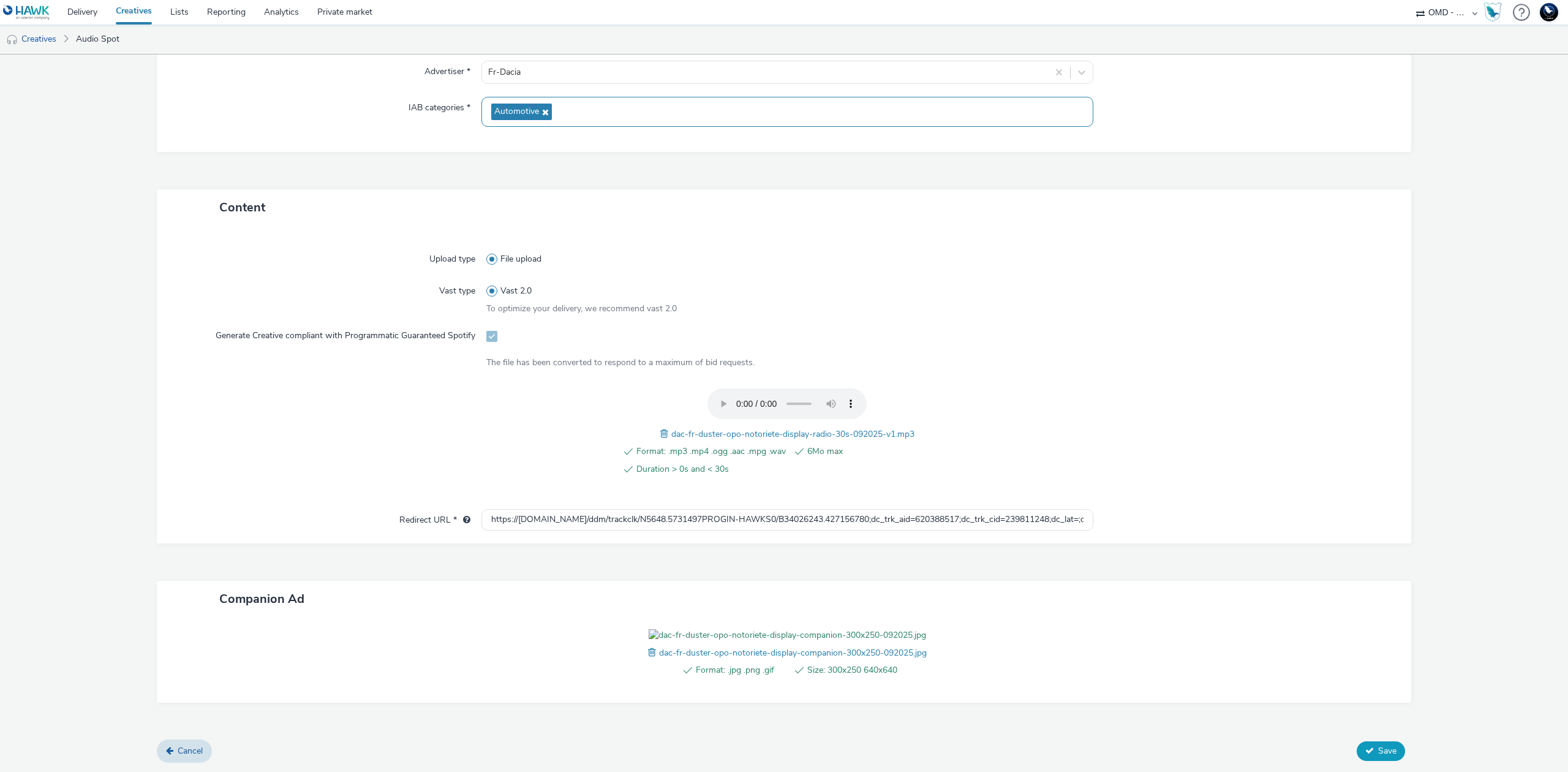
click at [1379, 757] on span "Save" at bounding box center [1387, 751] width 18 height 12
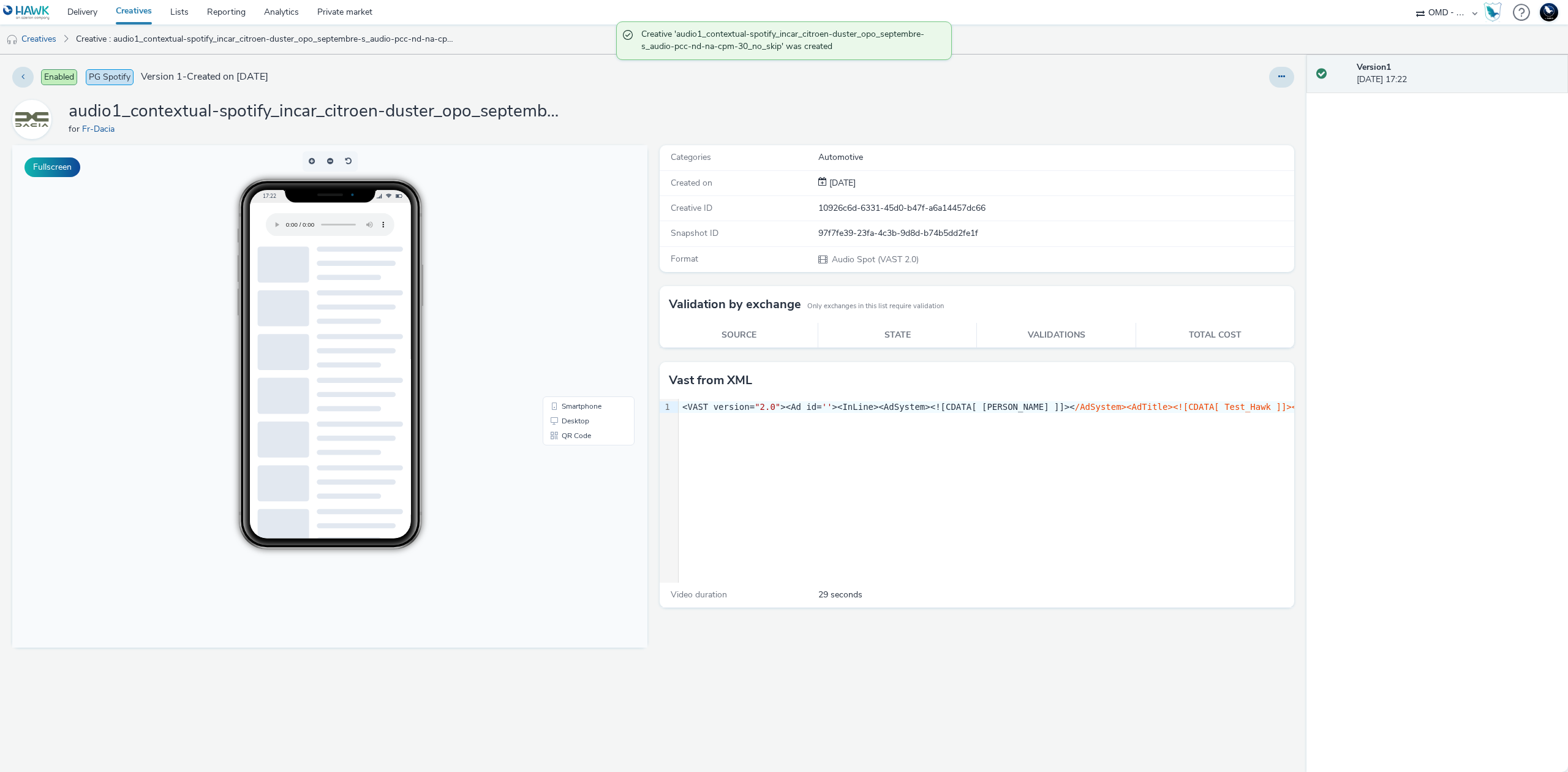
click at [371, 109] on h1 "audio1_contextual-spotify_incar_citroen-duster_opo_septembre-s_audio-pcc-nd-na-…" at bounding box center [313, 111] width 490 height 23
copy h1 "audio1_contextual-spotify_incar_citroen-duster_opo_septembre-s_audio-pcc-nd-na-…"
click at [18, 40] on img at bounding box center [13, 40] width 13 height 13
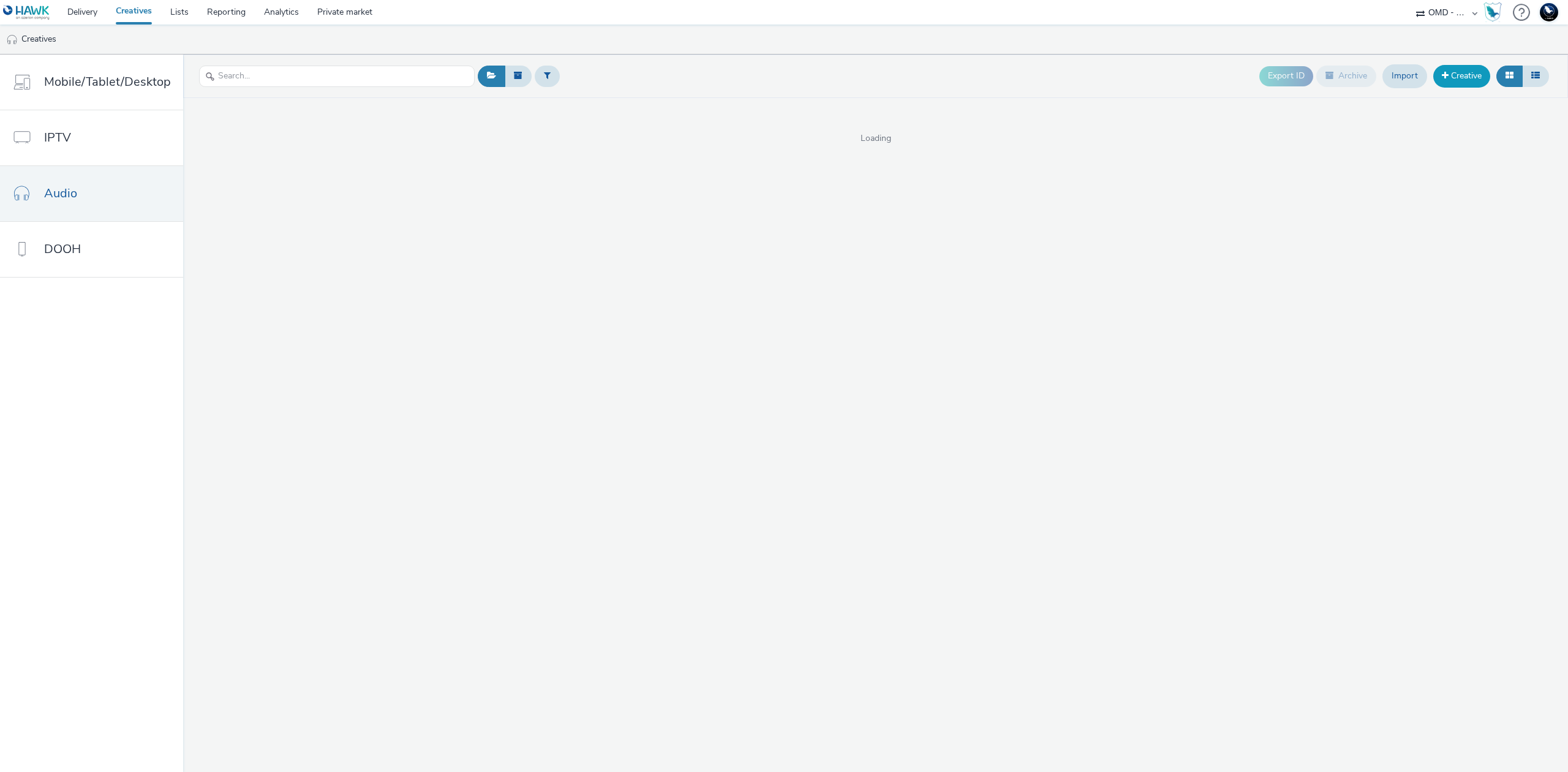
click at [1444, 67] on link "Creative" at bounding box center [1462, 75] width 57 height 22
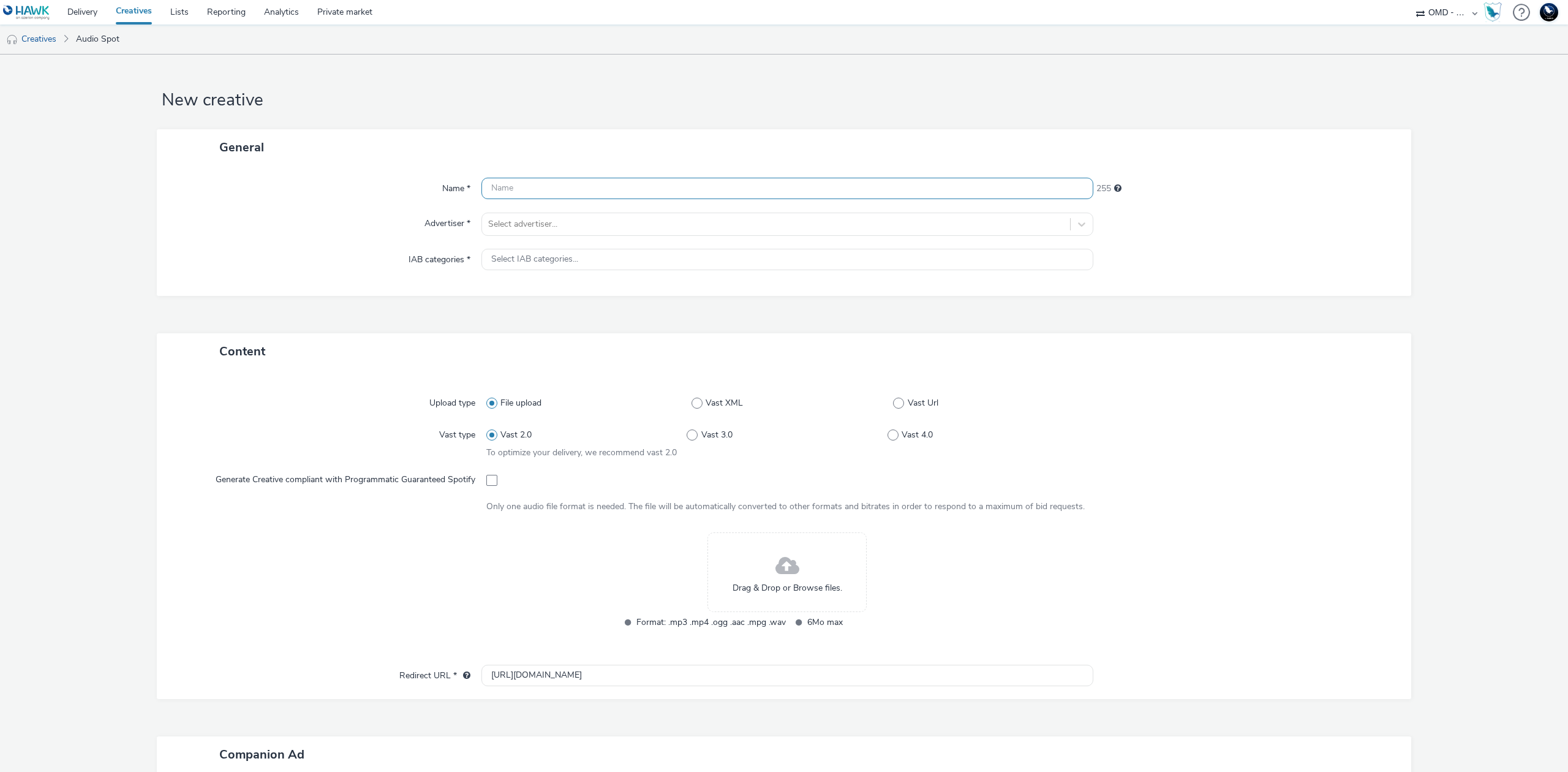
paste input "audio1_contextual-spotify_incar_citroen-duster_opo_septembre-s_audio-pcc-nd-na-…"
click at [513, 189] on input "audio1_contextual-spotify_incar_citroen-duster_opo_septembre-s_audio-pcc-nd-na-…" at bounding box center [787, 188] width 612 height 21
type input "audio2_contextual-spotify_incar_citroen-duster_opo_septembre-s_audio-pcc-nd-na-…"
click at [528, 218] on div at bounding box center [776, 224] width 576 height 14
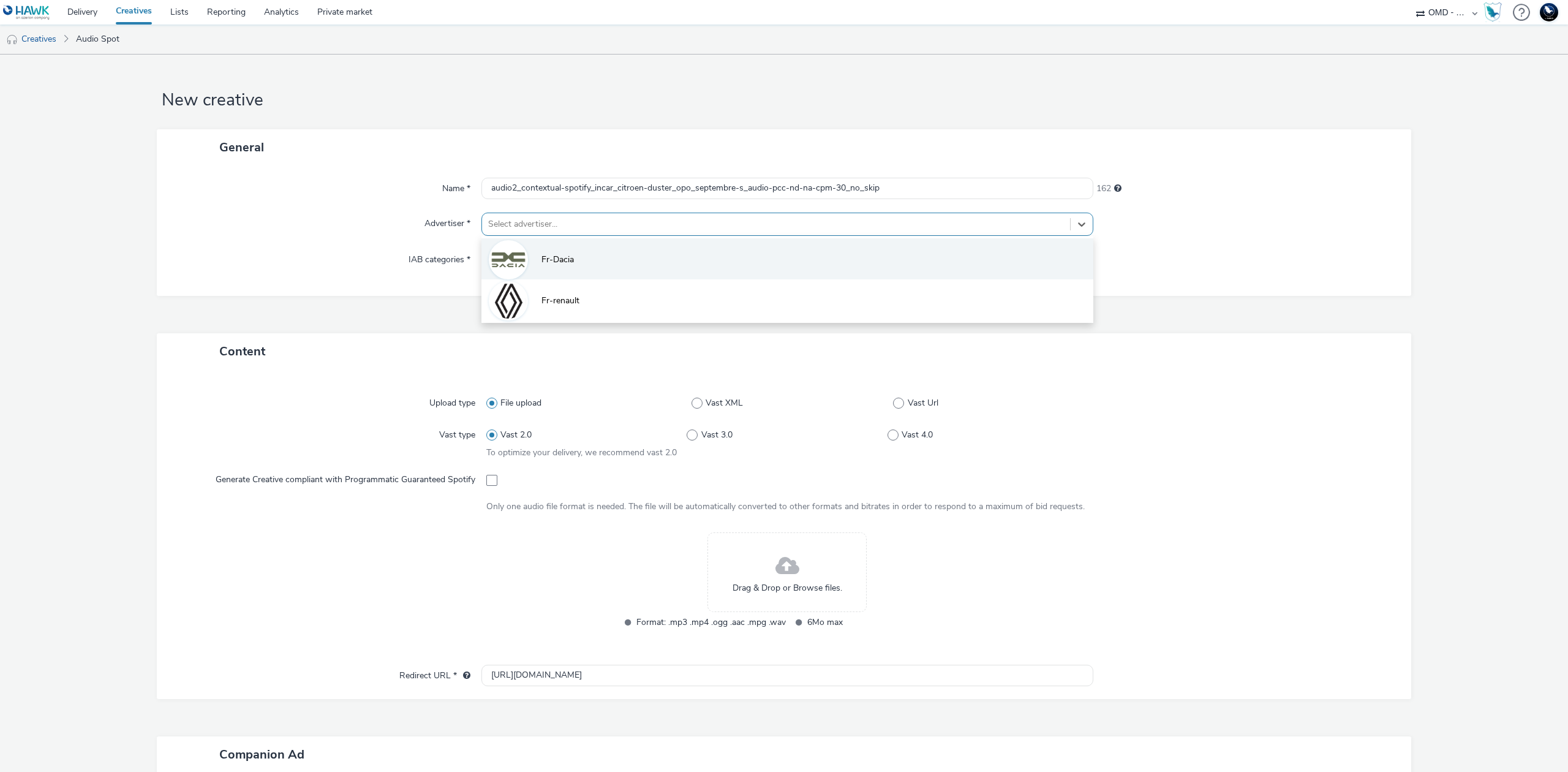
click at [532, 260] on li "Fr-Dacia" at bounding box center [787, 259] width 612 height 41
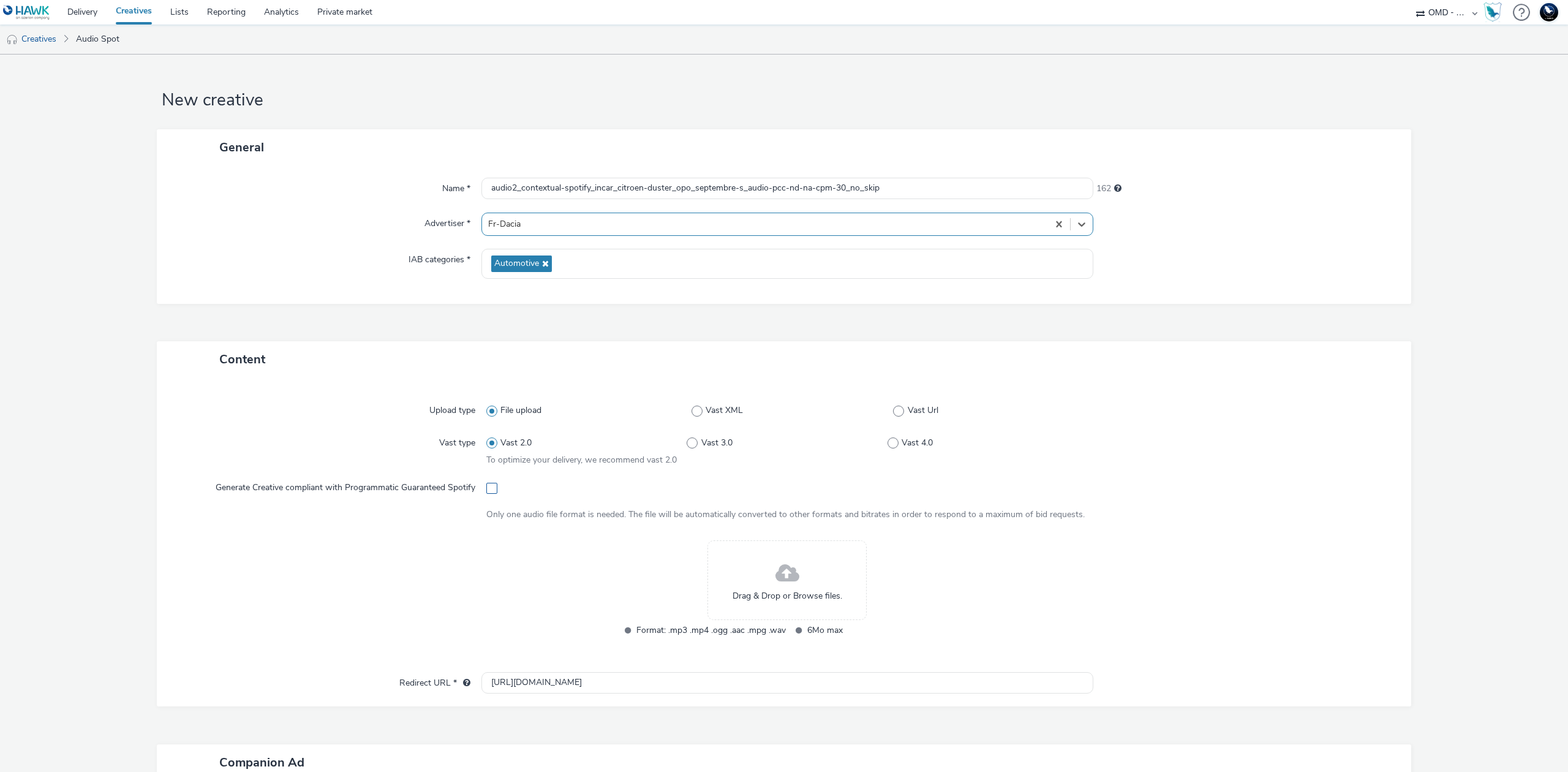
click at [486, 493] on span at bounding box center [492, 488] width 11 height 11
checkbox input "true"
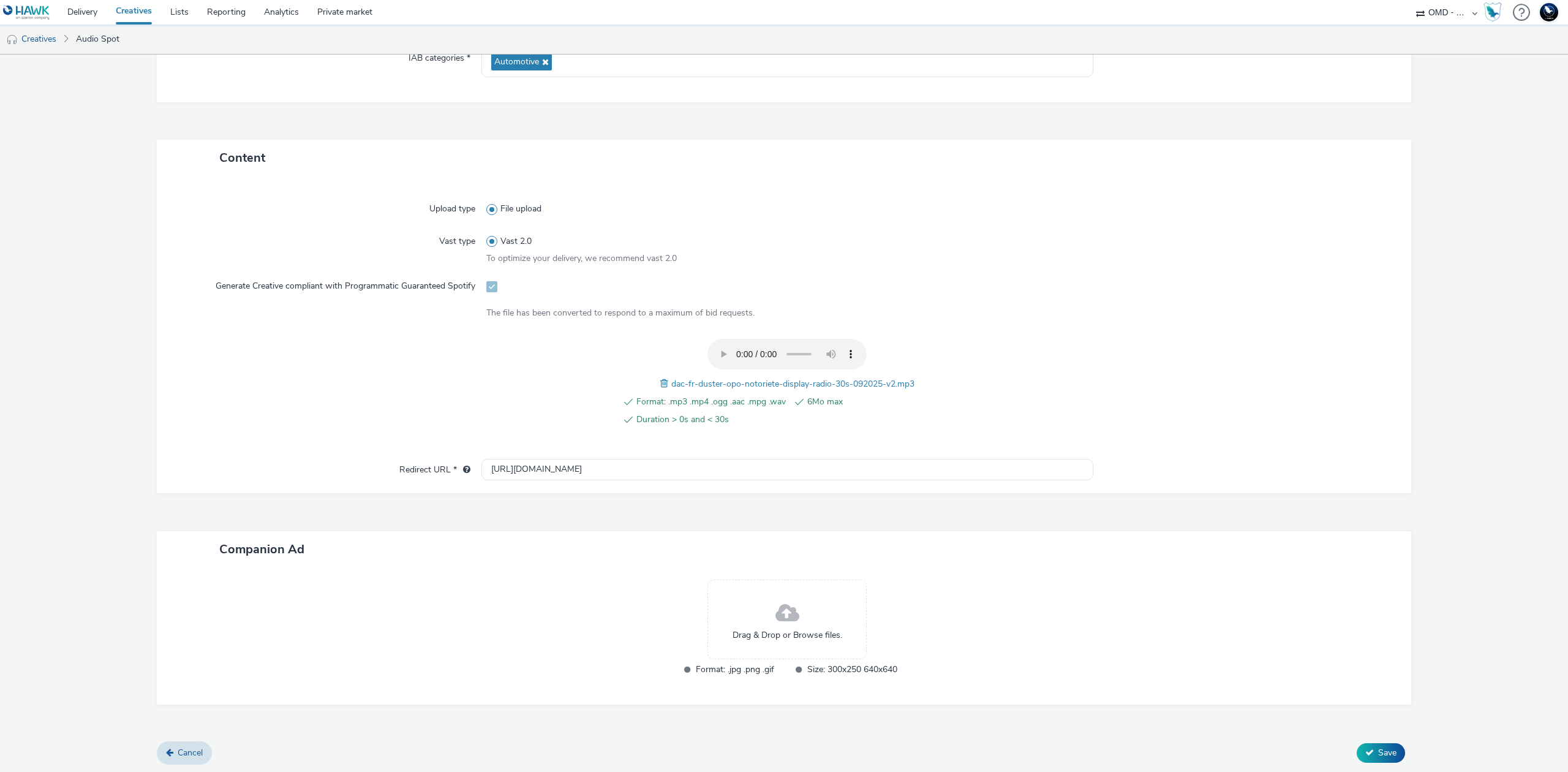
scroll to position [202, 0]
click at [656, 469] on input "[URL][DOMAIN_NAME]" at bounding box center [787, 469] width 612 height 21
paste input "s://ad.doubleclick.net/ddm/trackclk/N5648.5731497PROGIN-HAWKS0/B34026243.427156…"
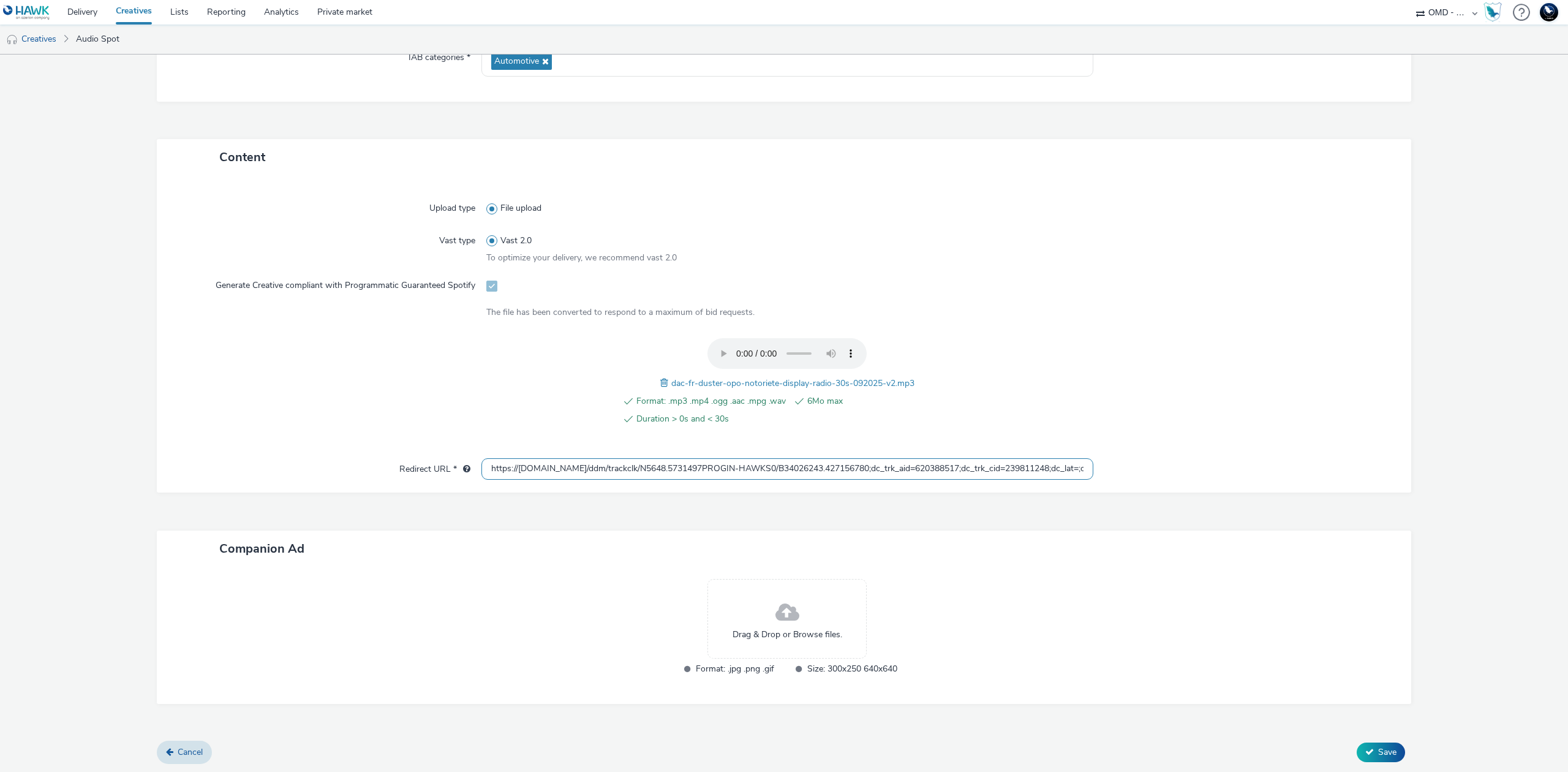
scroll to position [0, 474]
type input "https://ad.doubleclick.net/ddm/trackclk/N5648.5731497PROGIN-HAWKS0/B34026243.42…"
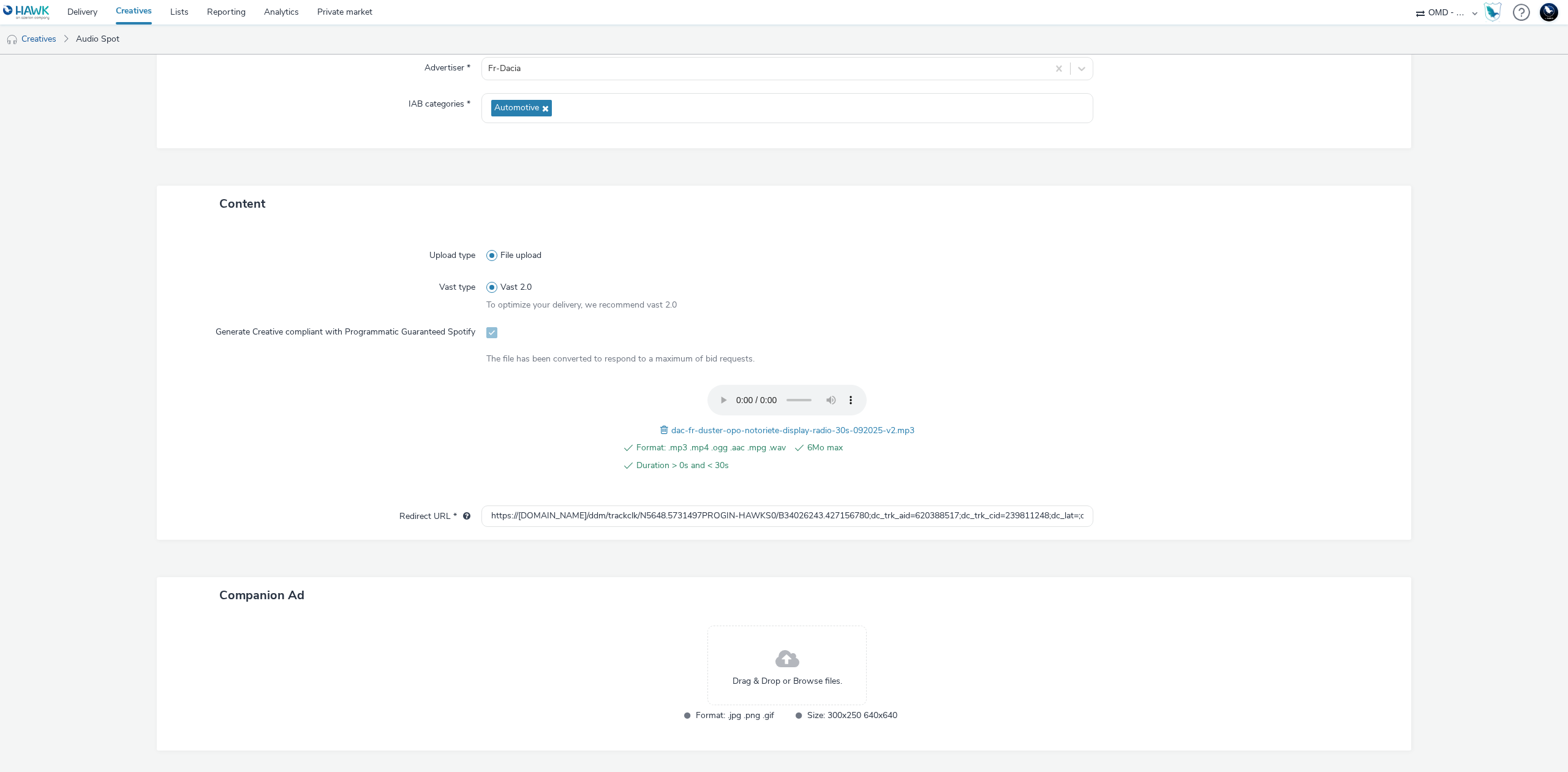
scroll to position [259, 0]
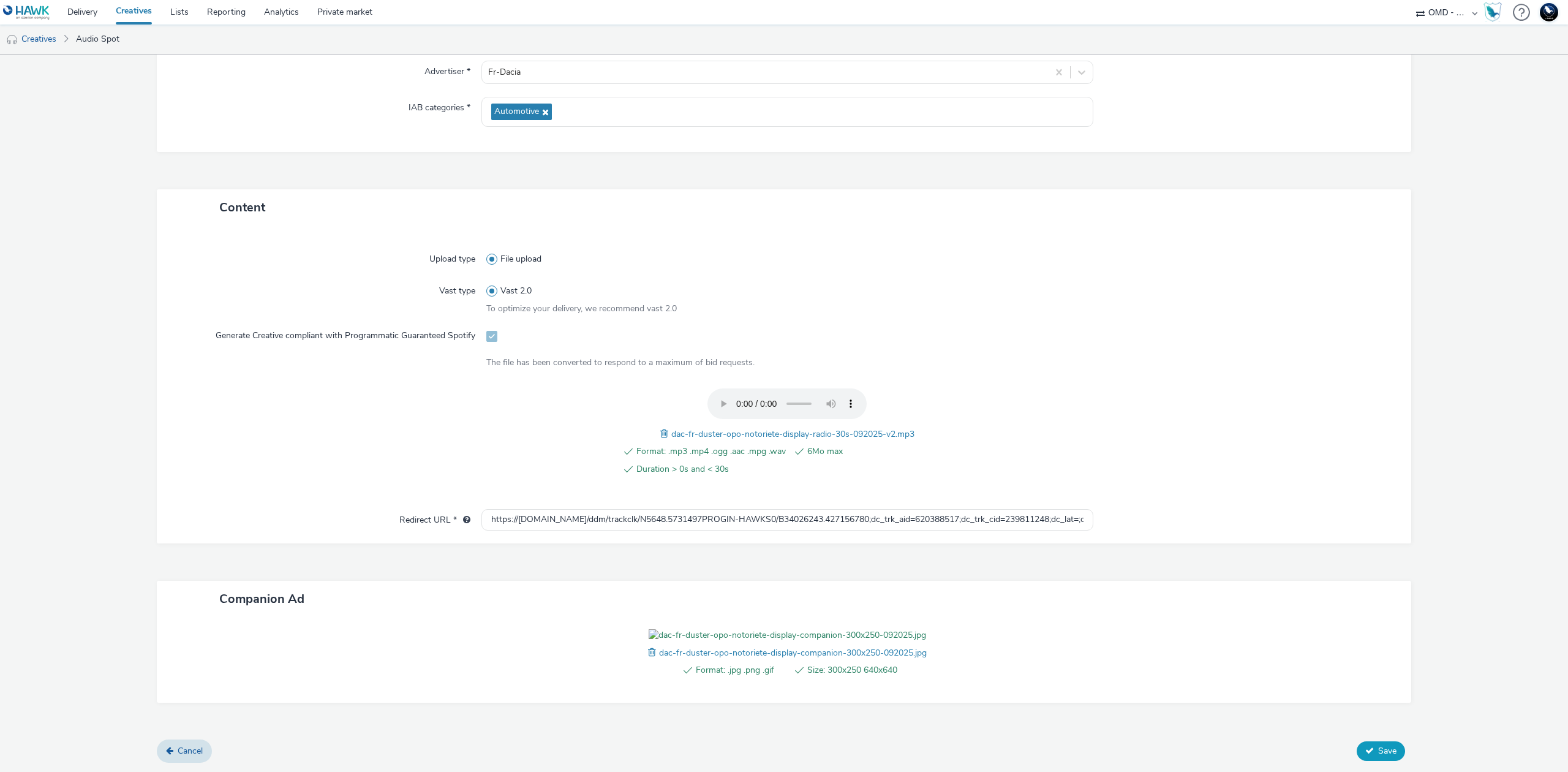
click at [1379, 749] on span "Save" at bounding box center [1387, 751] width 18 height 12
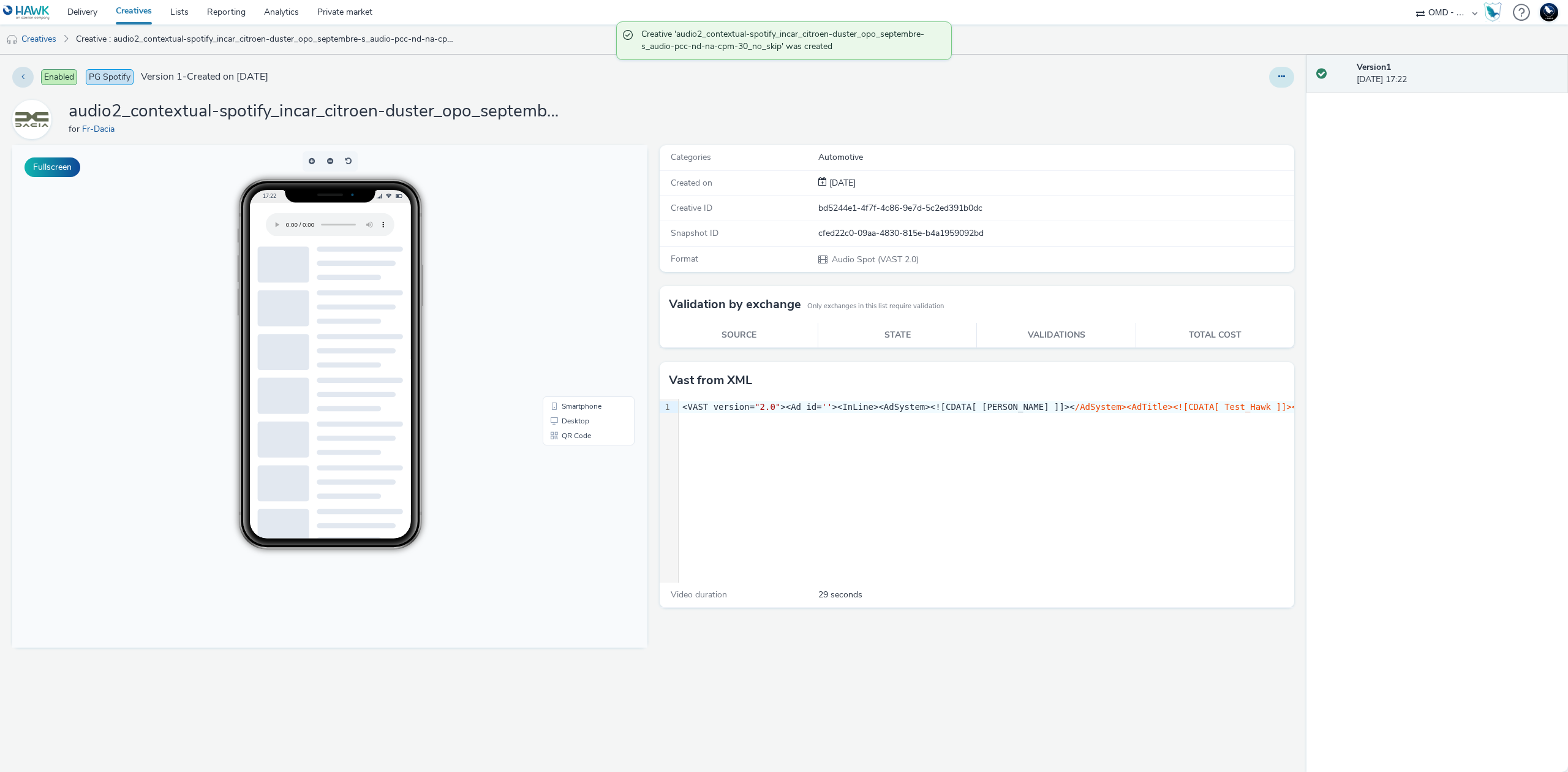
click at [1278, 82] on button at bounding box center [1282, 77] width 25 height 21
click at [238, 105] on h1 "audio2_contextual-spotify_incar_citroen-duster_opo_septembre-s_audio-pcc-nd-na-…" at bounding box center [313, 111] width 490 height 23
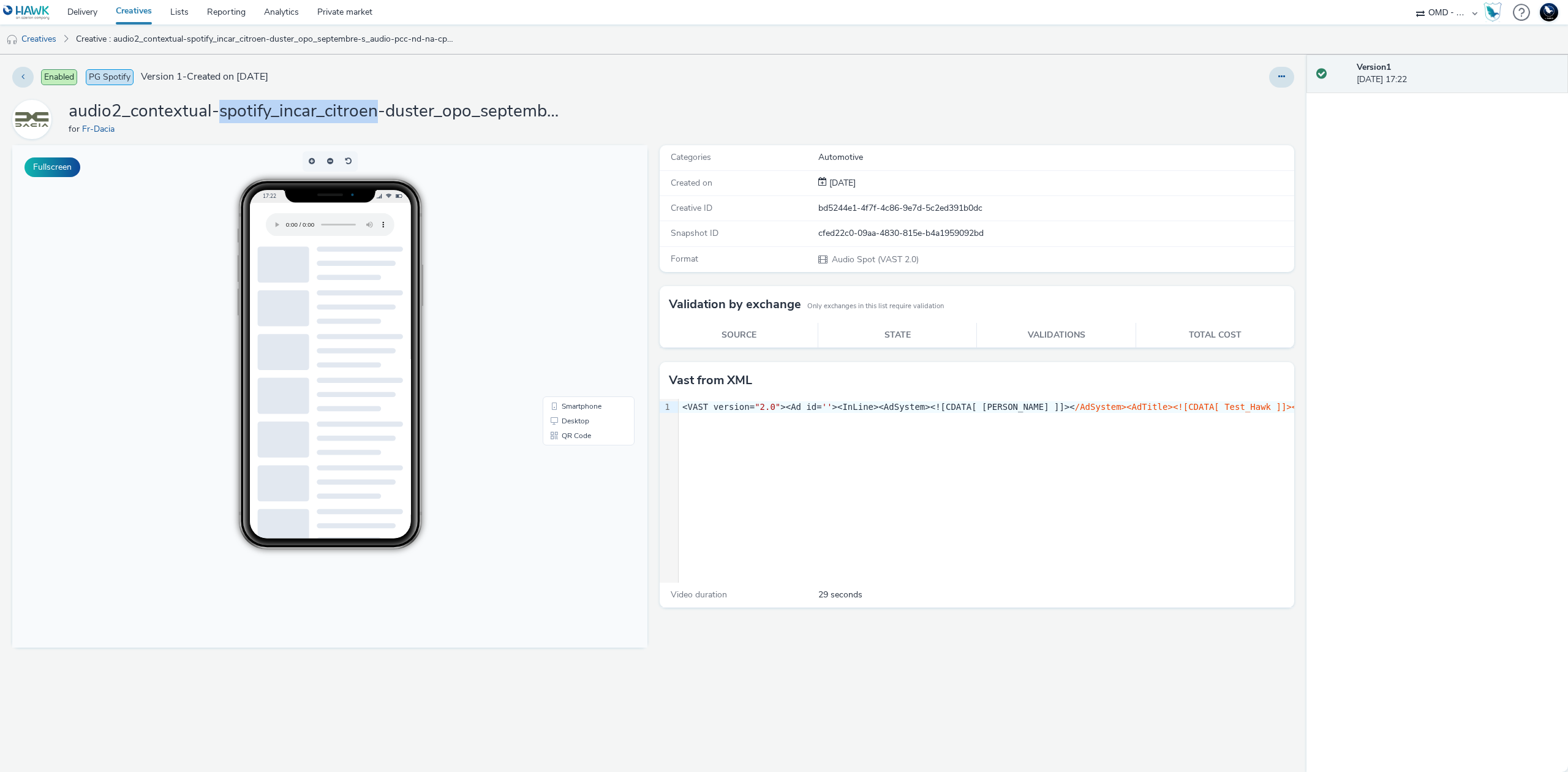
click at [238, 105] on h1 "audio2_contextual-spotify_incar_citroen-duster_opo_septembre-s_audio-pcc-nd-na-…" at bounding box center [313, 111] width 490 height 23
copy h1 "audio2_contextual-spotify_incar_citroen-duster_opo_septembre-s_audio-pcc-nd-na-…"
click at [43, 33] on link "Creatives" at bounding box center [31, 39] width 63 height 29
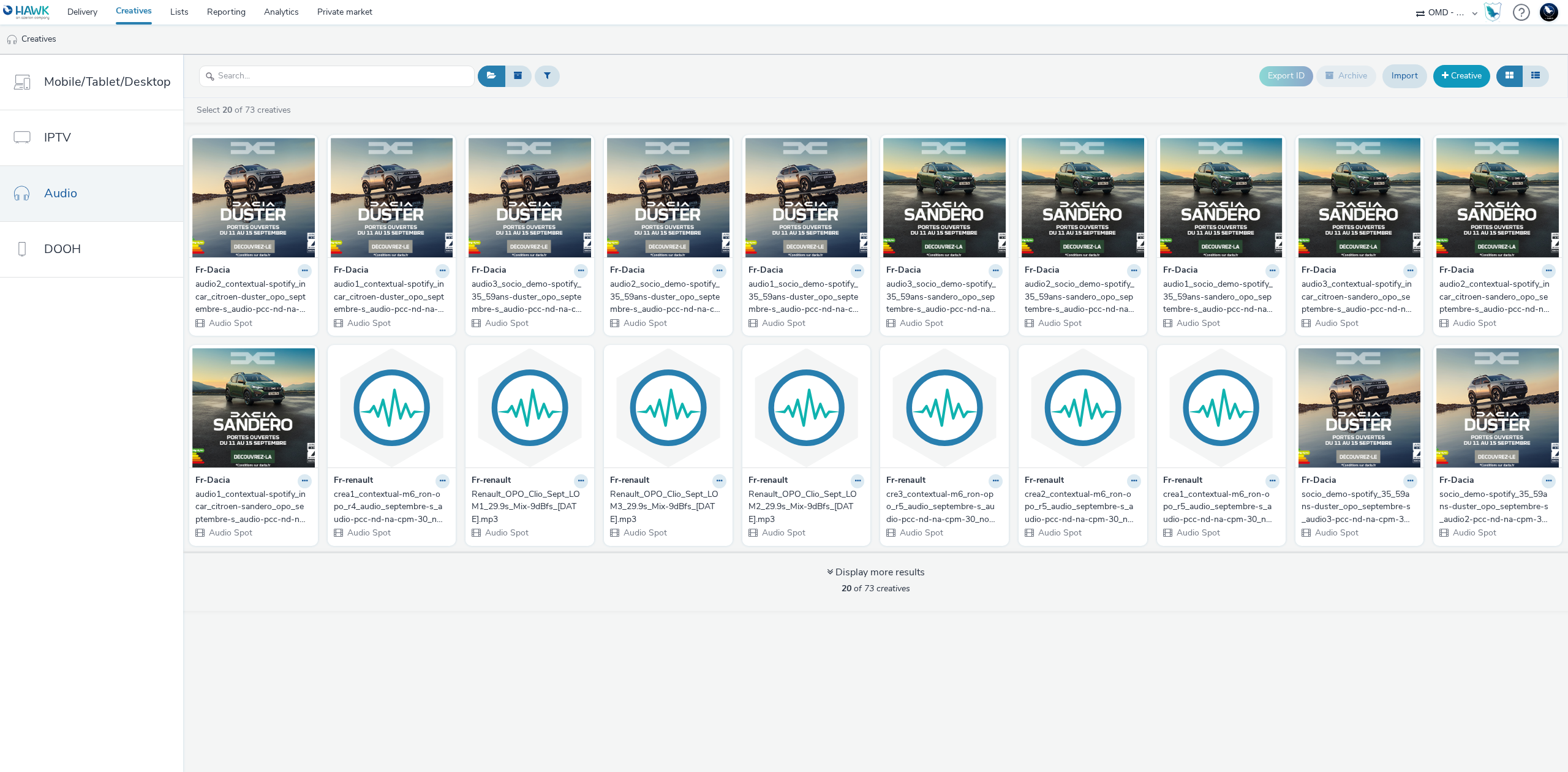
click at [1461, 71] on link "Creative" at bounding box center [1462, 75] width 57 height 22
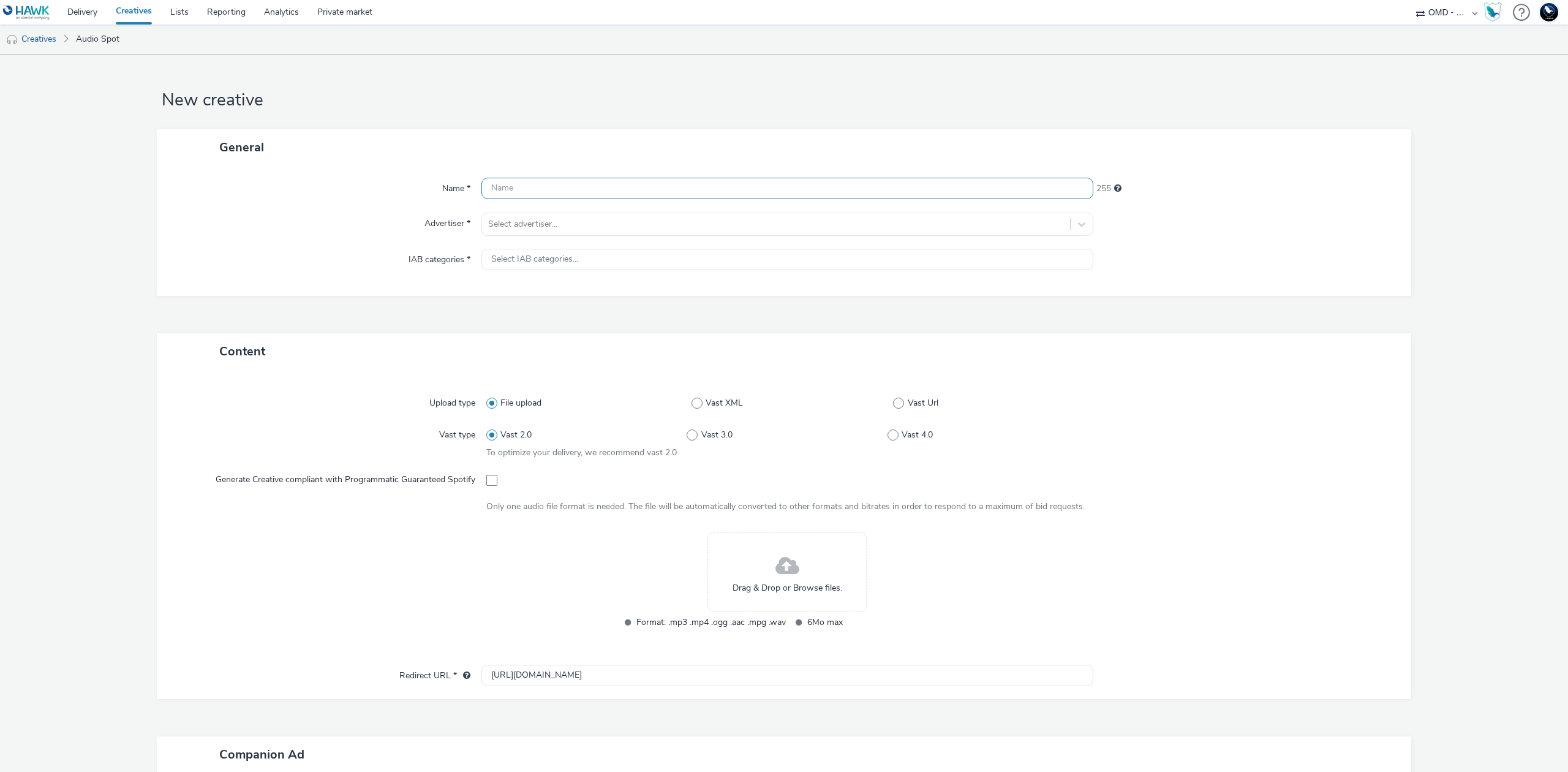
paste input "audio2_contextual-spotify_incar_citroen-duster_opo_septembre-s_audio-pcc-nd-na-…"
click at [515, 190] on input "audio2_contextual-spotify_incar_citroen-duster_opo_septembre-s_audio-pcc-nd-na-…" at bounding box center [787, 188] width 612 height 21
type input "audio3_contextual-spotify_incar_citroen-duster_opo_septembre-s_audio-pcc-nd-na-…"
click at [515, 229] on div at bounding box center [776, 224] width 576 height 14
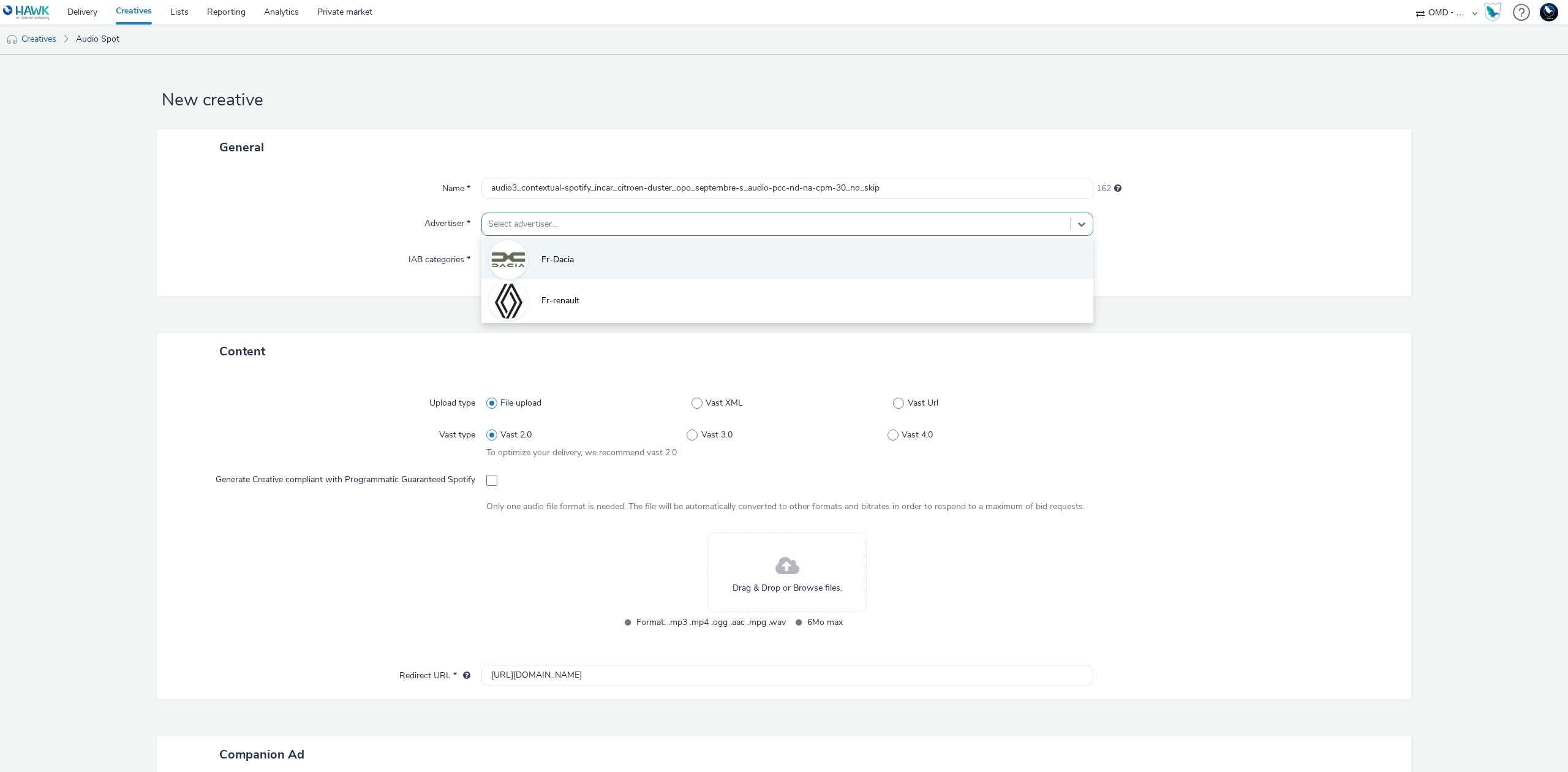
click at [531, 254] on li "Fr-Dacia" at bounding box center [787, 259] width 612 height 41
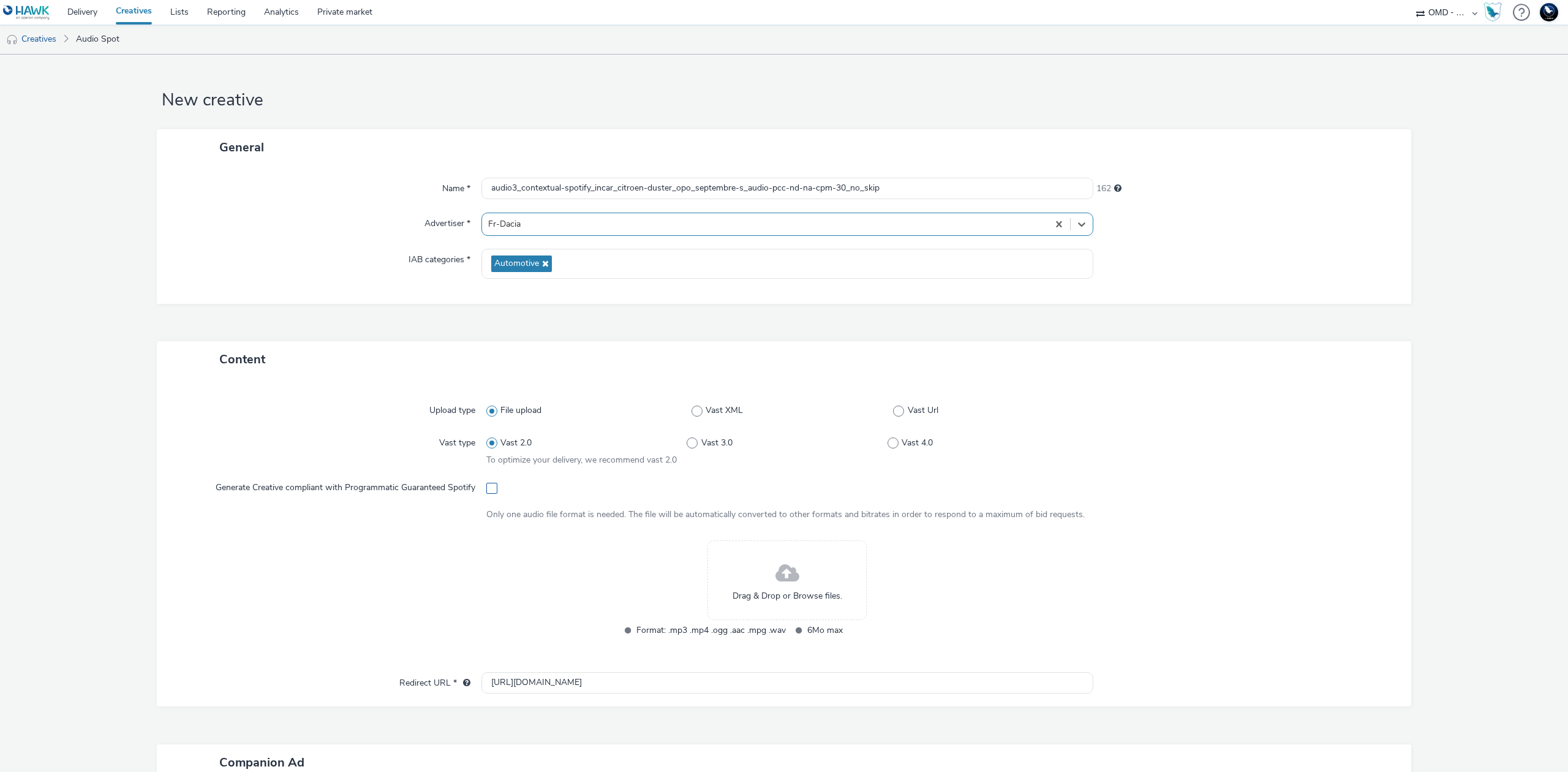
click at [486, 488] on span at bounding box center [492, 488] width 11 height 11
checkbox input "true"
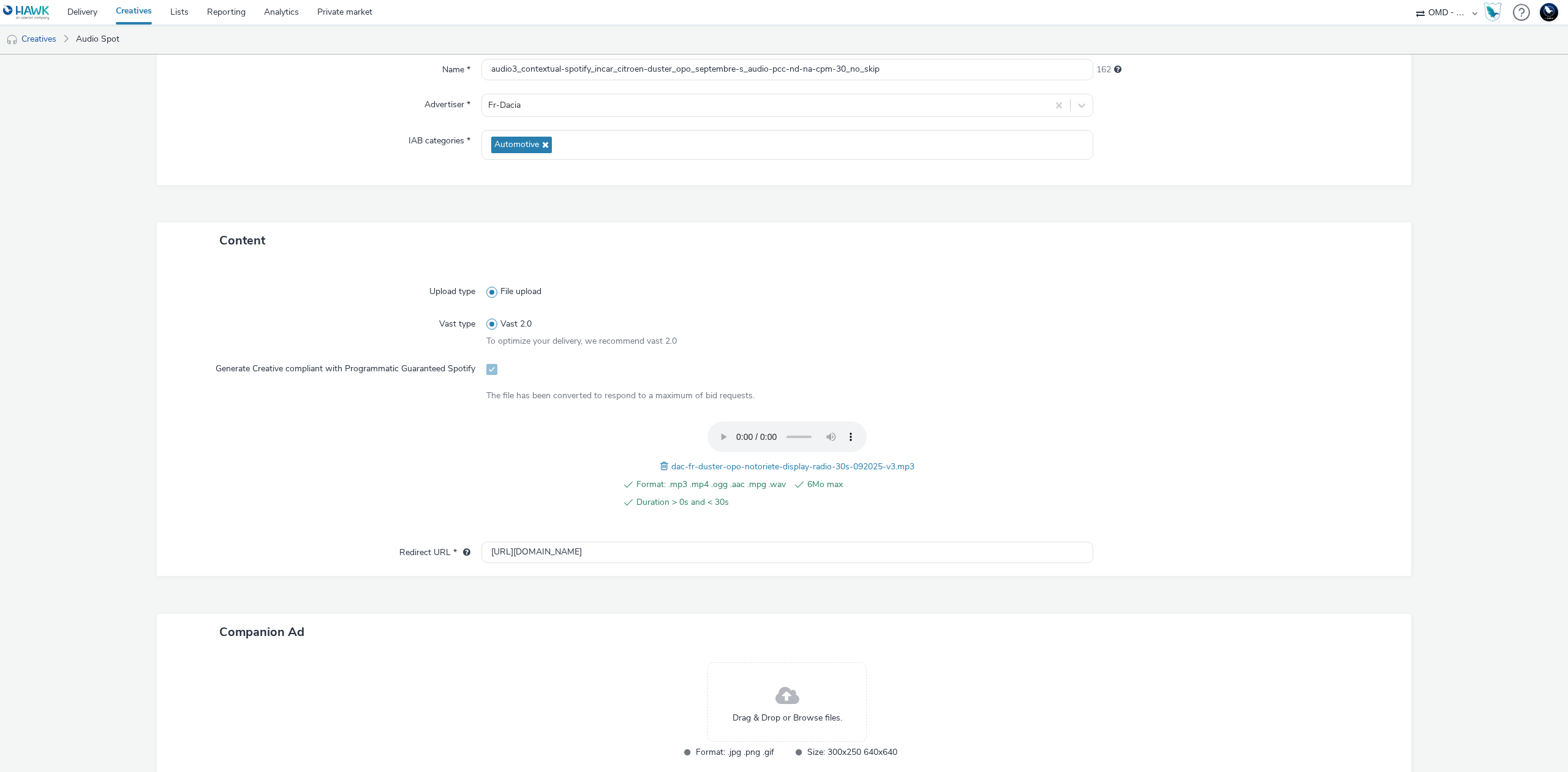
scroll to position [163, 0]
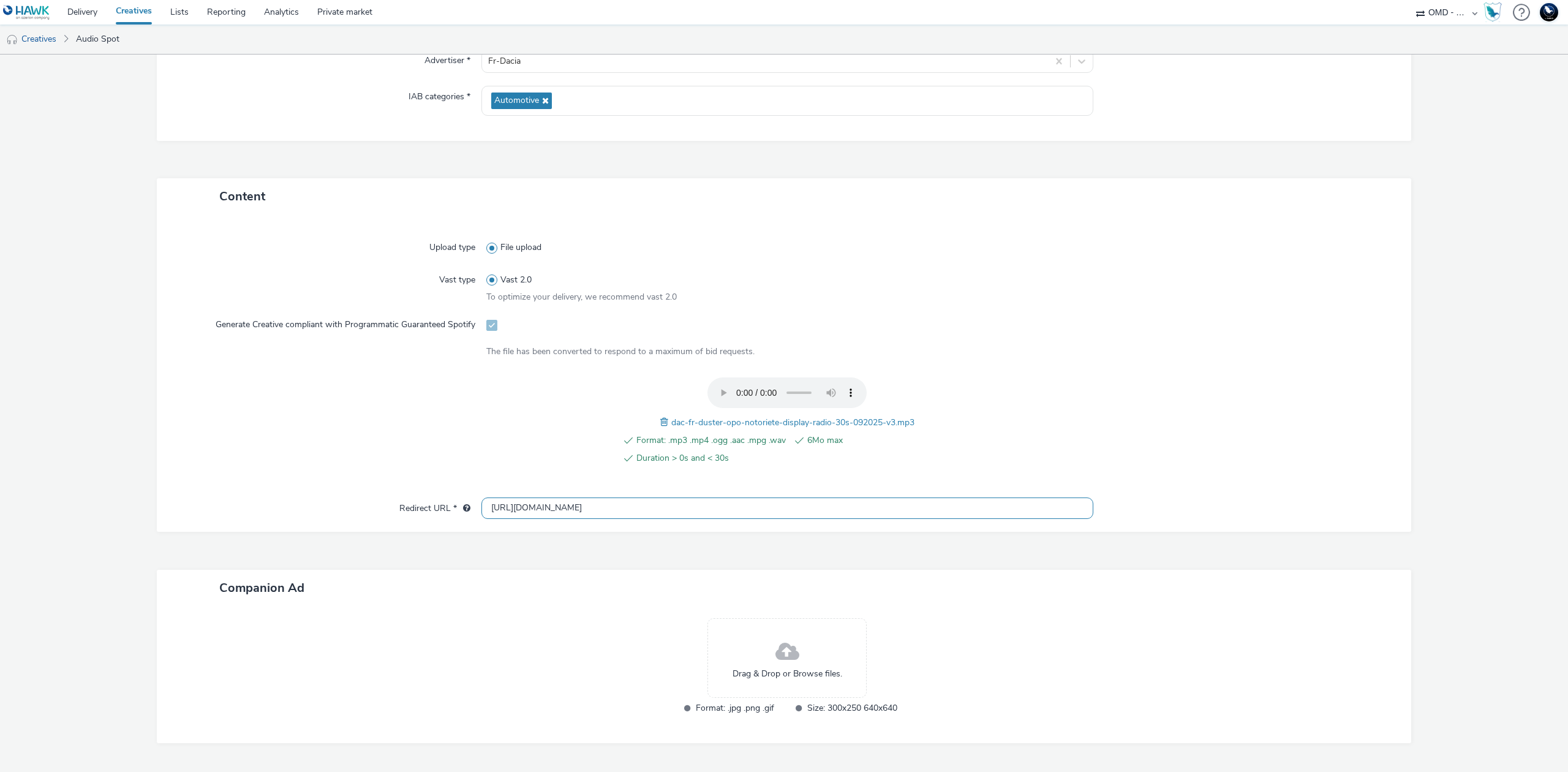
click at [625, 501] on input "[URL][DOMAIN_NAME]" at bounding box center [787, 508] width 612 height 21
paste input "s://ad.doubleclick.net/ddm/trackclk/N5648.5731497PROGIN-HAWKS0/B34026243.427156…"
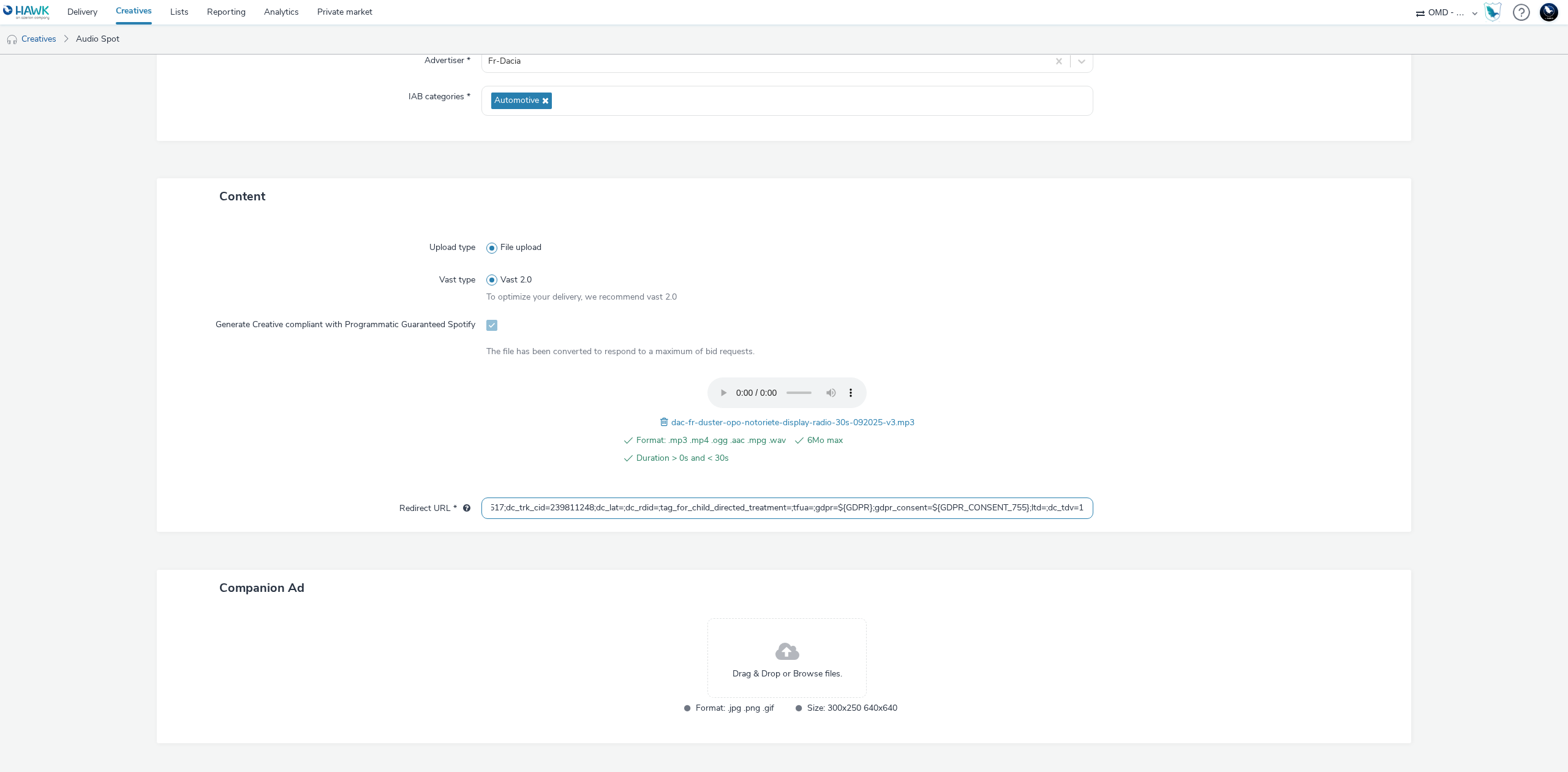
type input "https://ad.doubleclick.net/ddm/trackclk/N5648.5731497PROGIN-HAWKS0/B34026243.42…"
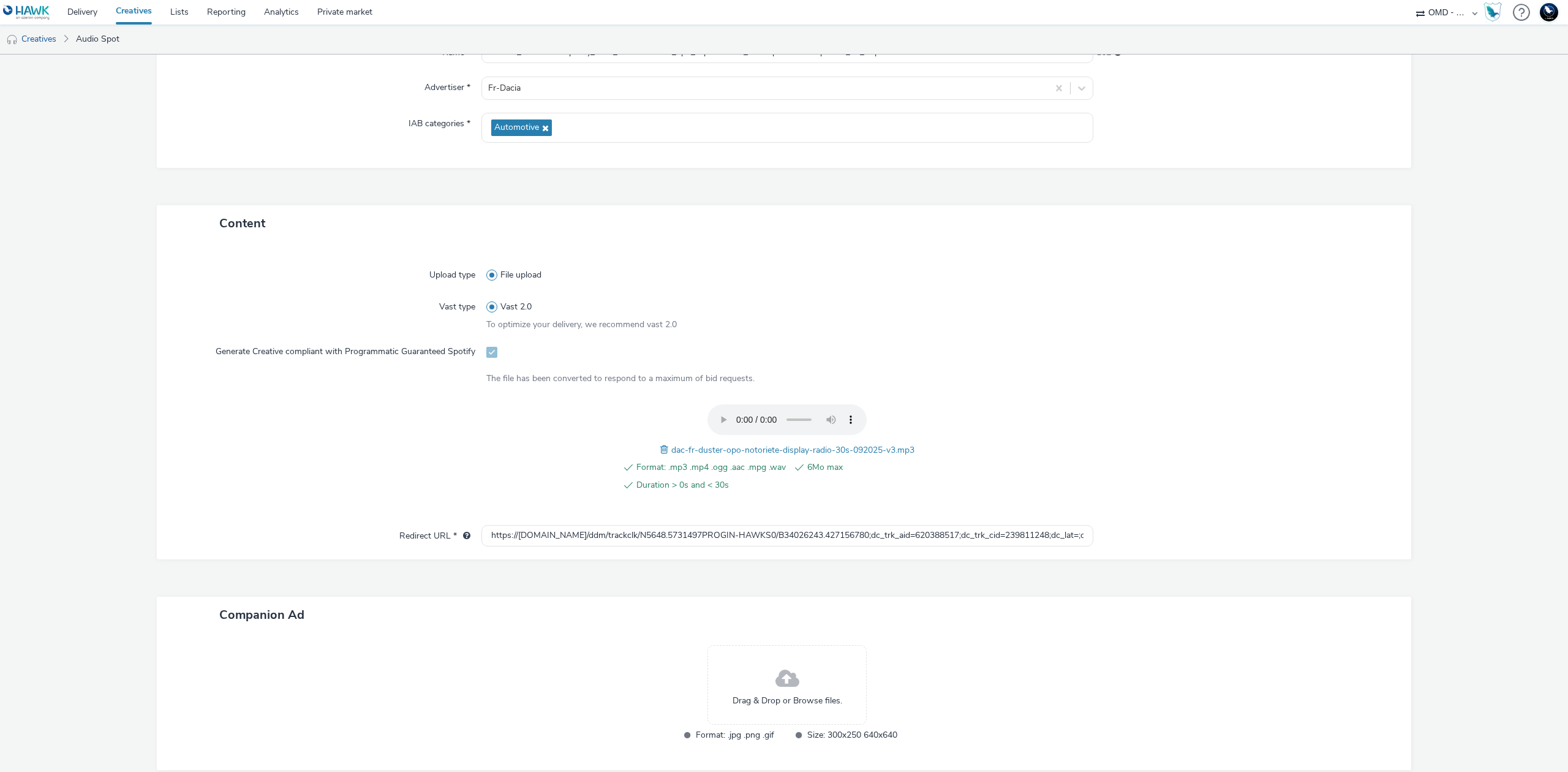
scroll to position [259, 0]
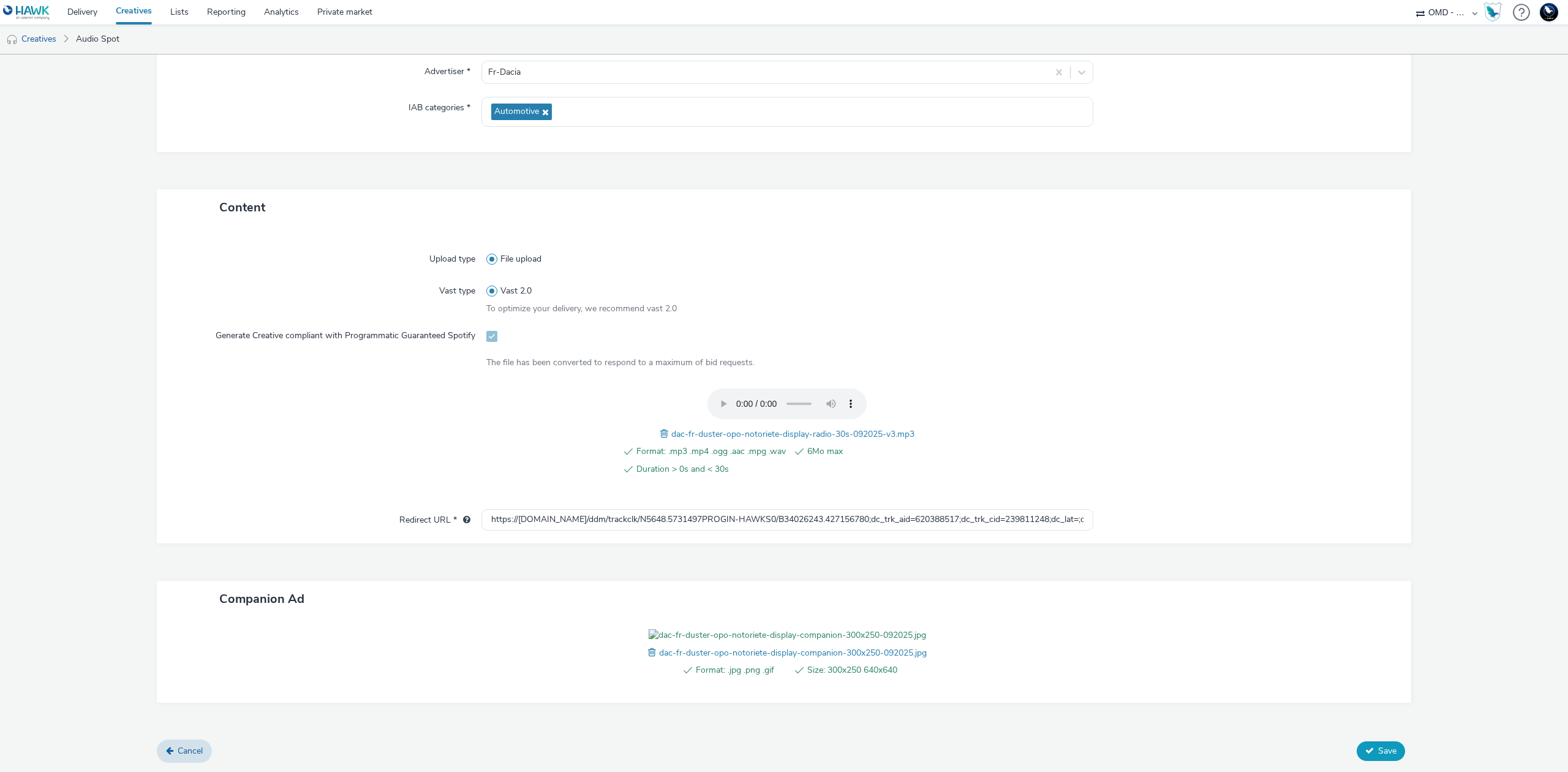
click at [1365, 753] on icon at bounding box center [1370, 751] width 9 height 9
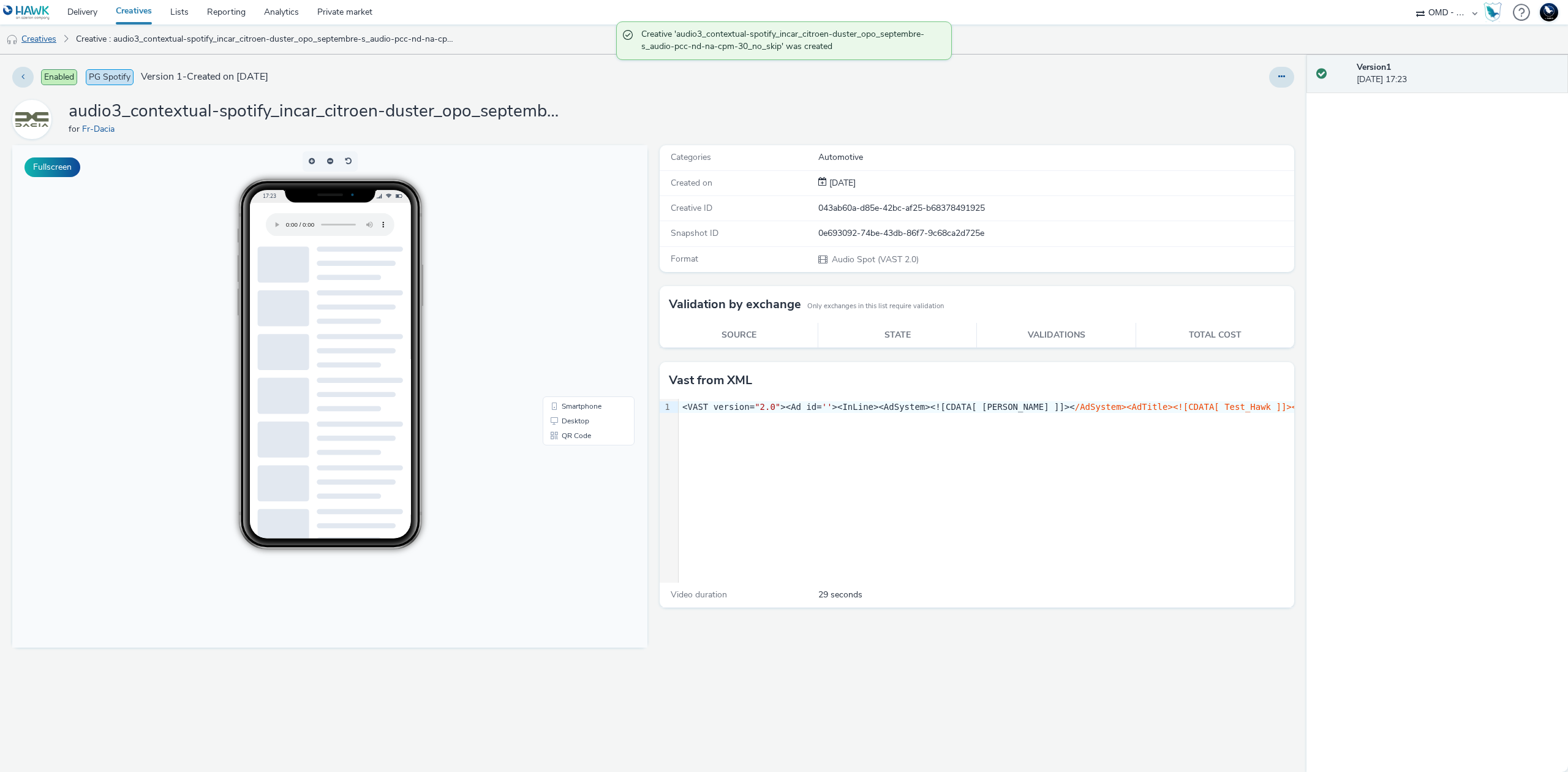
click at [49, 40] on link "Creatives" at bounding box center [31, 39] width 63 height 29
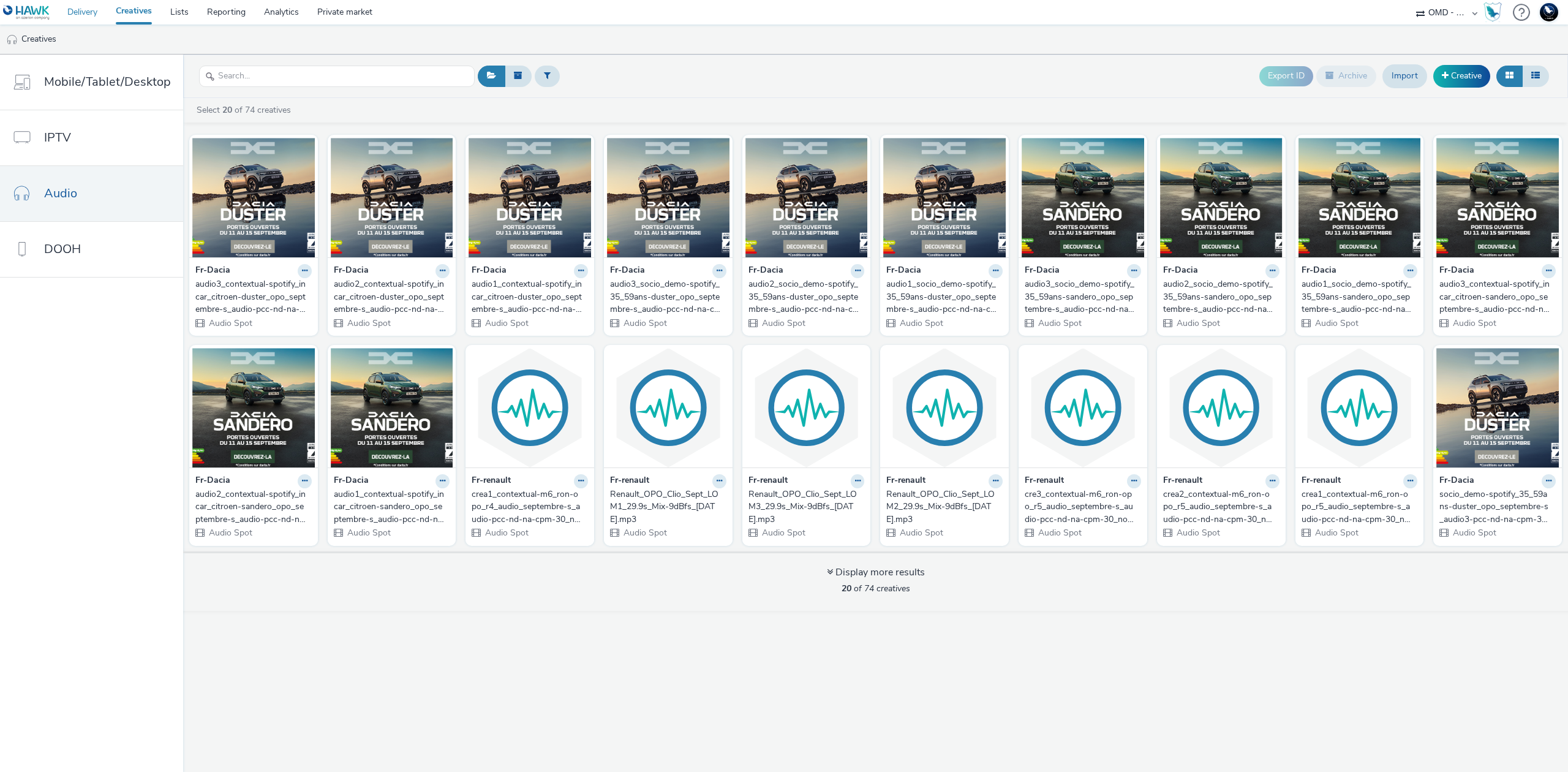
click at [79, 11] on link "Delivery" at bounding box center [82, 12] width 48 height 24
